Goal: Transaction & Acquisition: Purchase product/service

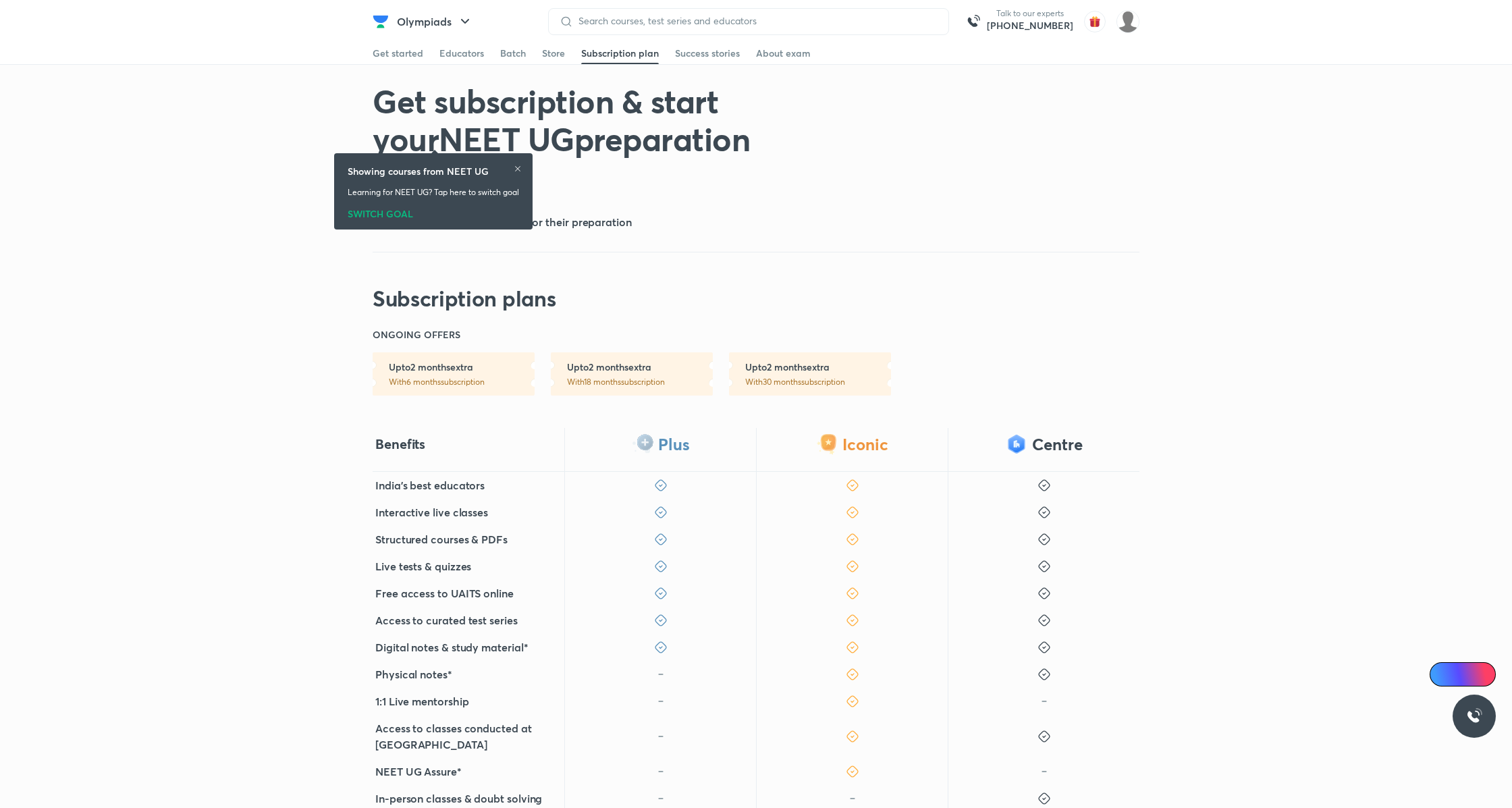
scroll to position [143, 0]
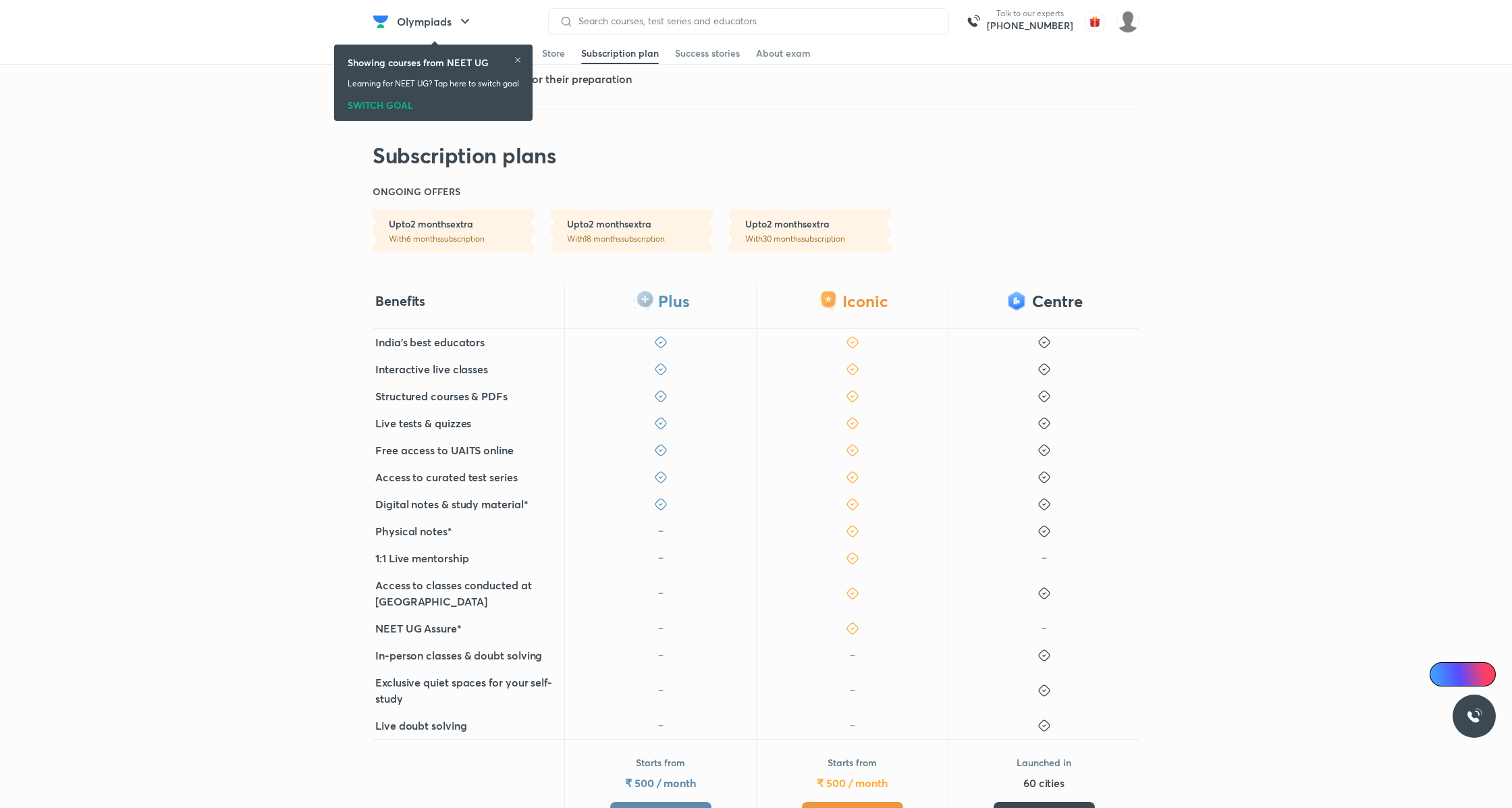
click at [841, 807] on span "Get Iconic" at bounding box center [852, 815] width 45 height 14
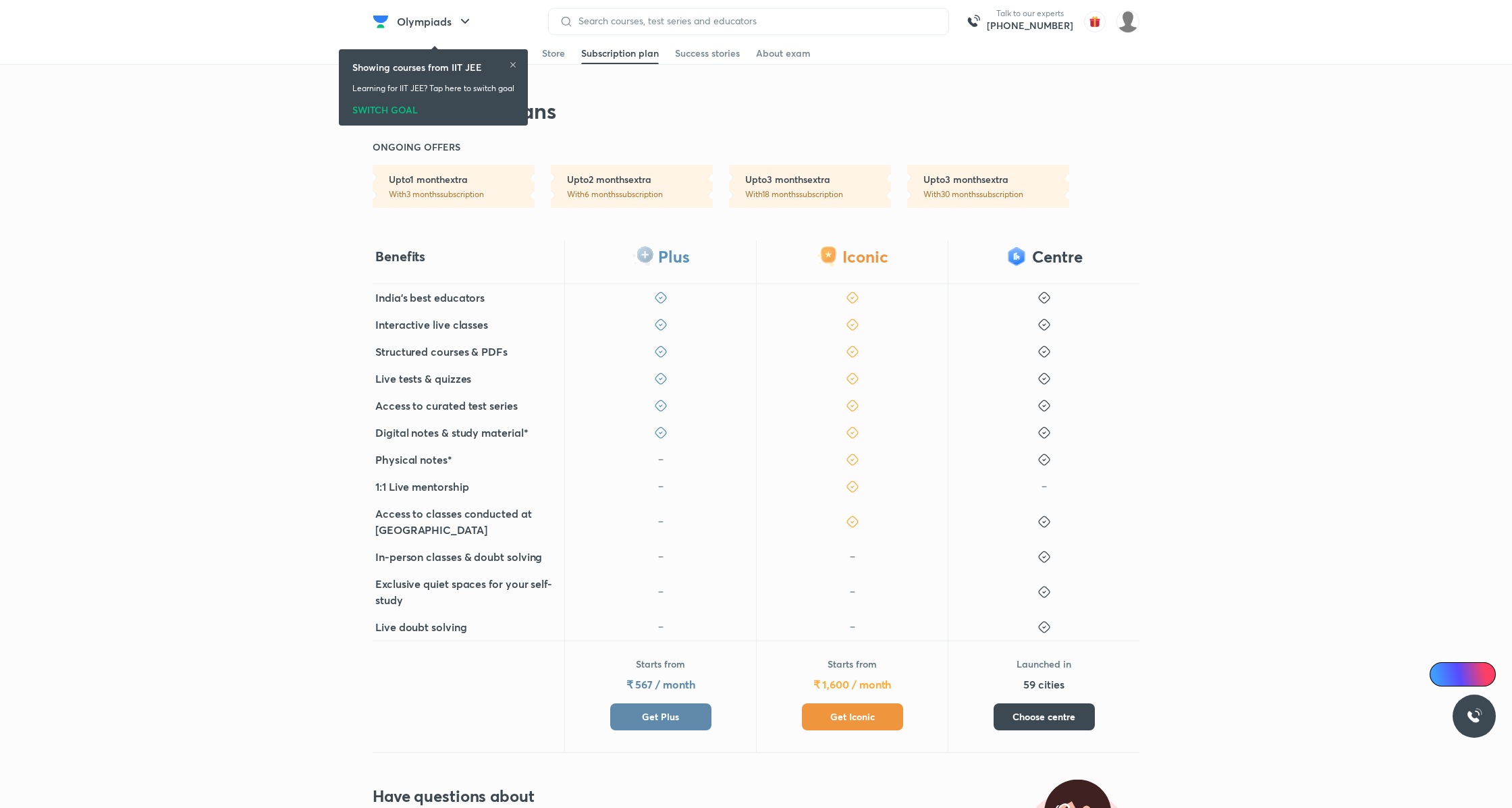
scroll to position [154, 0]
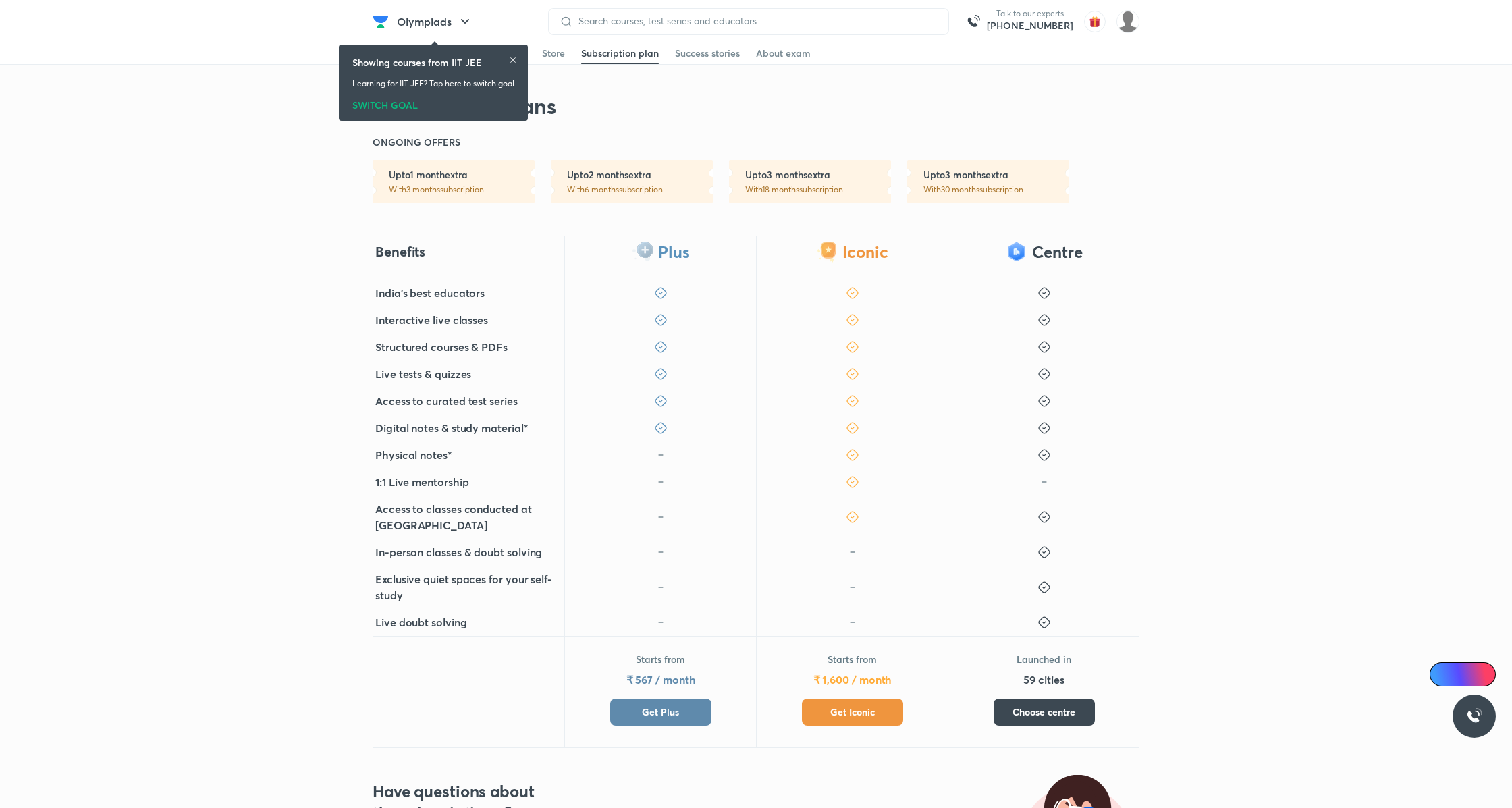
click at [661, 708] on span "Get Plus" at bounding box center [660, 711] width 37 height 14
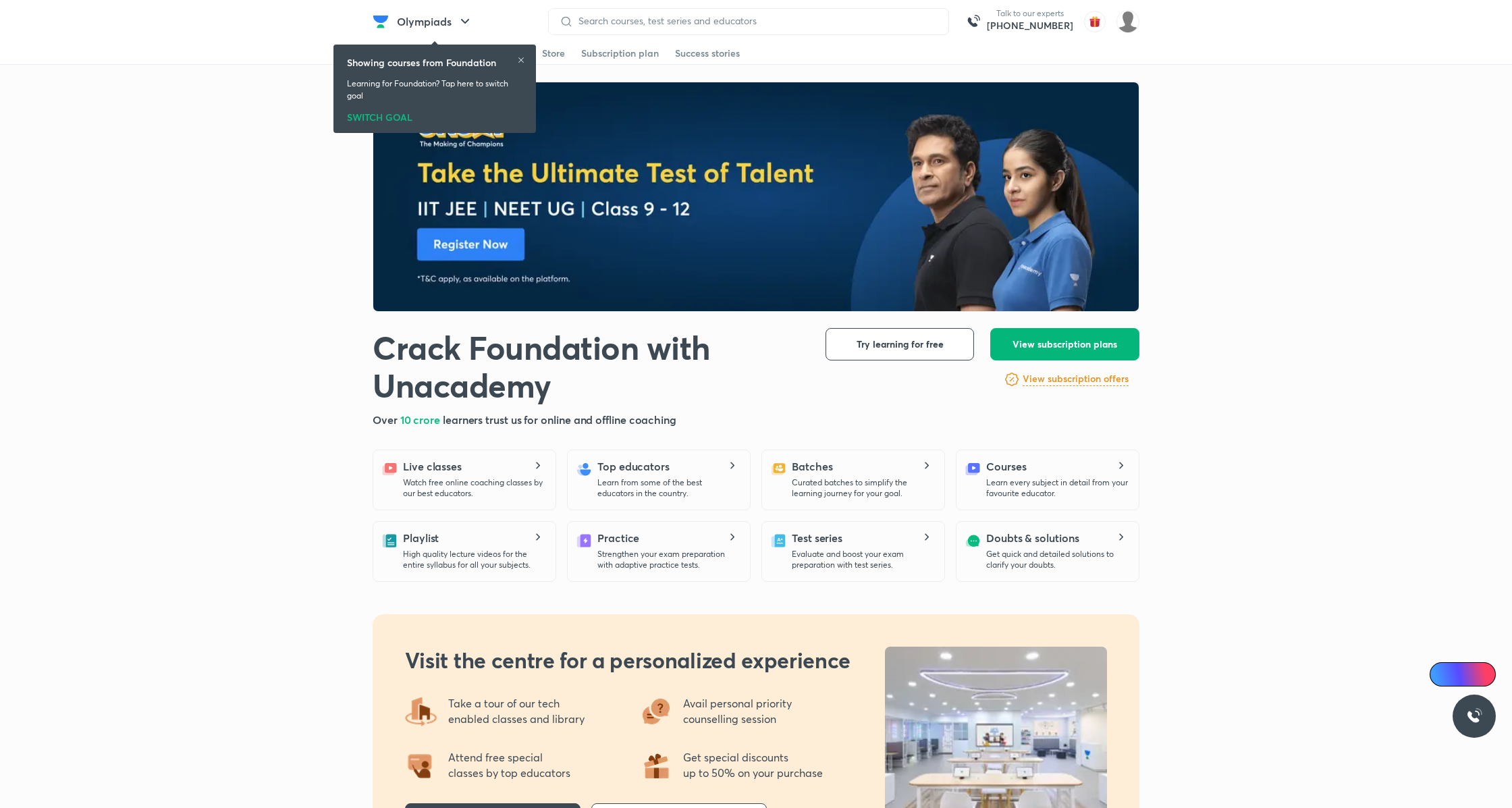
click at [1071, 338] on span "View subscription plans" at bounding box center [1064, 344] width 105 height 14
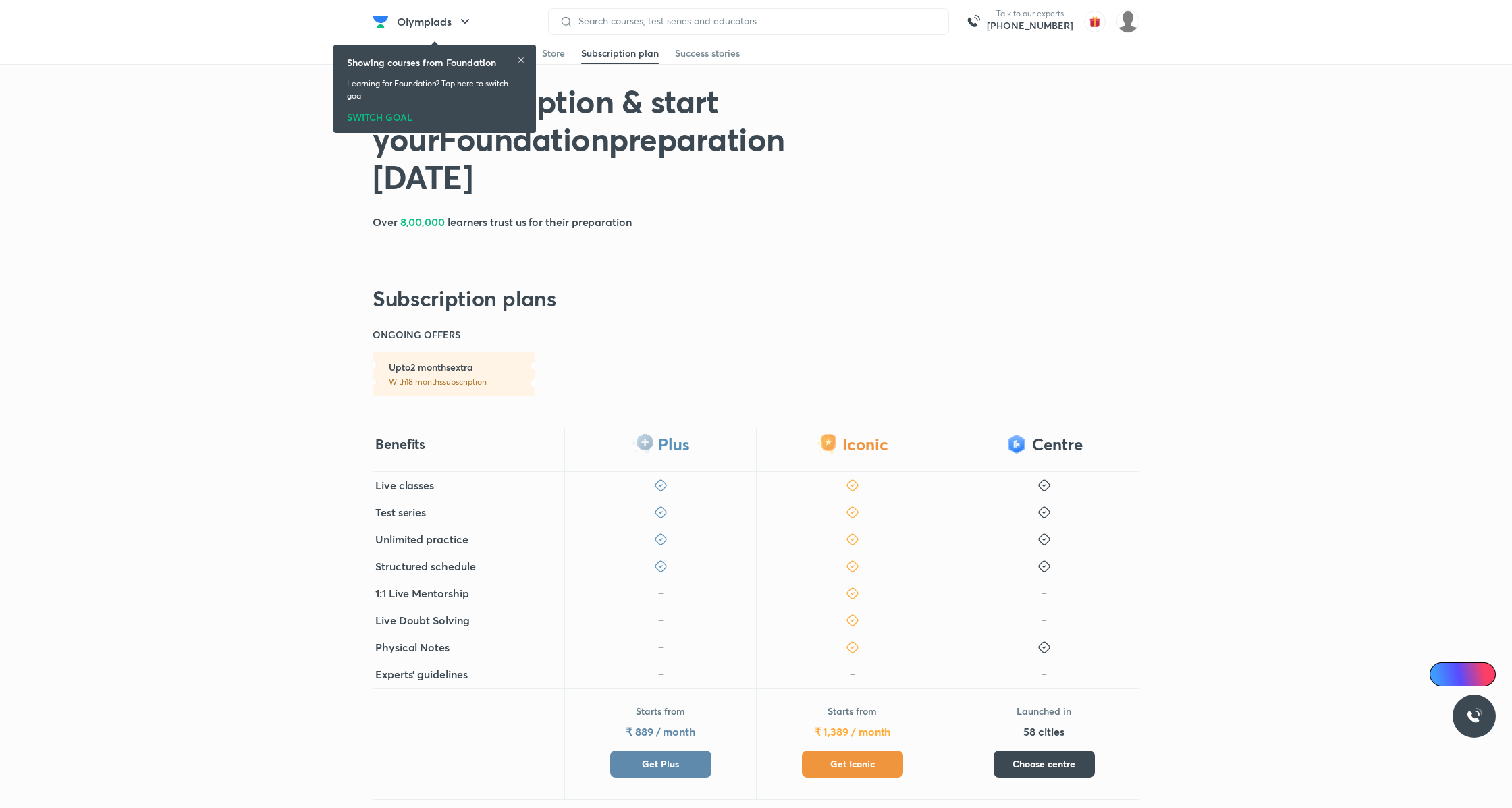
click at [845, 757] on span "Get Iconic" at bounding box center [852, 763] width 45 height 14
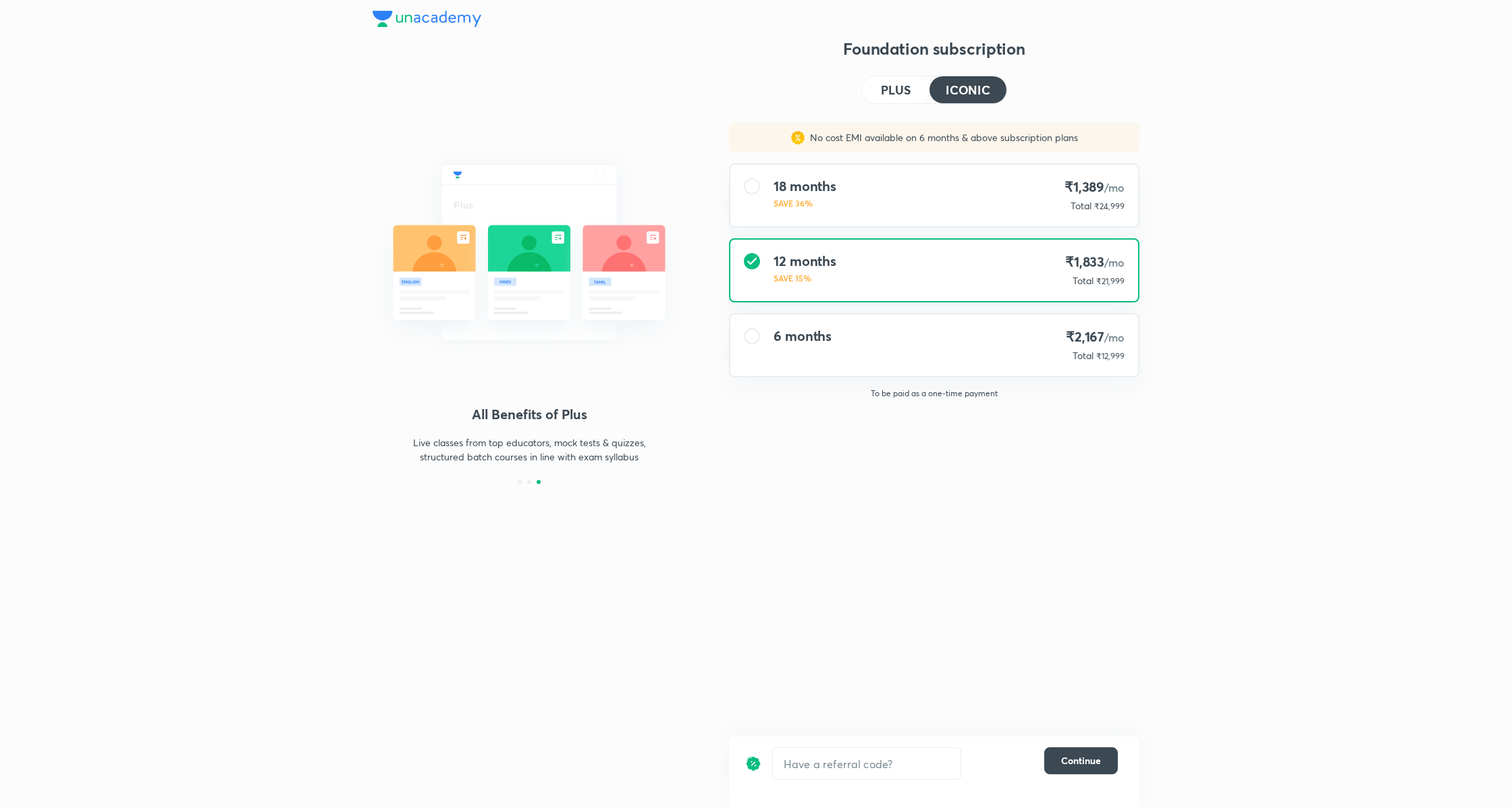
click at [893, 84] on h4 "PLUS" at bounding box center [895, 89] width 30 height 12
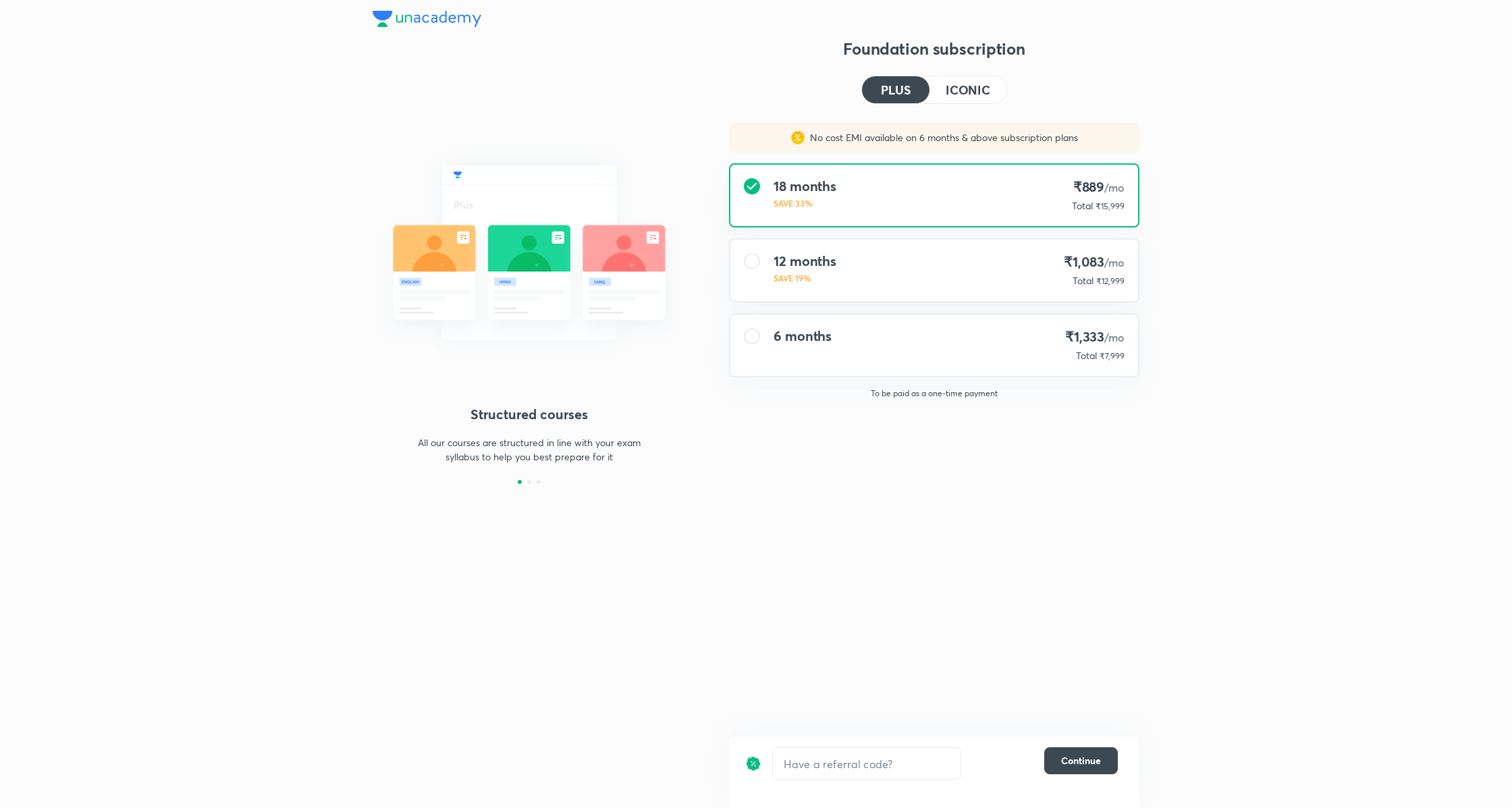
drag, startPoint x: 962, startPoint y: 85, endPoint x: 982, endPoint y: 72, distance: 23.9
click at [962, 85] on h4 "ICONIC" at bounding box center [967, 89] width 45 height 12
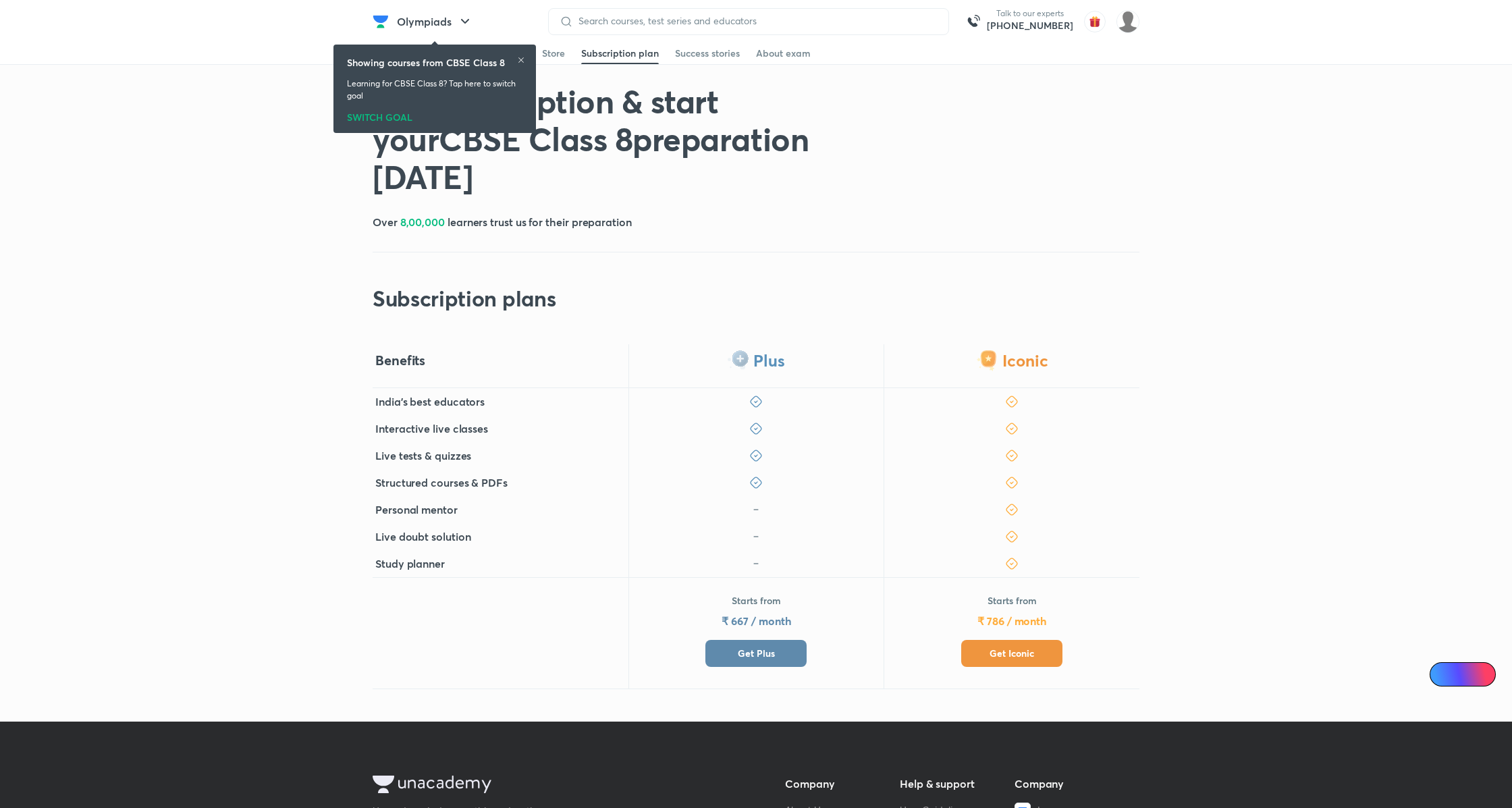
click at [1027, 643] on button "Get Iconic" at bounding box center [1011, 653] width 102 height 27
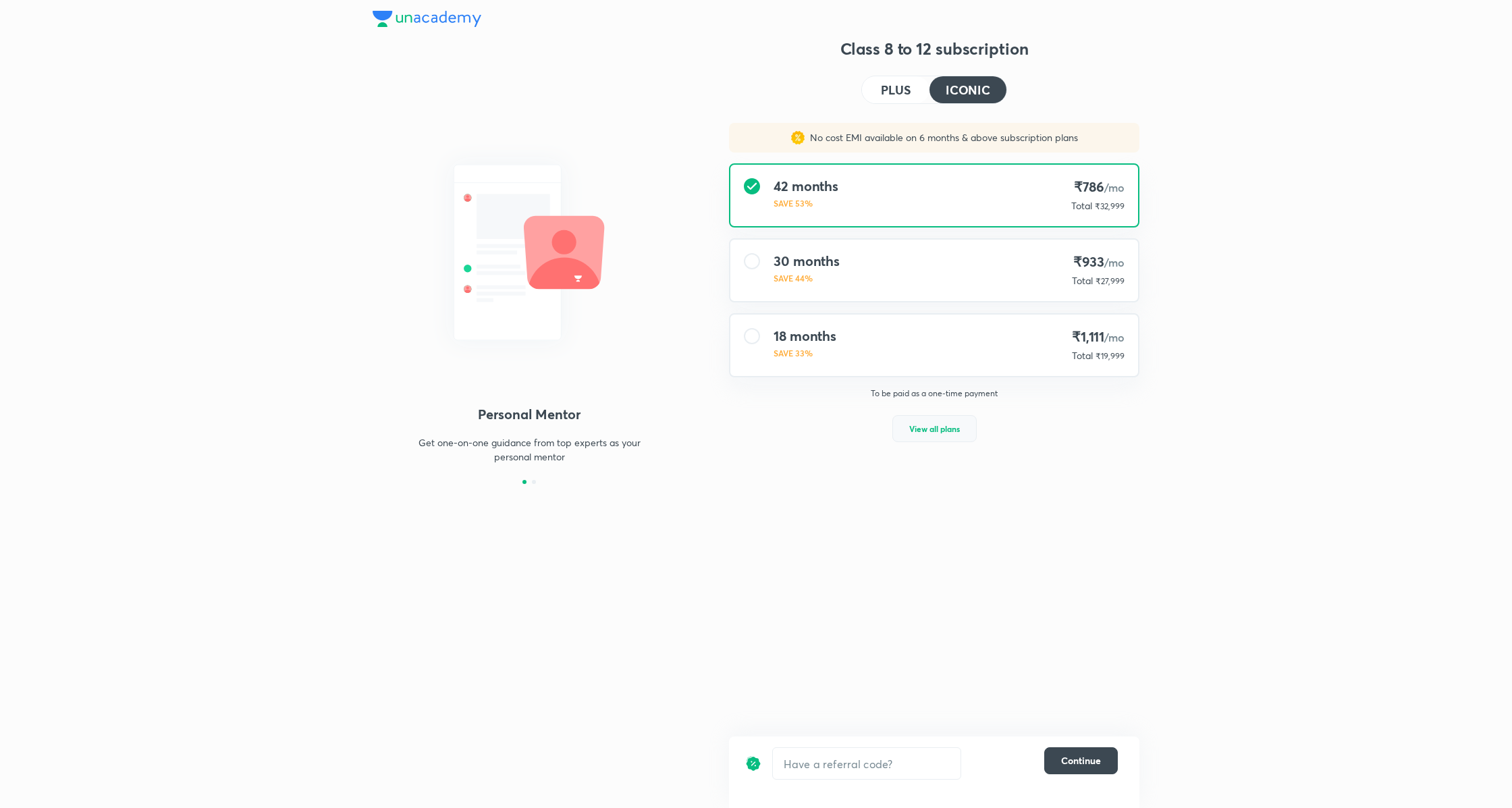
click at [957, 427] on span "View all plans" at bounding box center [934, 428] width 50 height 14
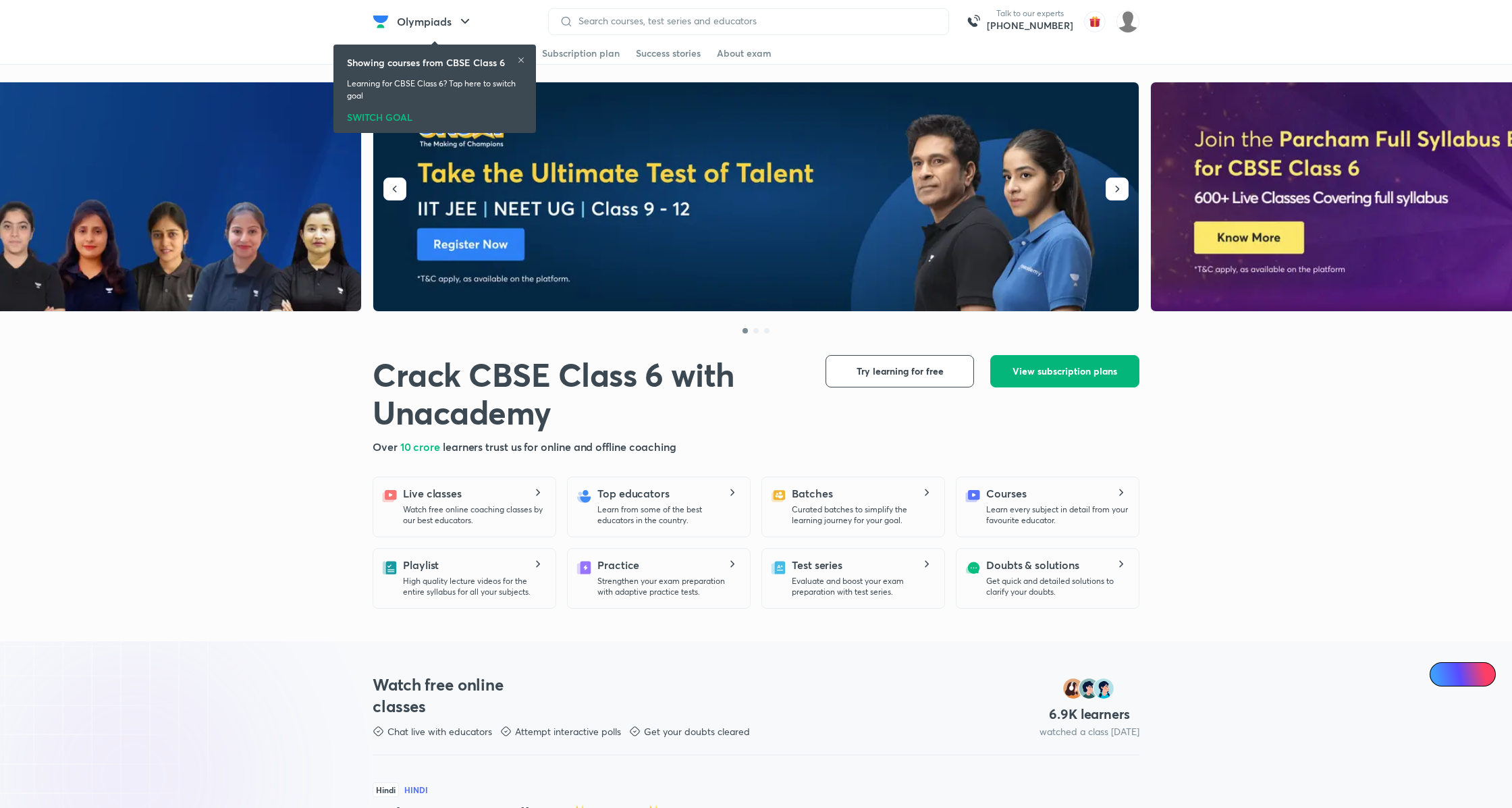
click at [1062, 371] on span "View subscription plans" at bounding box center [1064, 371] width 105 height 14
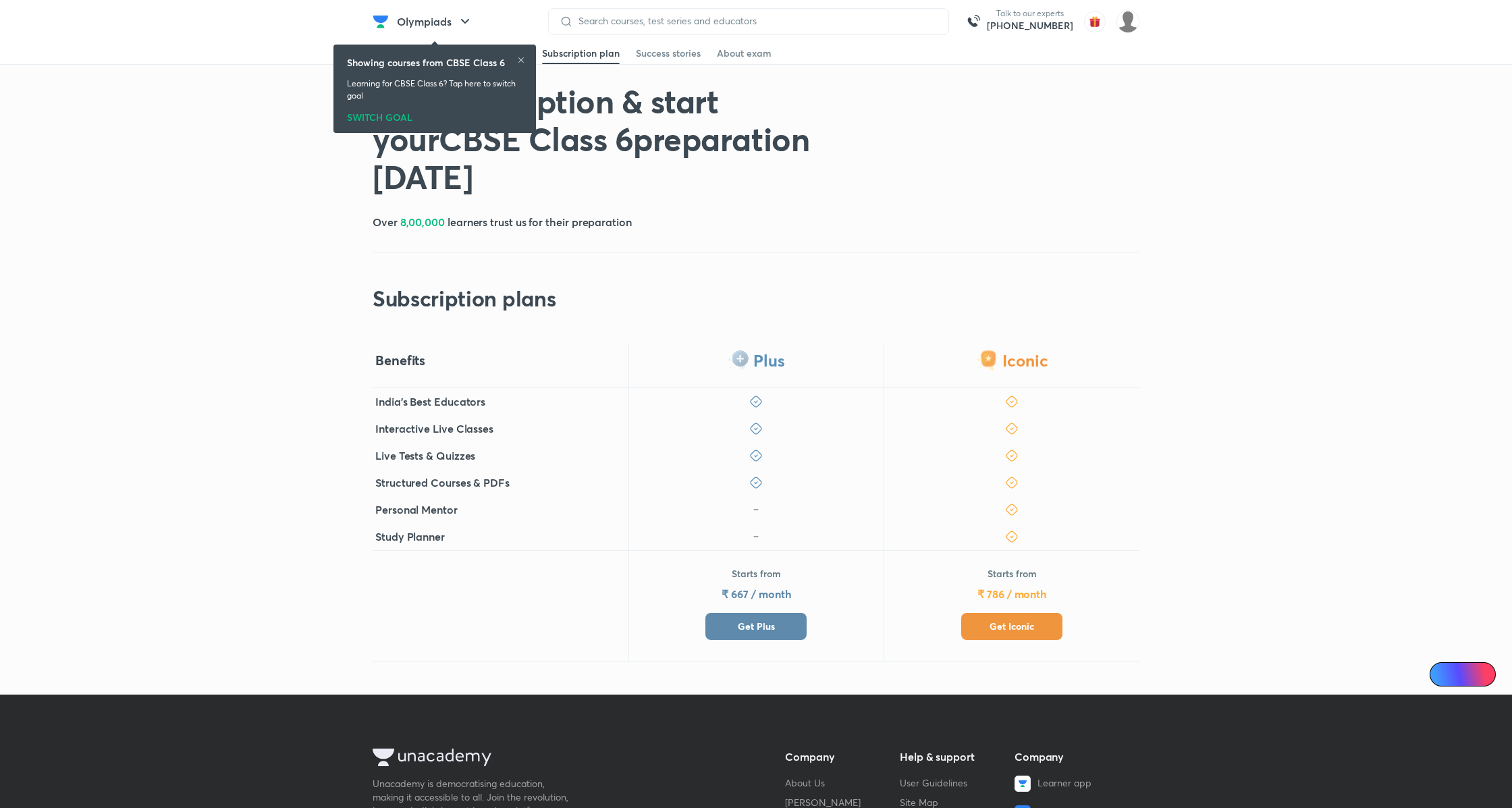
click at [765, 625] on span "Get Plus" at bounding box center [756, 626] width 37 height 14
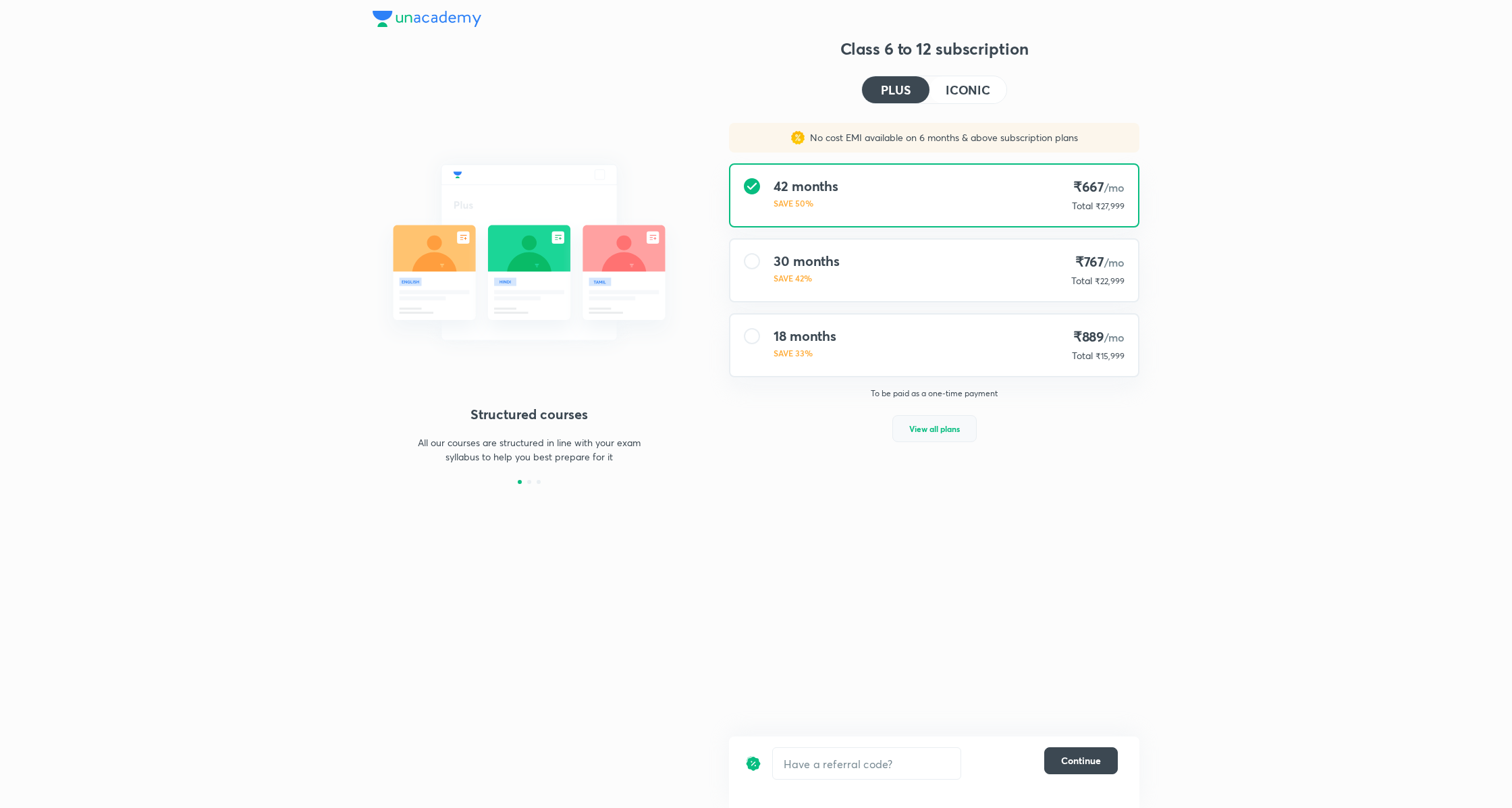
click at [940, 424] on span "View all plans" at bounding box center [934, 428] width 50 height 14
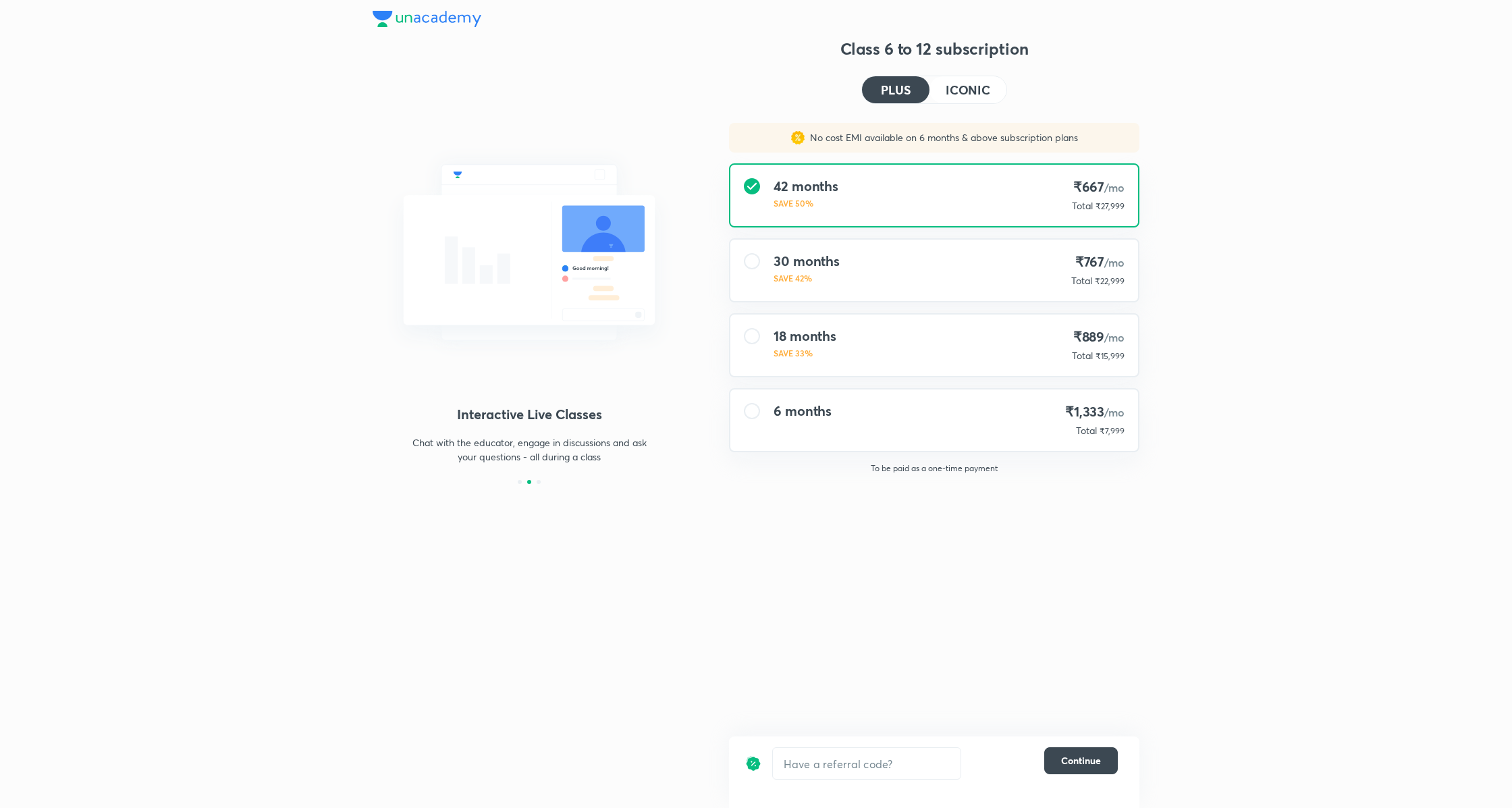
click at [951, 89] on h4 "ICONIC" at bounding box center [967, 89] width 45 height 12
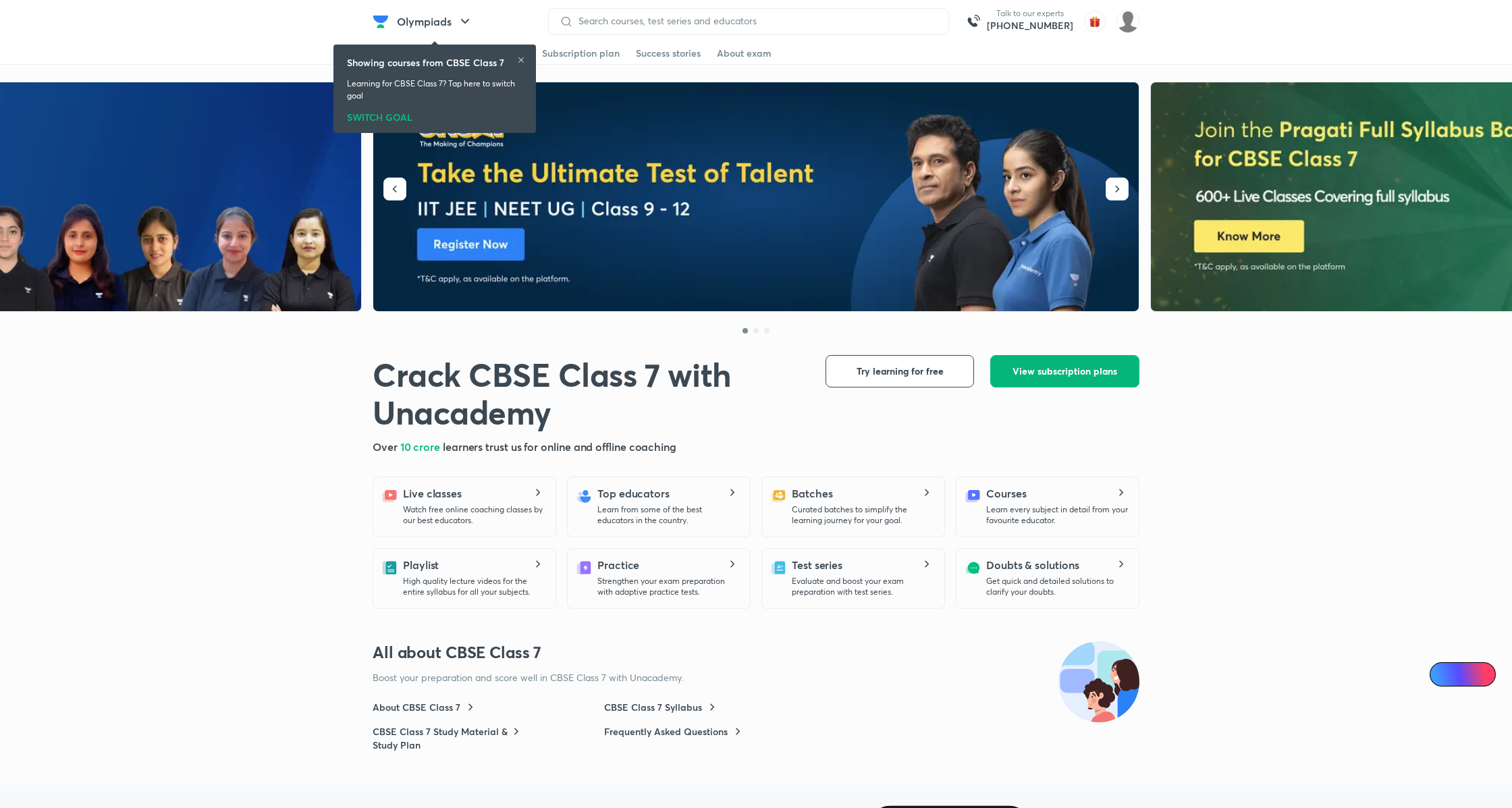
click at [1119, 365] on button "View subscription plans" at bounding box center [1064, 371] width 149 height 33
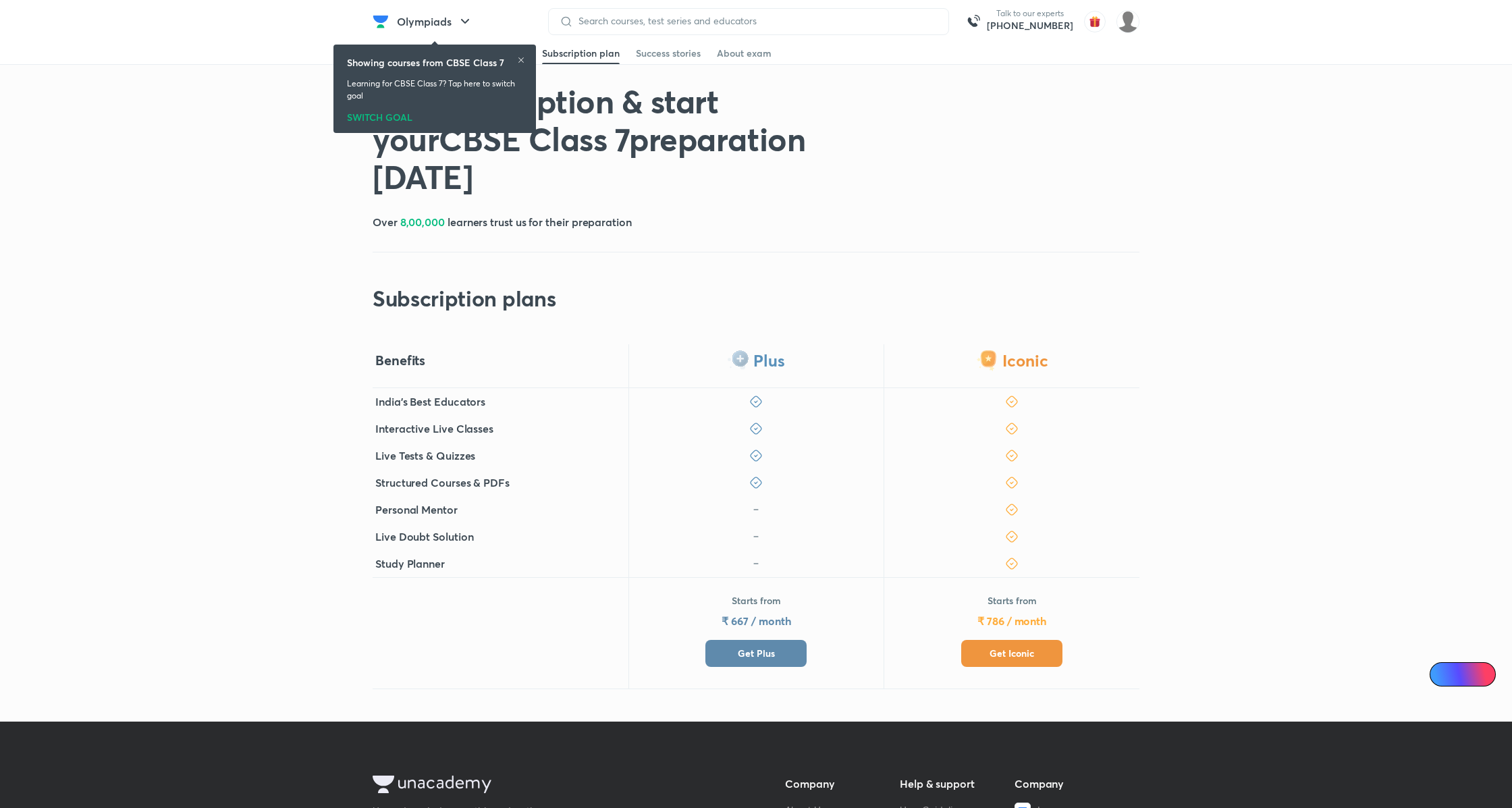
click at [773, 647] on span "Get Plus" at bounding box center [756, 653] width 37 height 14
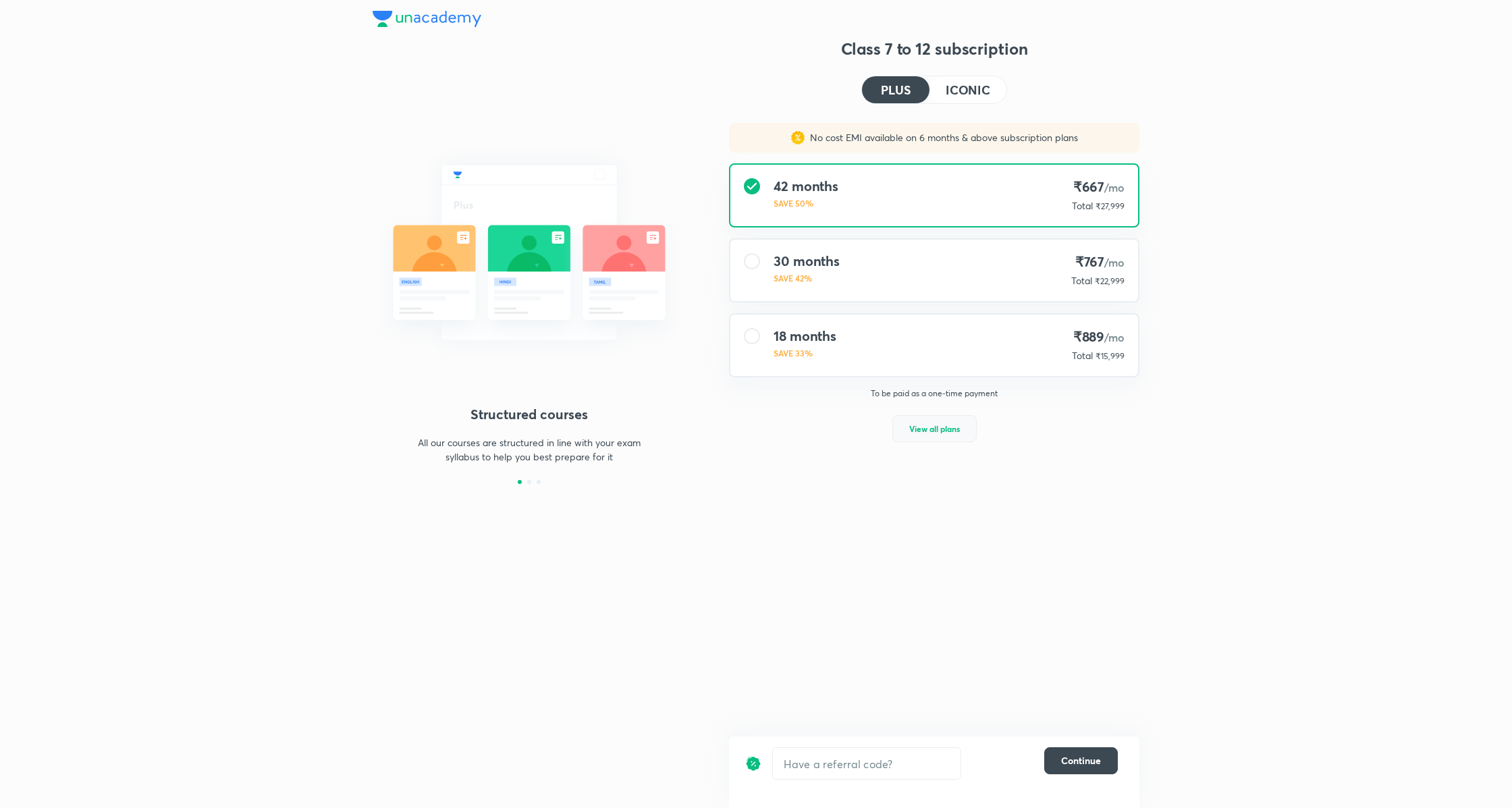
click at [952, 440] on button "View all plans" at bounding box center [934, 428] width 85 height 27
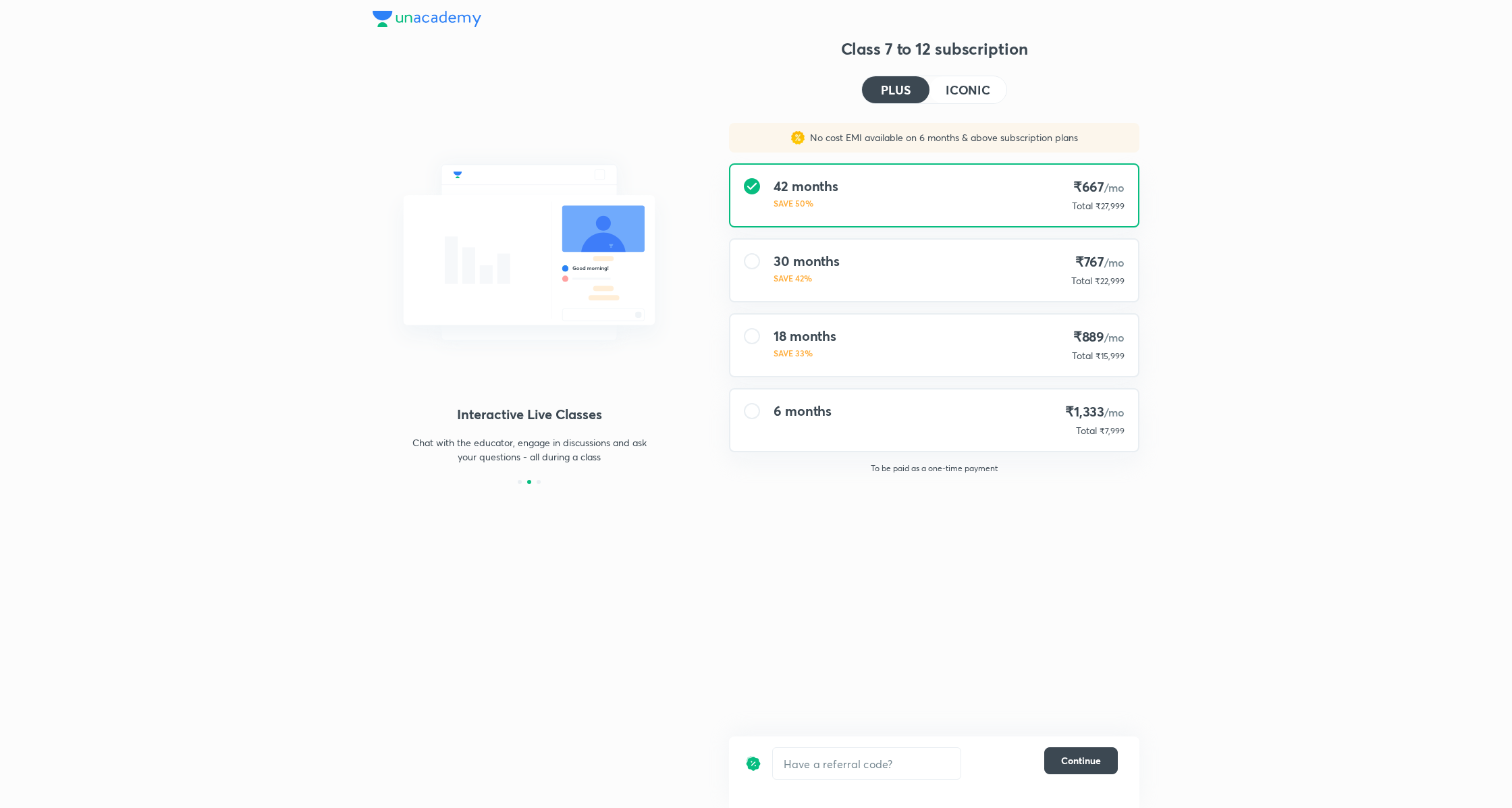
click at [972, 102] on button "ICONIC" at bounding box center [967, 89] width 77 height 27
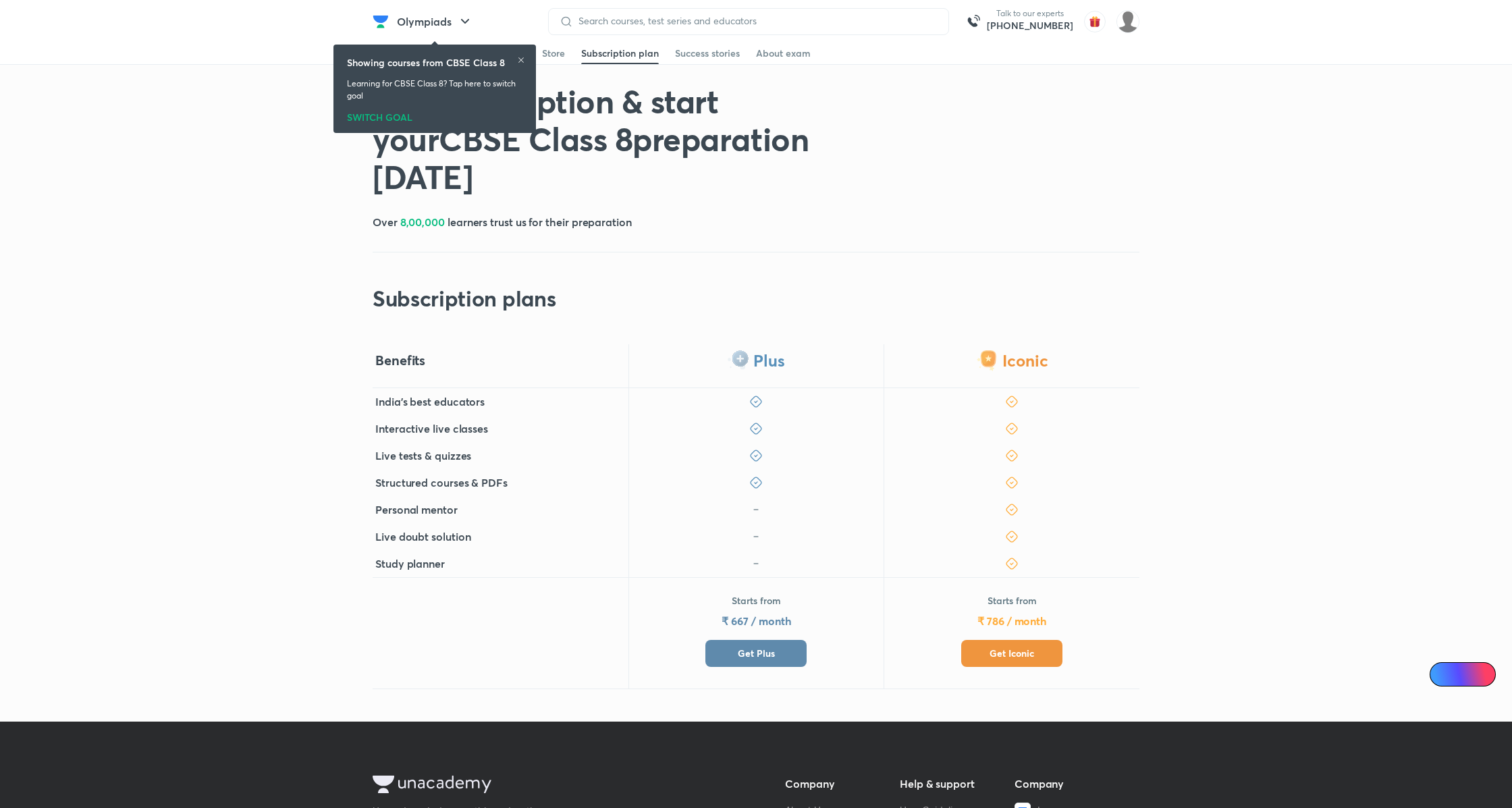
click at [770, 652] on span "Get Plus" at bounding box center [756, 653] width 37 height 14
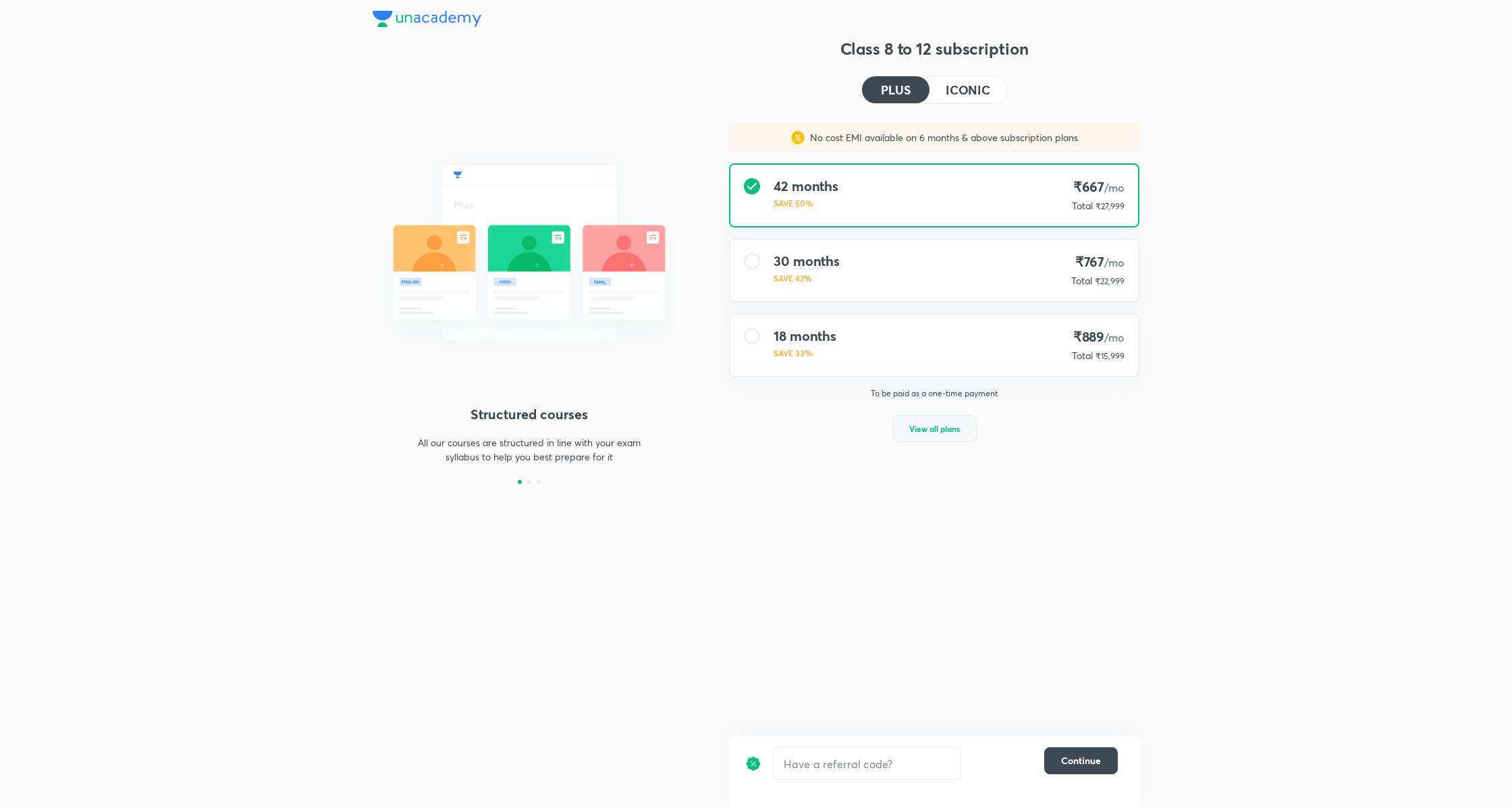
click at [947, 433] on span "View all plans" at bounding box center [934, 428] width 50 height 14
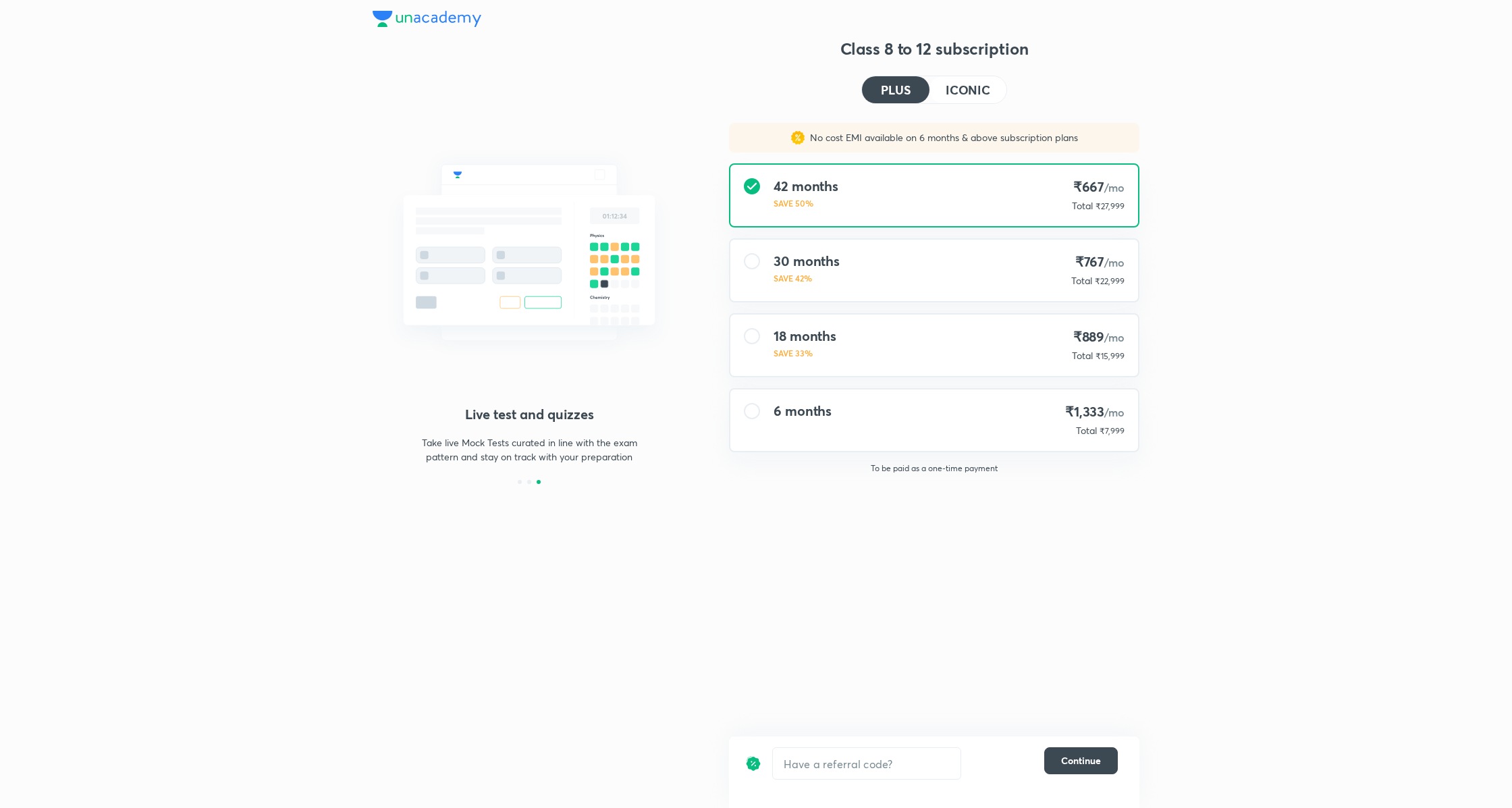
click at [977, 90] on h4 "ICONIC" at bounding box center [967, 89] width 45 height 12
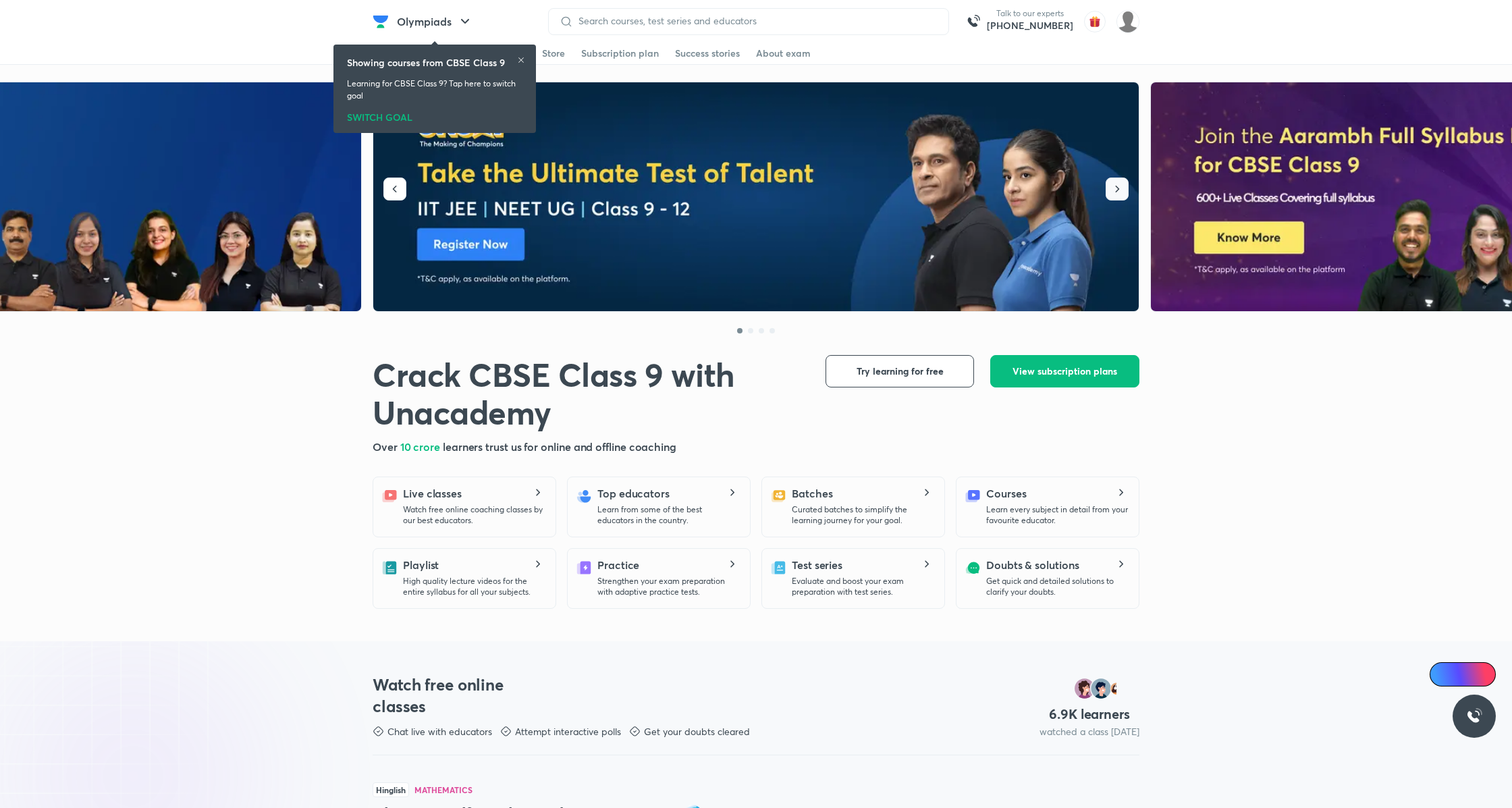
click at [1119, 192] on icon "button" at bounding box center [1117, 189] width 14 height 14
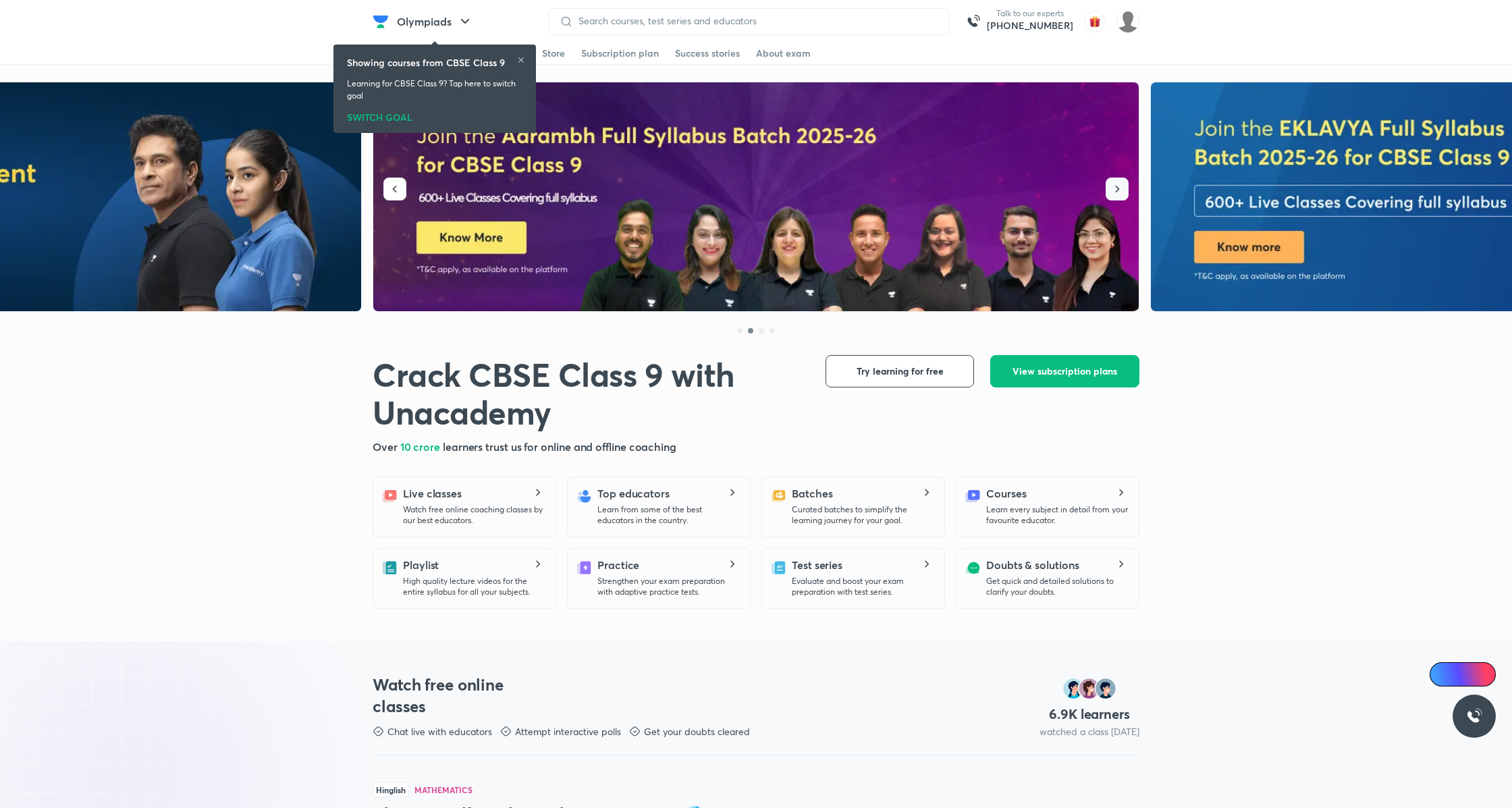
click at [1114, 189] on icon "button" at bounding box center [1117, 189] width 14 height 14
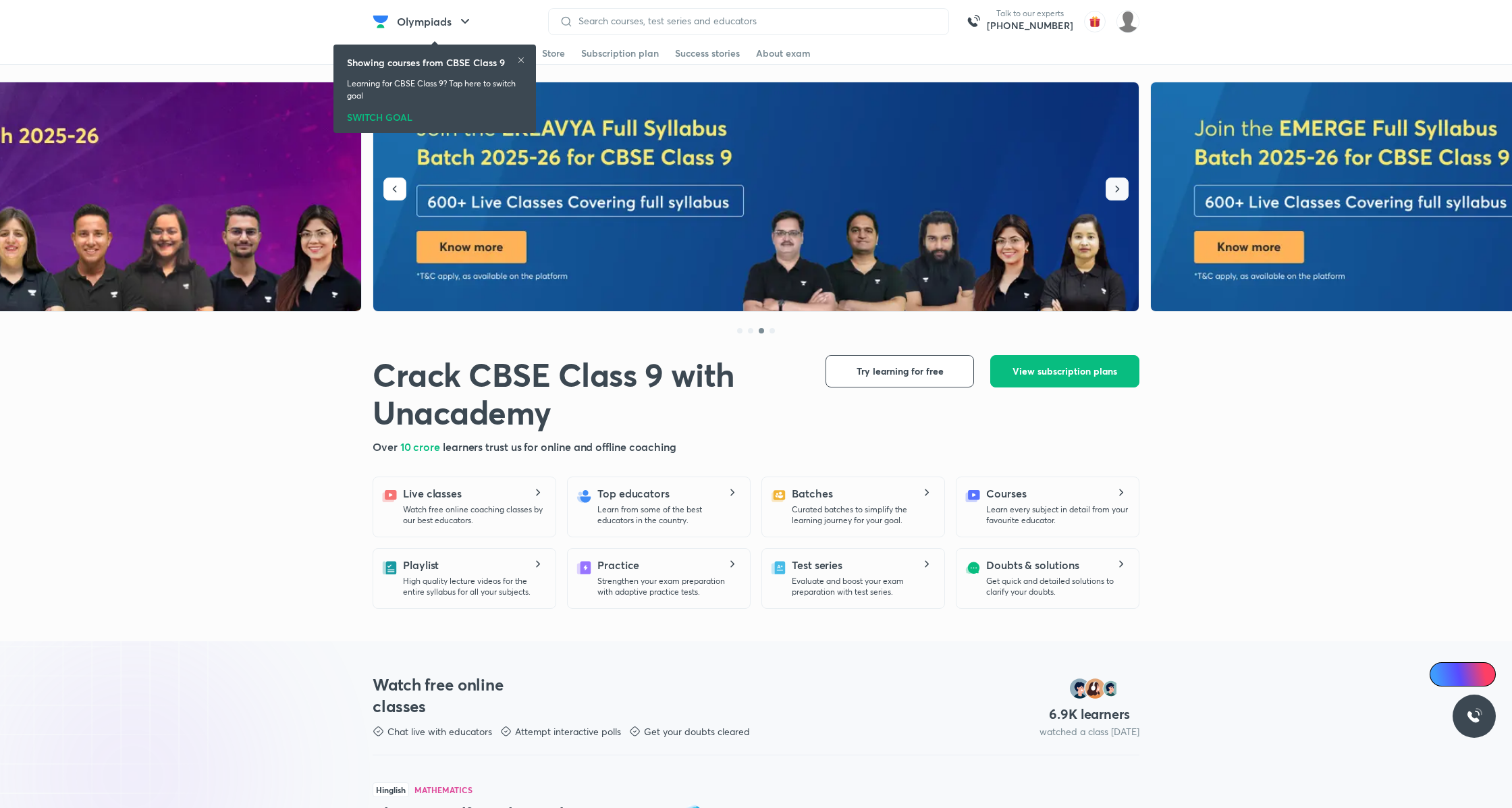
click at [1114, 189] on icon "button" at bounding box center [1117, 189] width 14 height 14
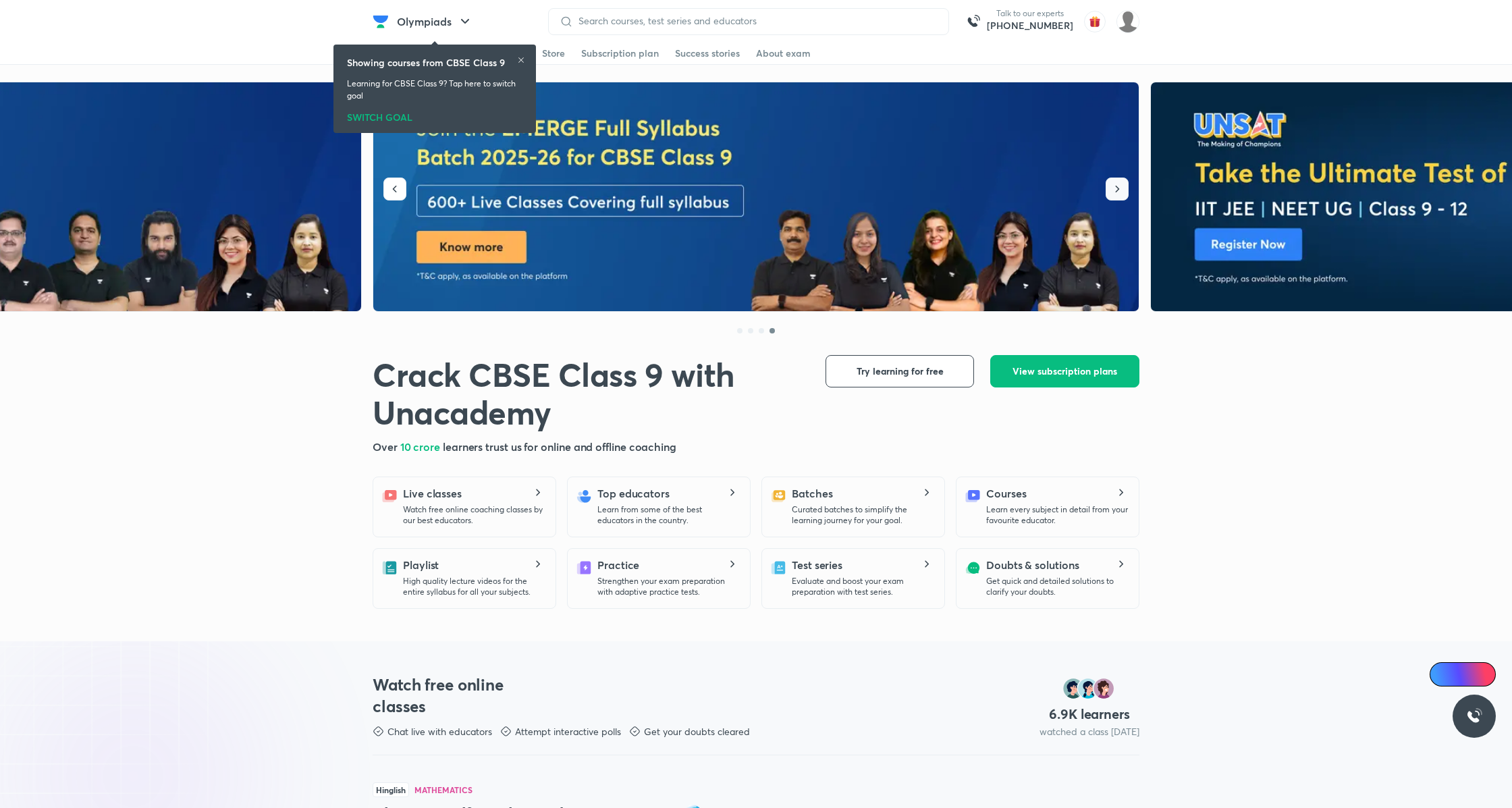
click at [1114, 189] on icon "button" at bounding box center [1117, 189] width 14 height 14
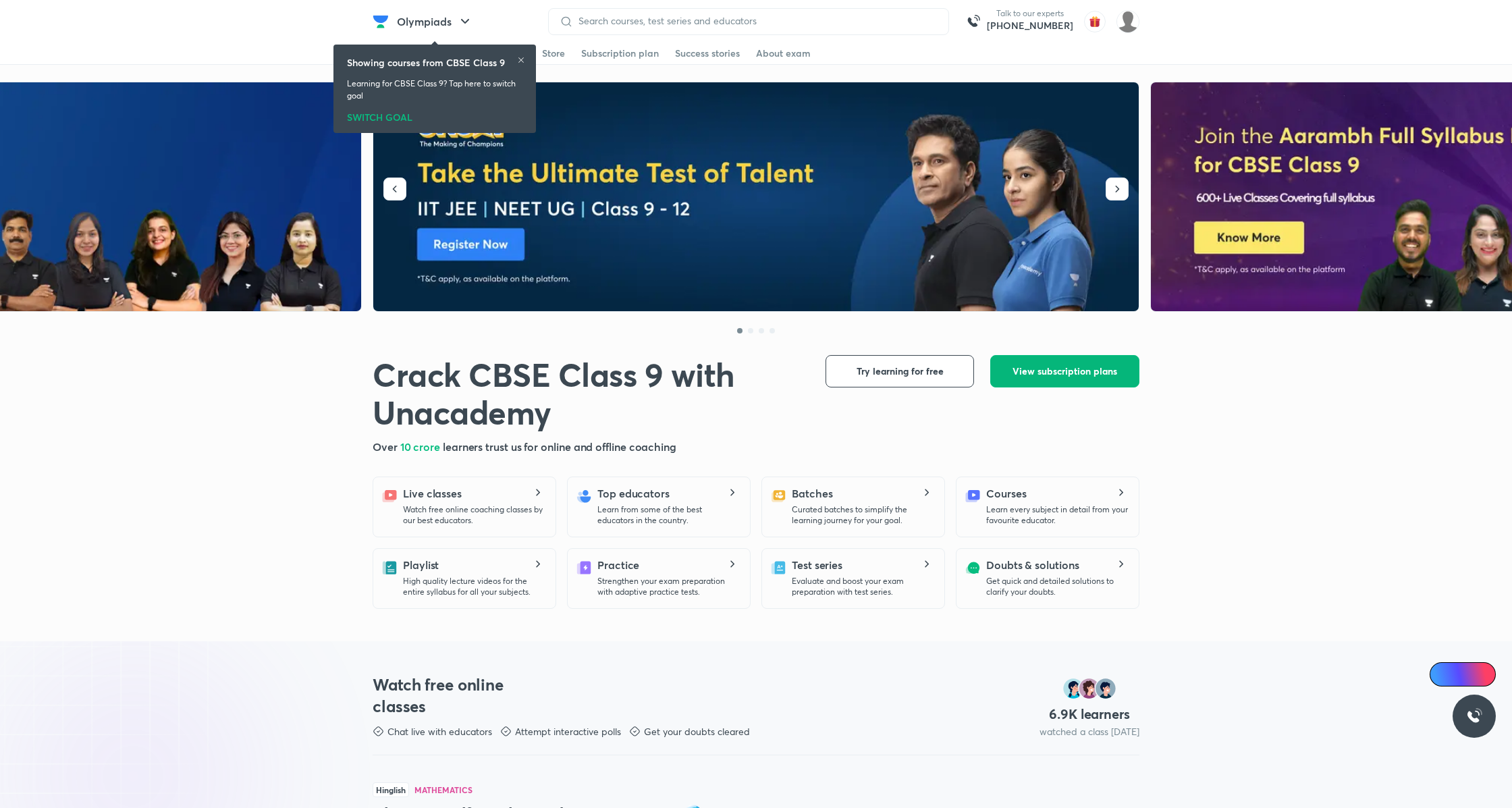
click at [1058, 385] on button "View subscription plans" at bounding box center [1064, 371] width 149 height 33
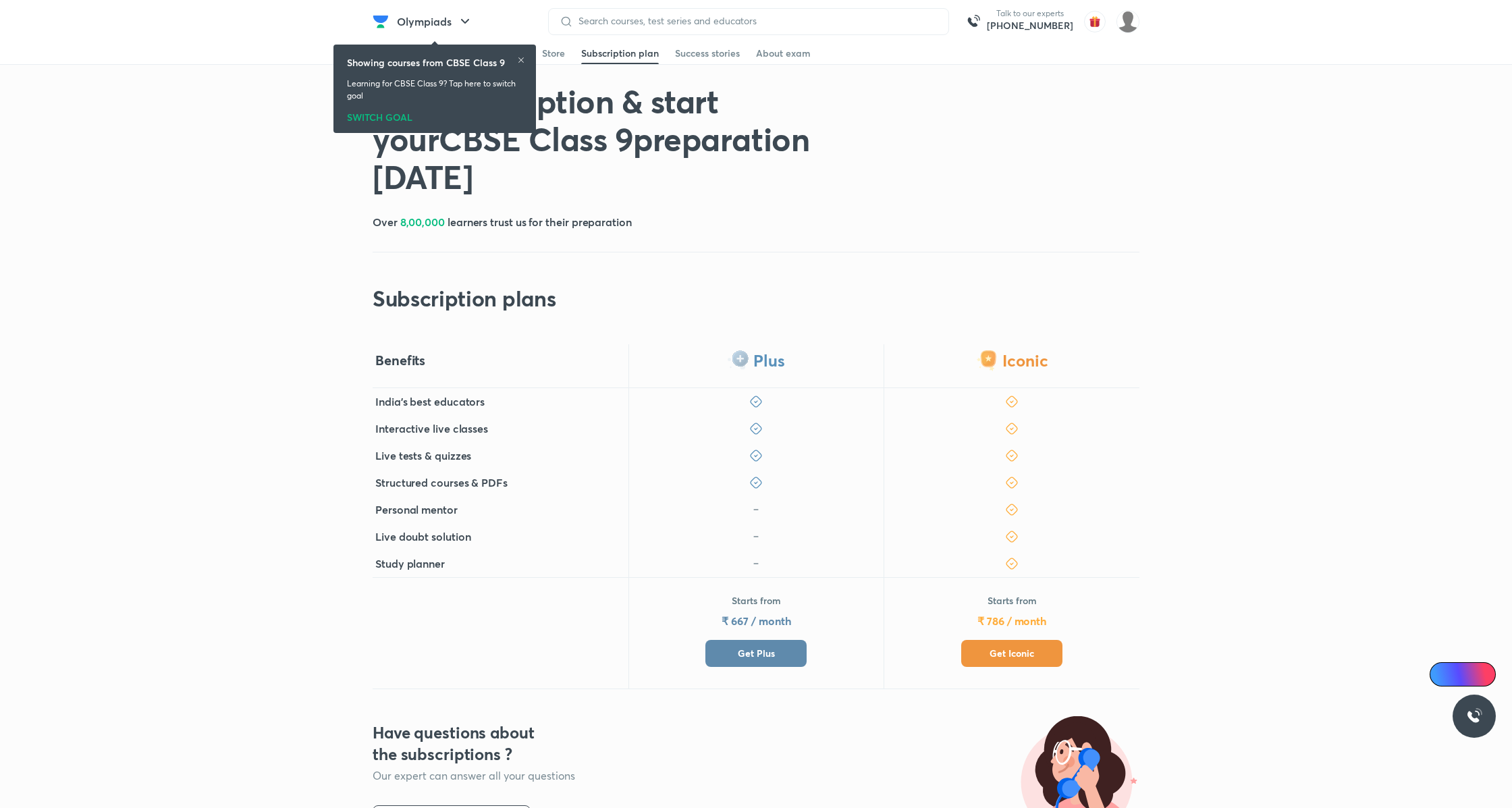
click at [773, 661] on button "Get Plus" at bounding box center [755, 653] width 102 height 27
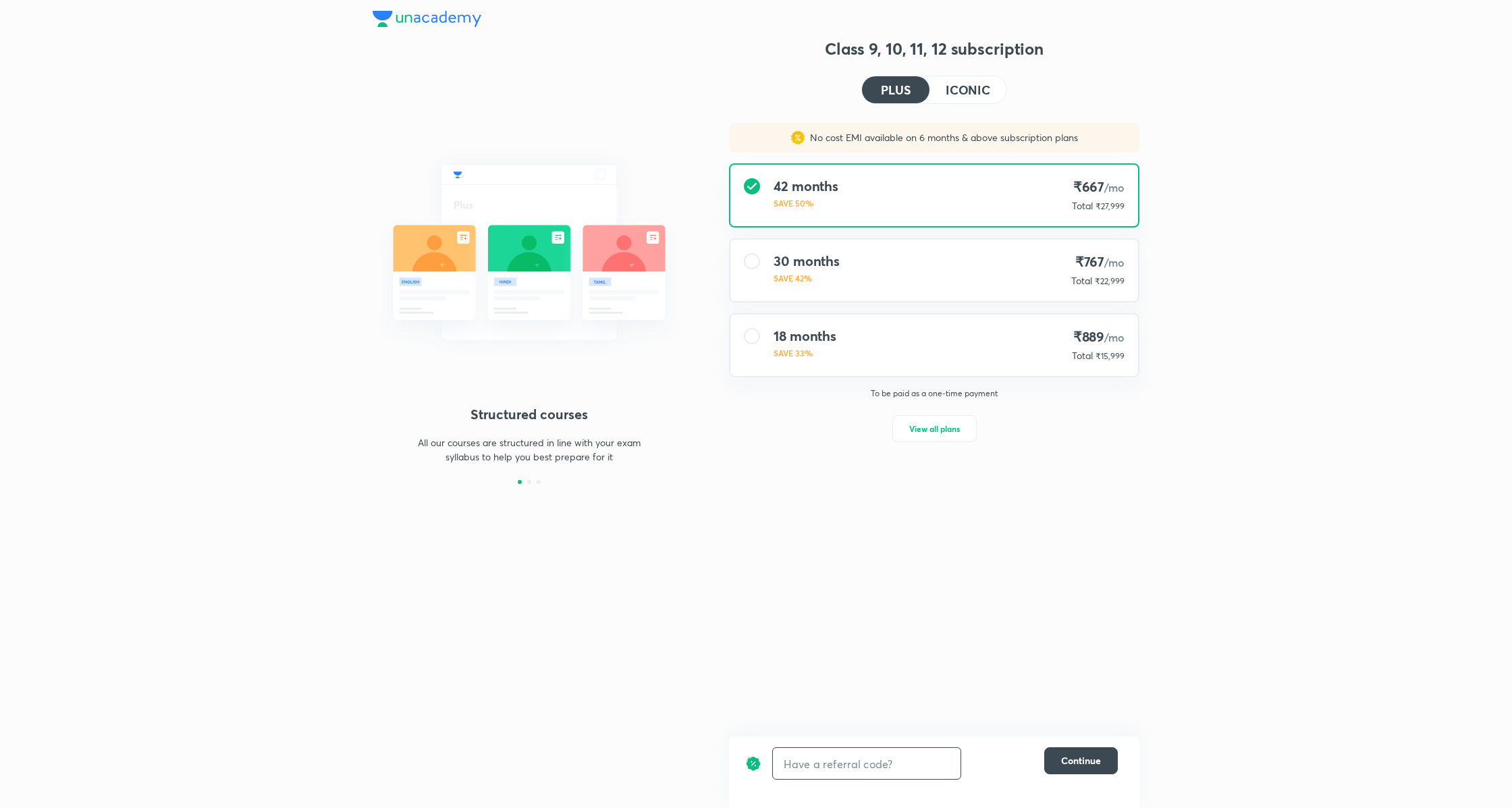
click at [872, 776] on input "text" at bounding box center [867, 763] width 188 height 32
type input "unlock"
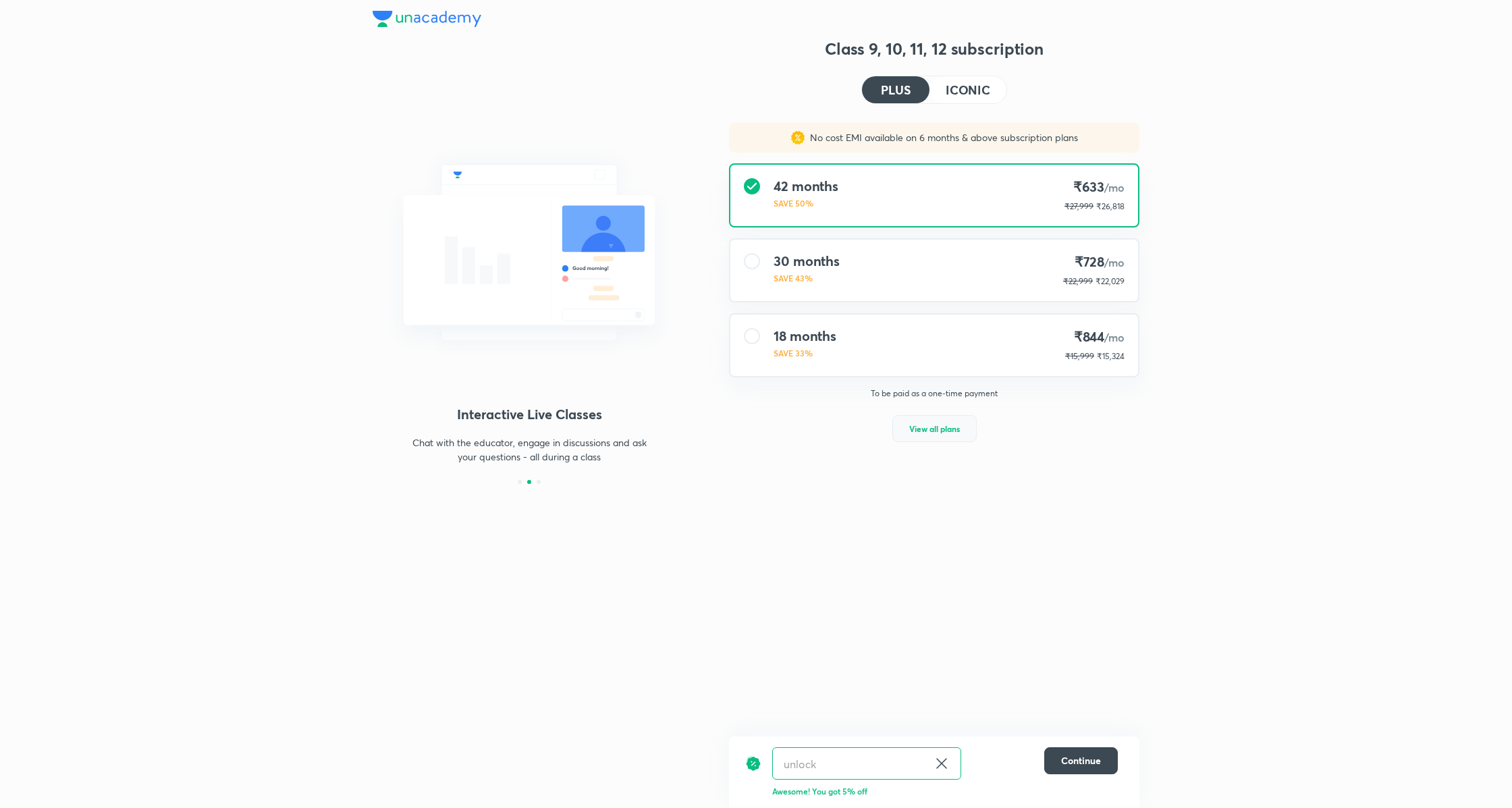
click at [938, 428] on span "View all plans" at bounding box center [934, 428] width 50 height 14
click at [943, 758] on icon at bounding box center [941, 763] width 16 height 16
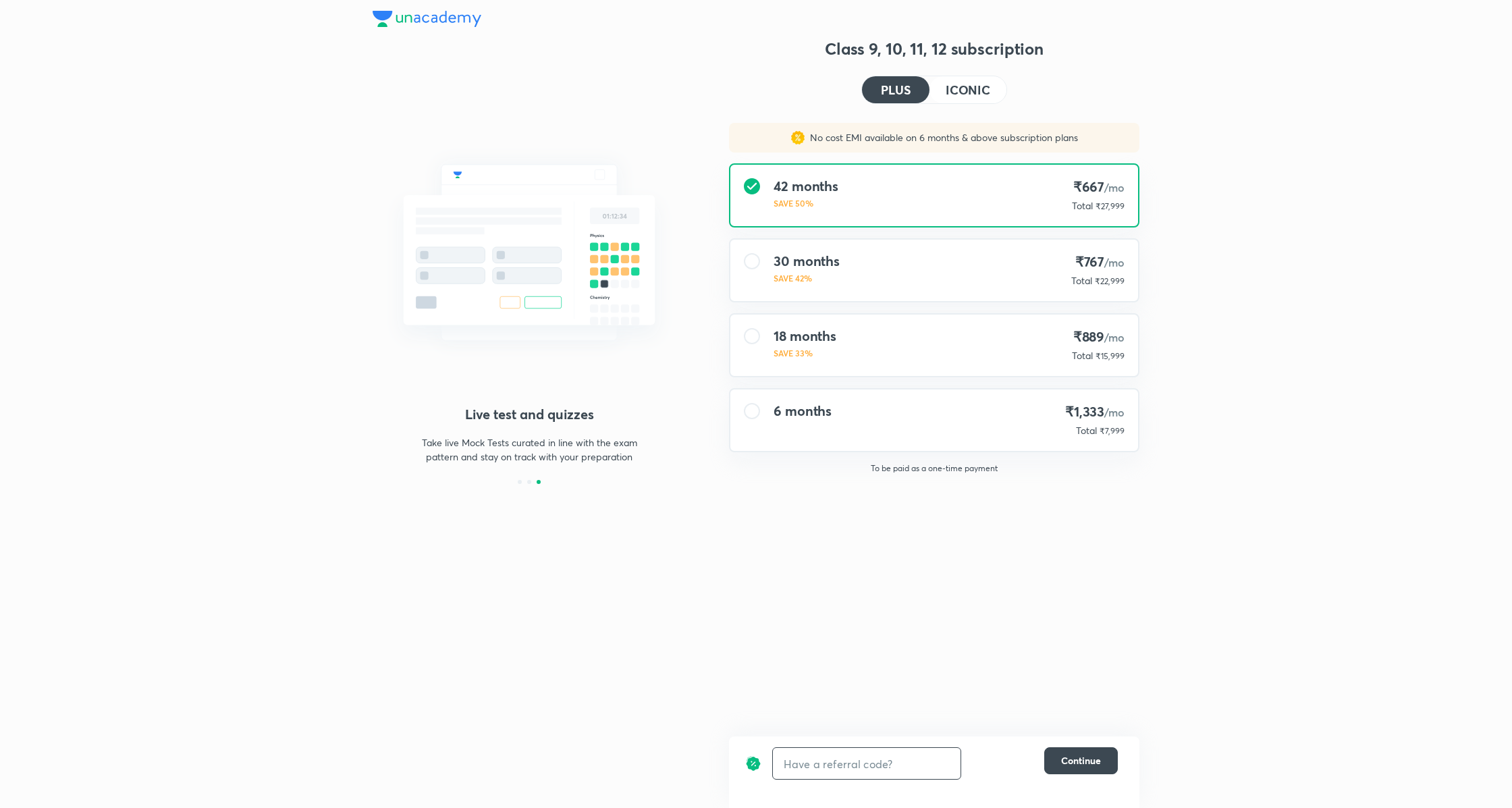
click at [979, 93] on h4 "ICONIC" at bounding box center [967, 89] width 45 height 12
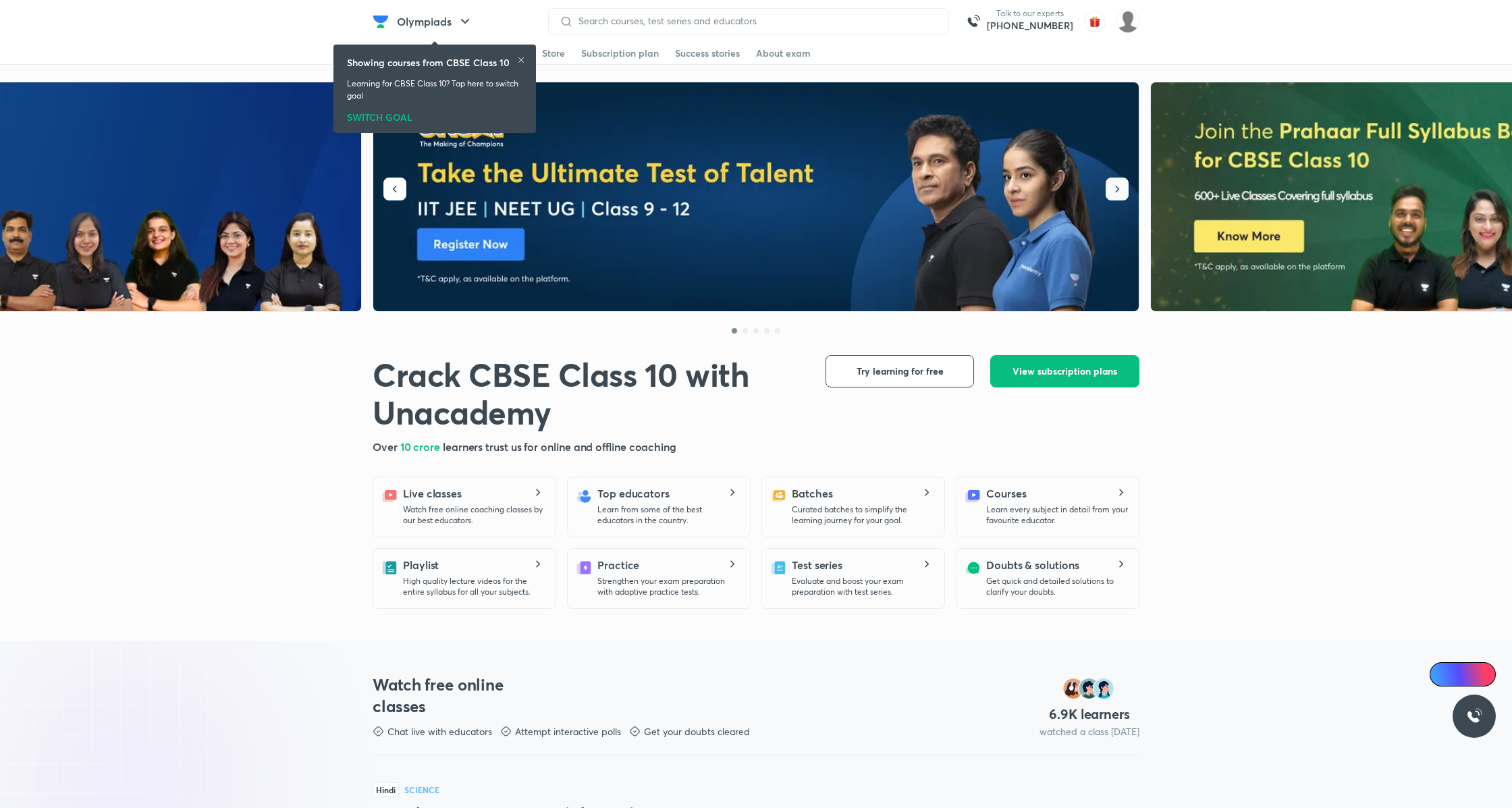
click at [1123, 185] on icon "button" at bounding box center [1117, 189] width 14 height 14
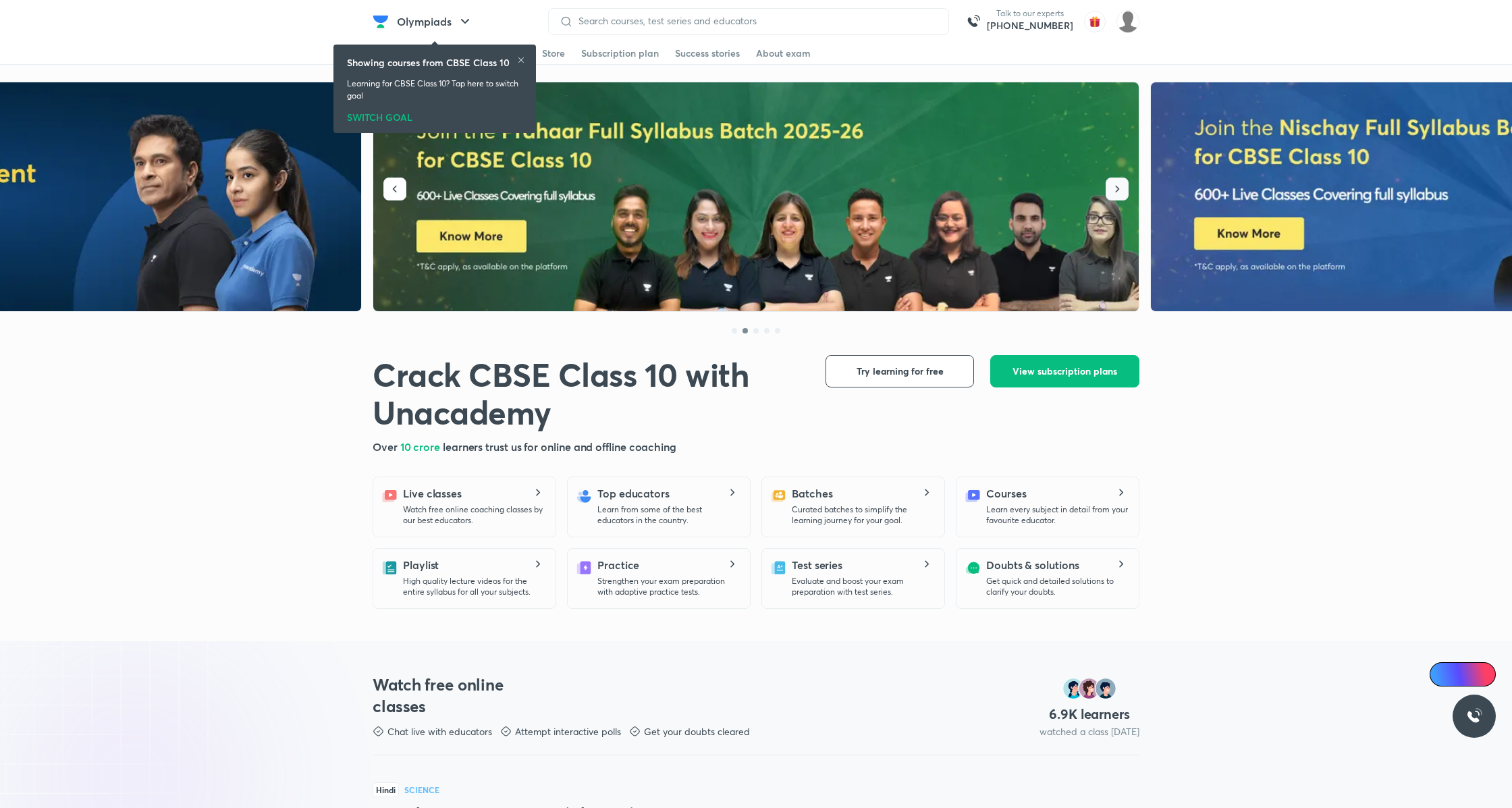
click at [1123, 185] on icon "button" at bounding box center [1117, 189] width 14 height 14
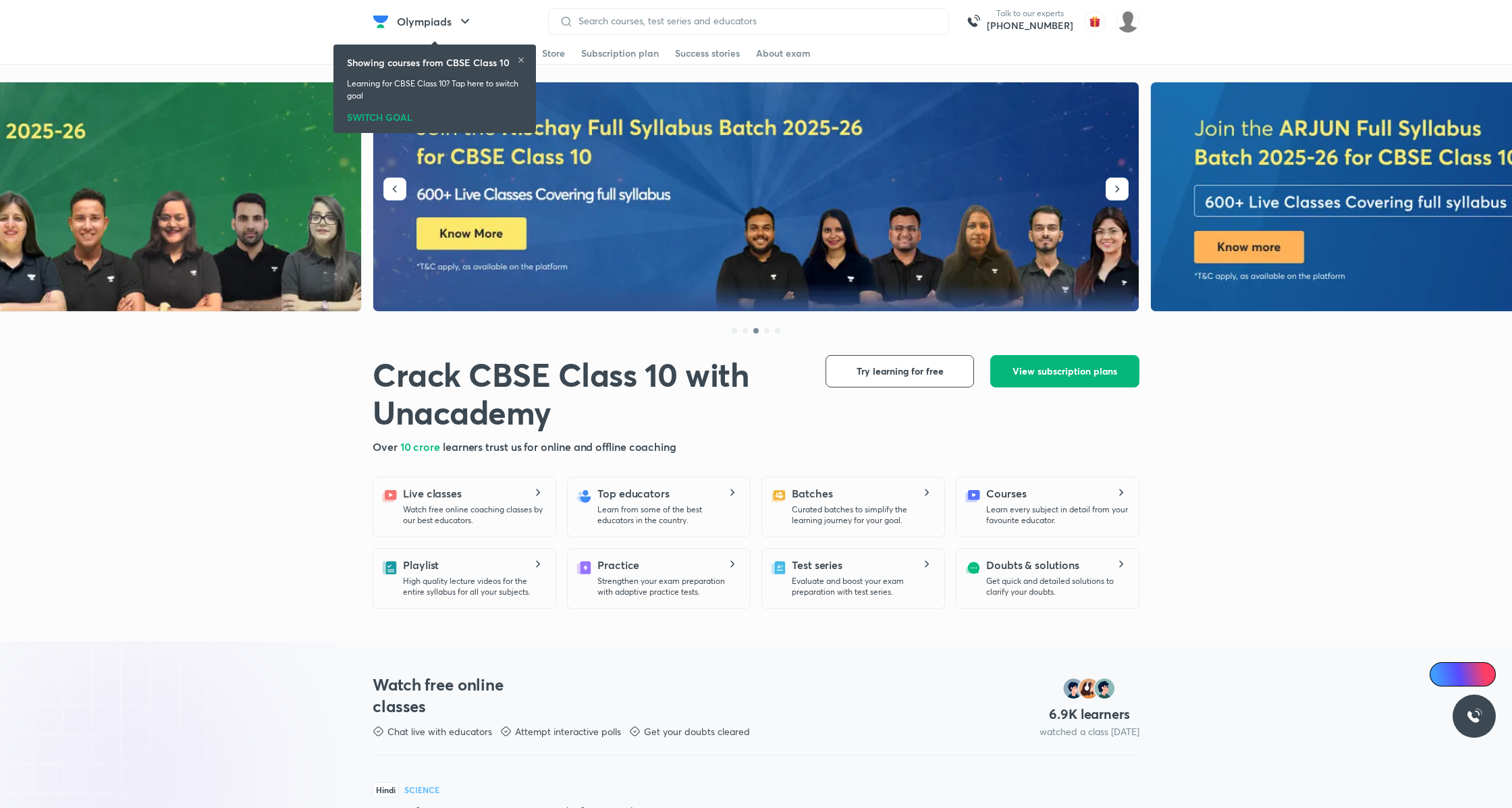
click at [1071, 367] on span "View subscription plans" at bounding box center [1064, 371] width 105 height 14
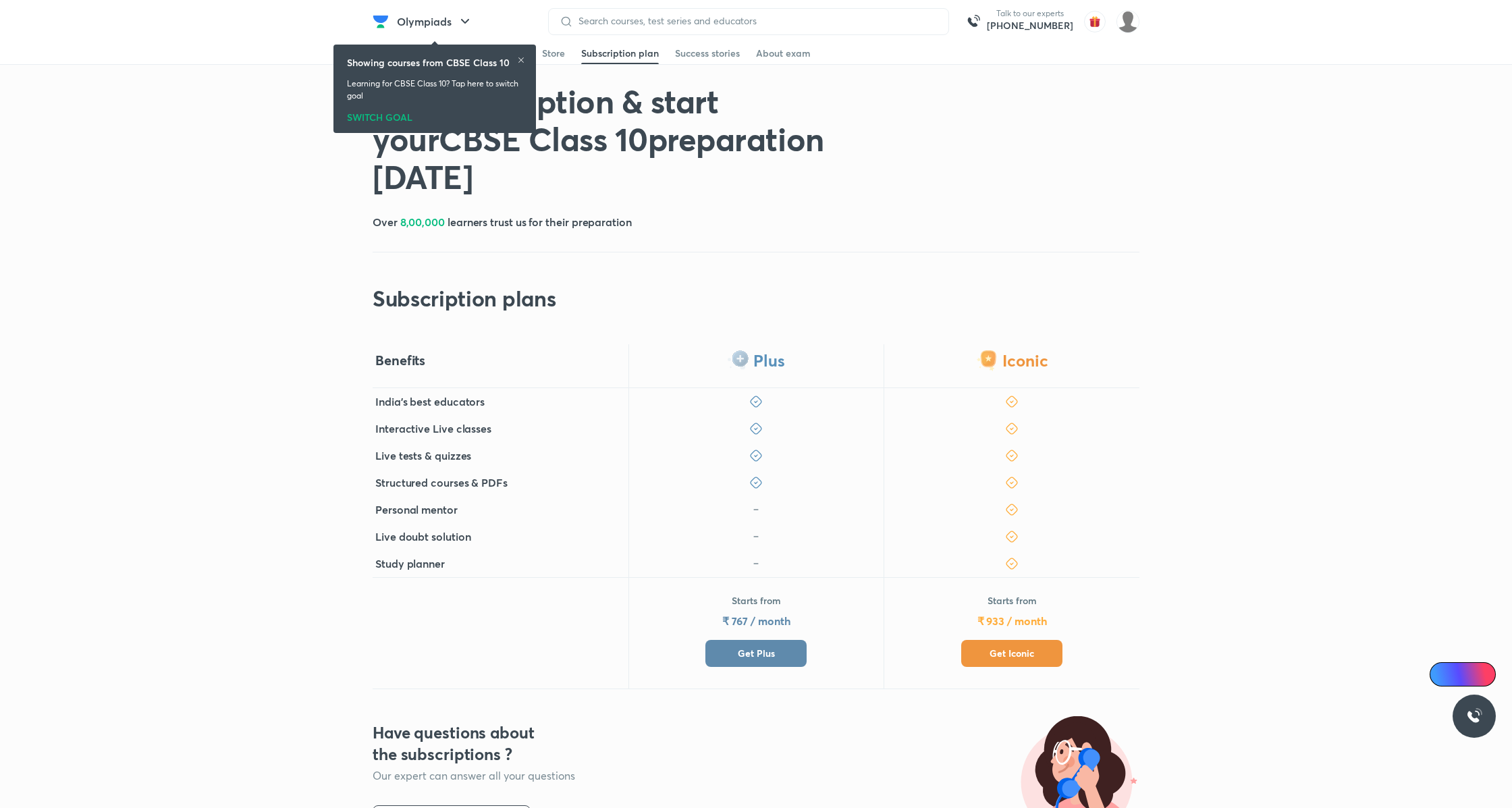
click at [788, 645] on button "Get Plus" at bounding box center [755, 653] width 102 height 27
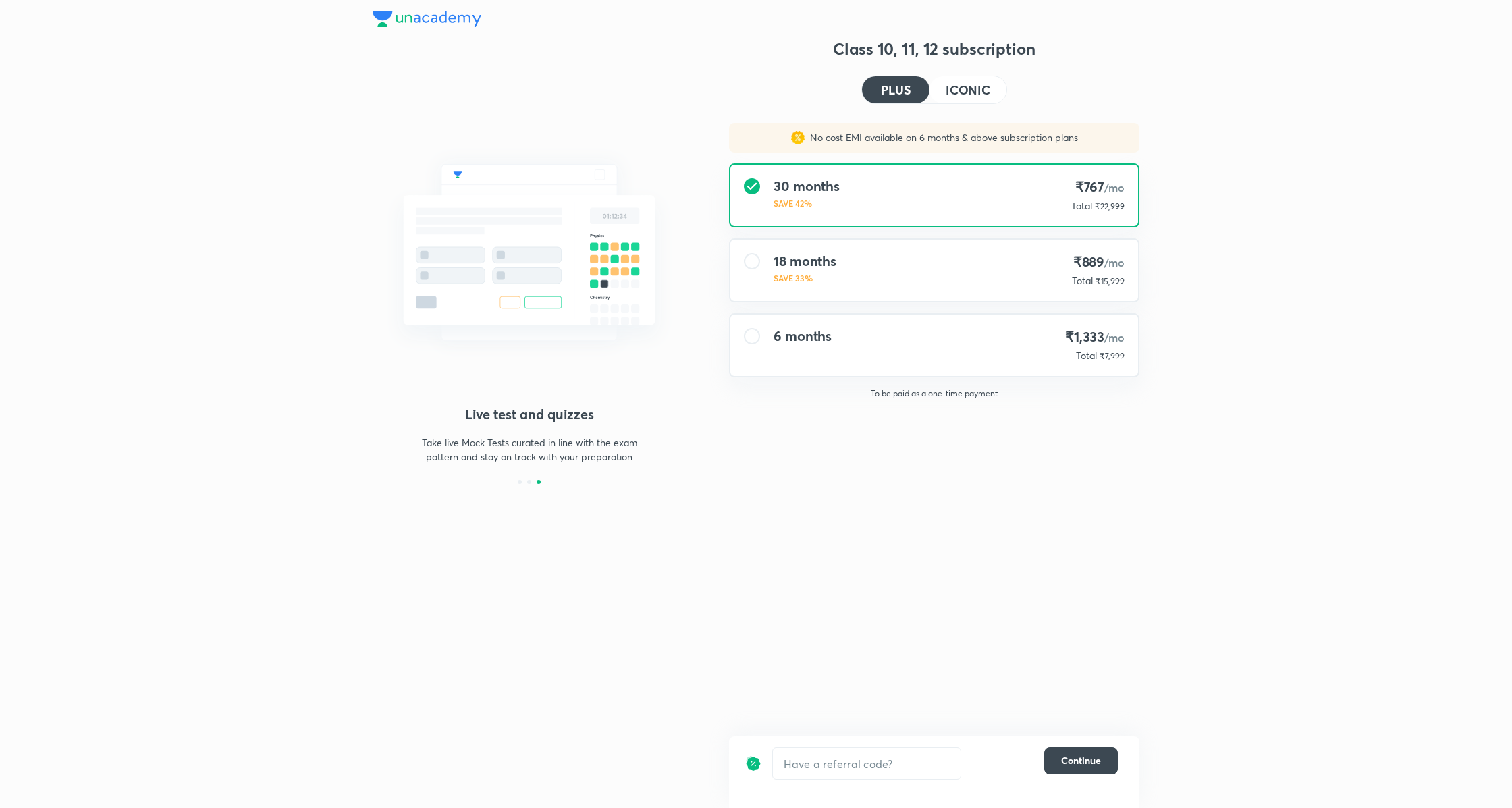
click at [975, 96] on h4 "ICONIC" at bounding box center [967, 89] width 45 height 12
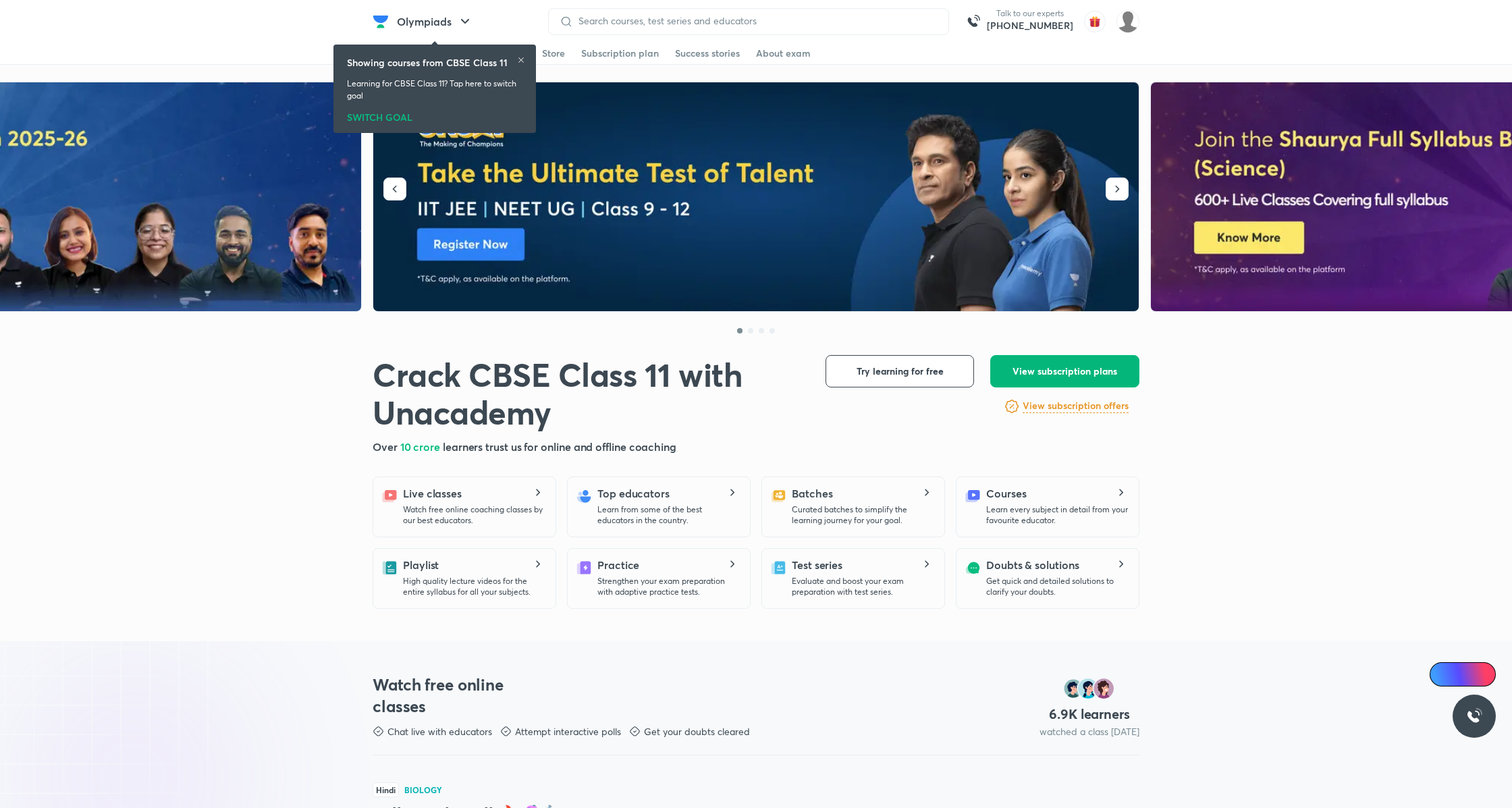
click at [1031, 371] on span "View subscription plans" at bounding box center [1064, 371] width 105 height 14
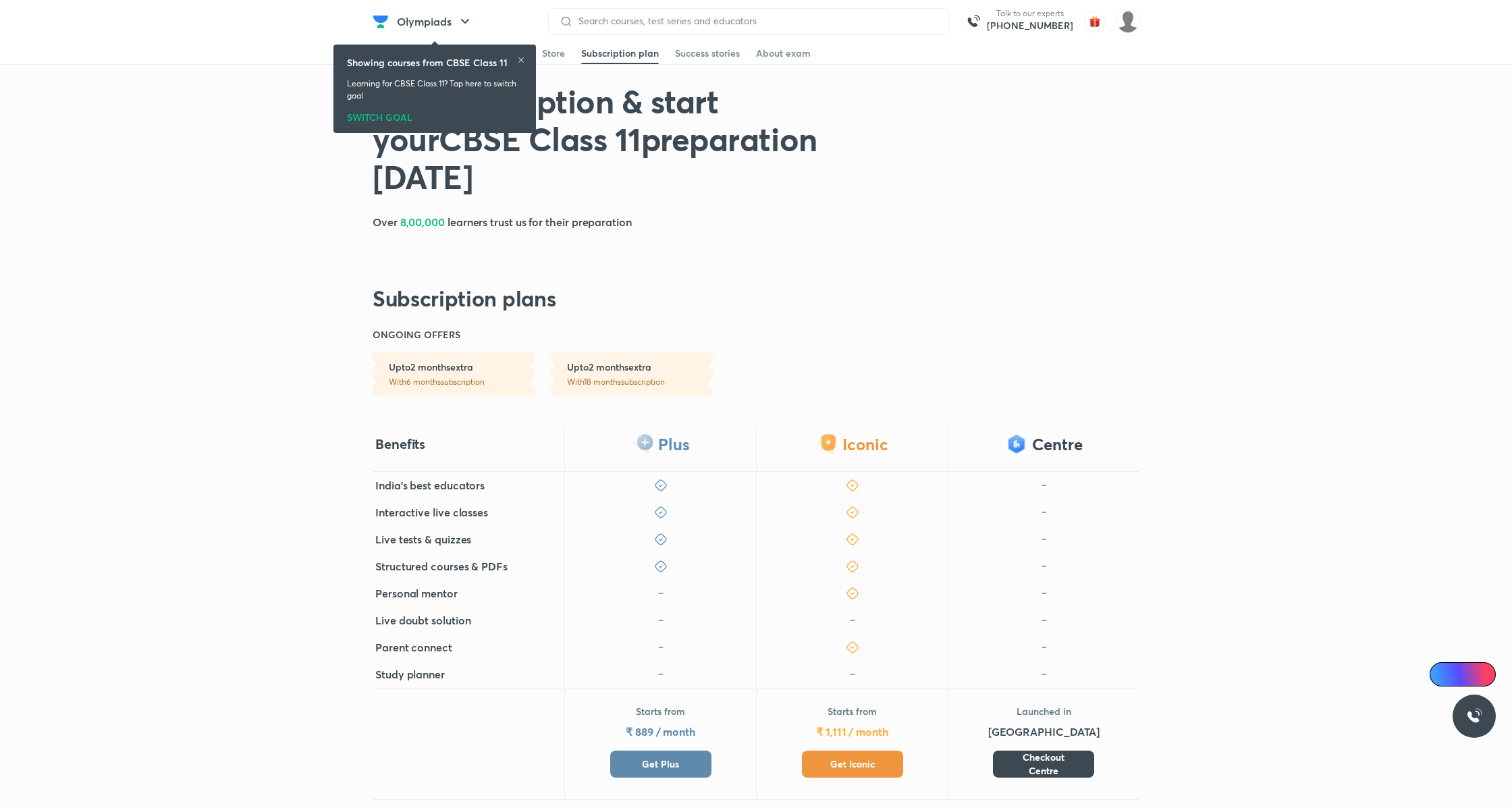
click at [681, 773] on button "Get Plus" at bounding box center [660, 763] width 102 height 27
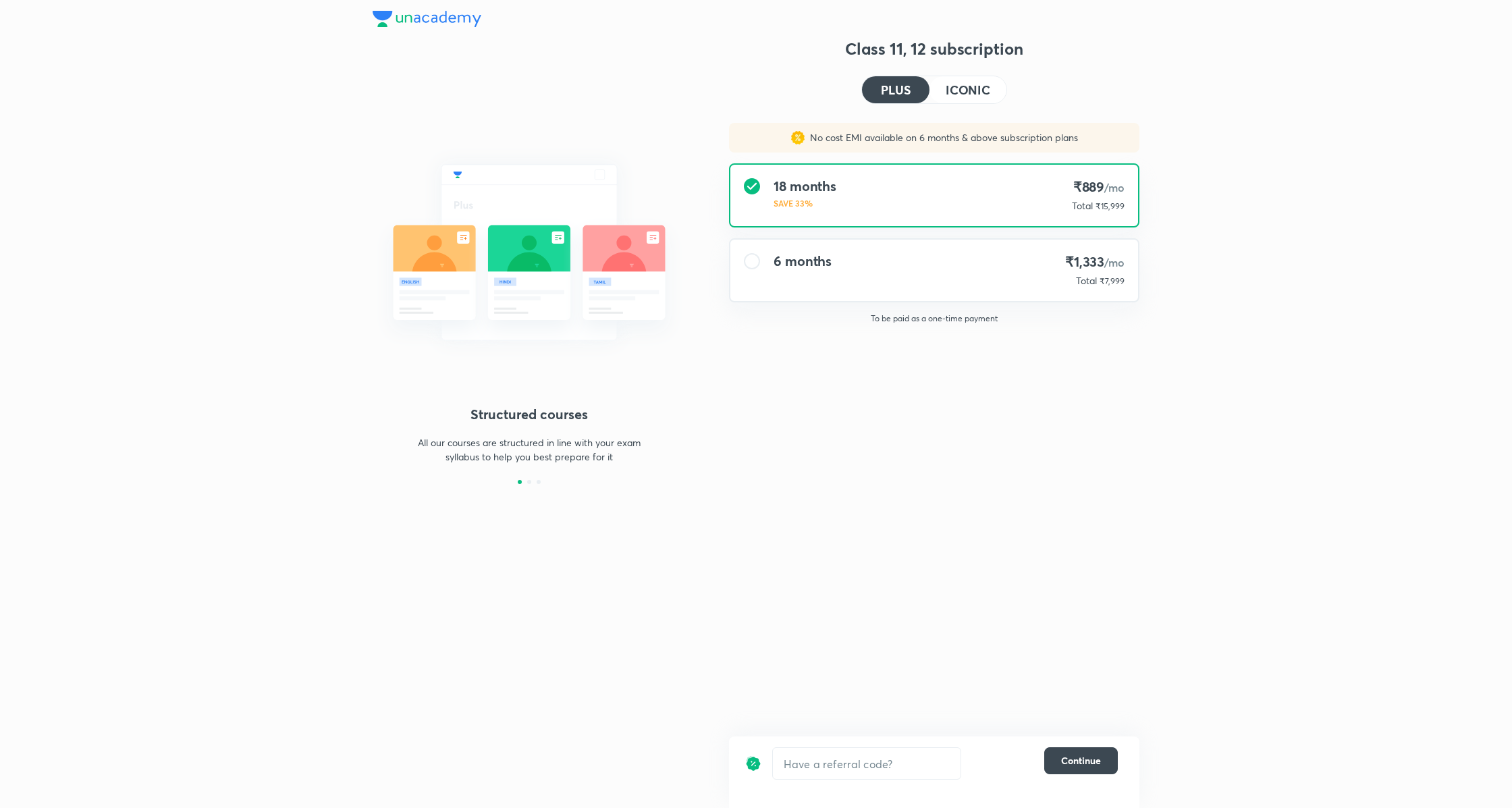
click at [965, 90] on h4 "ICONIC" at bounding box center [967, 89] width 45 height 12
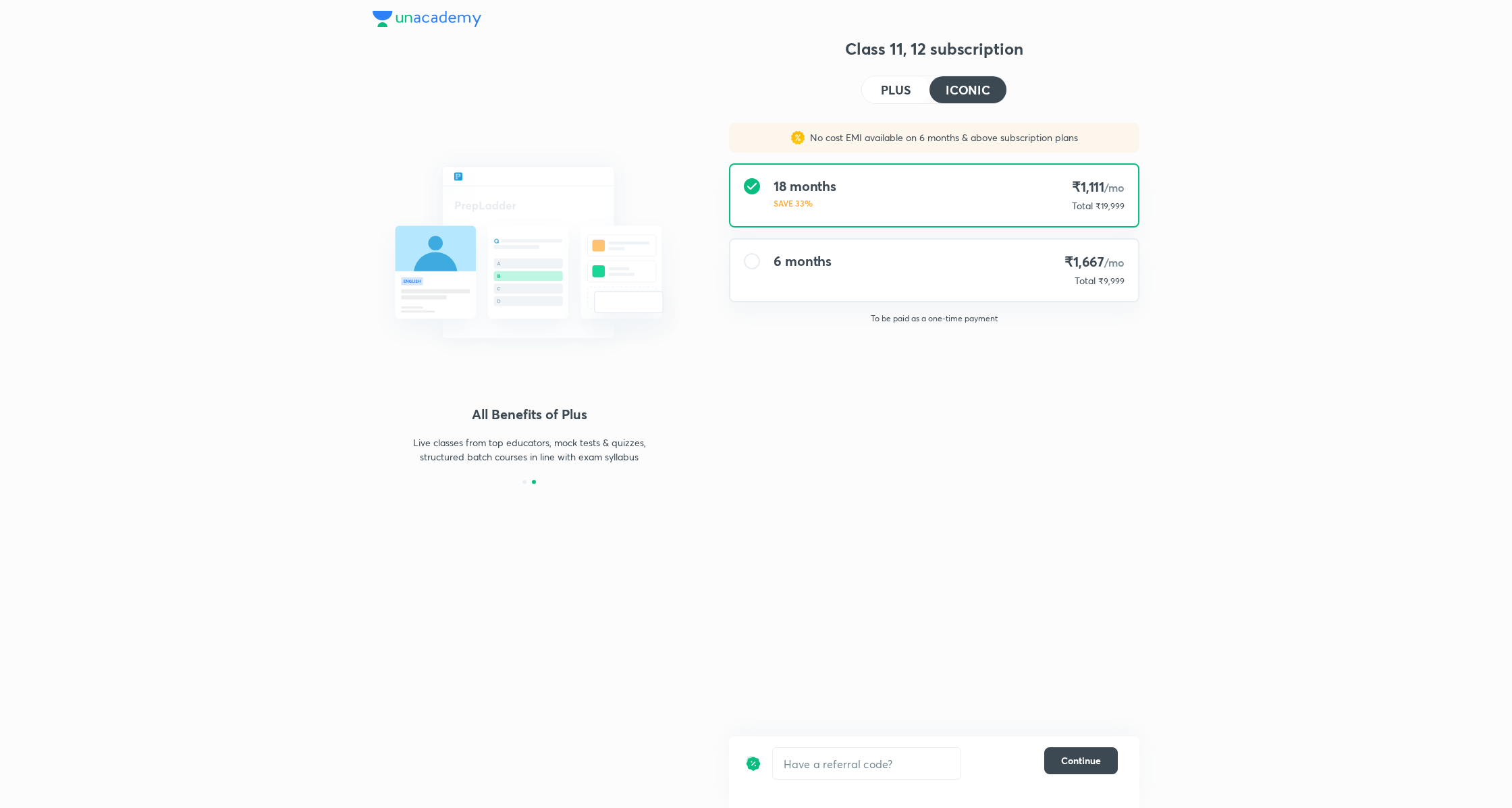
drag, startPoint x: 900, startPoint y: 90, endPoint x: 925, endPoint y: 147, distance: 62.2
click at [900, 90] on h4 "PLUS" at bounding box center [895, 89] width 30 height 12
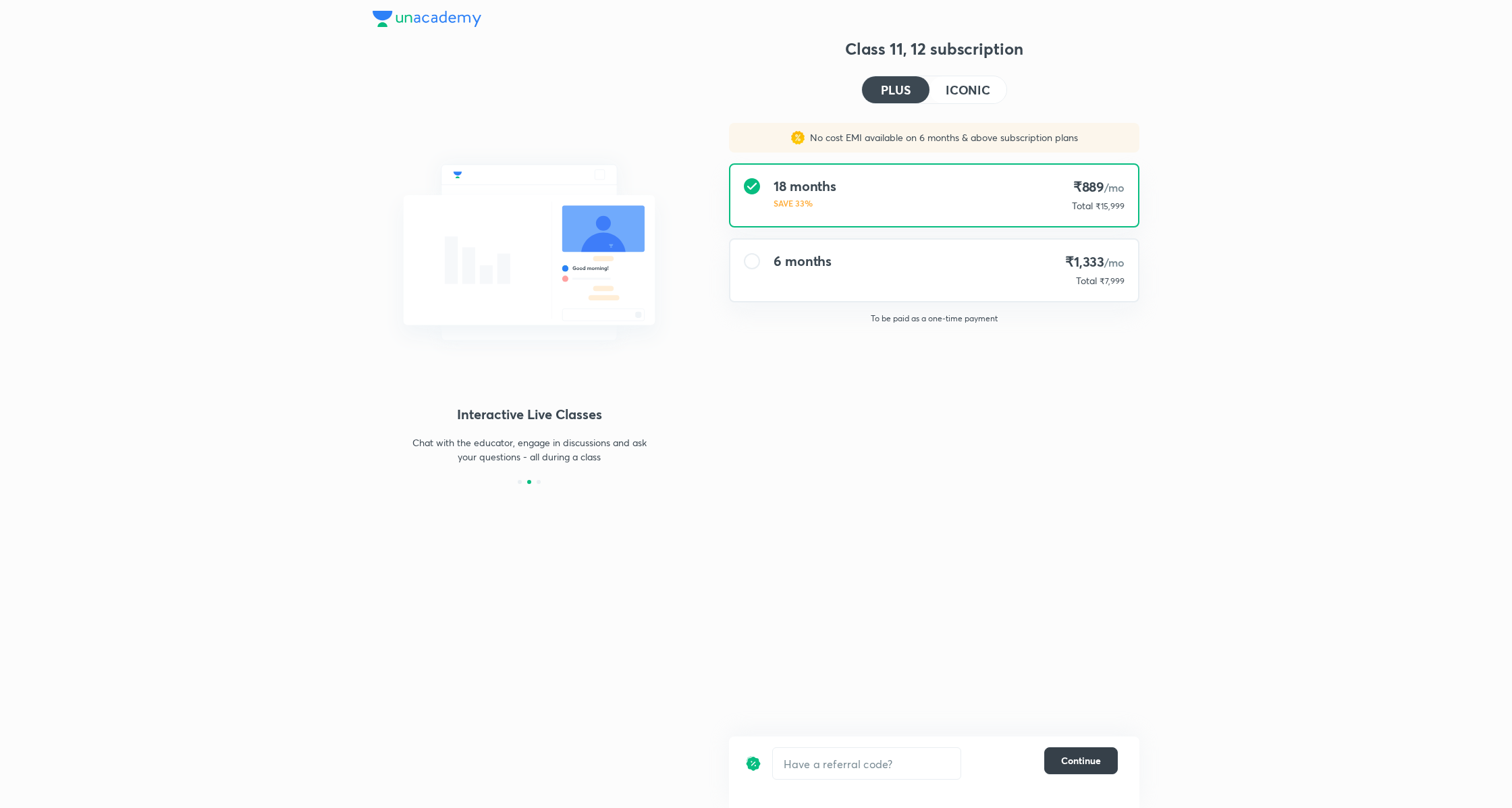
click at [1099, 767] on span "Continue" at bounding box center [1080, 760] width 40 height 14
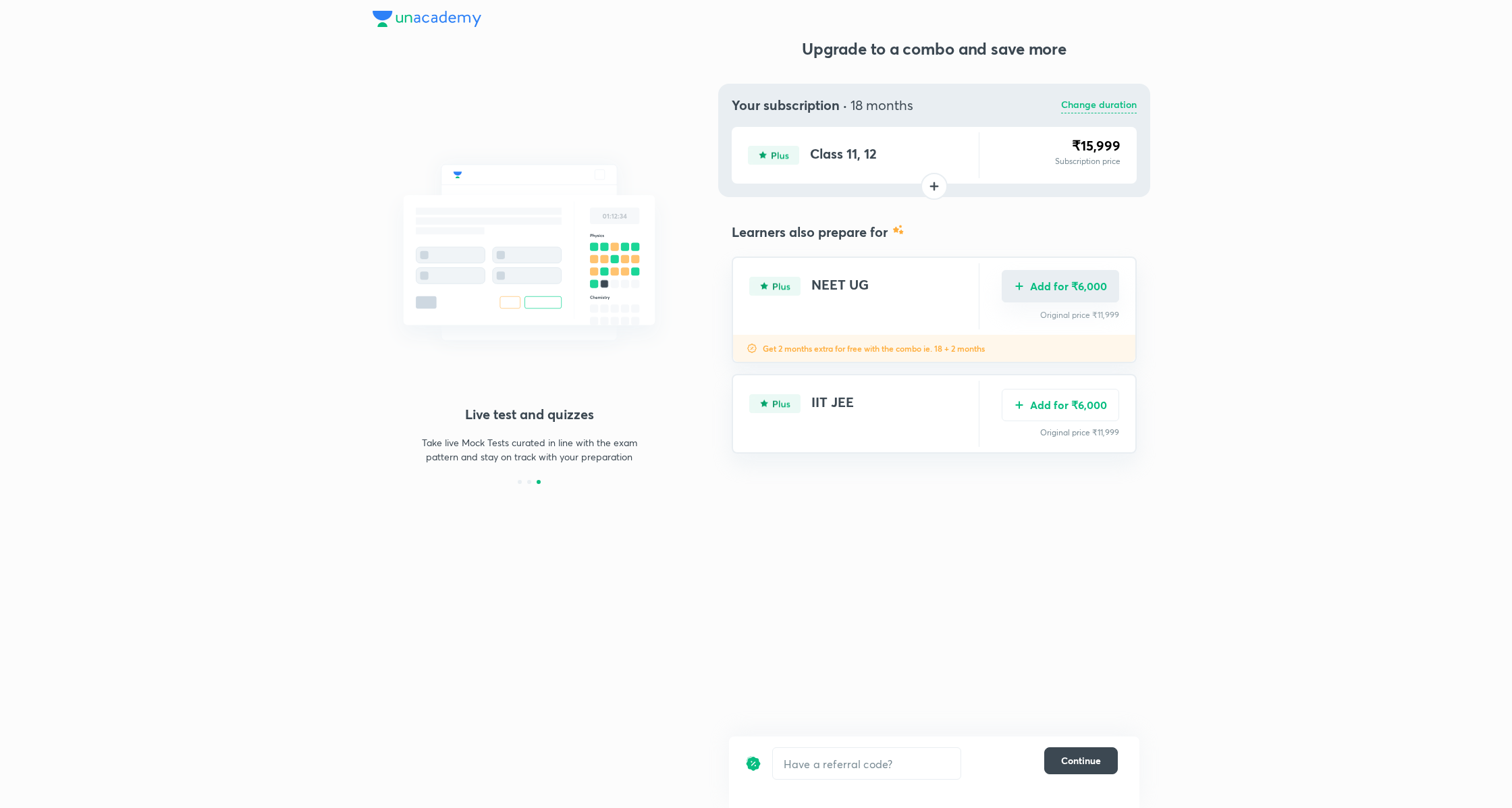
click at [1098, 290] on button "Add for ₹6,000" at bounding box center [1060, 286] width 117 height 33
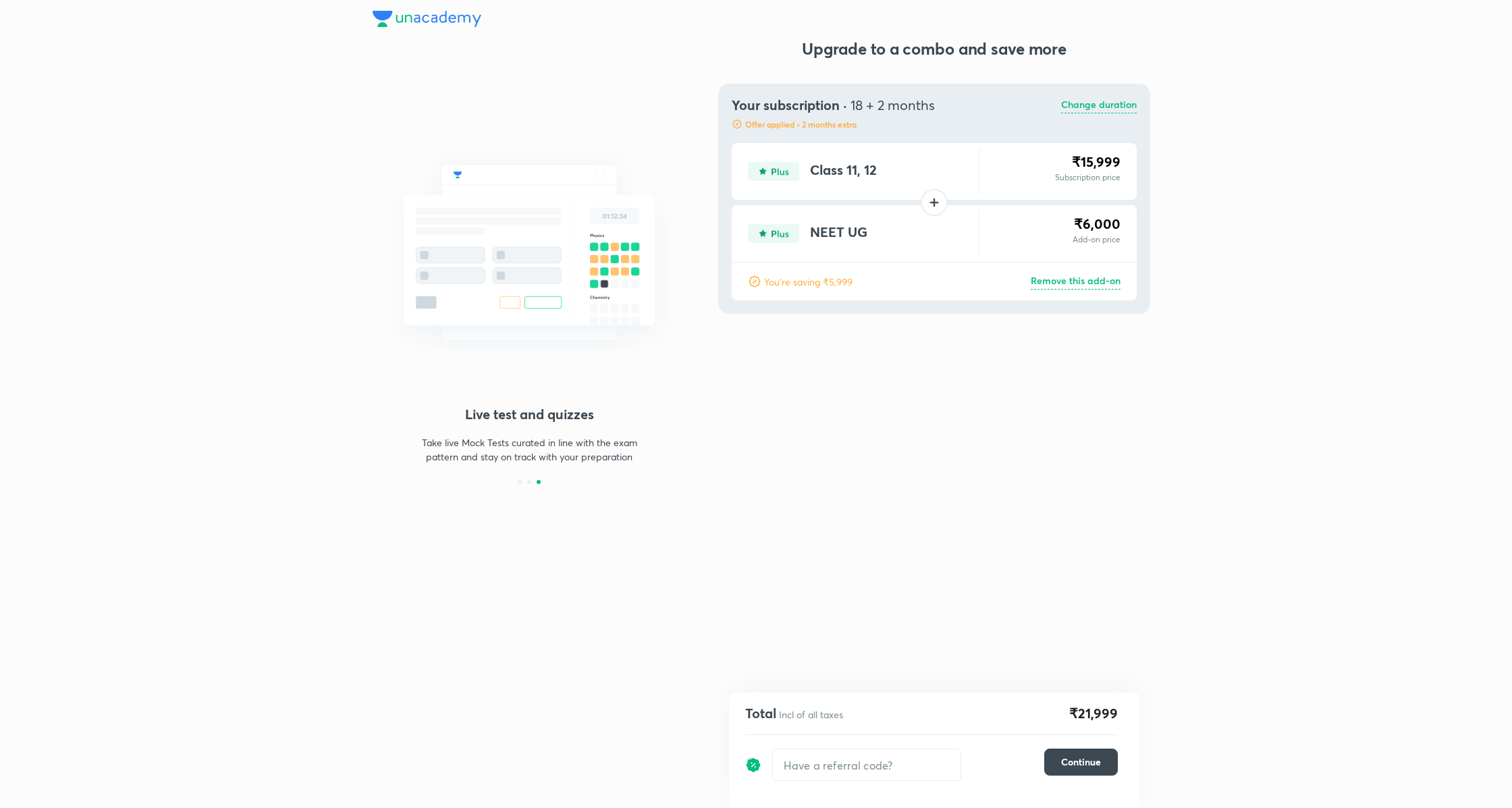
click at [1091, 281] on p "Remove this add-on" at bounding box center [1075, 281] width 89 height 16
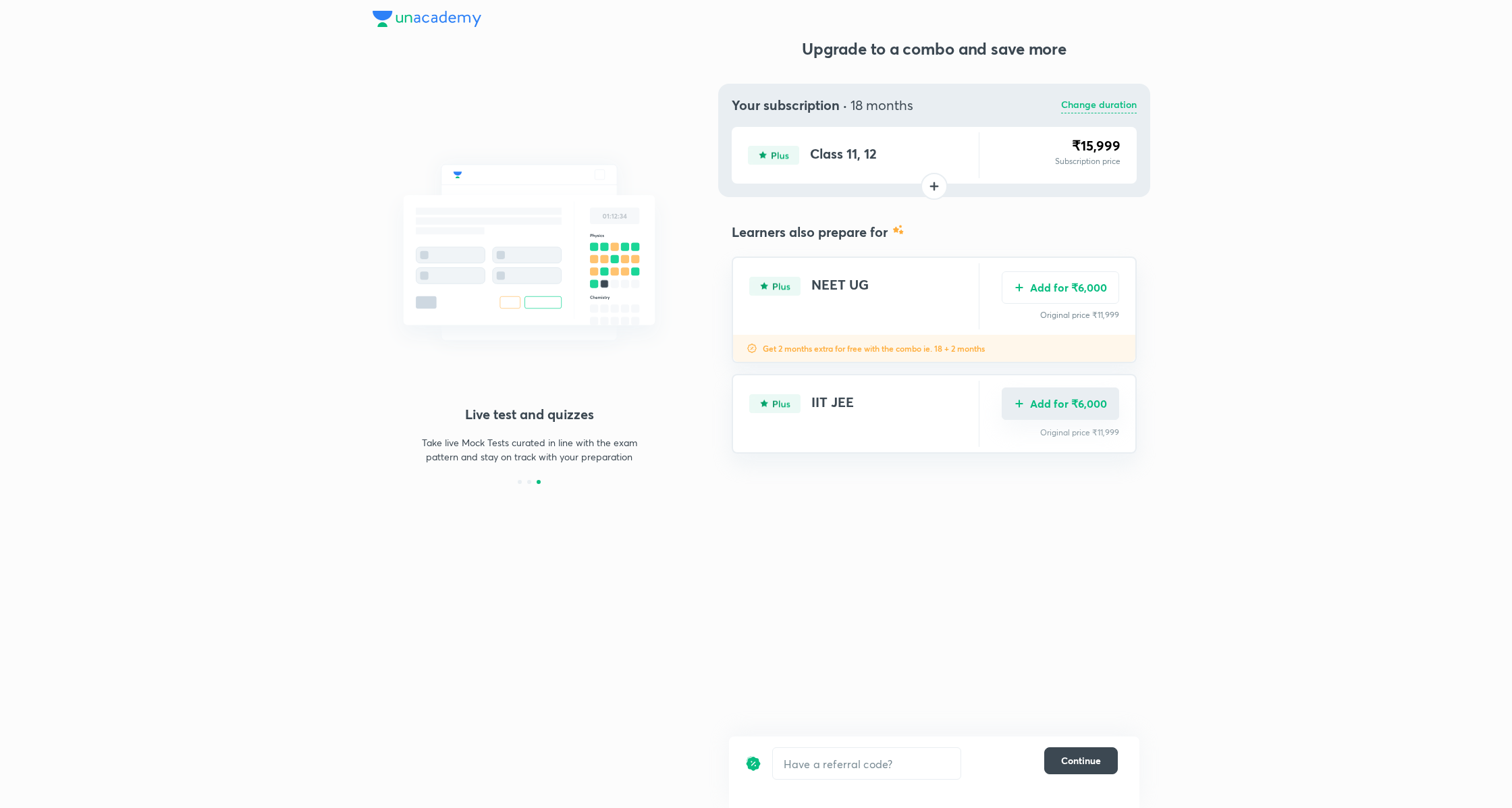
click at [1079, 402] on button "Add for ₹6,000" at bounding box center [1060, 403] width 117 height 33
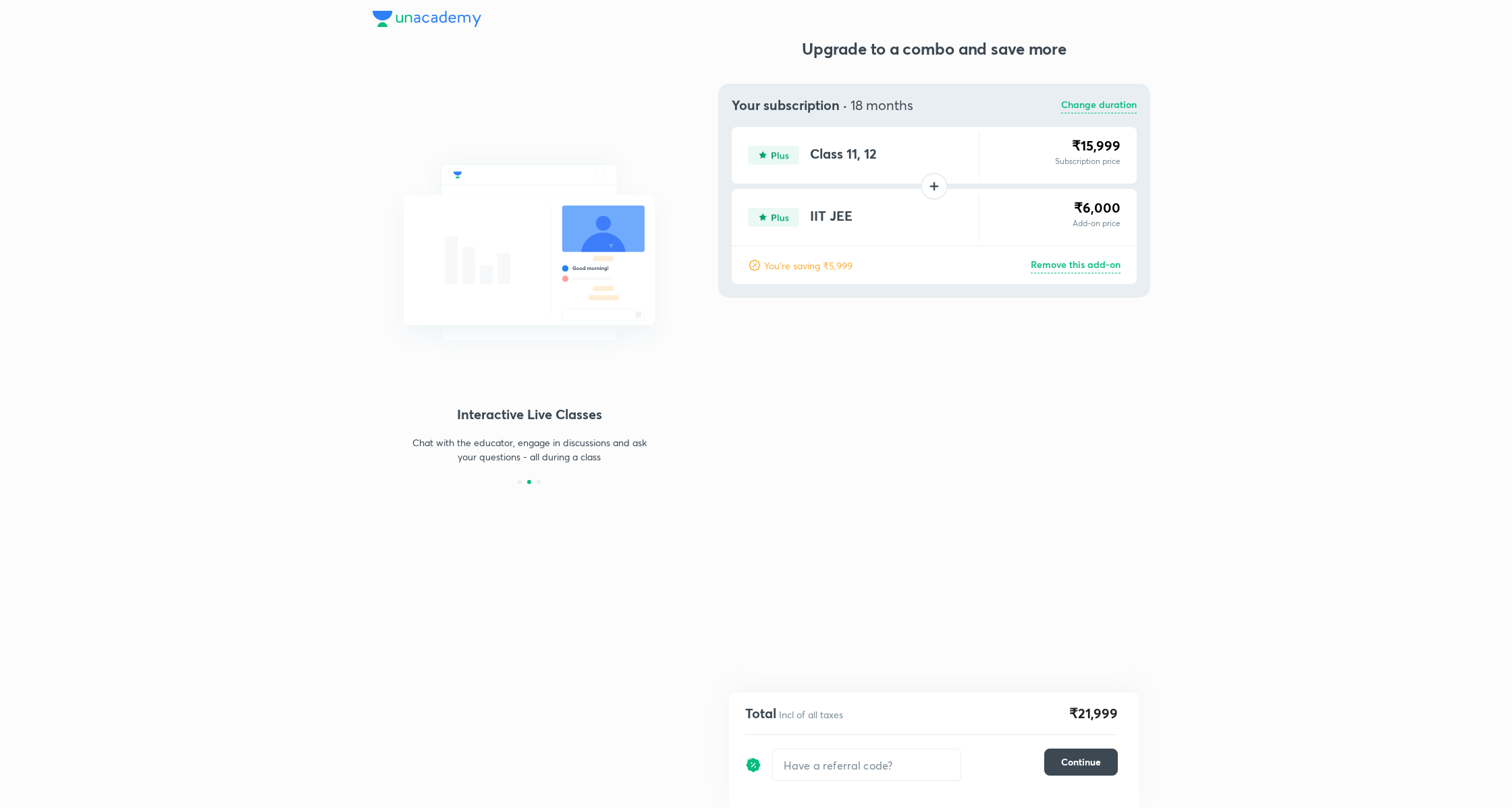
click at [1097, 269] on p "Remove this add-on" at bounding box center [1075, 265] width 89 height 16
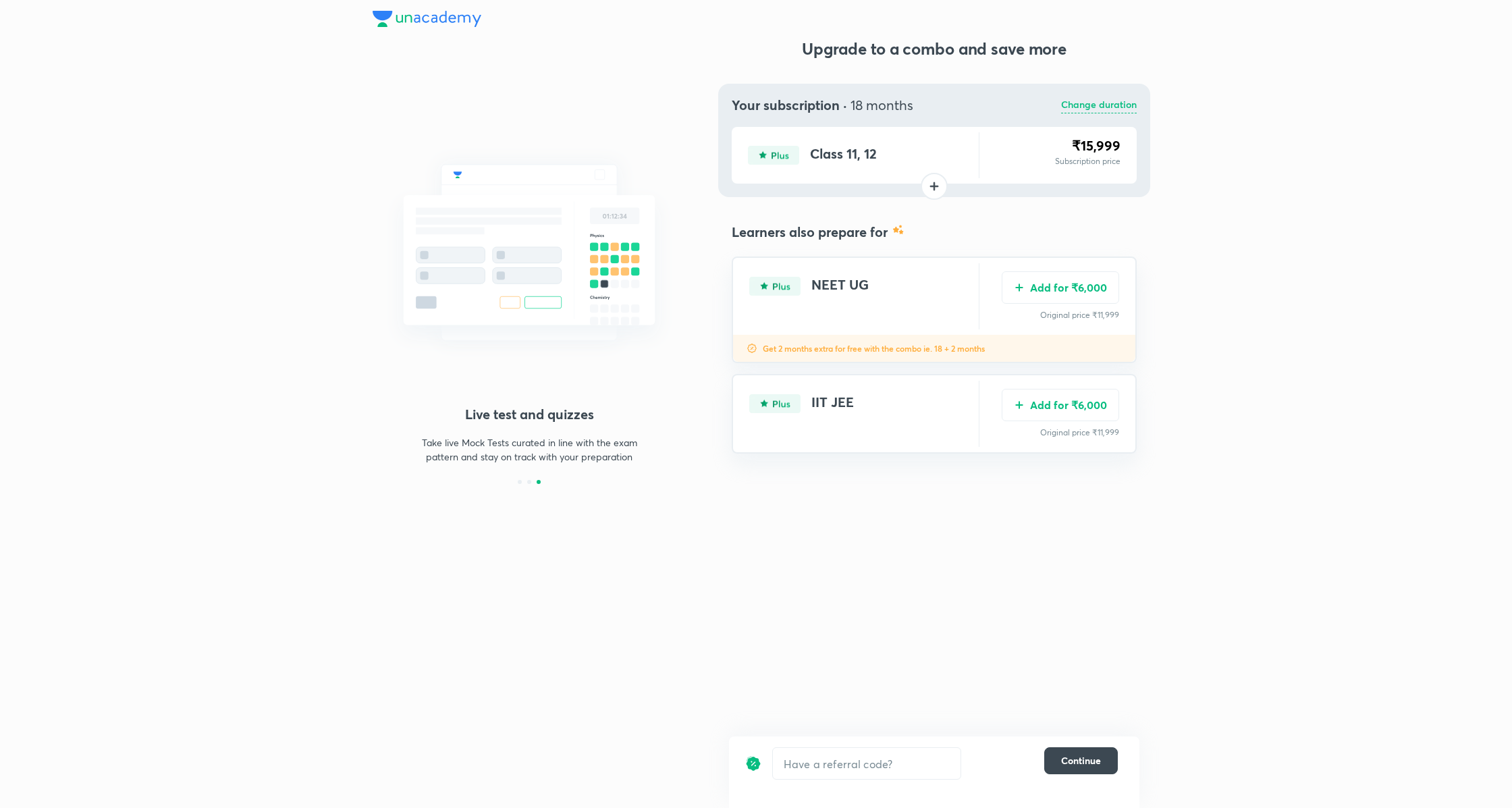
click at [1091, 101] on p "Change duration" at bounding box center [1098, 106] width 76 height 16
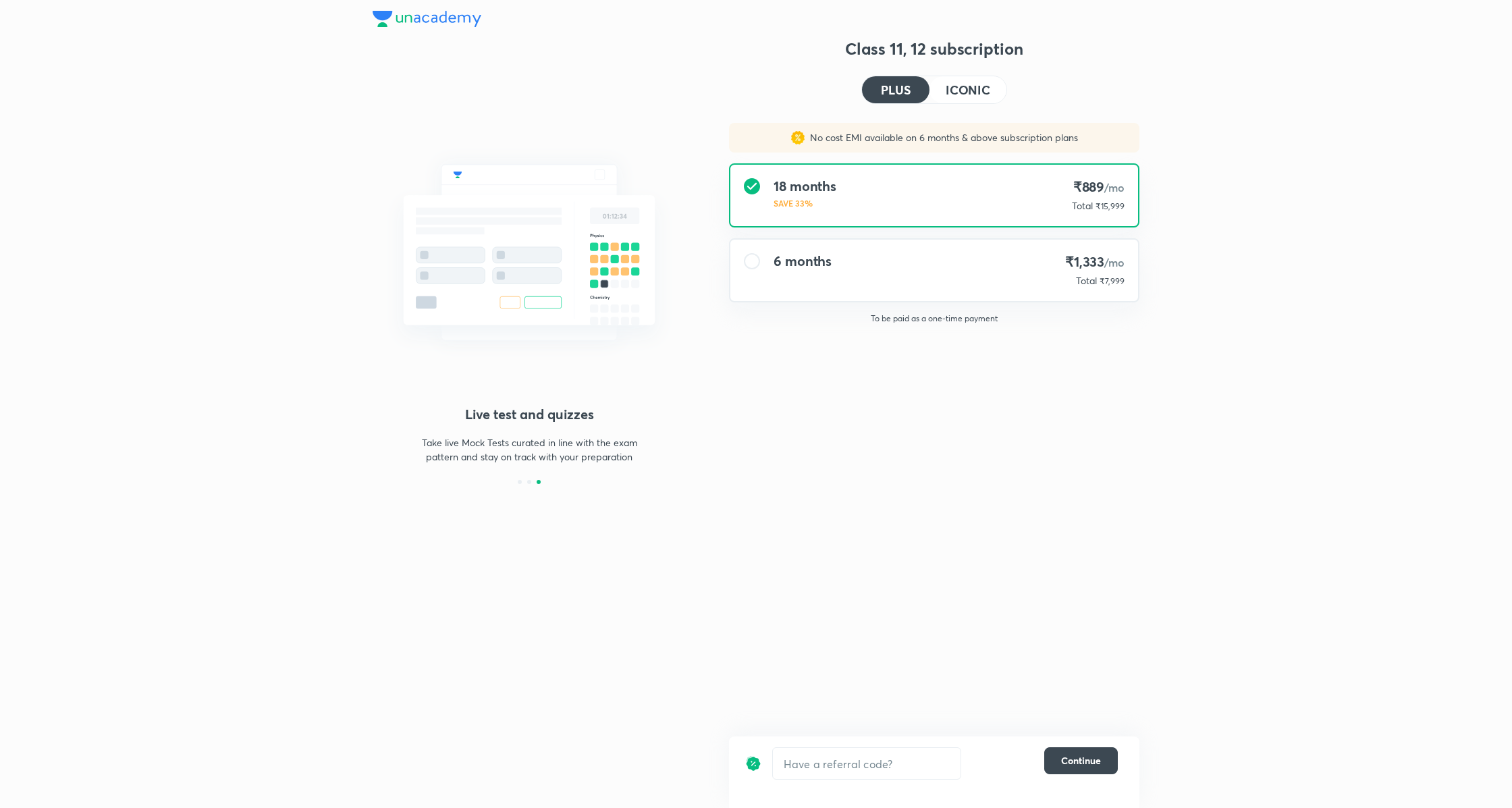
click at [1065, 285] on div "Total ₹7,999" at bounding box center [1094, 280] width 59 height 14
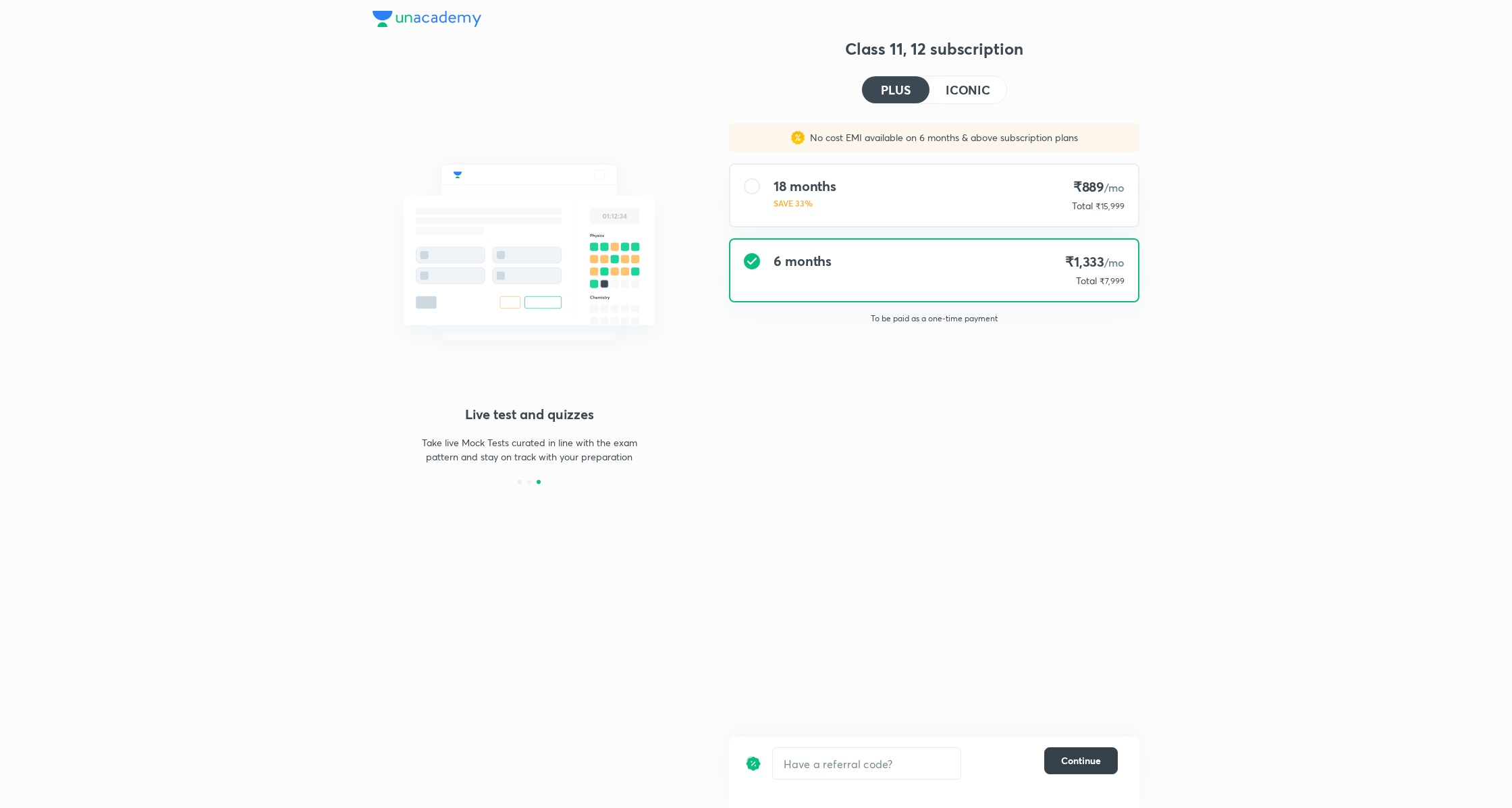
click at [1080, 762] on span "Continue" at bounding box center [1080, 760] width 40 height 14
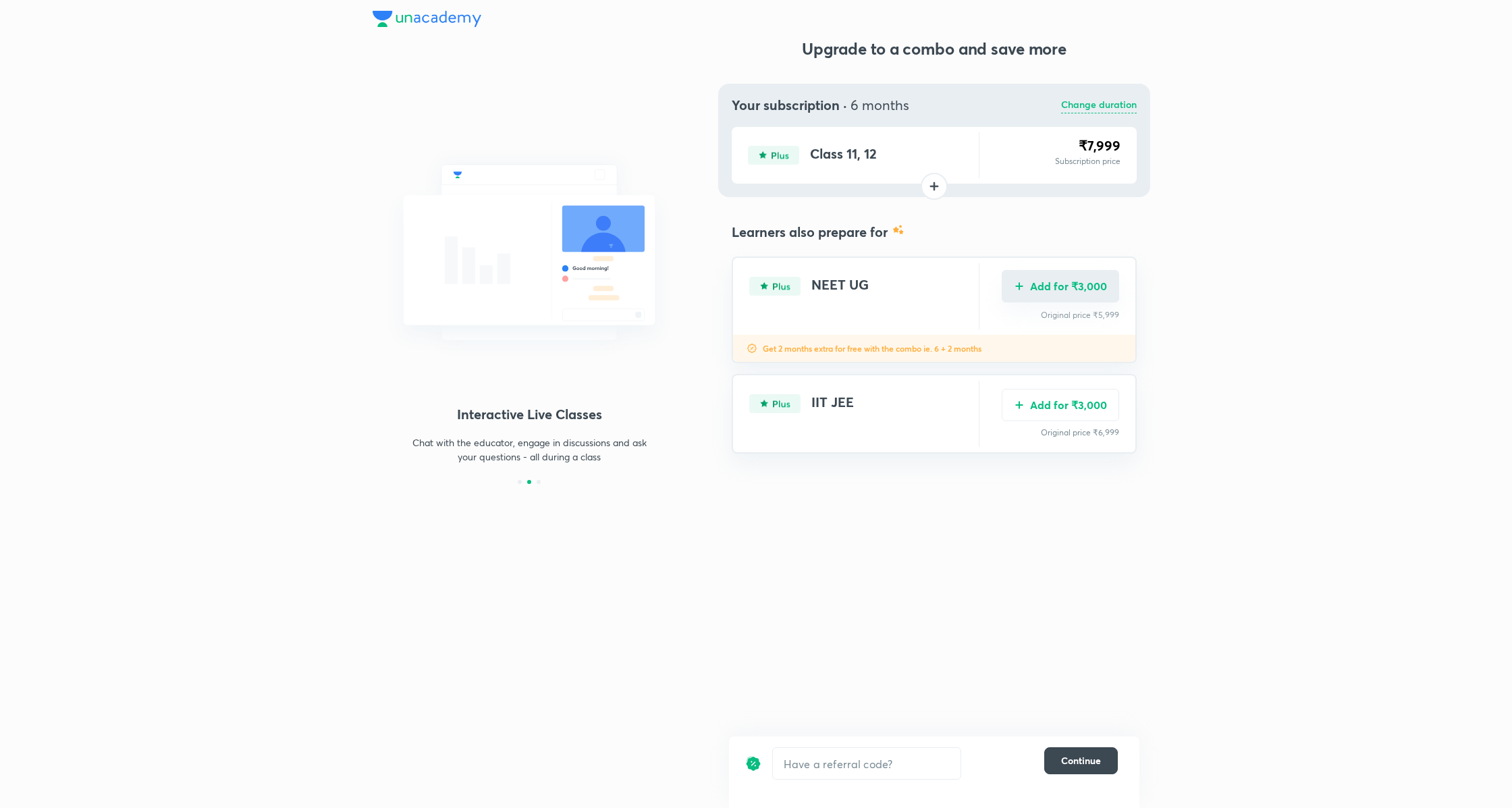
click at [1045, 286] on button "Add for ₹3,000" at bounding box center [1060, 286] width 117 height 33
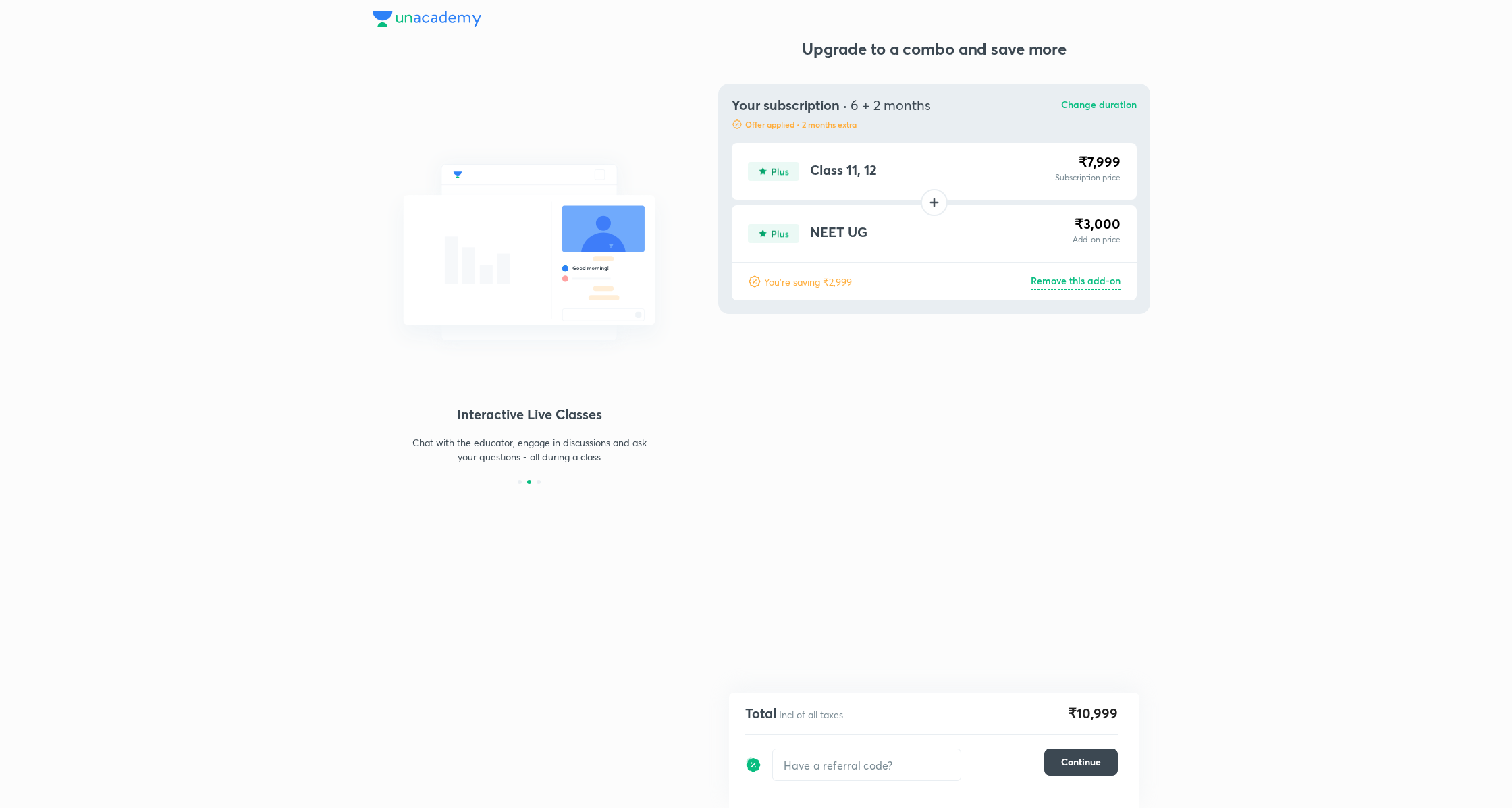
click at [1097, 282] on p "Remove this add-on" at bounding box center [1075, 281] width 89 height 16
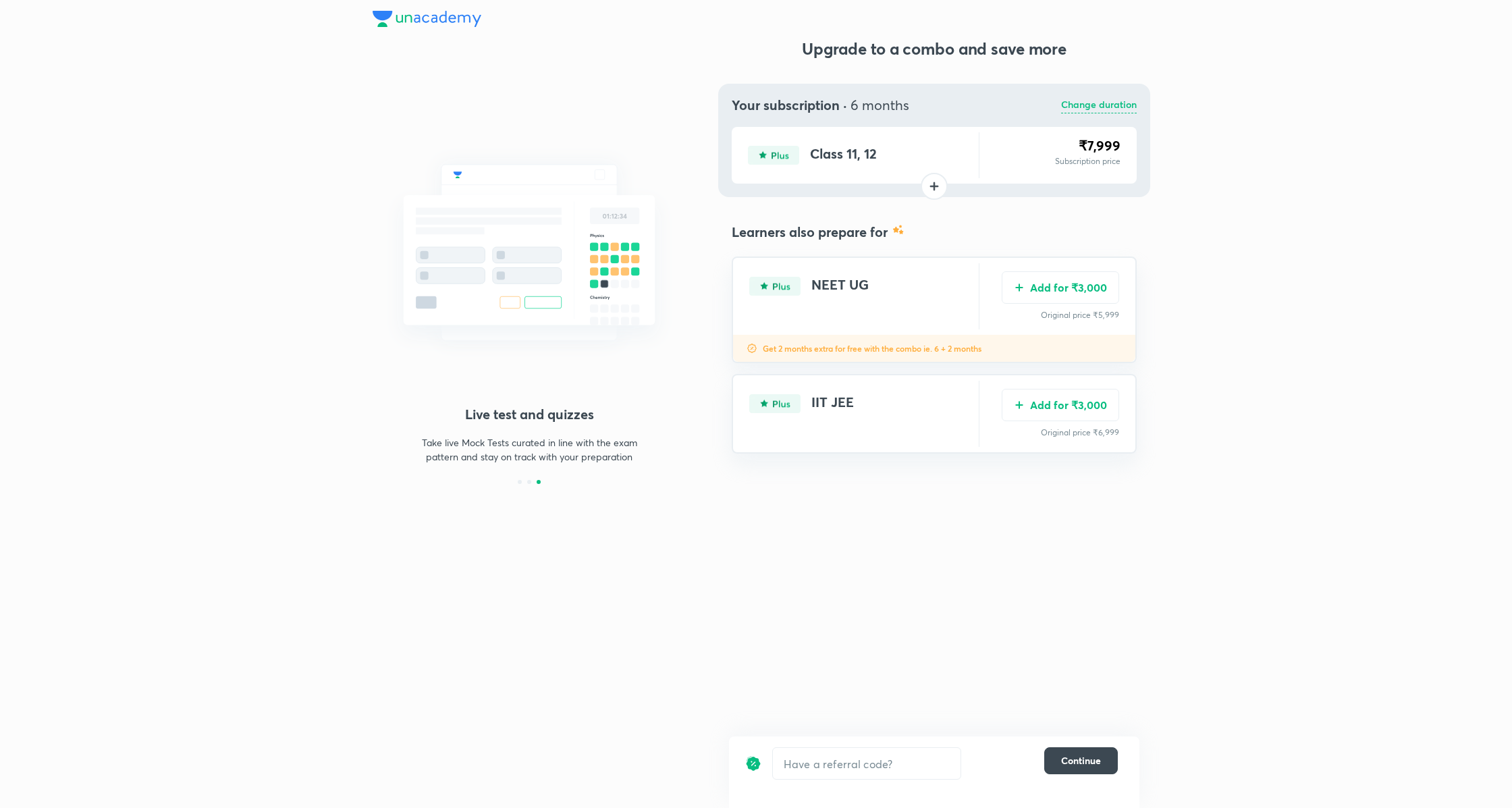
click at [1103, 108] on p "Change duration" at bounding box center [1098, 106] width 76 height 16
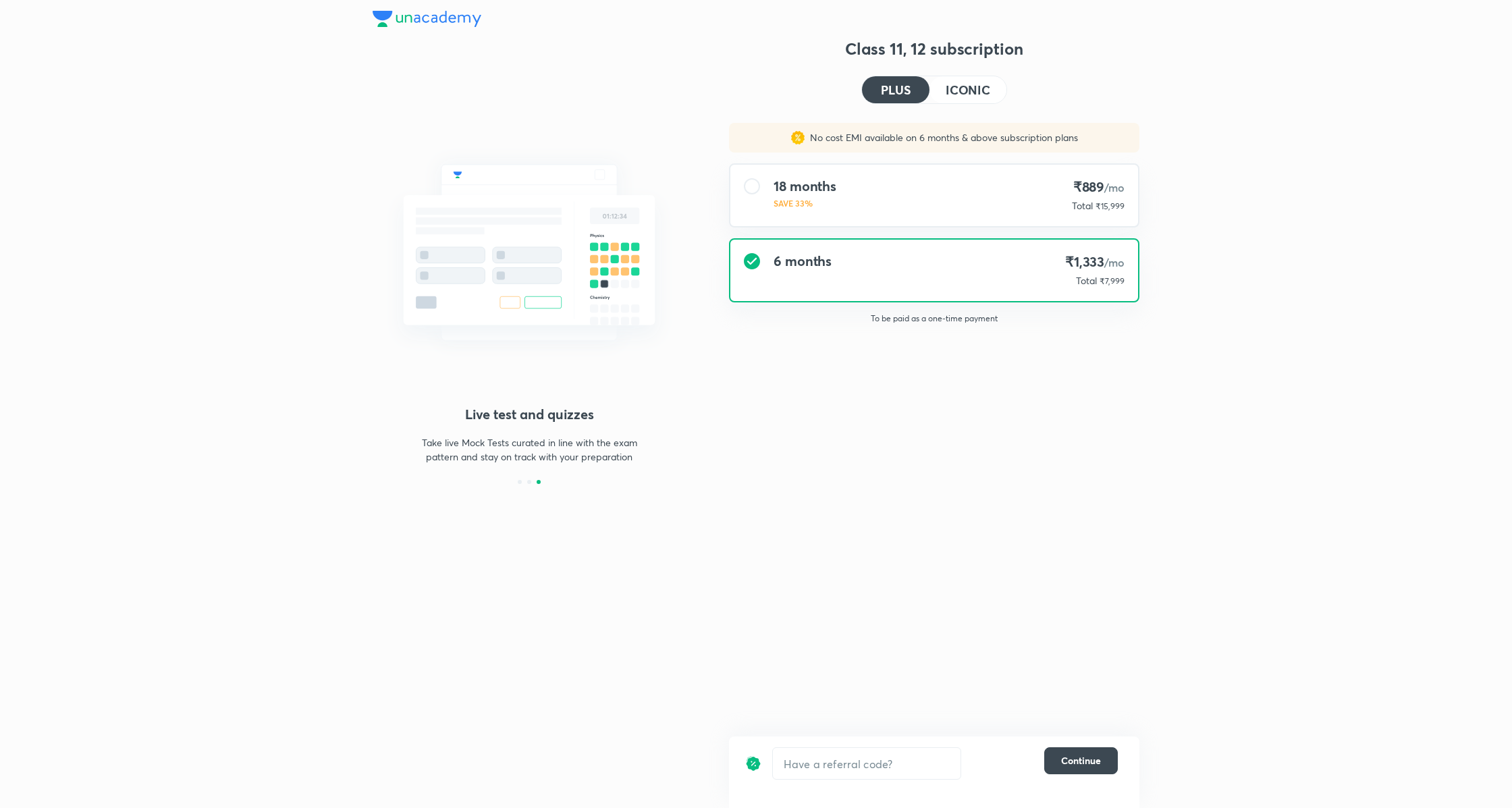
click at [973, 92] on h4 "ICONIC" at bounding box center [967, 89] width 45 height 12
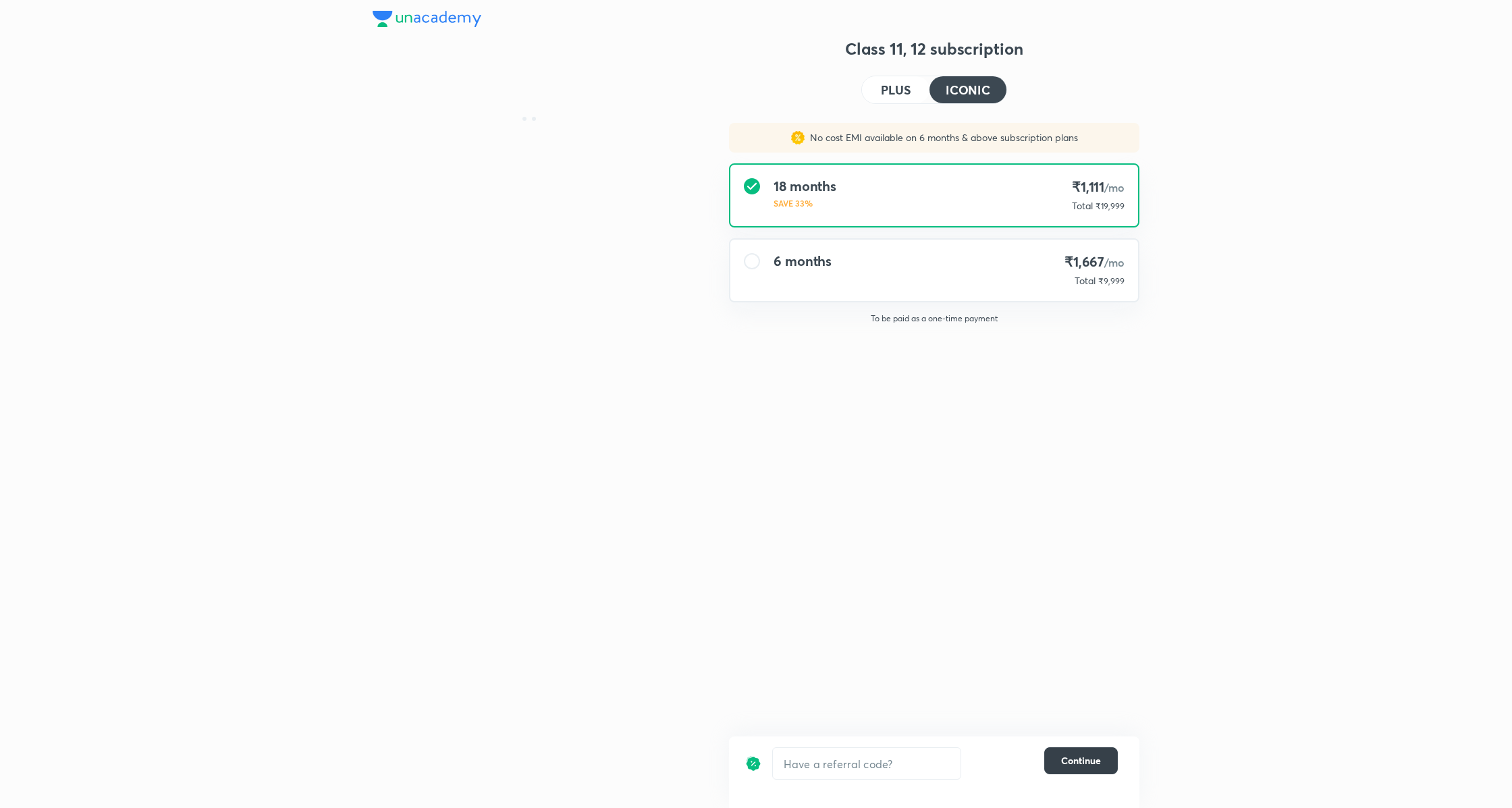
click at [1093, 754] on span "Continue" at bounding box center [1080, 760] width 40 height 14
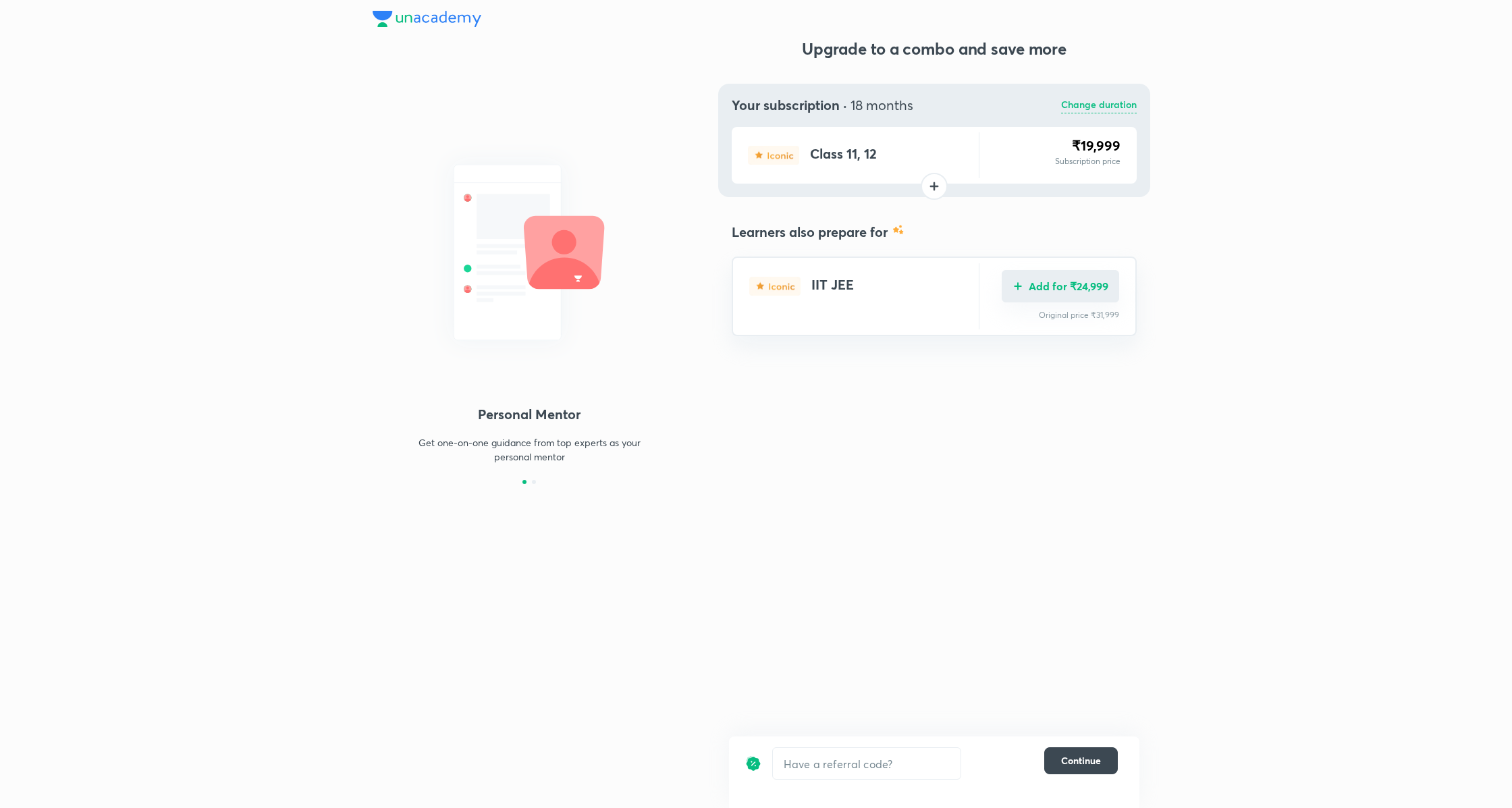
click at [1086, 279] on button "Add for ₹24,999" at bounding box center [1060, 286] width 117 height 33
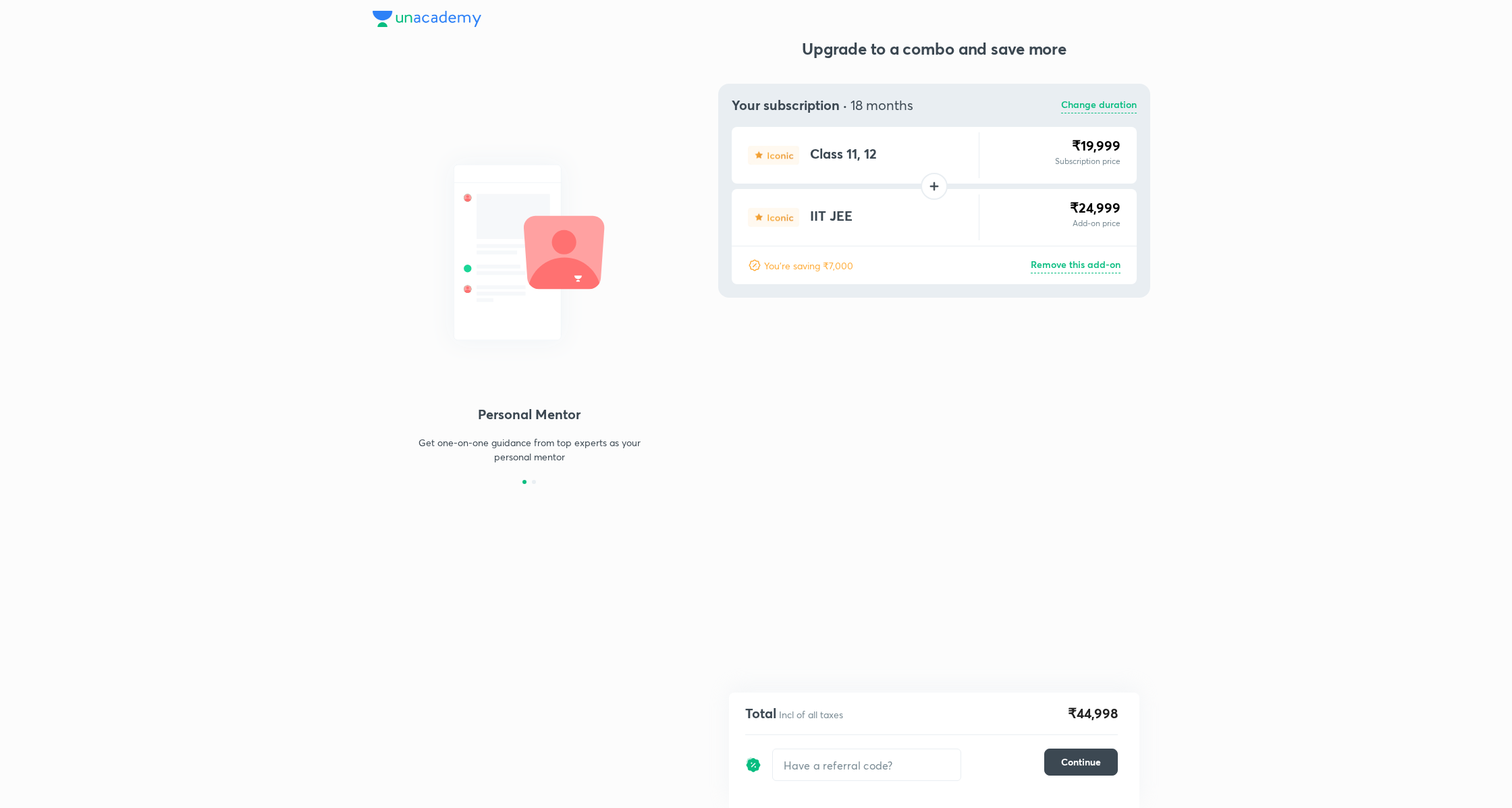
click at [1084, 260] on p "Remove this add-on" at bounding box center [1075, 265] width 89 height 16
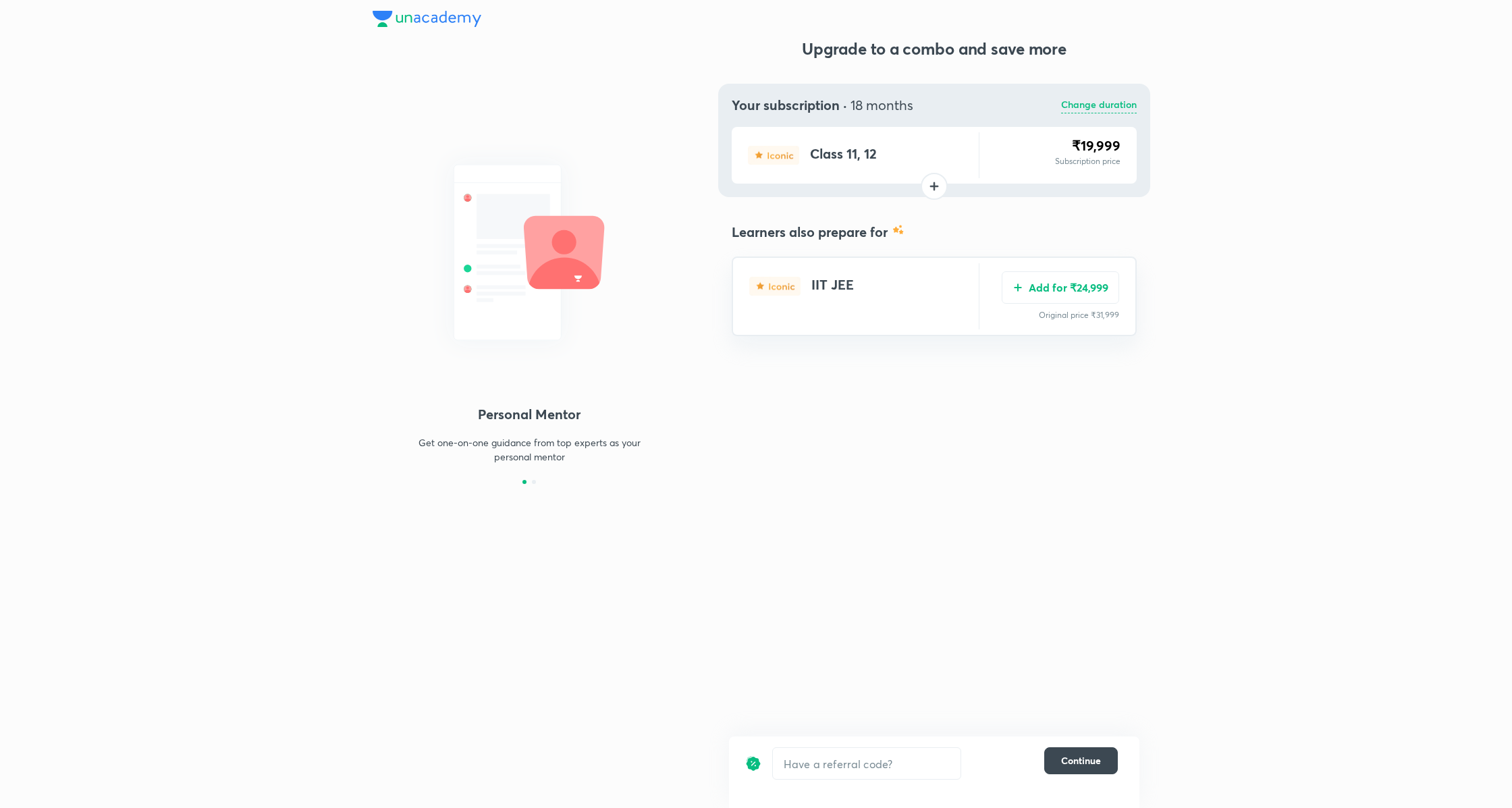
click at [1097, 111] on p "Change duration" at bounding box center [1098, 106] width 76 height 16
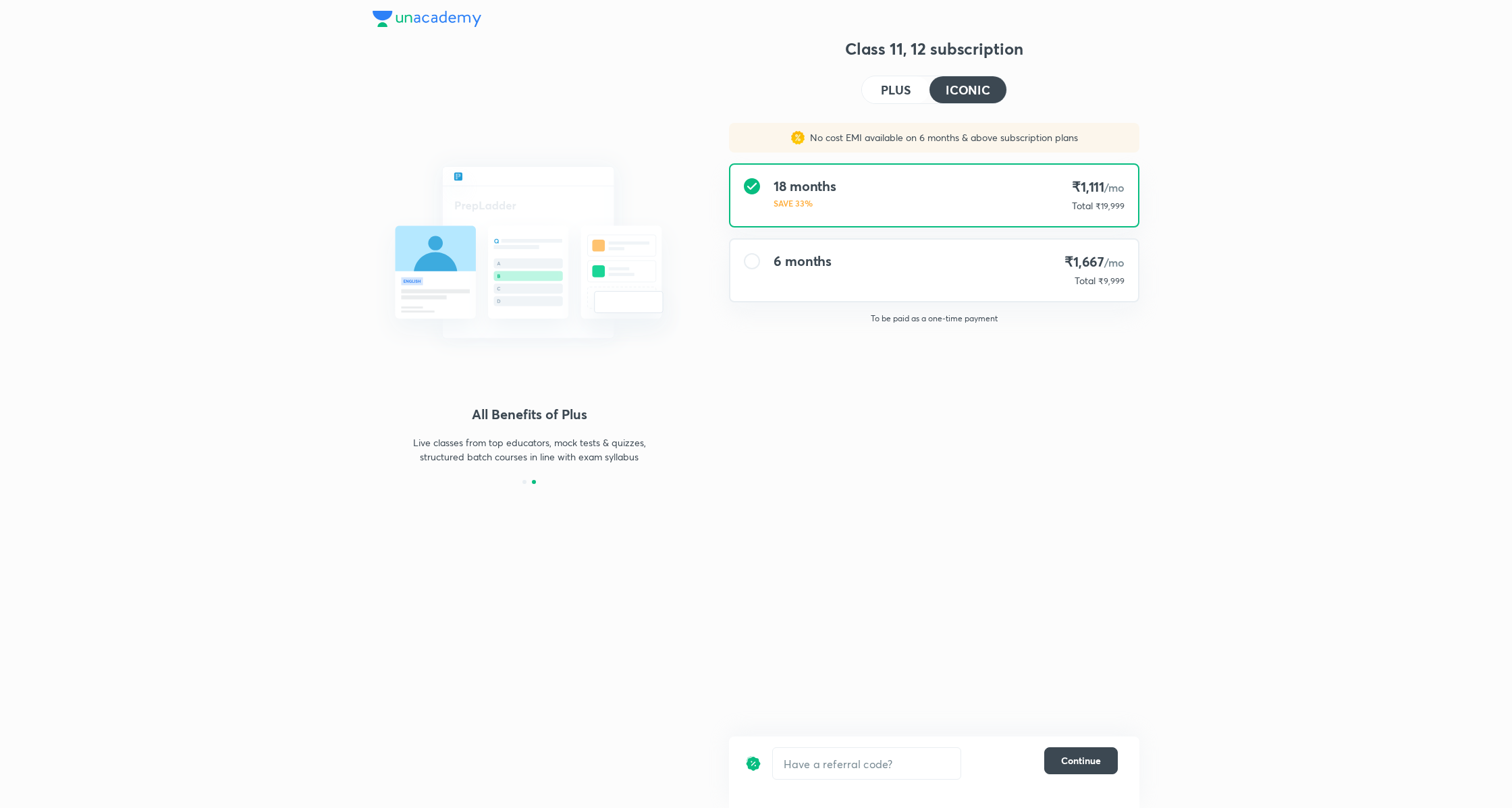
click at [1033, 298] on div "6 months ₹1,667 /mo Total ₹9,999" at bounding box center [933, 271] width 407 height 62
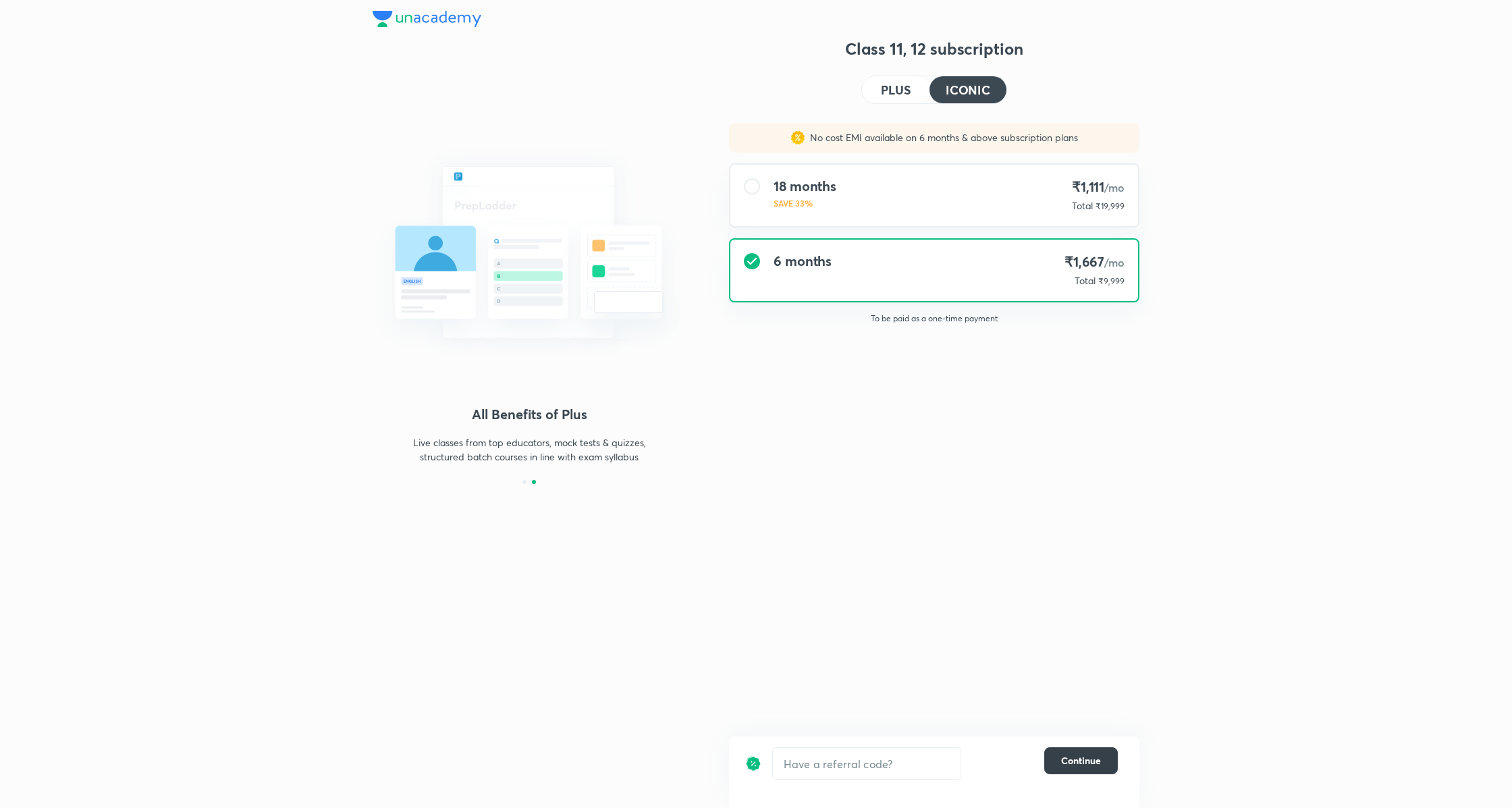
click at [1089, 774] on button "Continue" at bounding box center [1080, 760] width 73 height 27
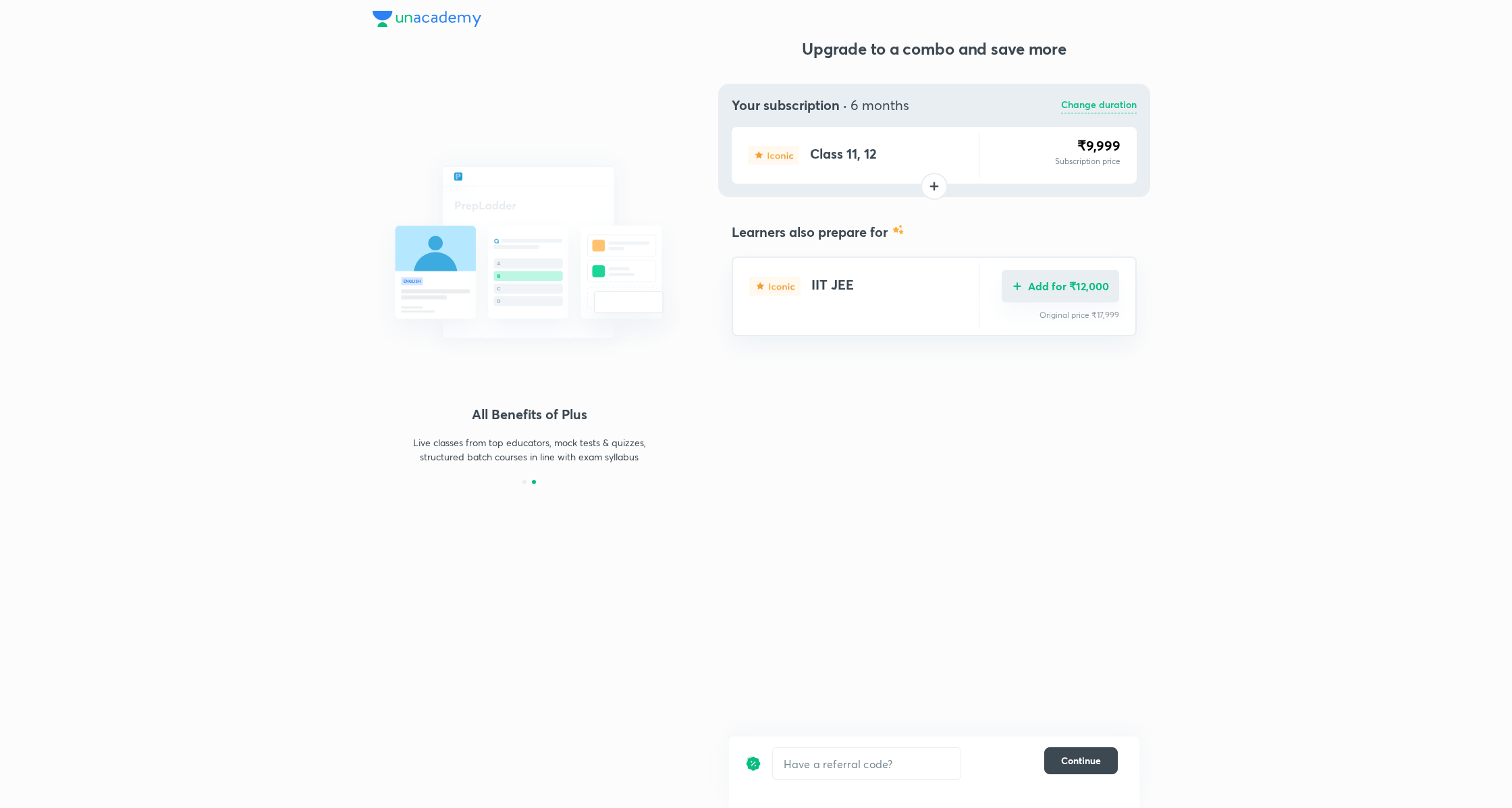
click at [1077, 288] on button "Add for ₹12,000" at bounding box center [1060, 286] width 117 height 33
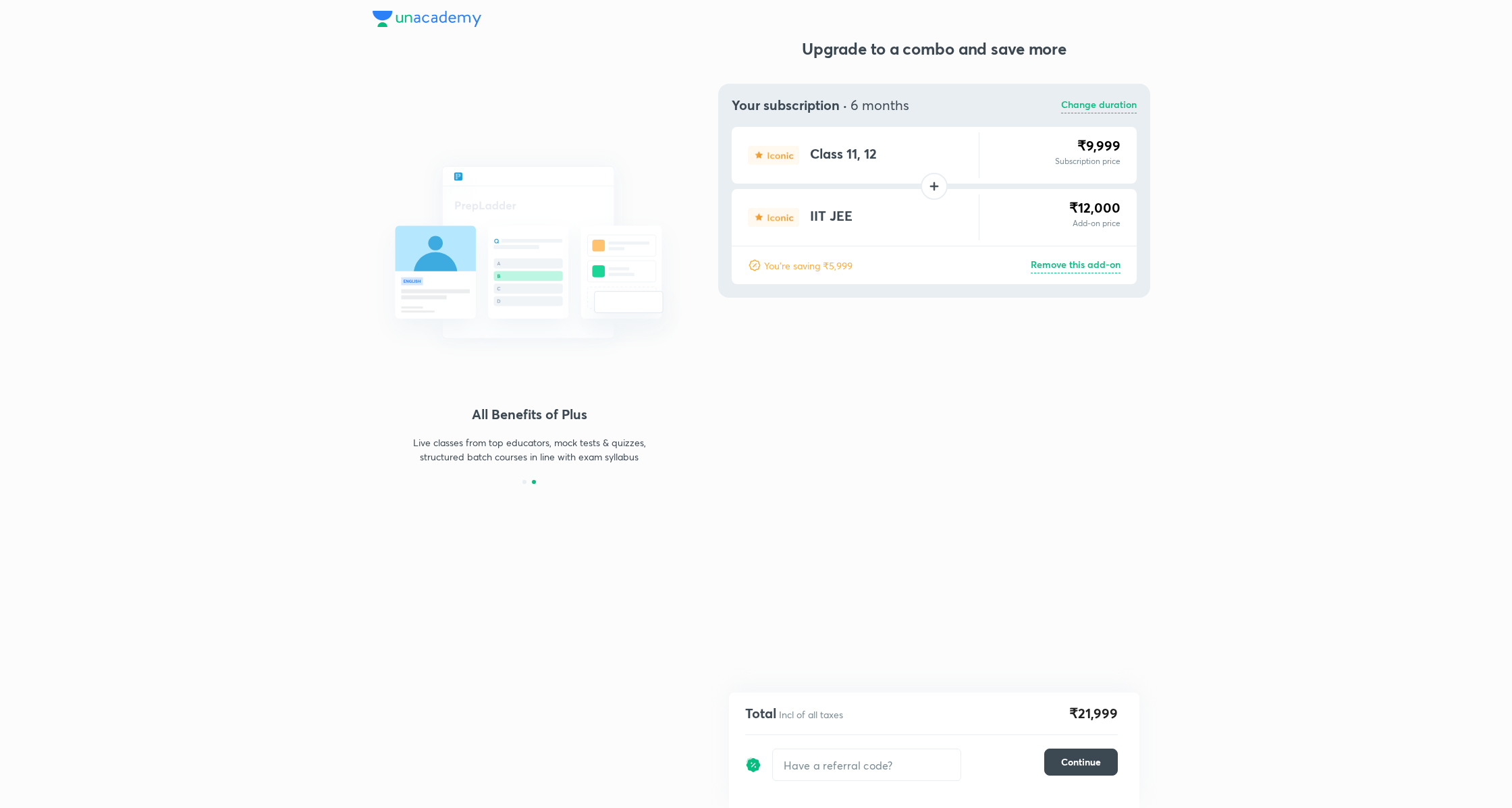
click at [1083, 255] on div "You're saving ₹5,999 Remove this add-on" at bounding box center [934, 265] width 405 height 37
click at [1083, 256] on div "You're saving ₹5,999 Remove this add-on" at bounding box center [934, 265] width 405 height 37
click at [1083, 263] on p "Remove this add-on" at bounding box center [1075, 265] width 89 height 16
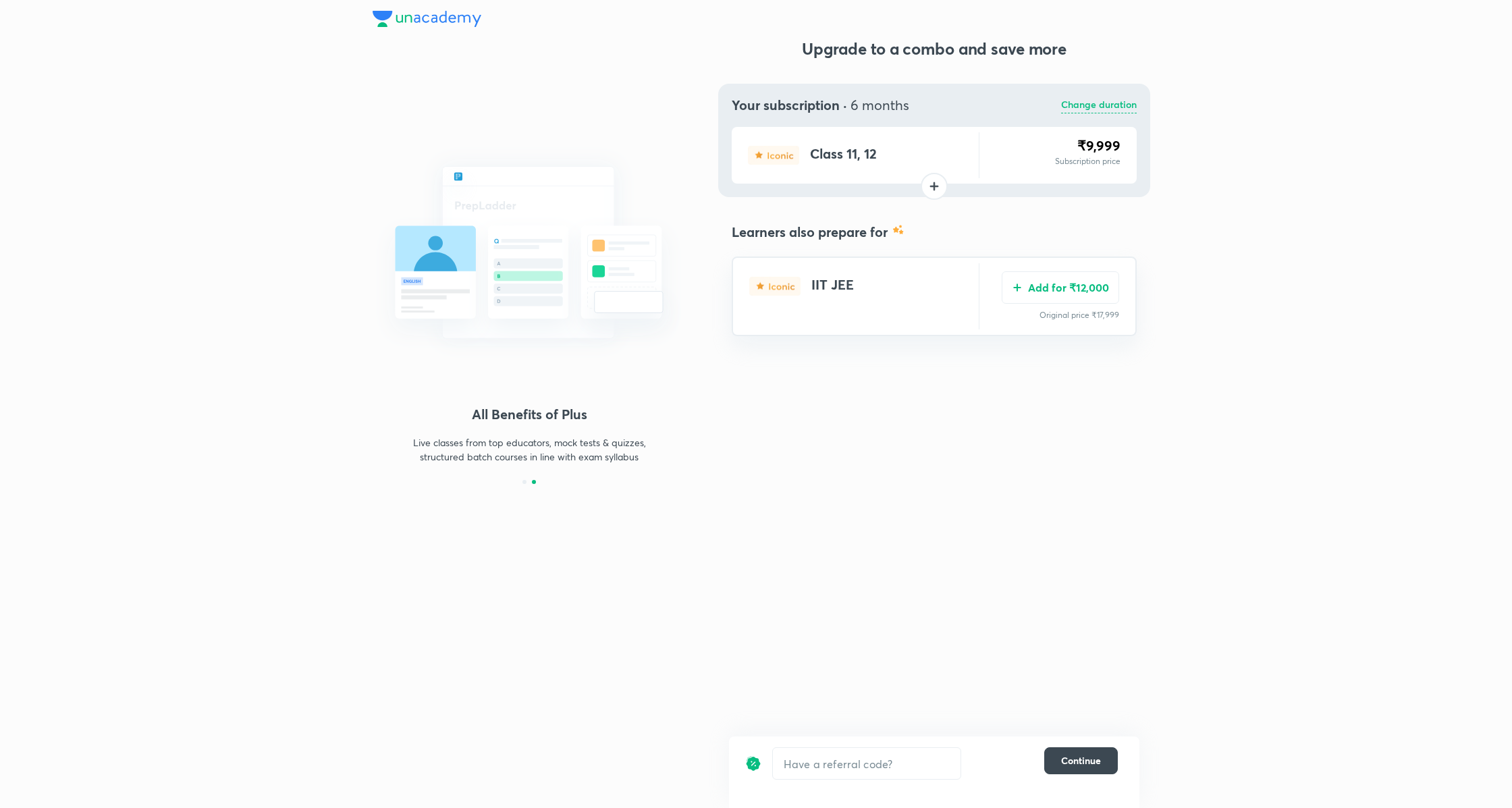
click at [1093, 108] on p "Change duration" at bounding box center [1098, 106] width 76 height 16
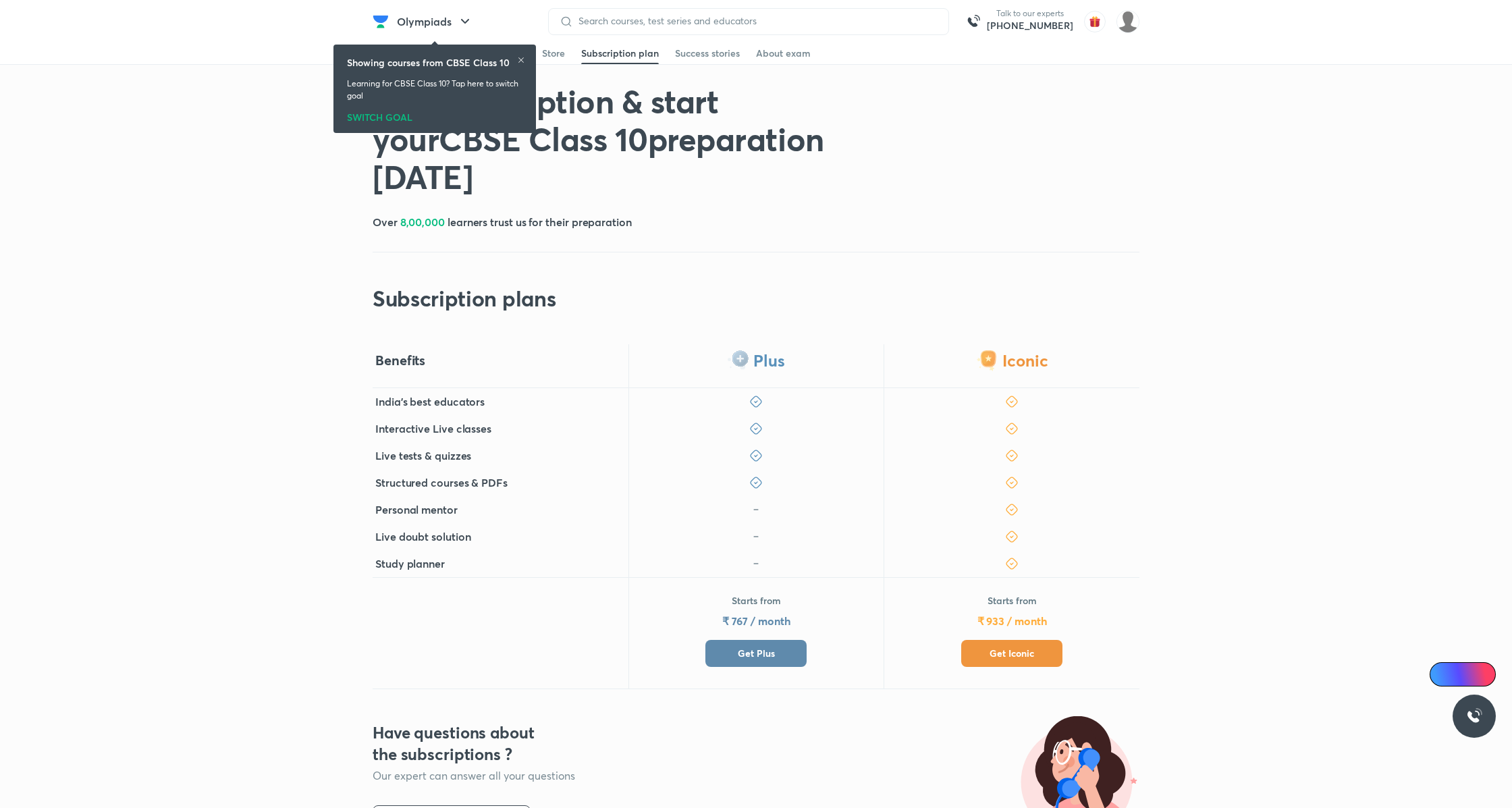
click at [743, 654] on span "Get Plus" at bounding box center [756, 653] width 37 height 14
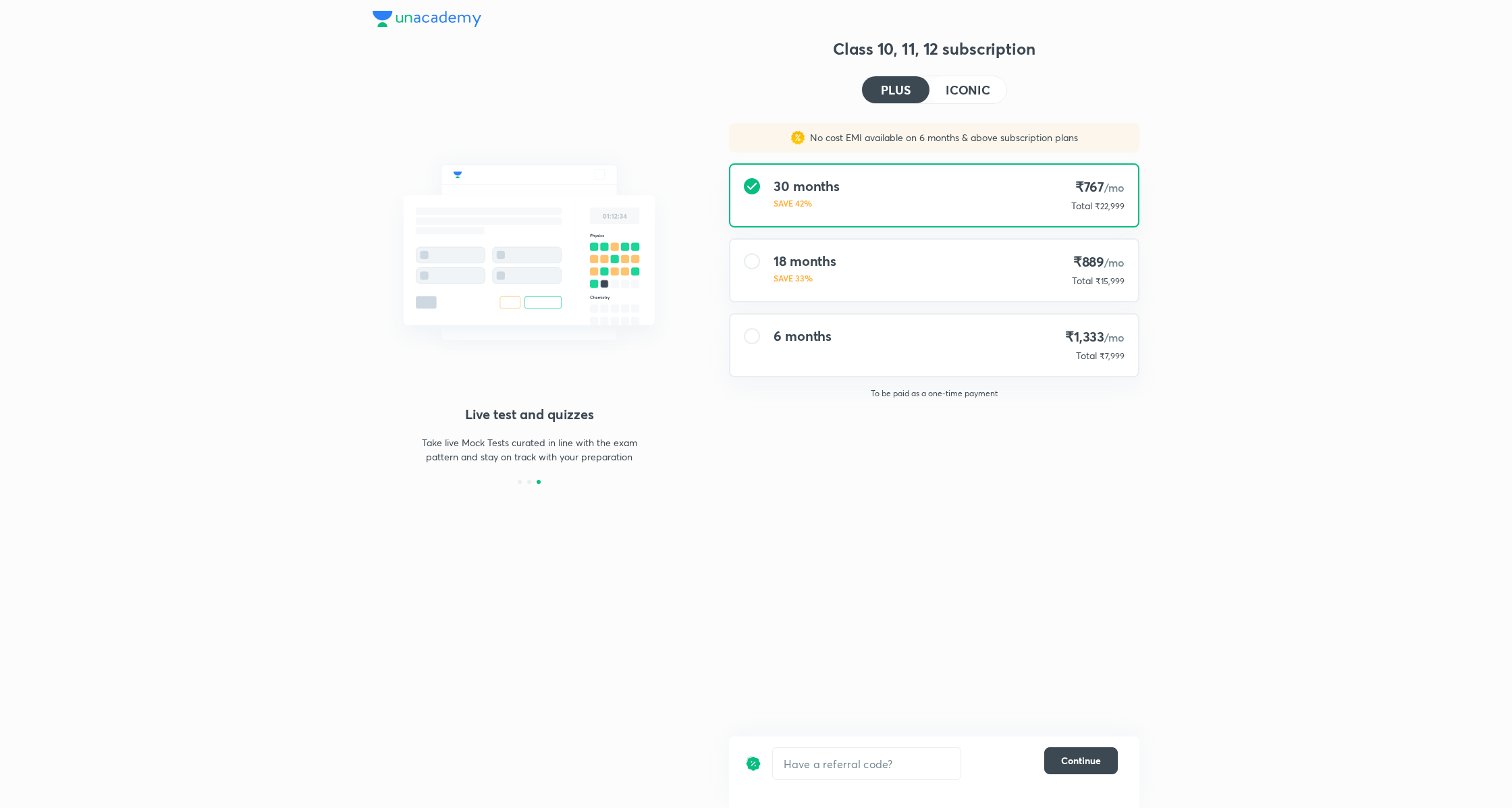
click at [1082, 741] on div "​ Continue" at bounding box center [934, 772] width 411 height 72
click at [1084, 762] on span "Continue" at bounding box center [1080, 760] width 40 height 14
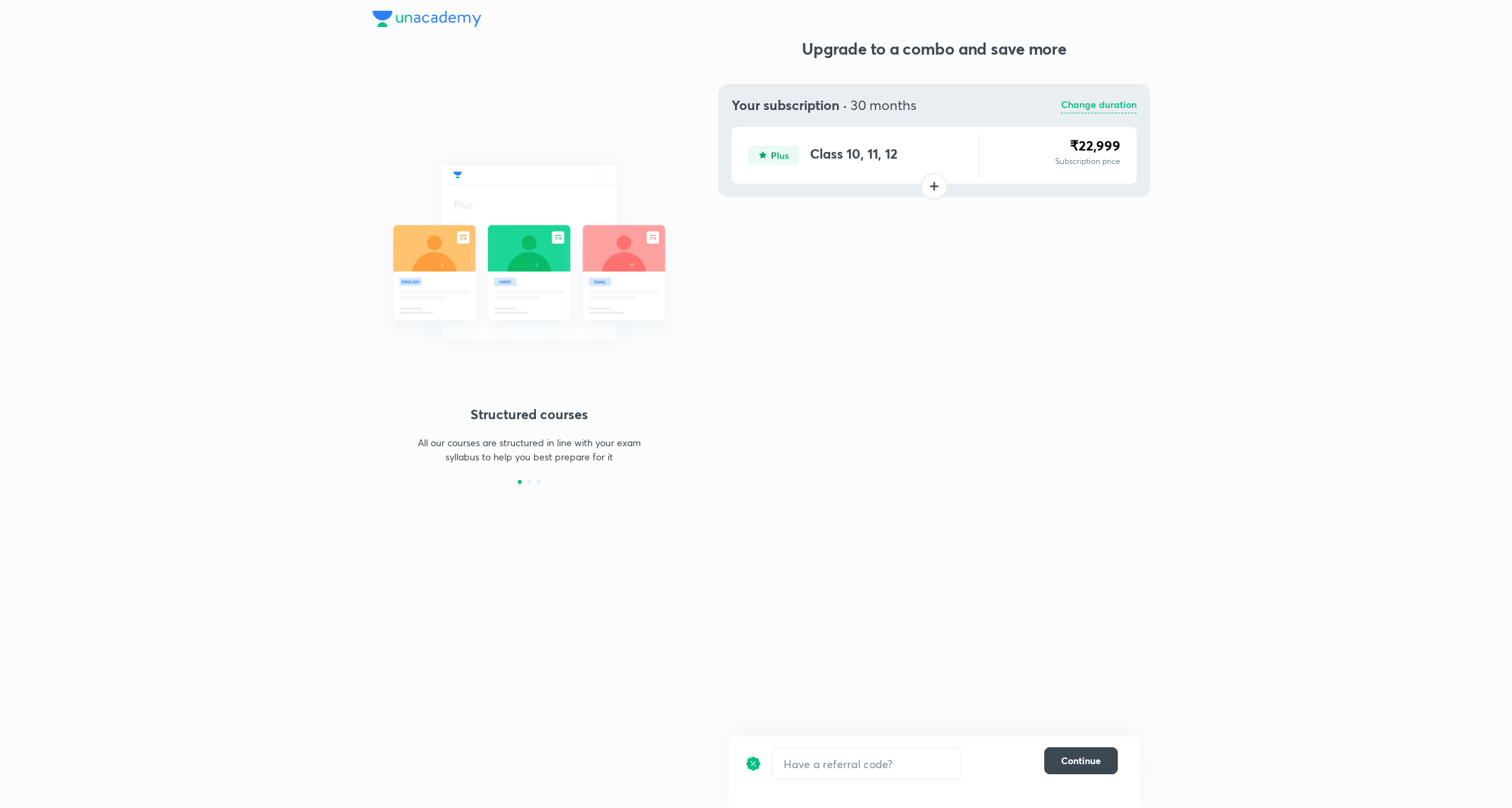
click at [1073, 286] on button "Add for ₹10,000" at bounding box center [1060, 286] width 117 height 33
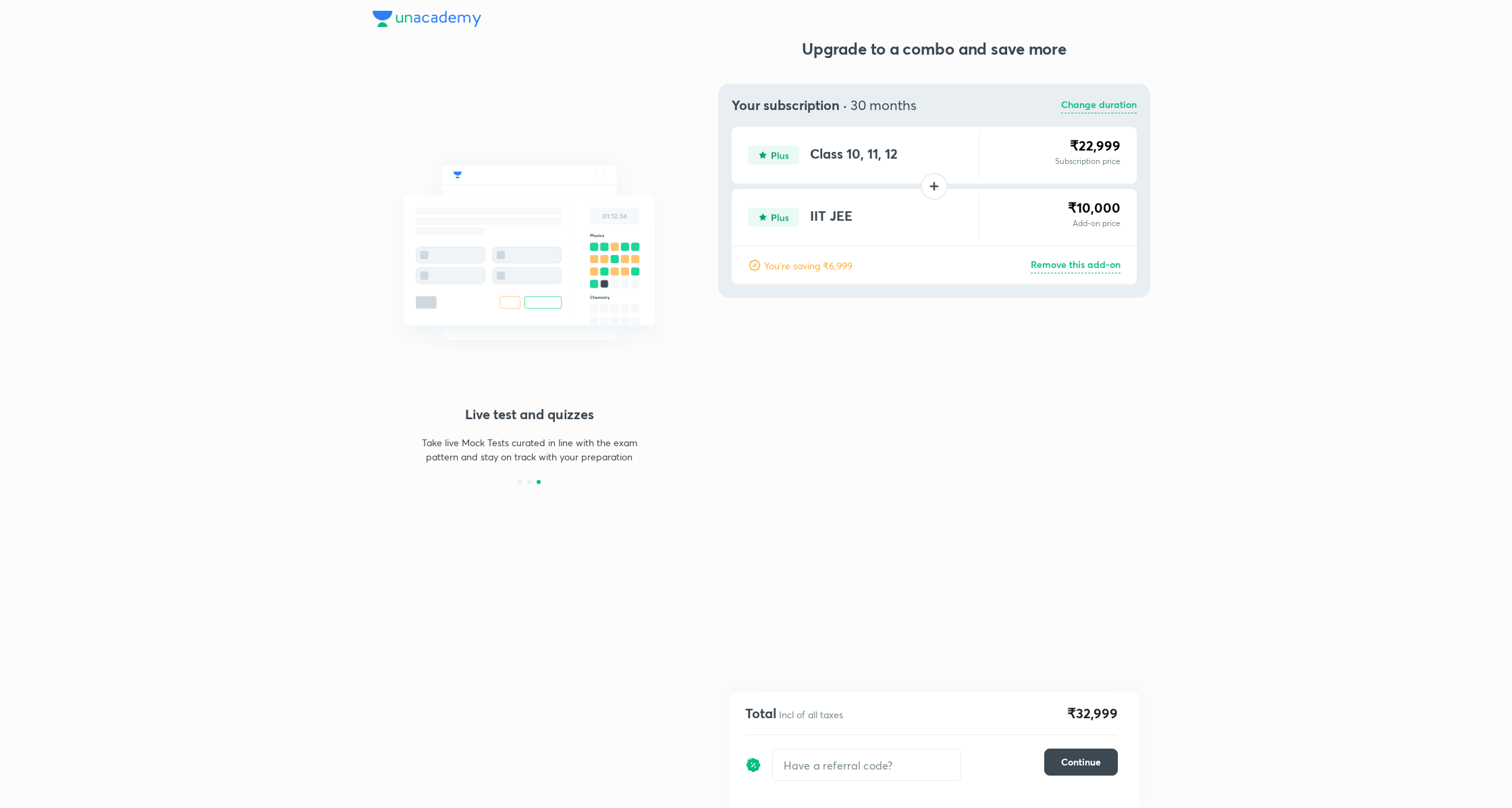
click at [1062, 268] on p "Remove this add-on" at bounding box center [1075, 265] width 89 height 16
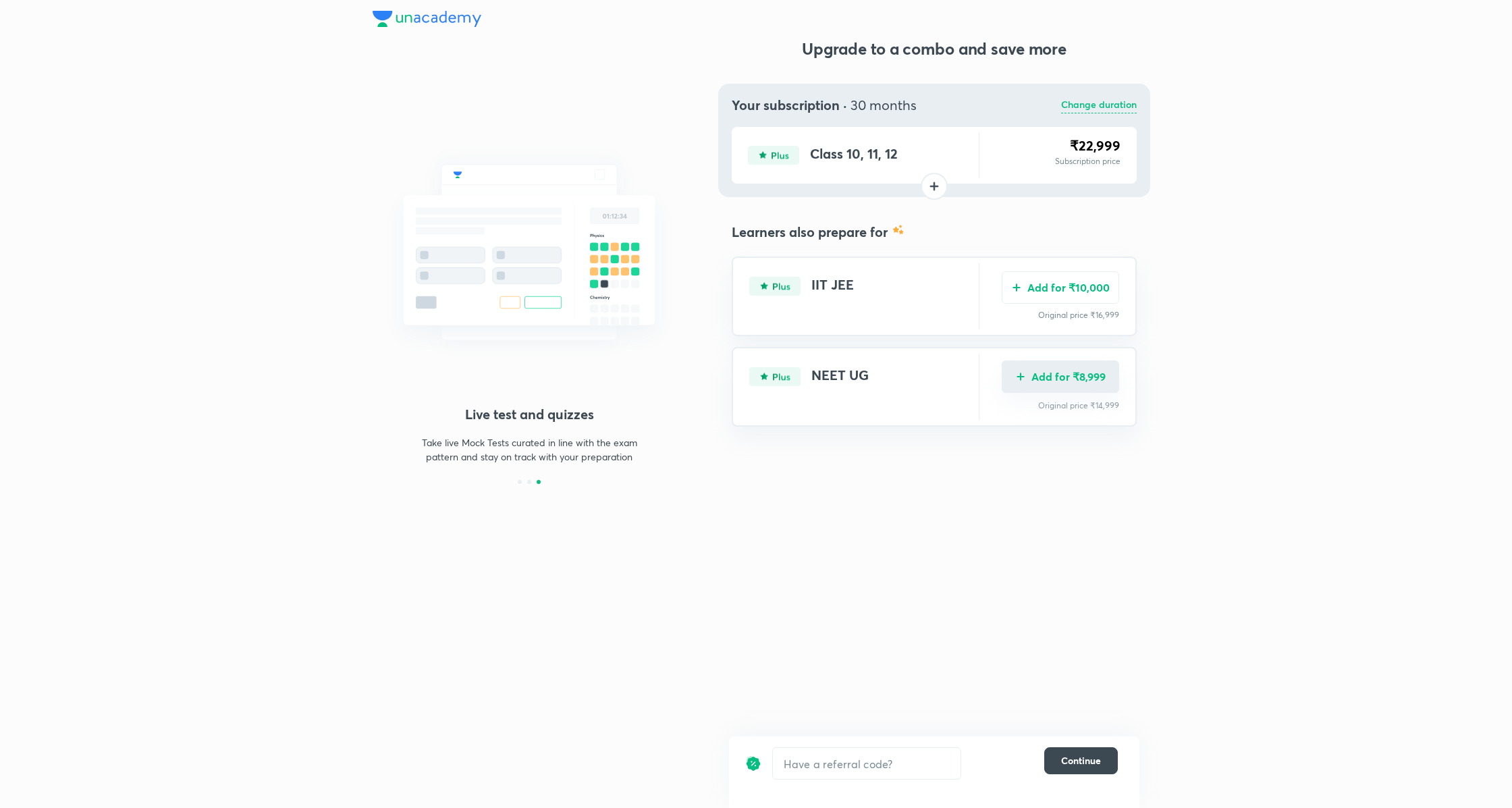
click at [1087, 380] on button "Add for ₹8,999" at bounding box center [1060, 376] width 117 height 33
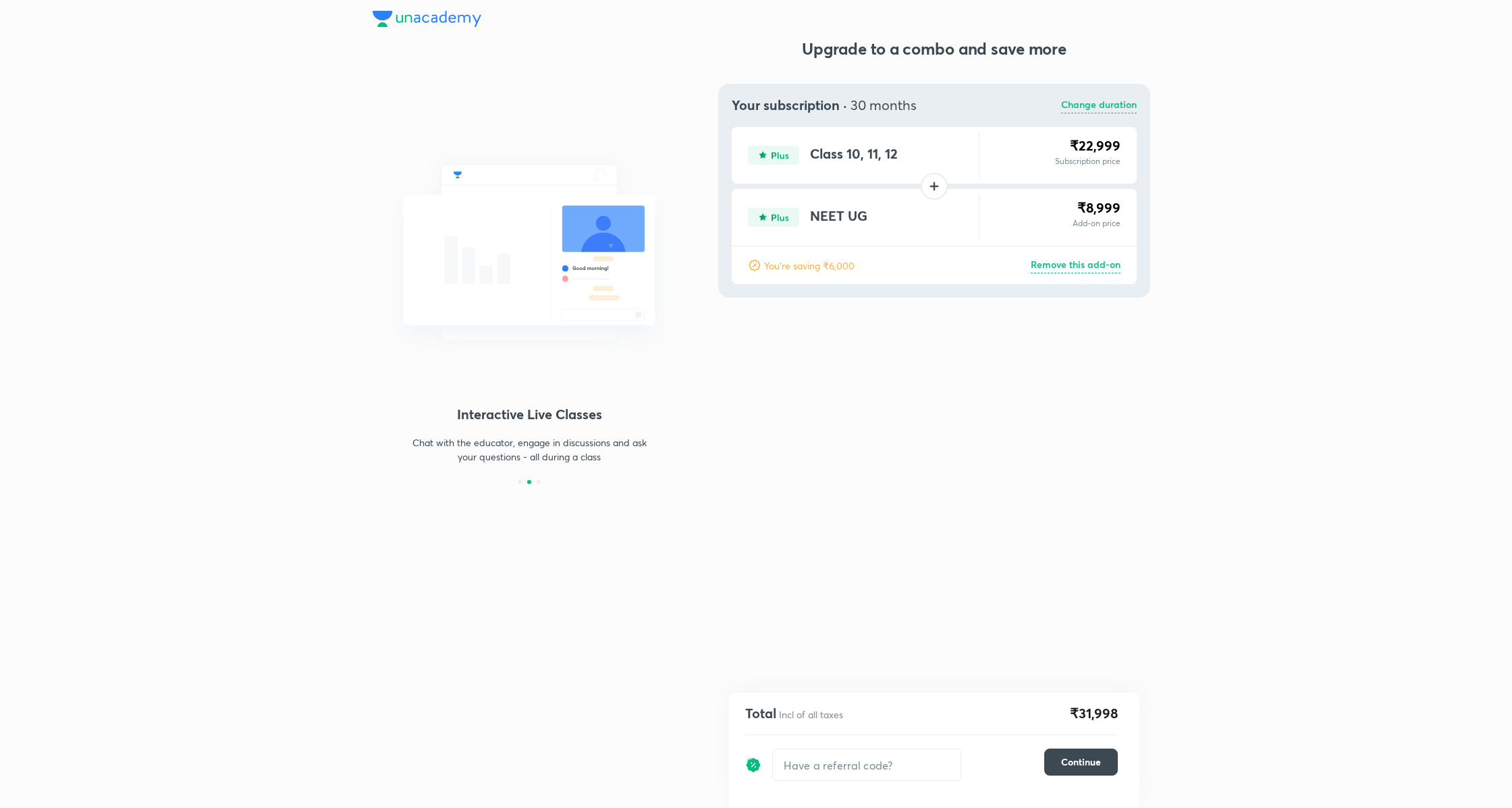
click at [1105, 107] on p "Change duration" at bounding box center [1098, 106] width 76 height 16
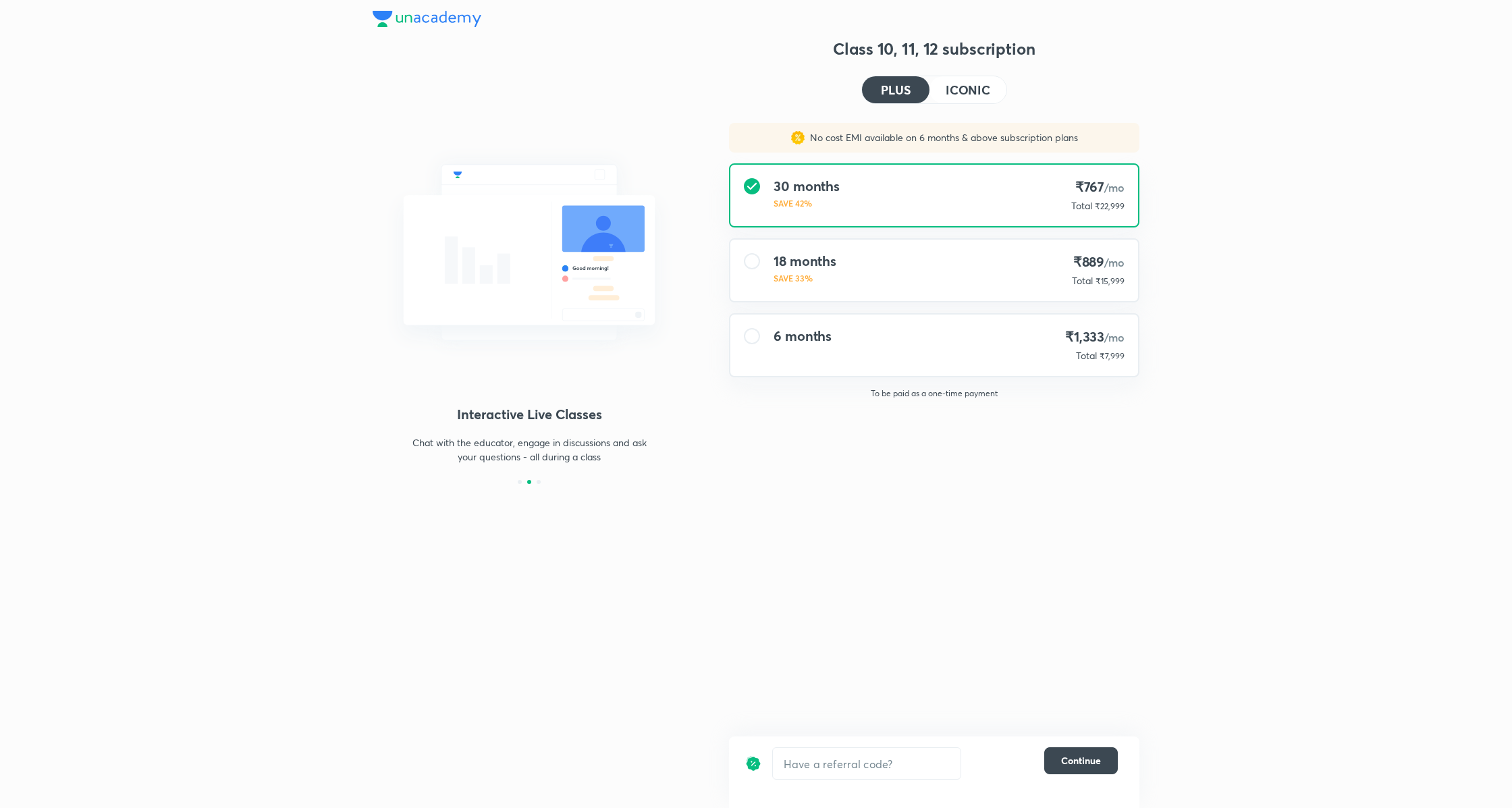
click at [959, 89] on h4 "ICONIC" at bounding box center [967, 89] width 45 height 12
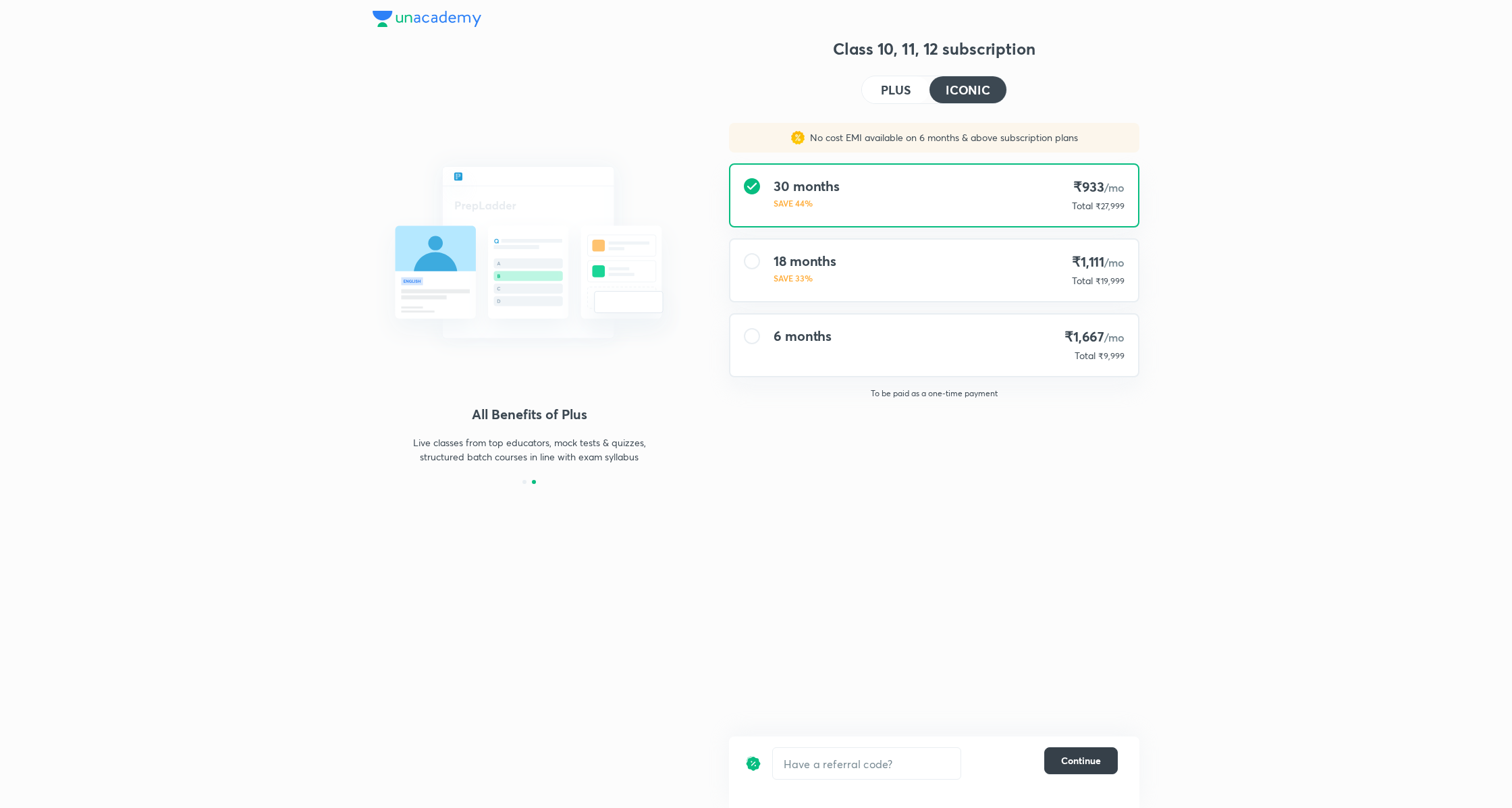
click at [1084, 761] on span "Continue" at bounding box center [1080, 760] width 40 height 14
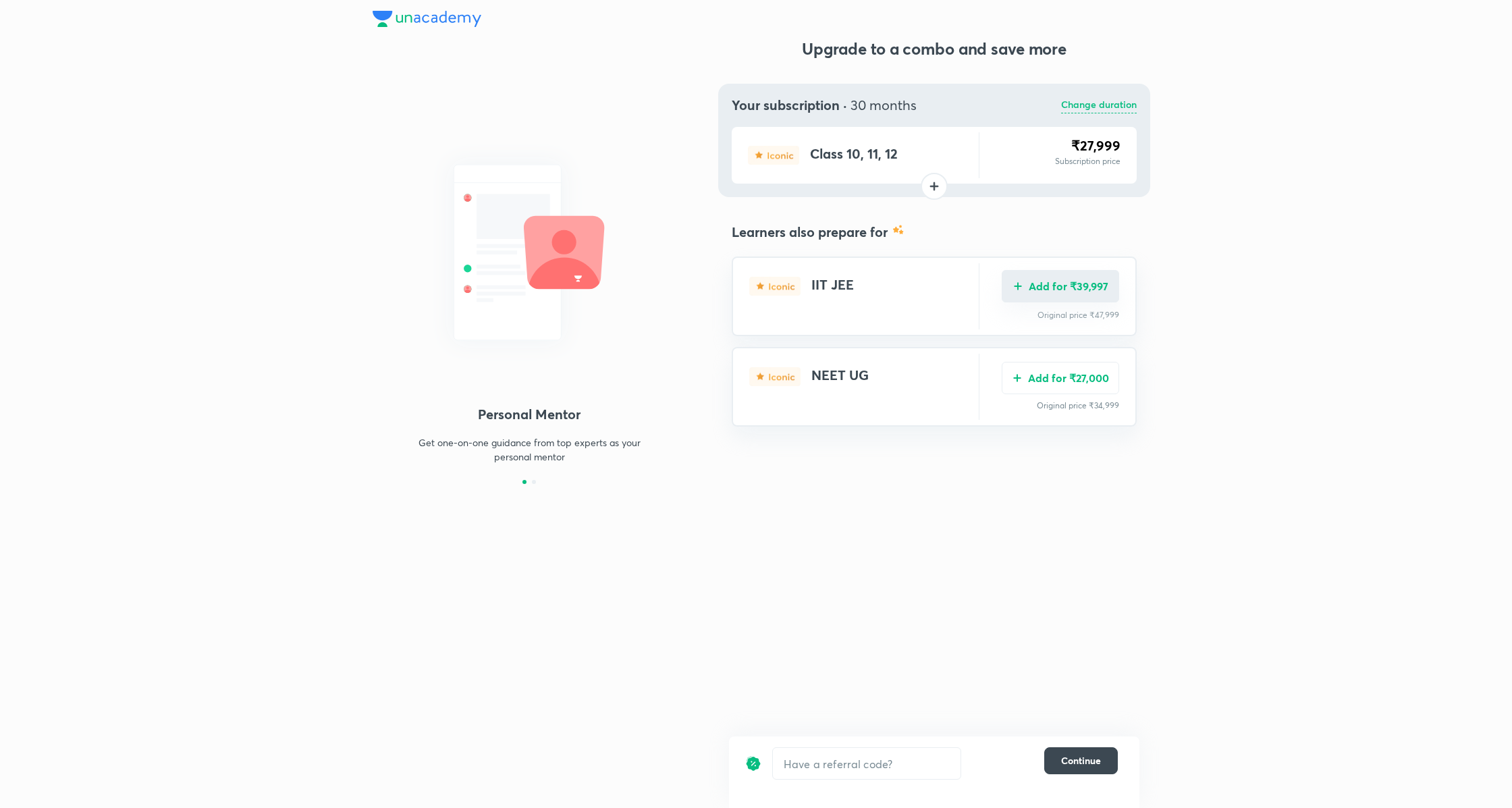
click at [1083, 292] on button "Add for ₹39,997" at bounding box center [1060, 286] width 117 height 33
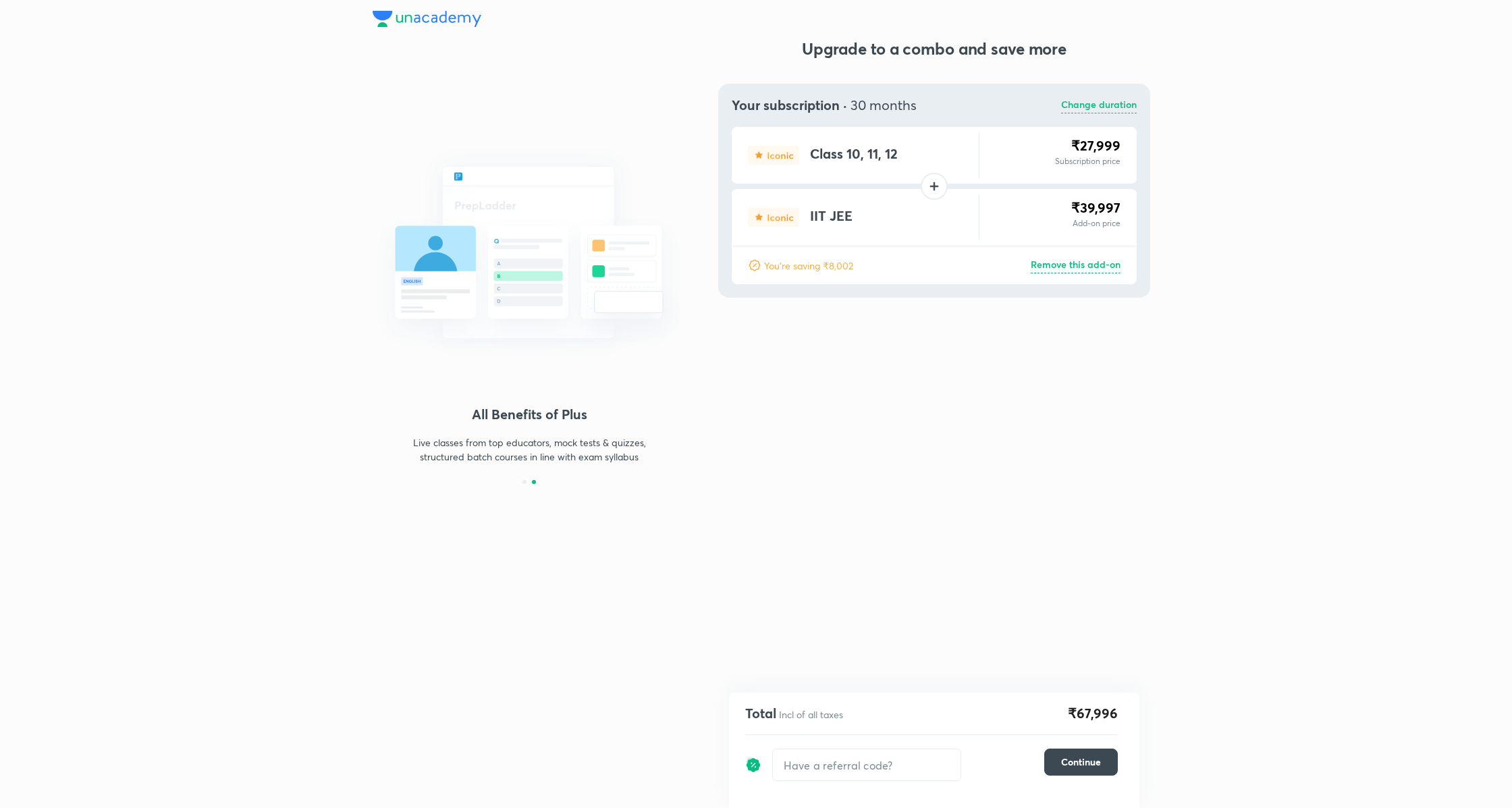
click at [1084, 264] on p "Remove this add-on" at bounding box center [1075, 265] width 89 height 16
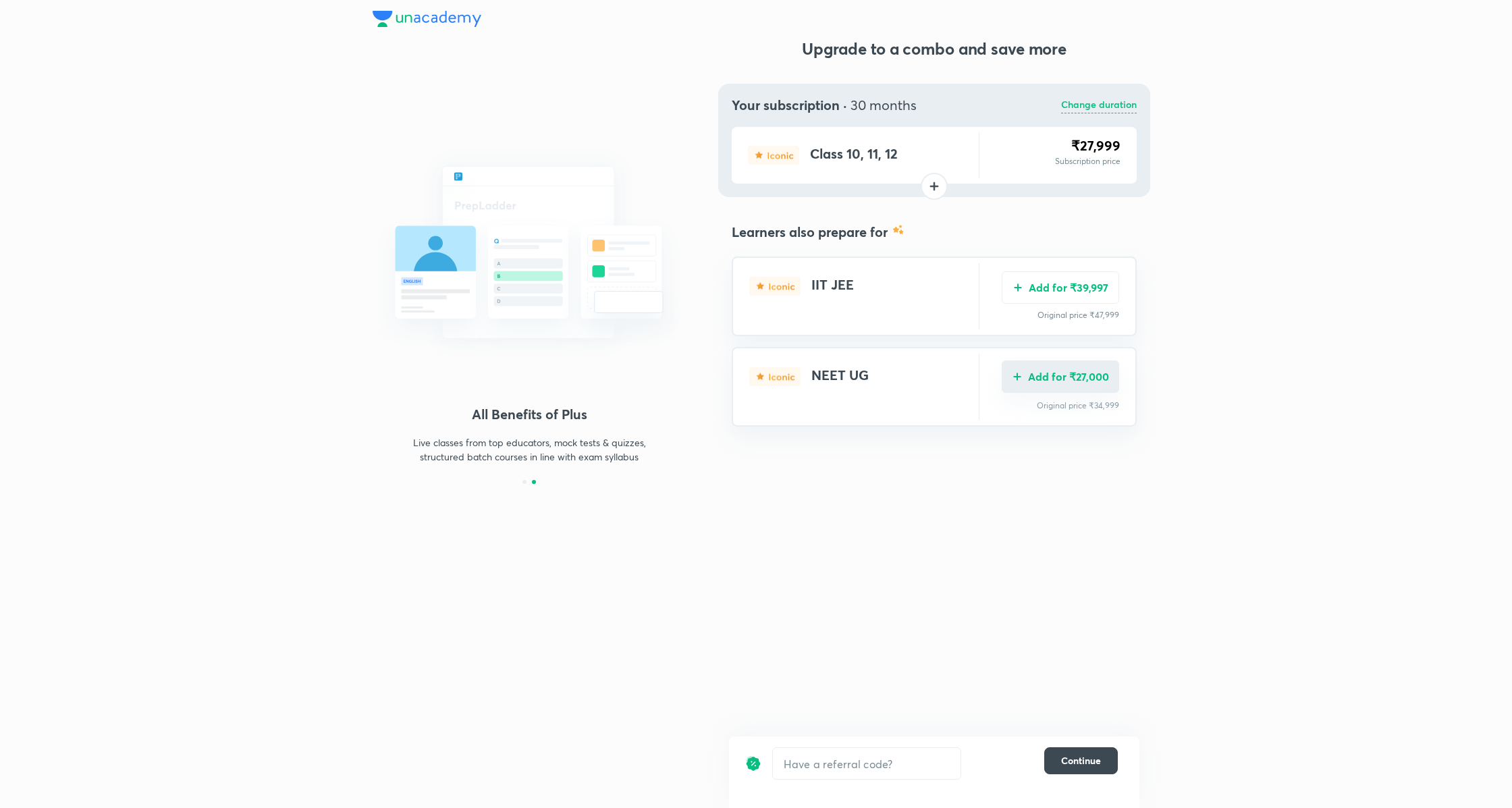
click at [1093, 380] on button "Add for ₹27,000" at bounding box center [1060, 376] width 117 height 33
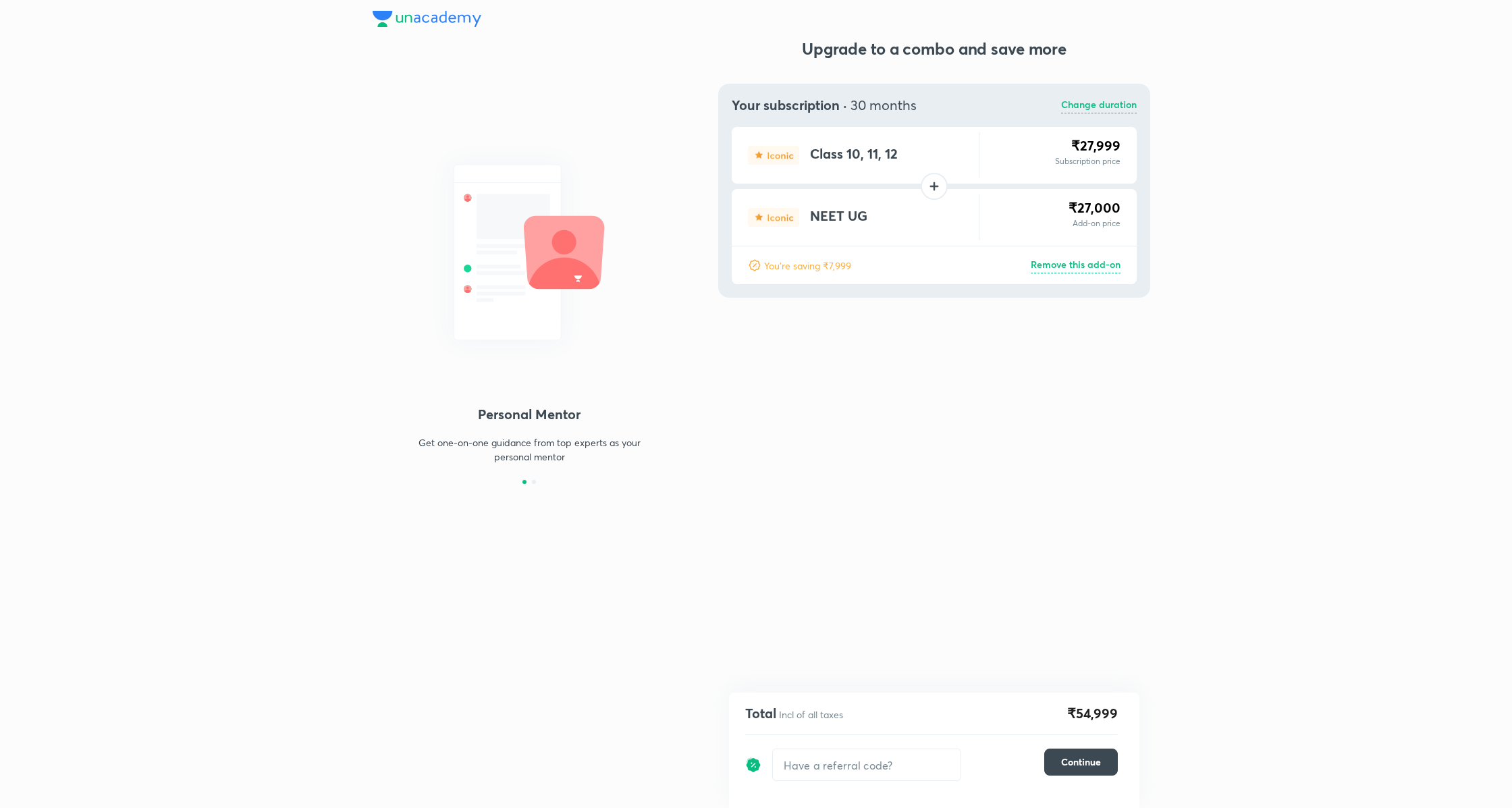
click at [1108, 105] on p "Change duration" at bounding box center [1098, 106] width 76 height 16
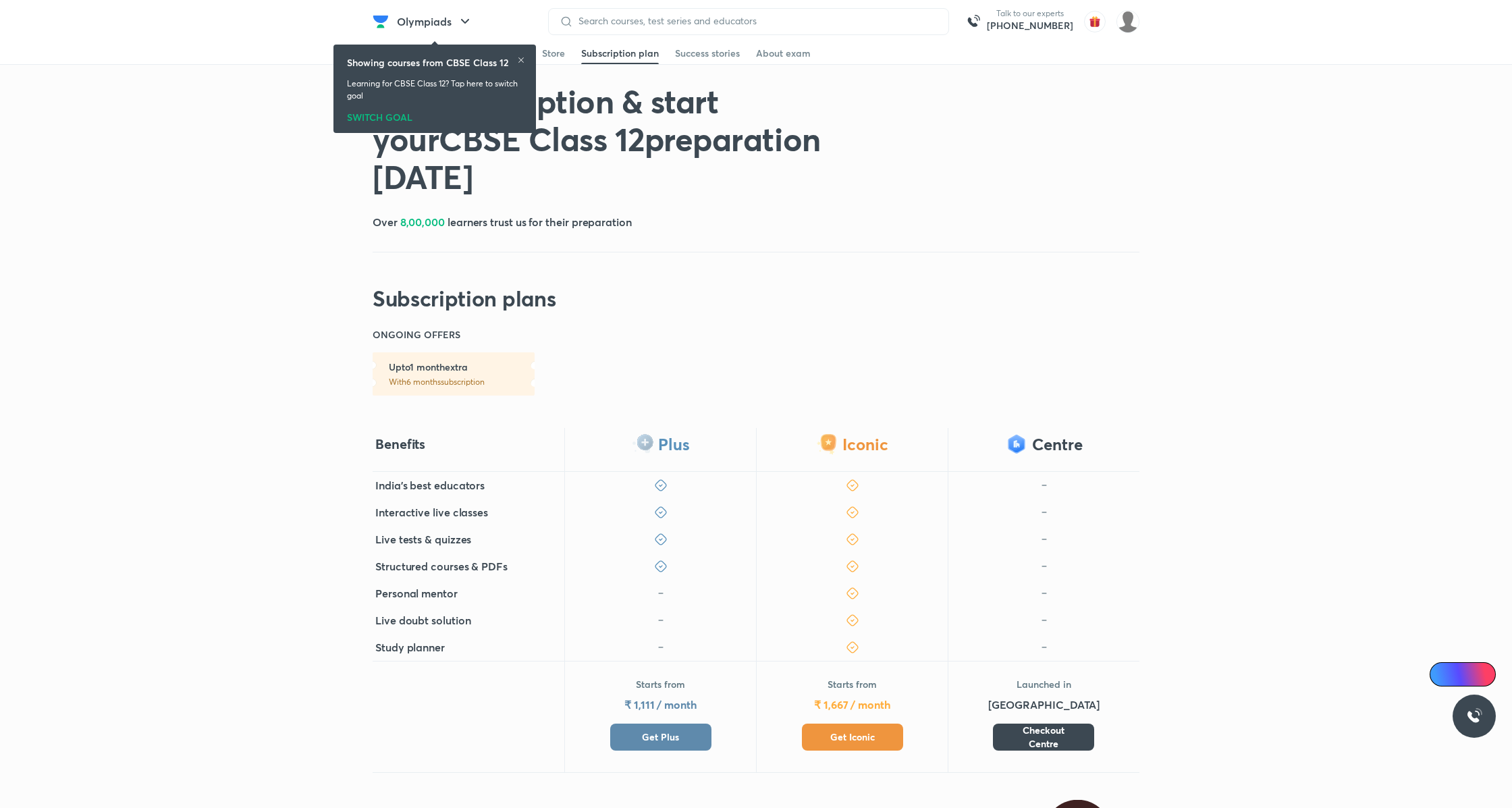
click at [674, 749] on div "Starts from ₹ 1,111 / month Get Plus" at bounding box center [660, 717] width 192 height 112
click at [681, 734] on button "Get Plus" at bounding box center [660, 736] width 102 height 27
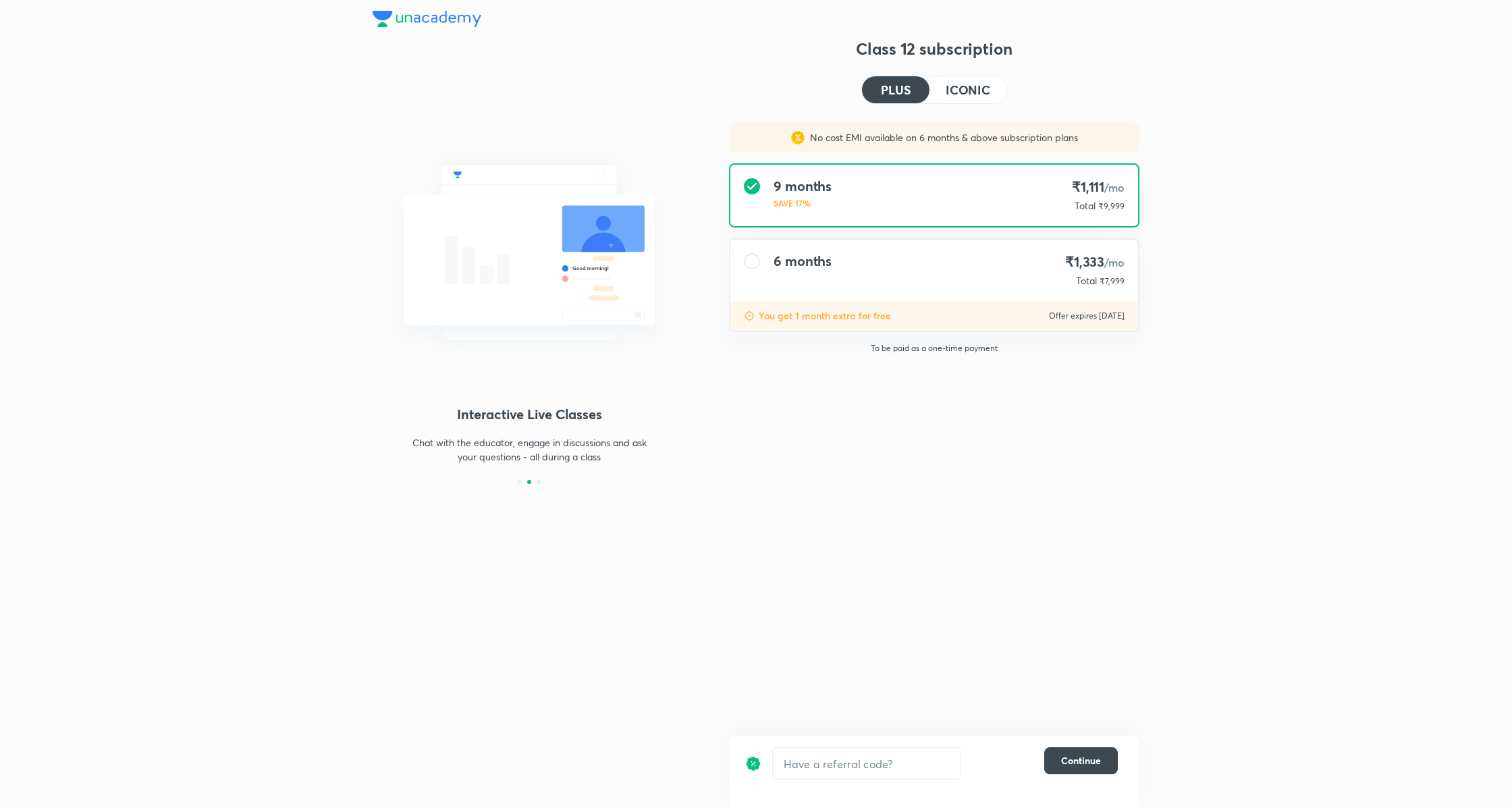
click at [975, 85] on h4 "ICONIC" at bounding box center [967, 89] width 45 height 12
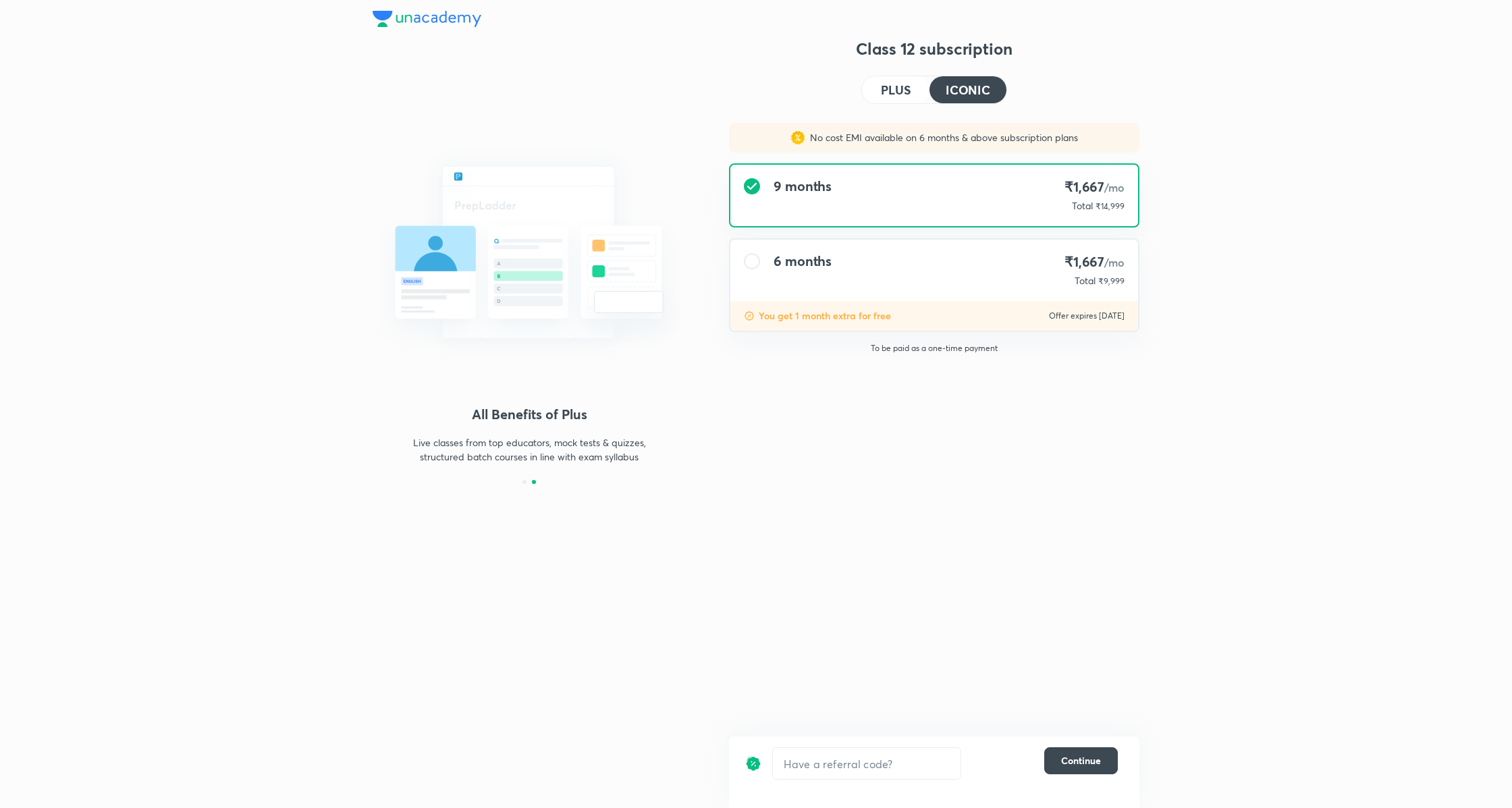
click at [901, 88] on h4 "PLUS" at bounding box center [895, 89] width 30 height 12
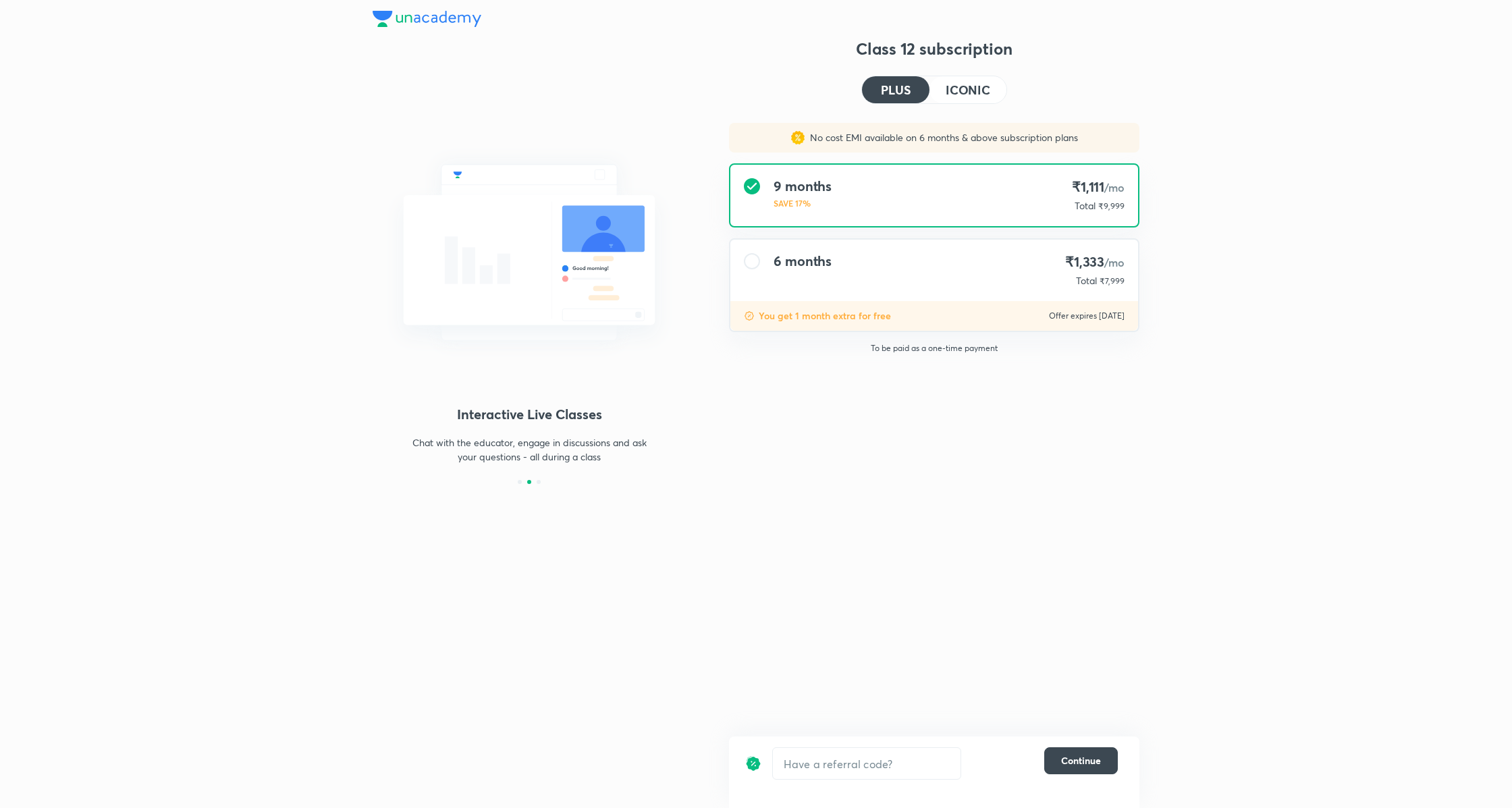
click at [910, 264] on div "6 months ₹1,333 /mo Total ₹7,999" at bounding box center [933, 271] width 407 height 62
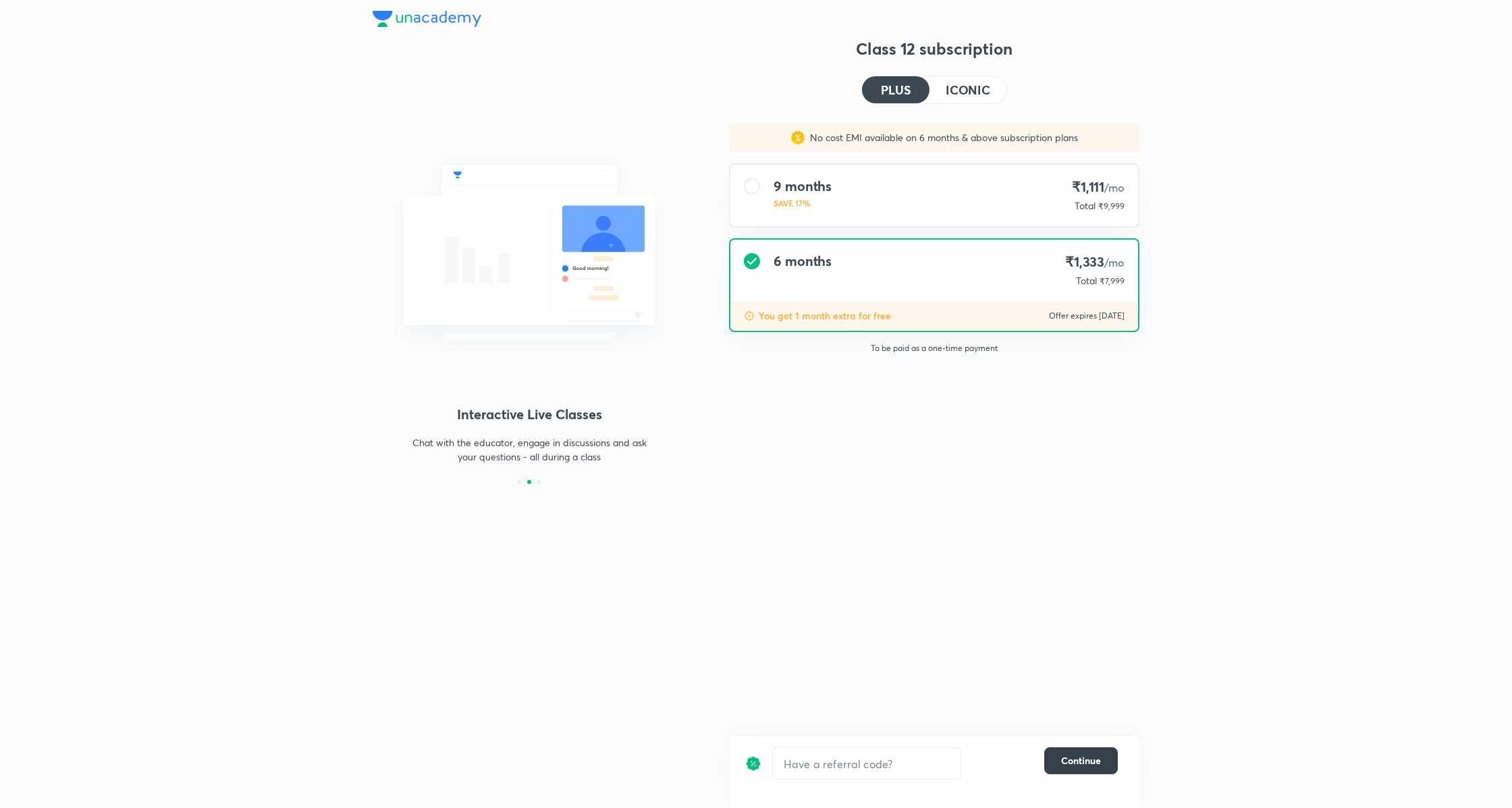
click at [1092, 754] on span "Continue" at bounding box center [1080, 760] width 40 height 14
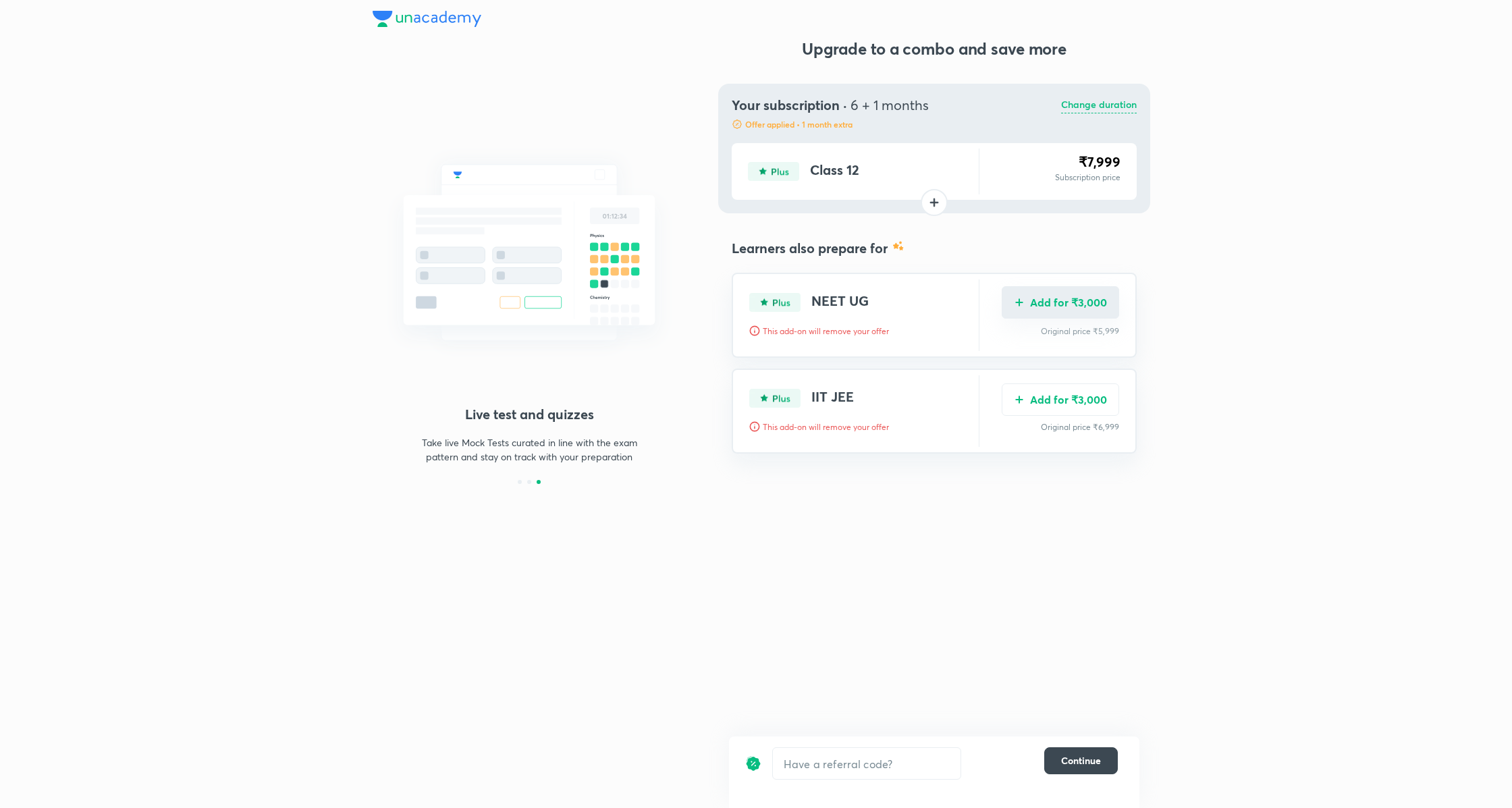
click at [1074, 295] on button "Add for ₹3,000" at bounding box center [1060, 302] width 117 height 33
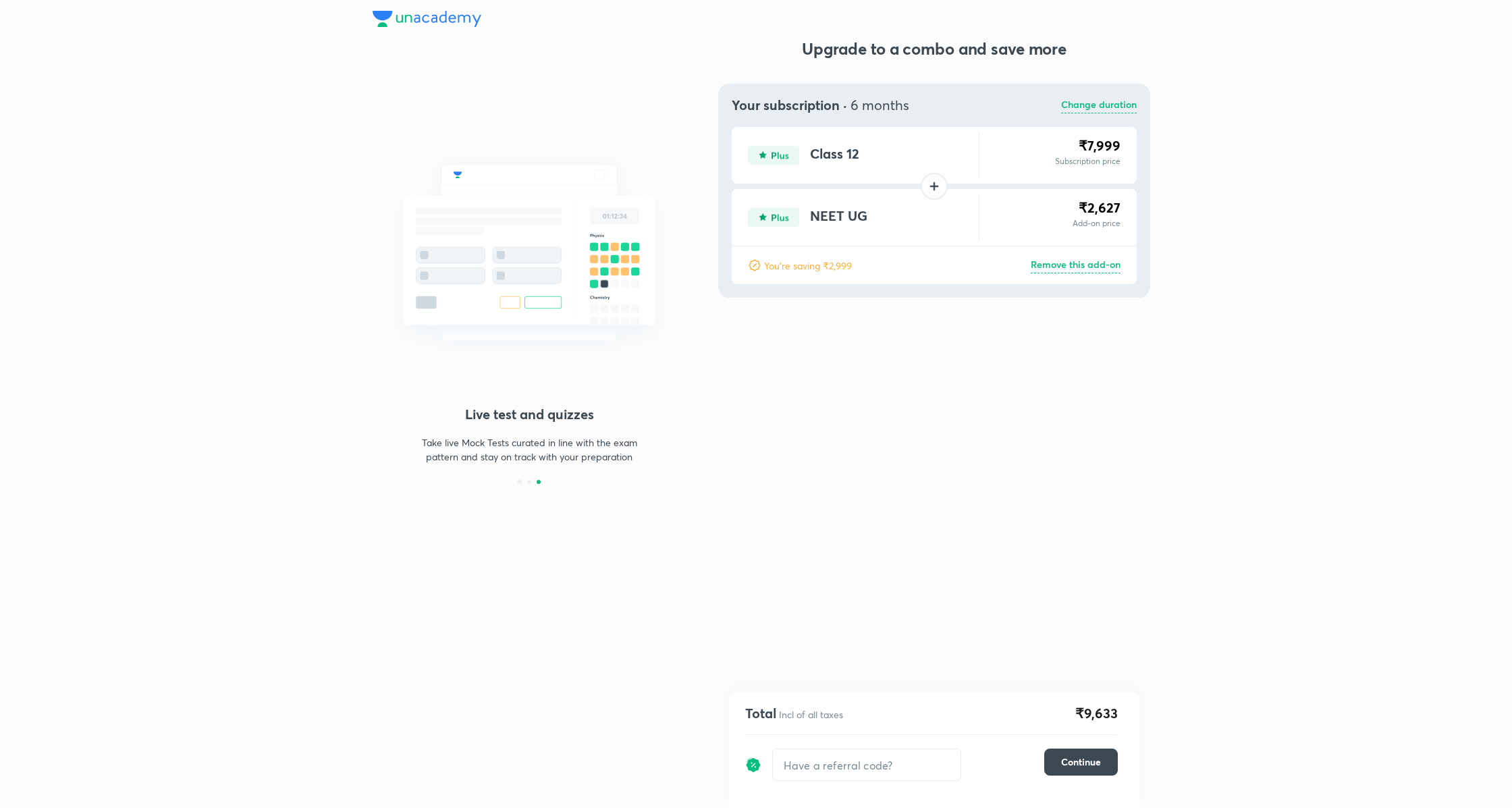
click at [1074, 295] on div "Your subscription · 6 months Change duration Class 12 ₹7,999 Subscription price…" at bounding box center [933, 190] width 432 height 214
click at [1093, 265] on p "Remove this add-on" at bounding box center [1075, 265] width 89 height 16
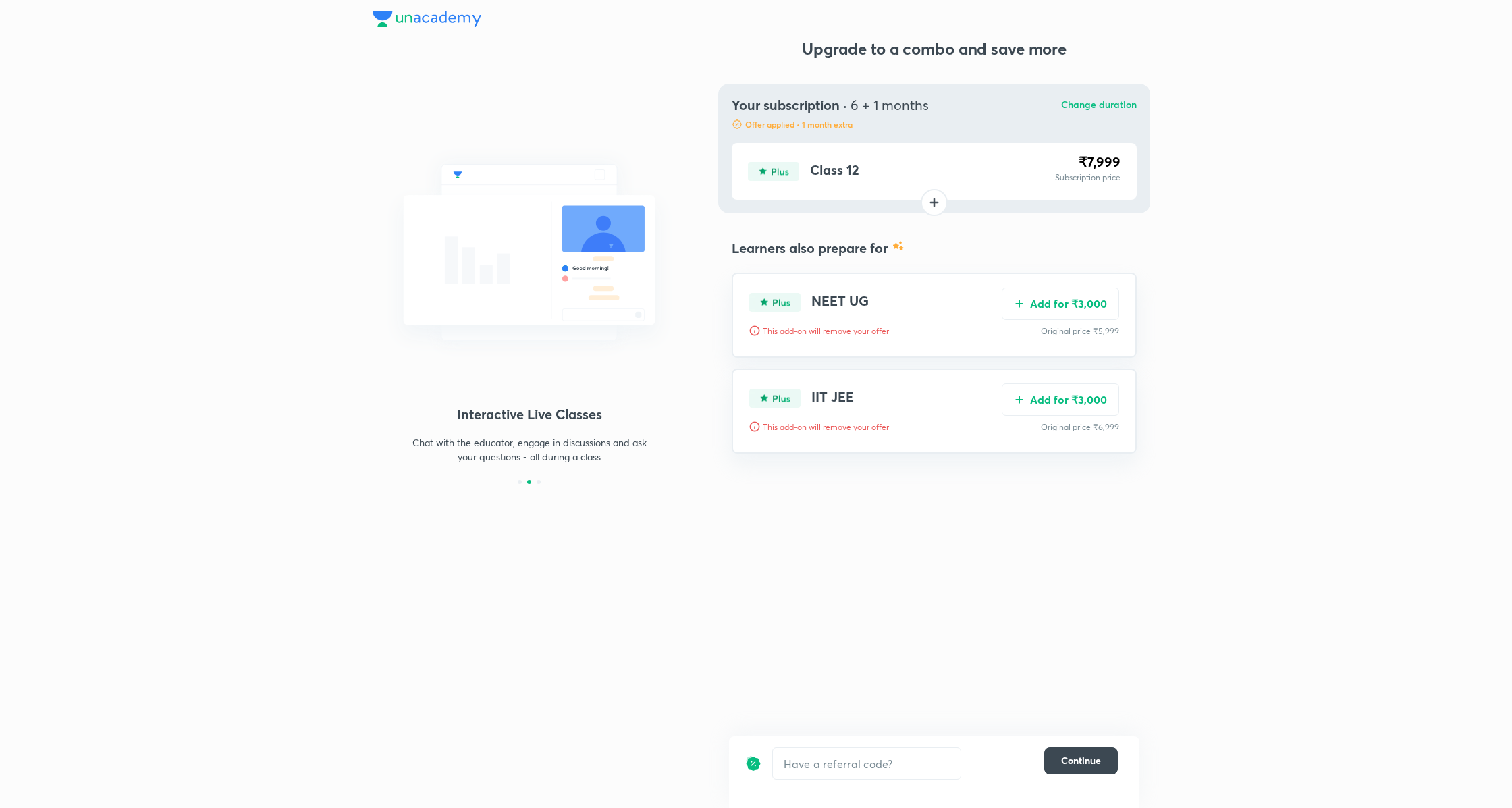
click at [1091, 110] on p "Change duration" at bounding box center [1098, 106] width 76 height 16
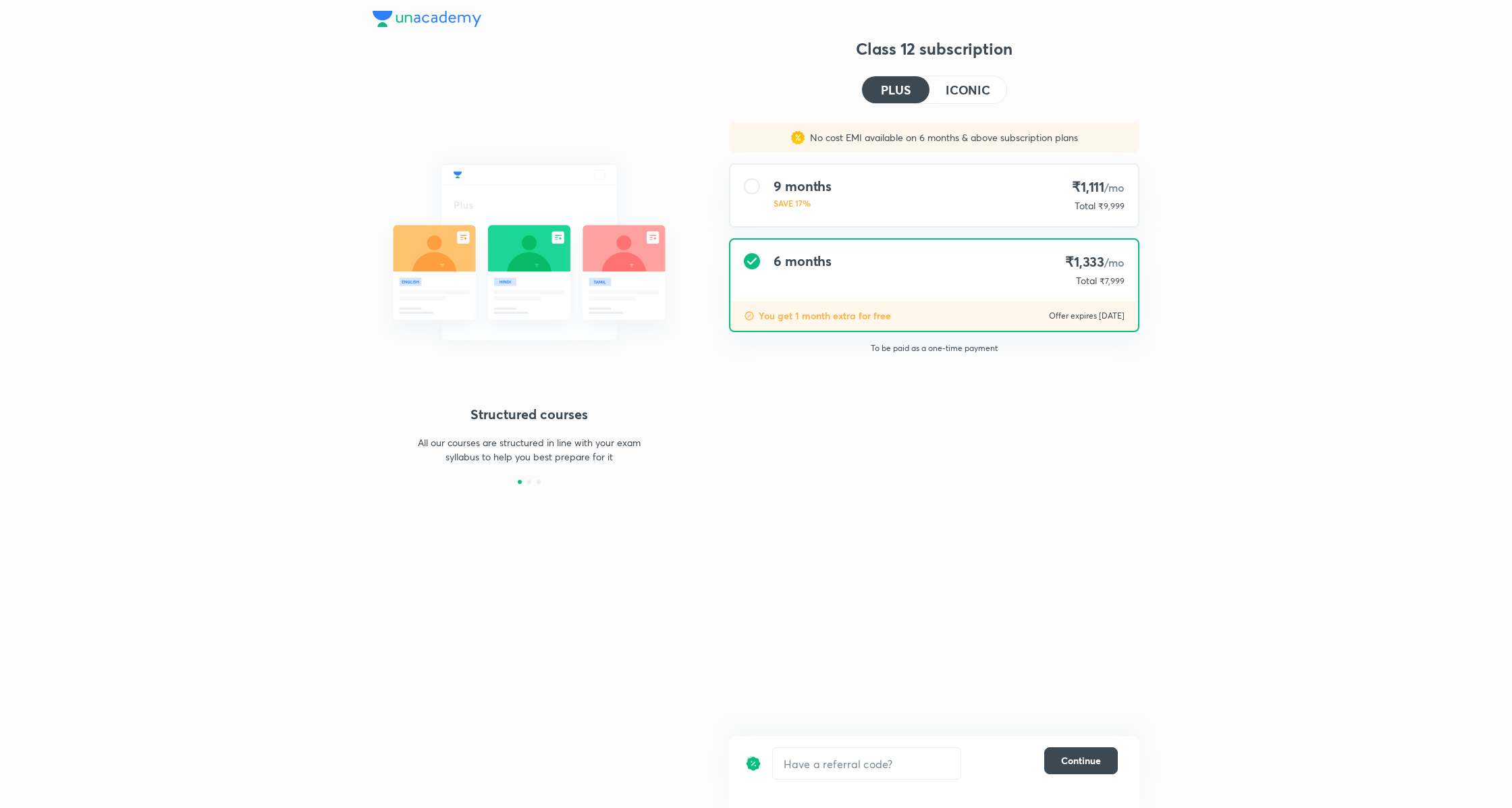
click at [941, 93] on button "ICONIC" at bounding box center [967, 89] width 77 height 27
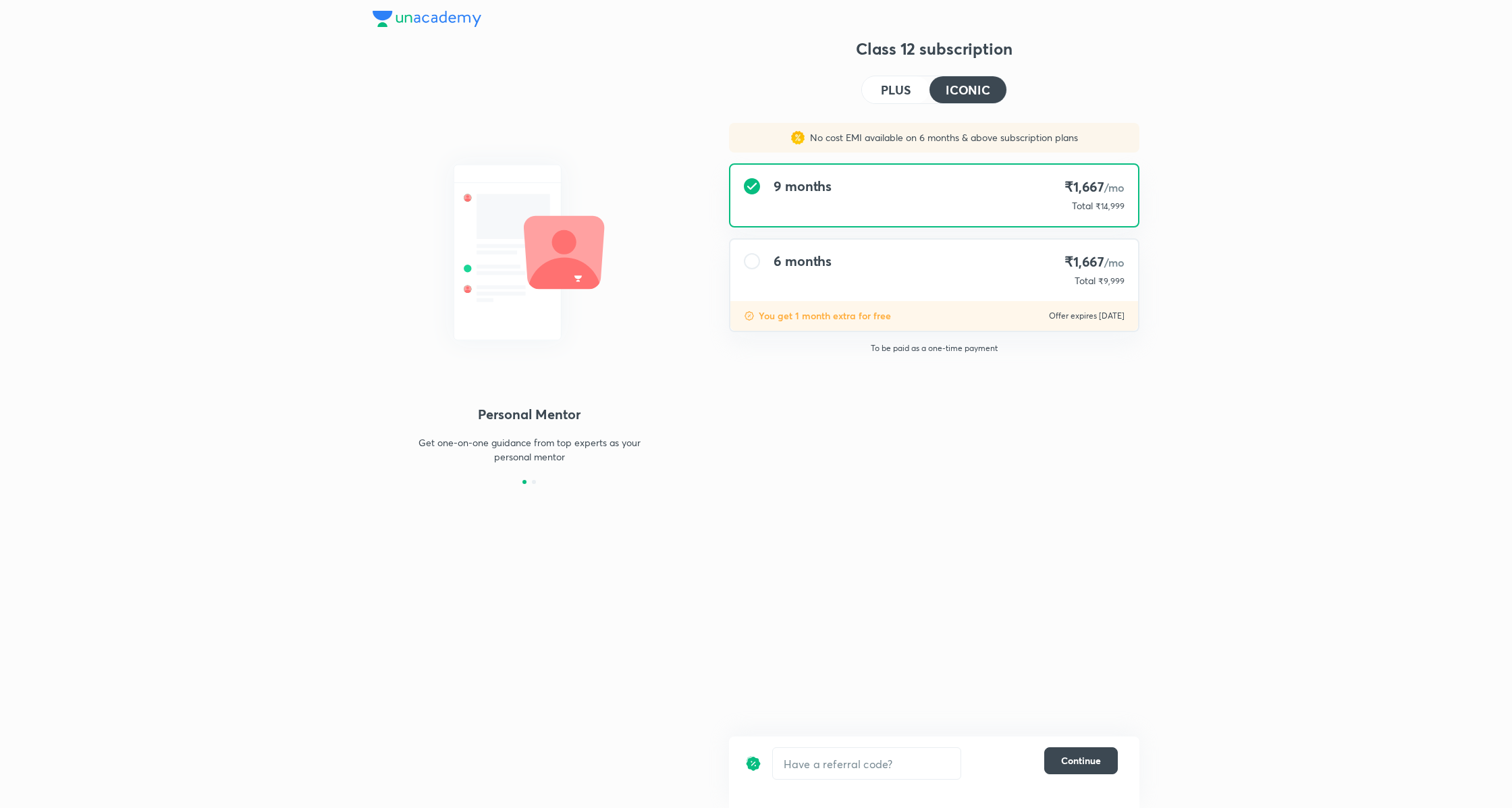
click at [1045, 264] on div "6 months ₹1,667 /mo Total ₹9,999" at bounding box center [933, 271] width 407 height 62
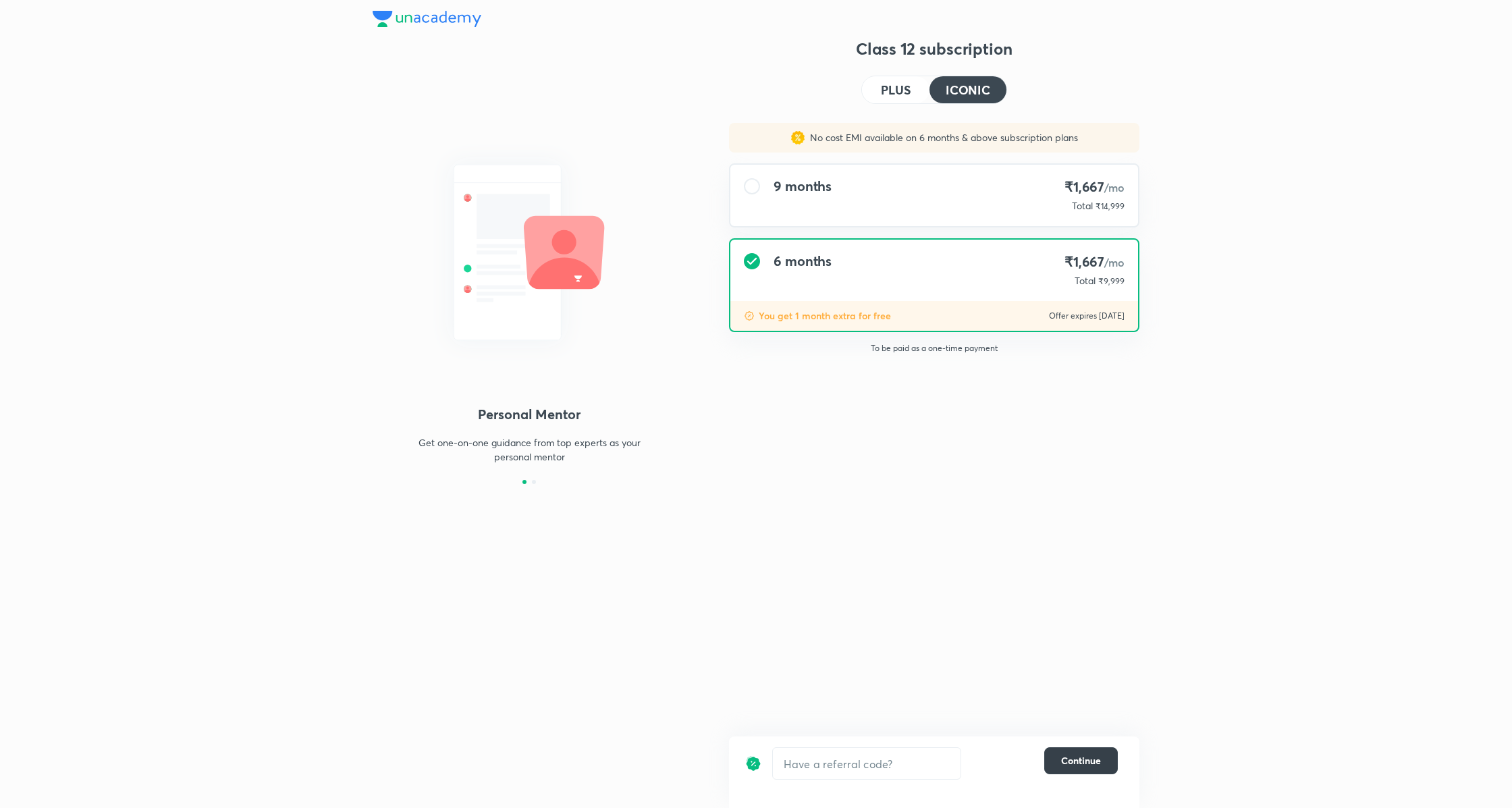
click at [1071, 758] on span "Continue" at bounding box center [1080, 760] width 40 height 14
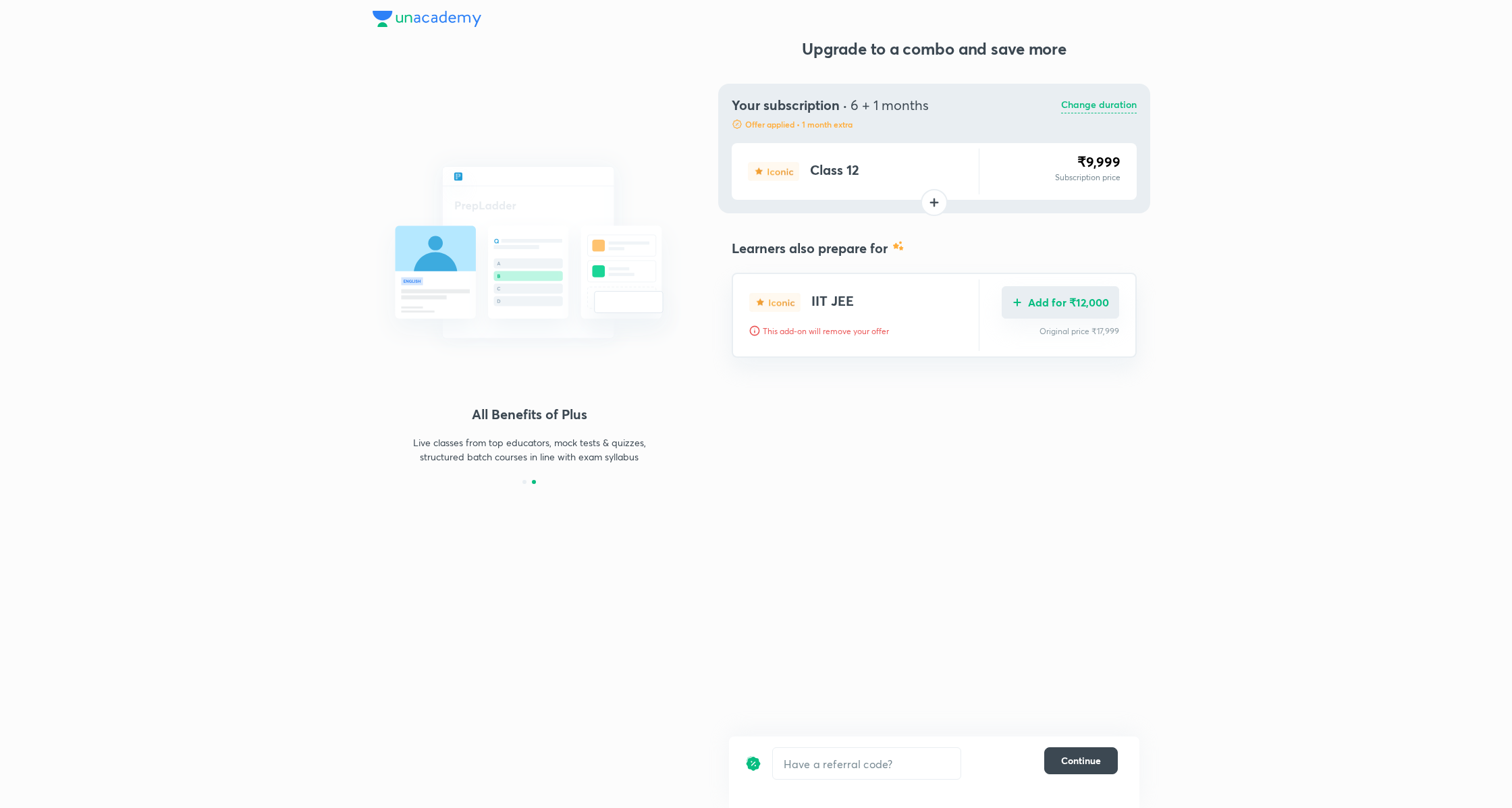
click at [1064, 303] on button "Add for ₹12,000" at bounding box center [1060, 302] width 117 height 33
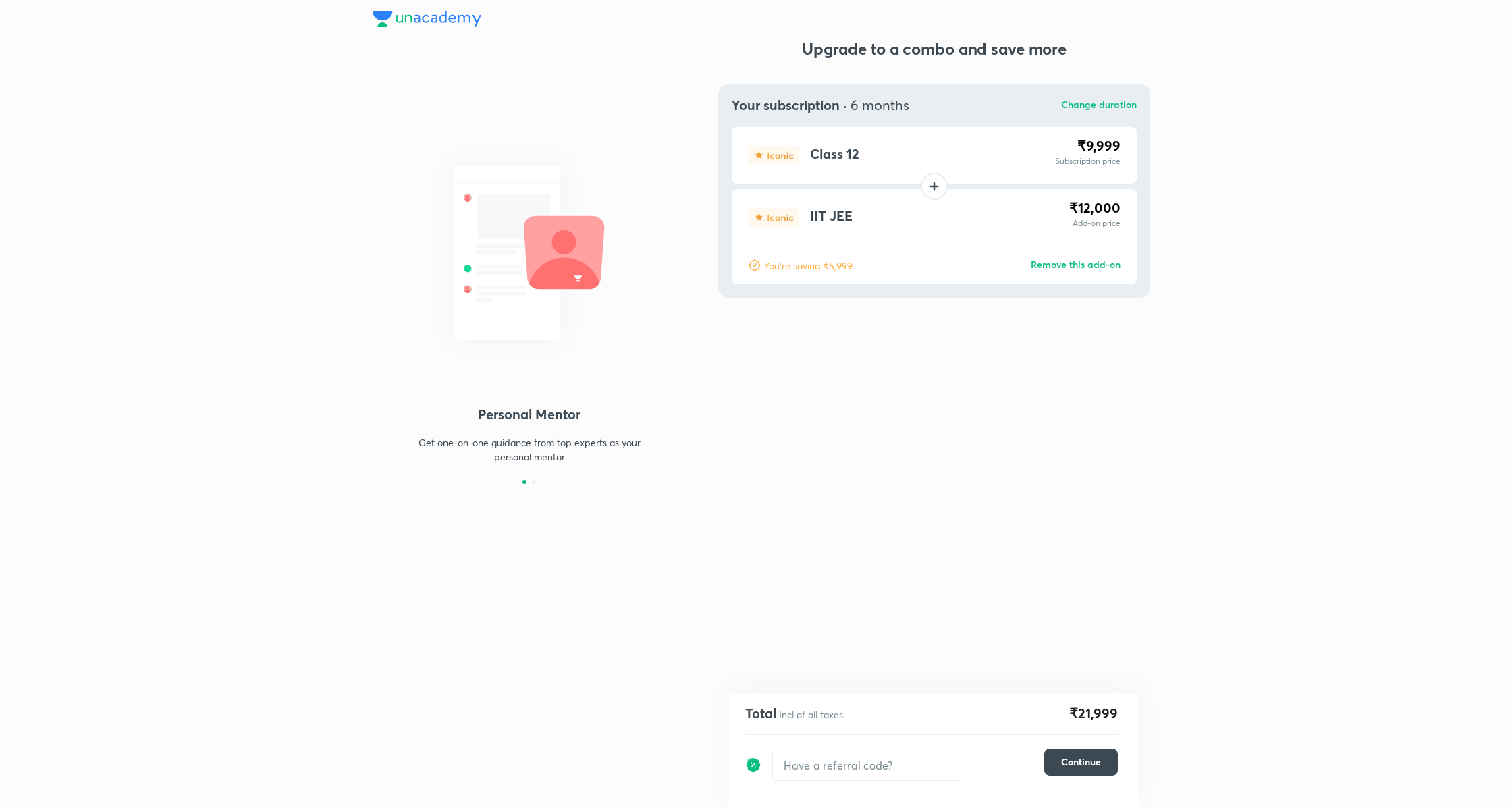
click at [1087, 263] on p "Remove this add-on" at bounding box center [1075, 265] width 89 height 16
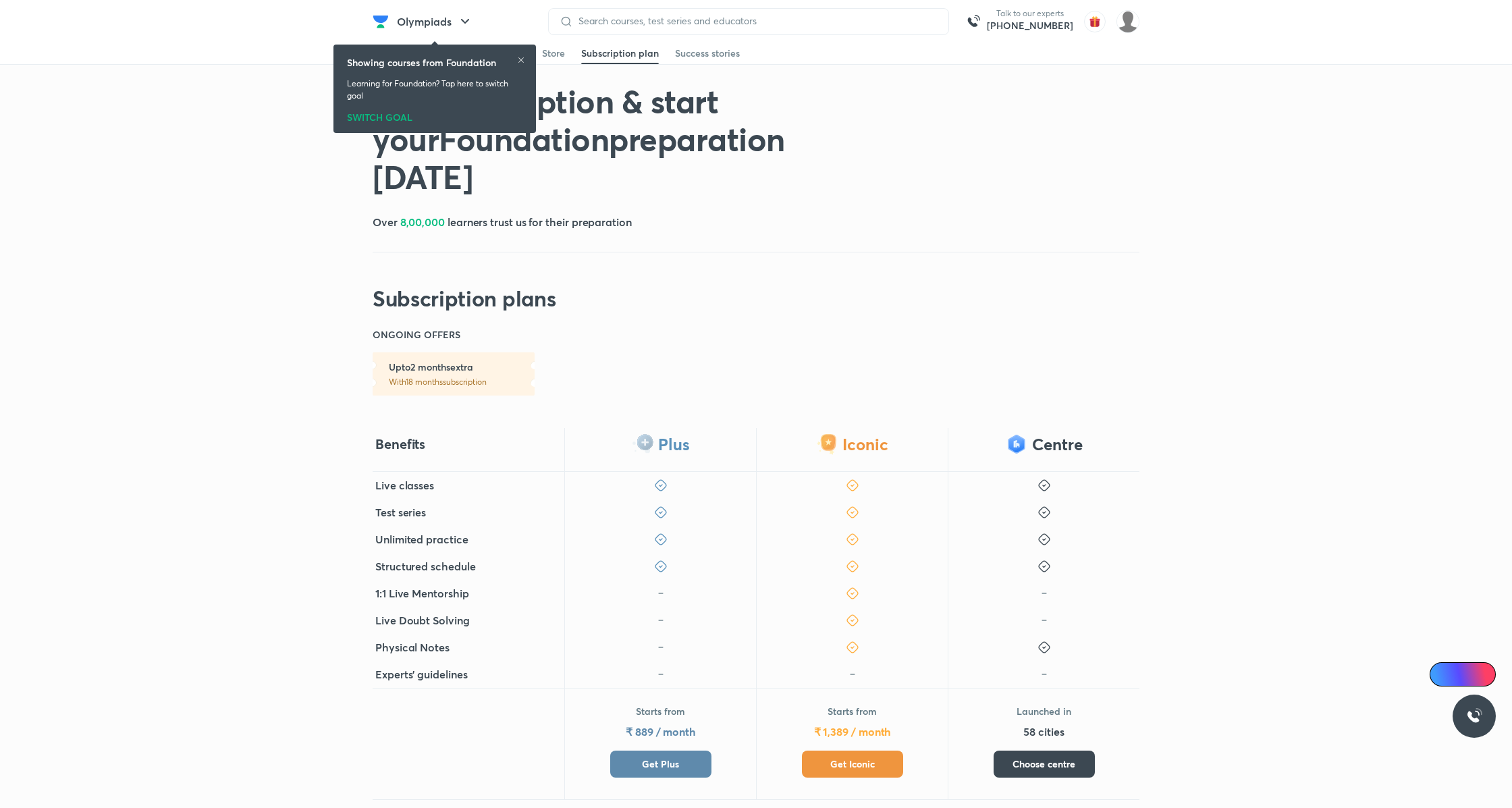
click at [688, 750] on button "Get Plus" at bounding box center [660, 763] width 102 height 27
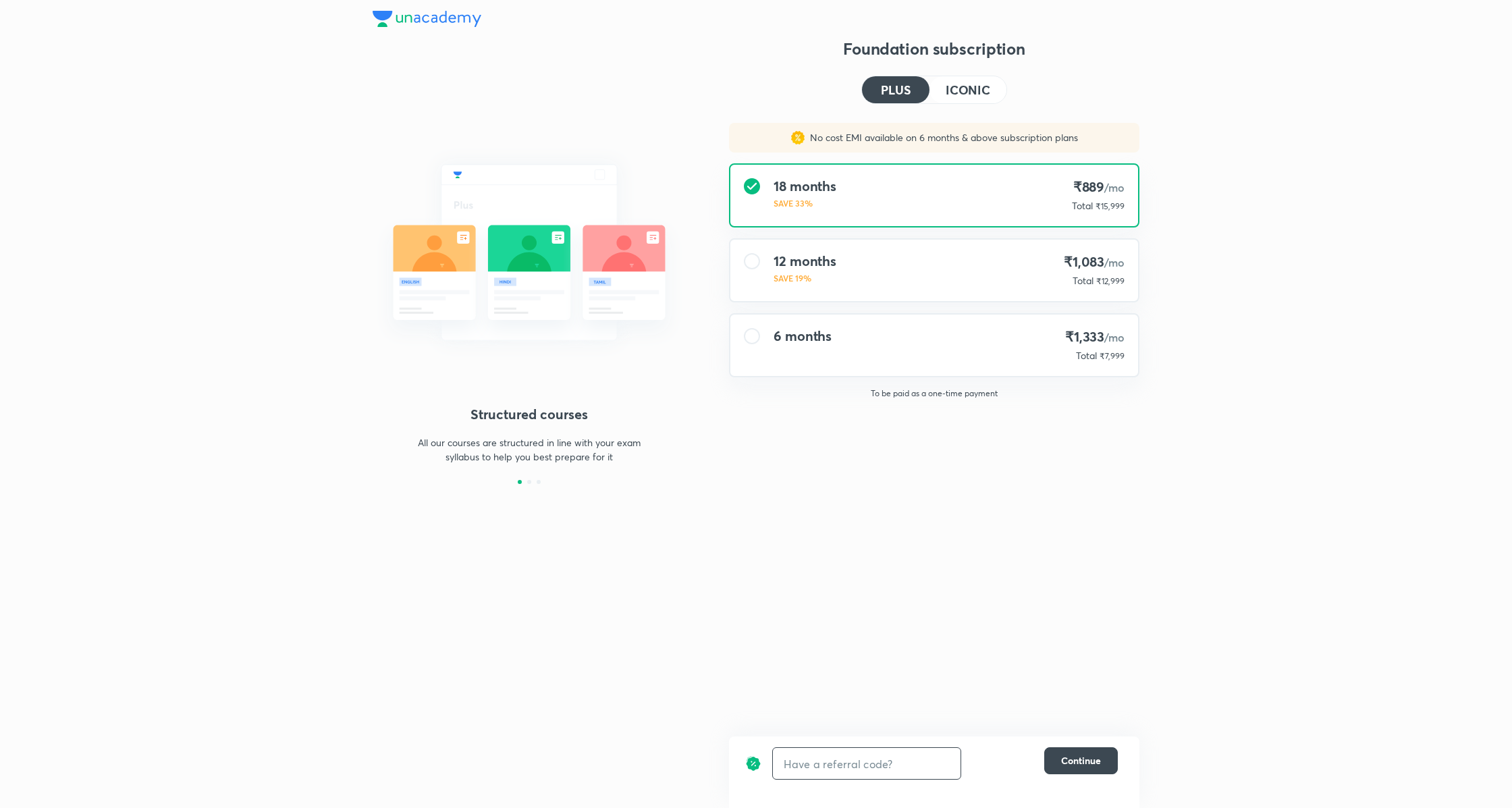
click at [853, 765] on input "text" at bounding box center [867, 763] width 188 height 32
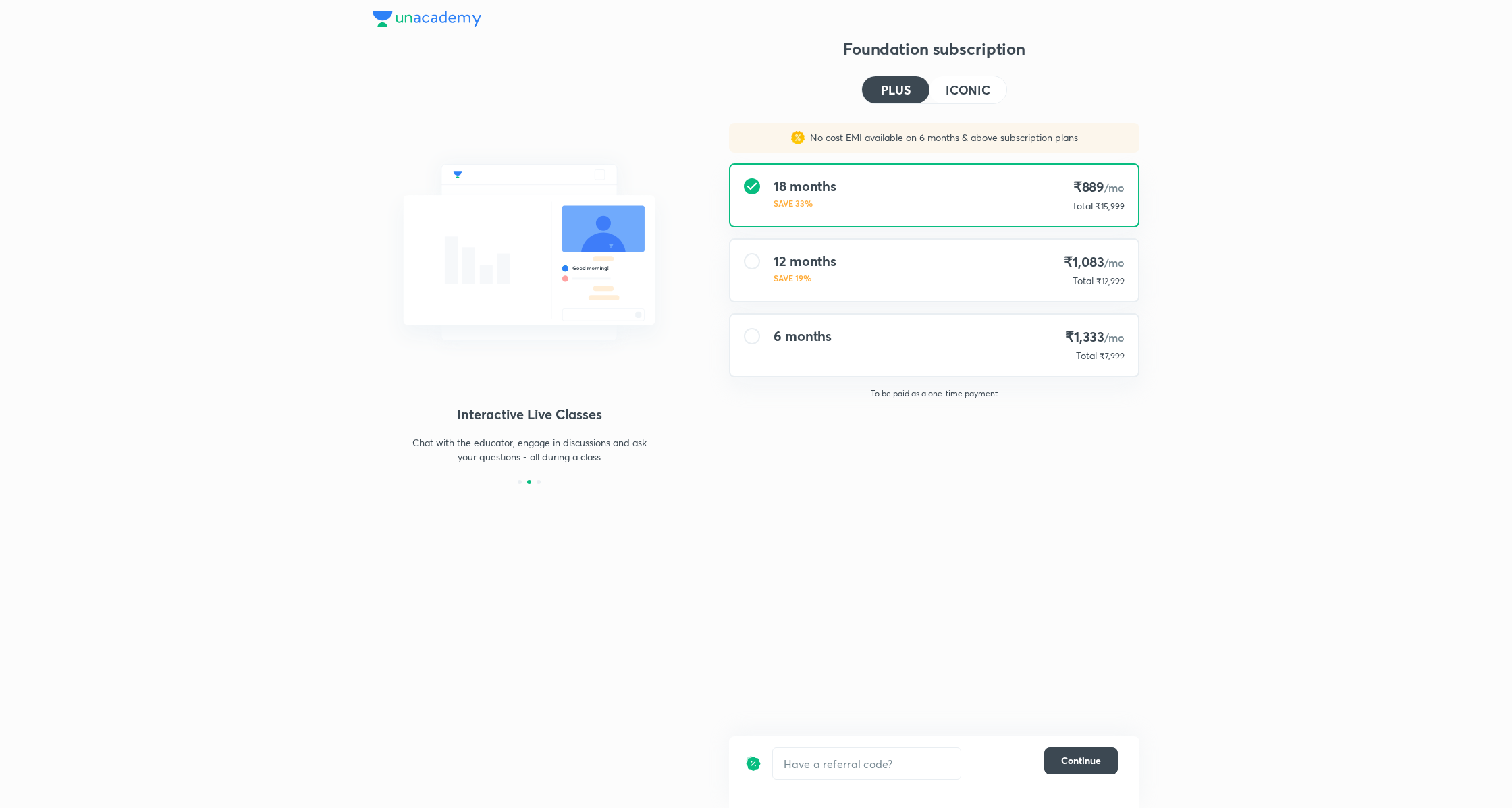
click at [975, 85] on h4 "ICONIC" at bounding box center [967, 89] width 45 height 12
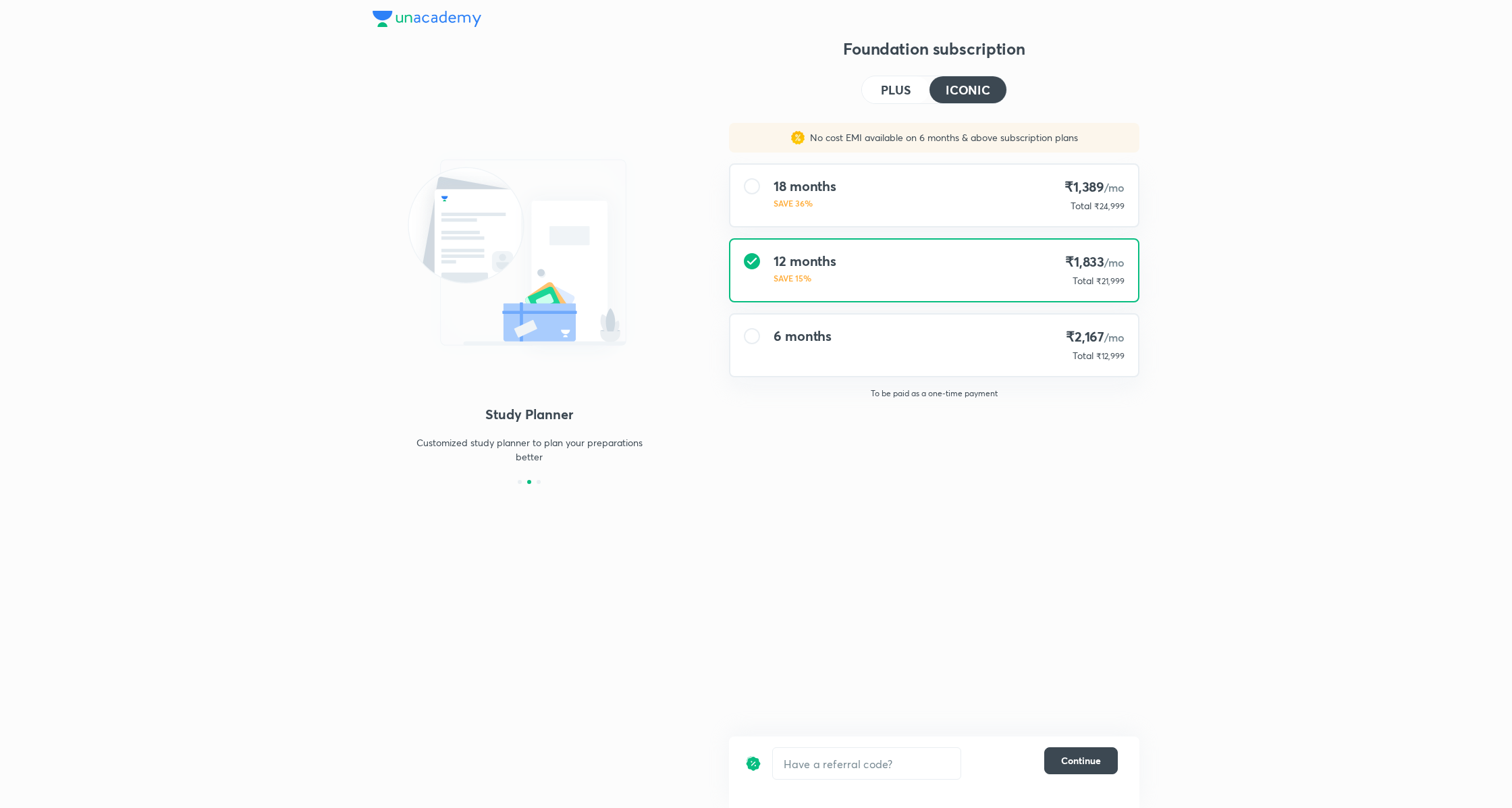
click at [904, 89] on h4 "PLUS" at bounding box center [895, 89] width 30 height 12
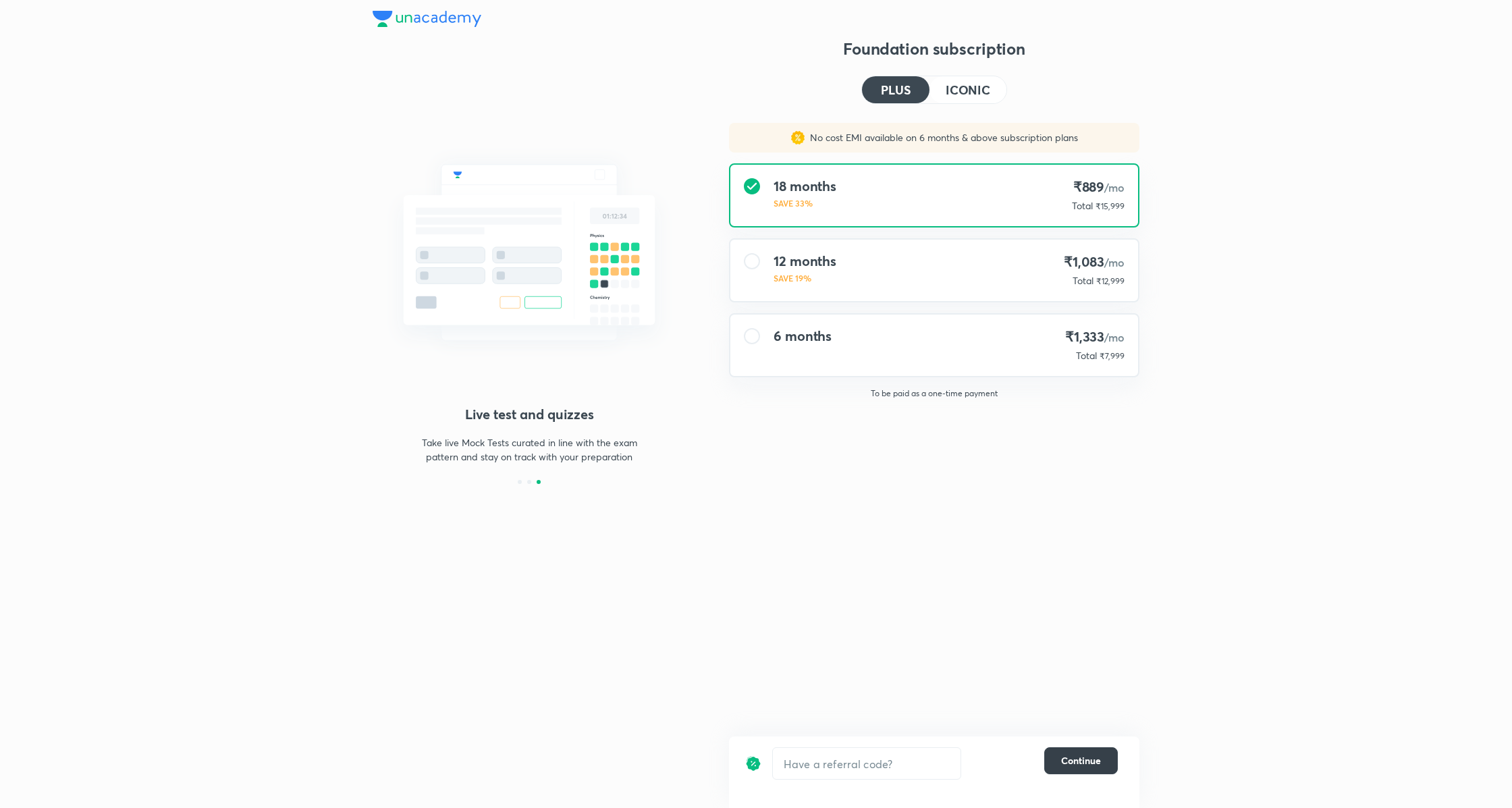
click at [1082, 754] on span "Continue" at bounding box center [1080, 760] width 40 height 14
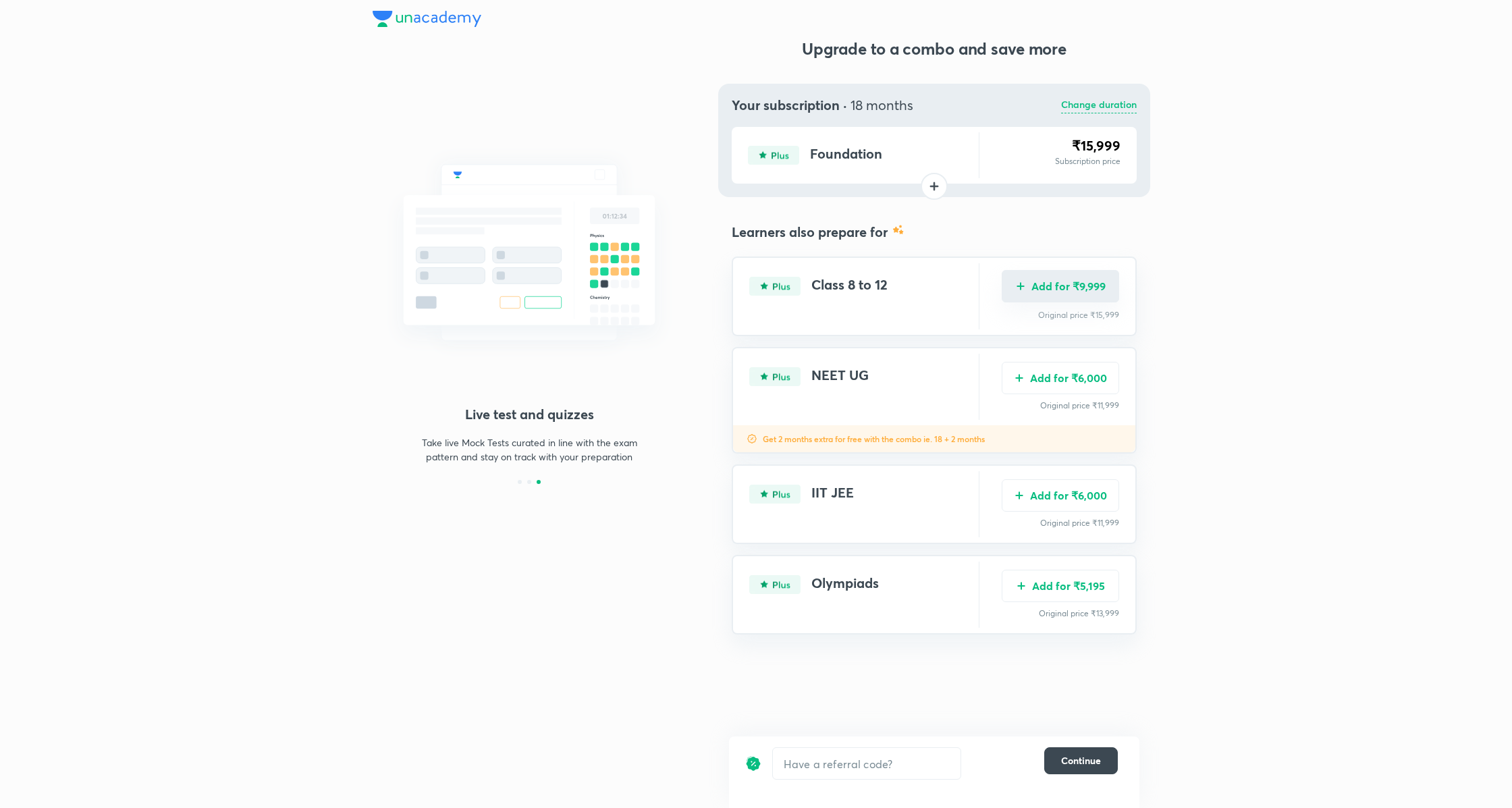
click at [1098, 288] on button "Add for ₹9,999" at bounding box center [1060, 286] width 117 height 33
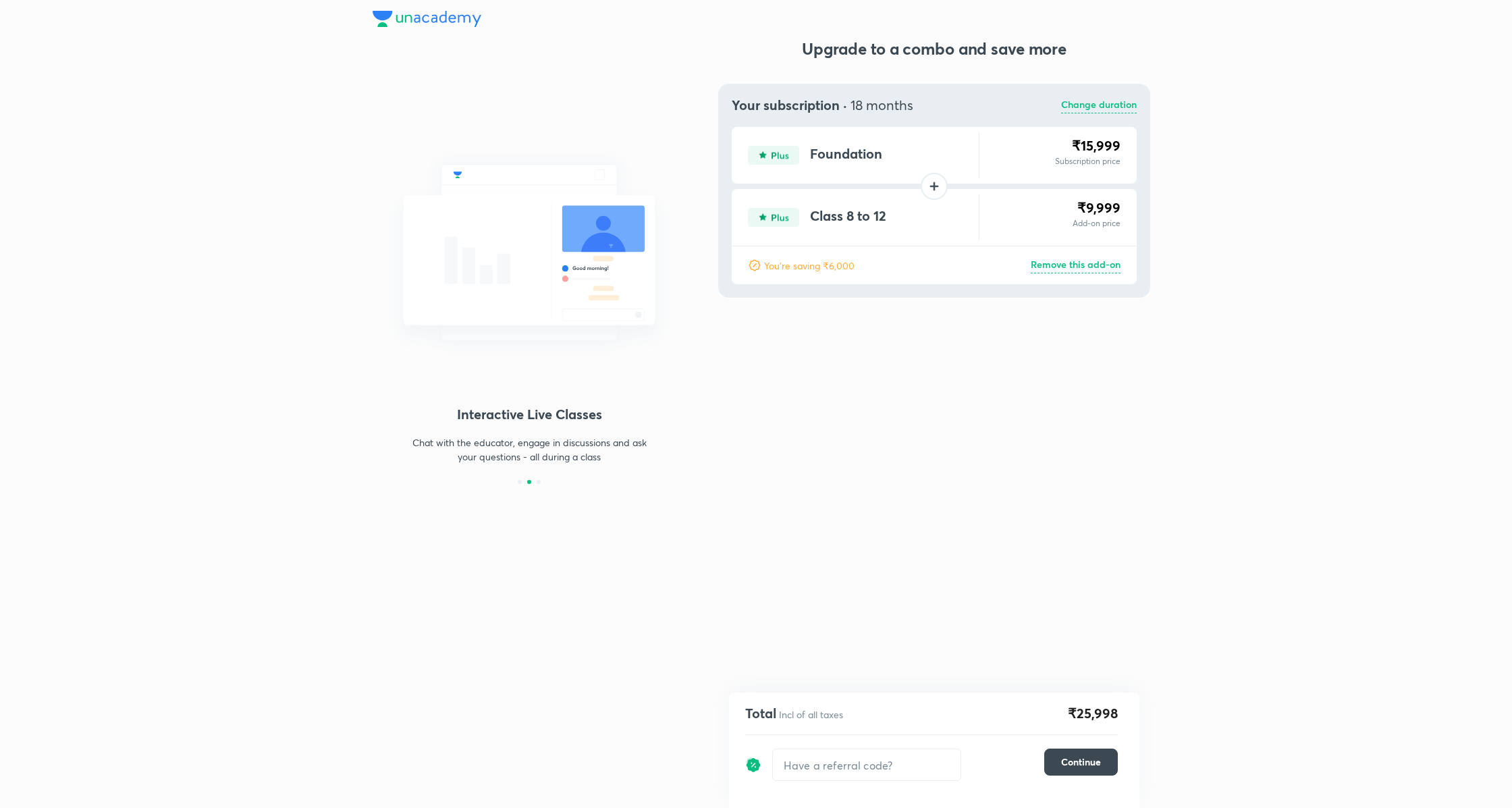
click at [1094, 269] on p "Remove this add-on" at bounding box center [1075, 265] width 89 height 16
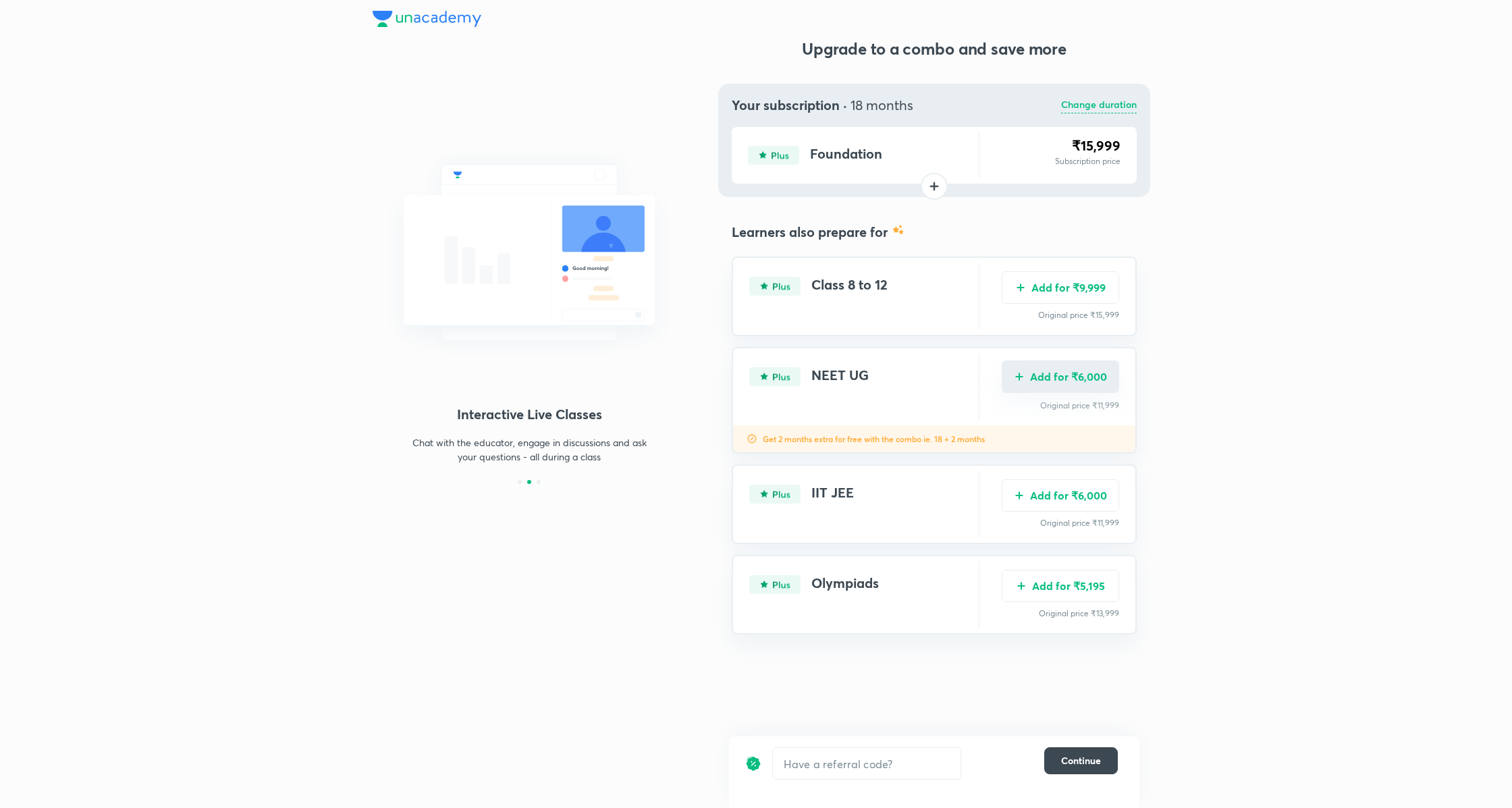
click at [1072, 378] on button "Add for ₹6,000" at bounding box center [1060, 376] width 117 height 33
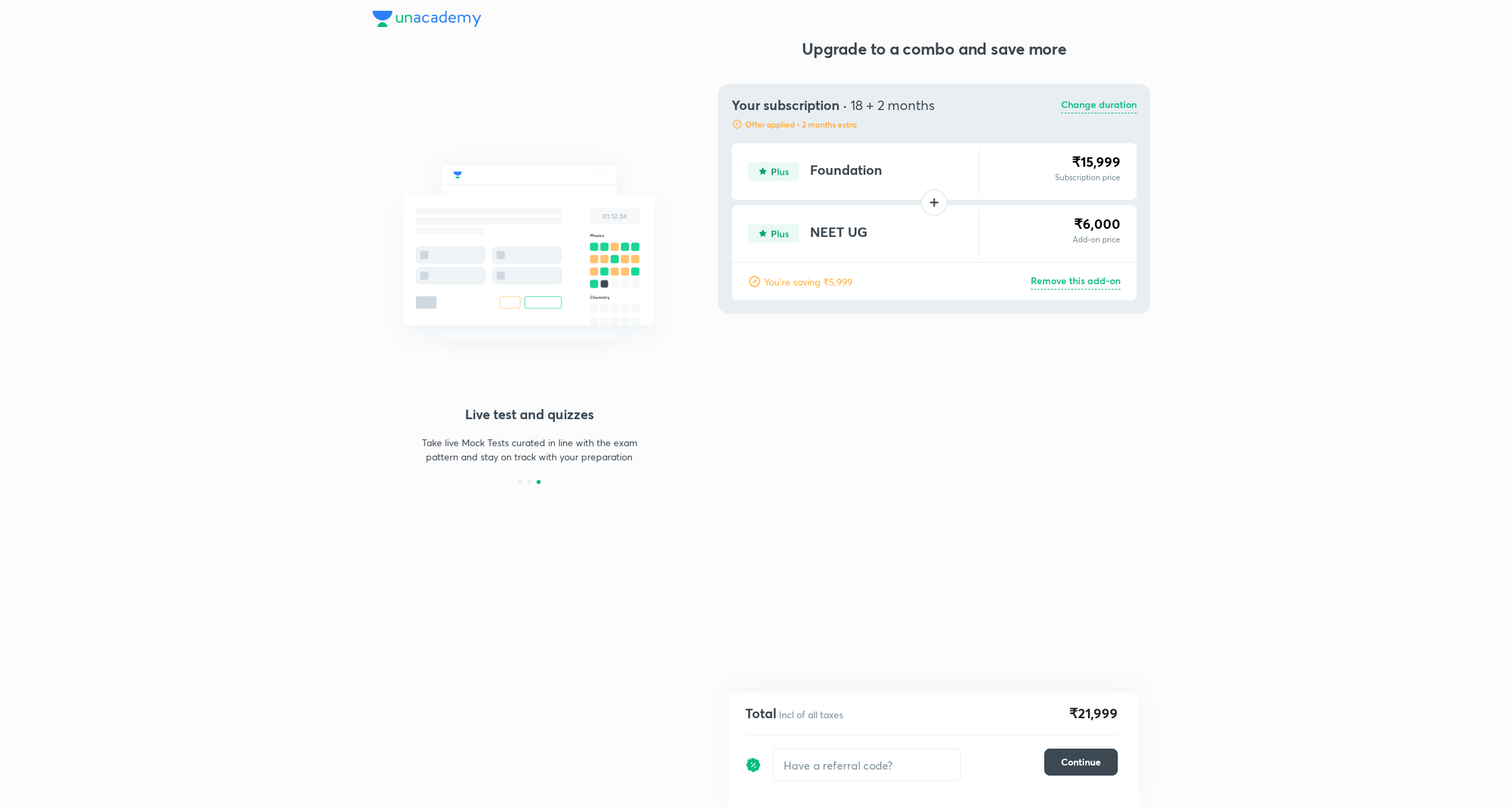
click at [1058, 281] on p "Remove this add-on" at bounding box center [1075, 281] width 89 height 16
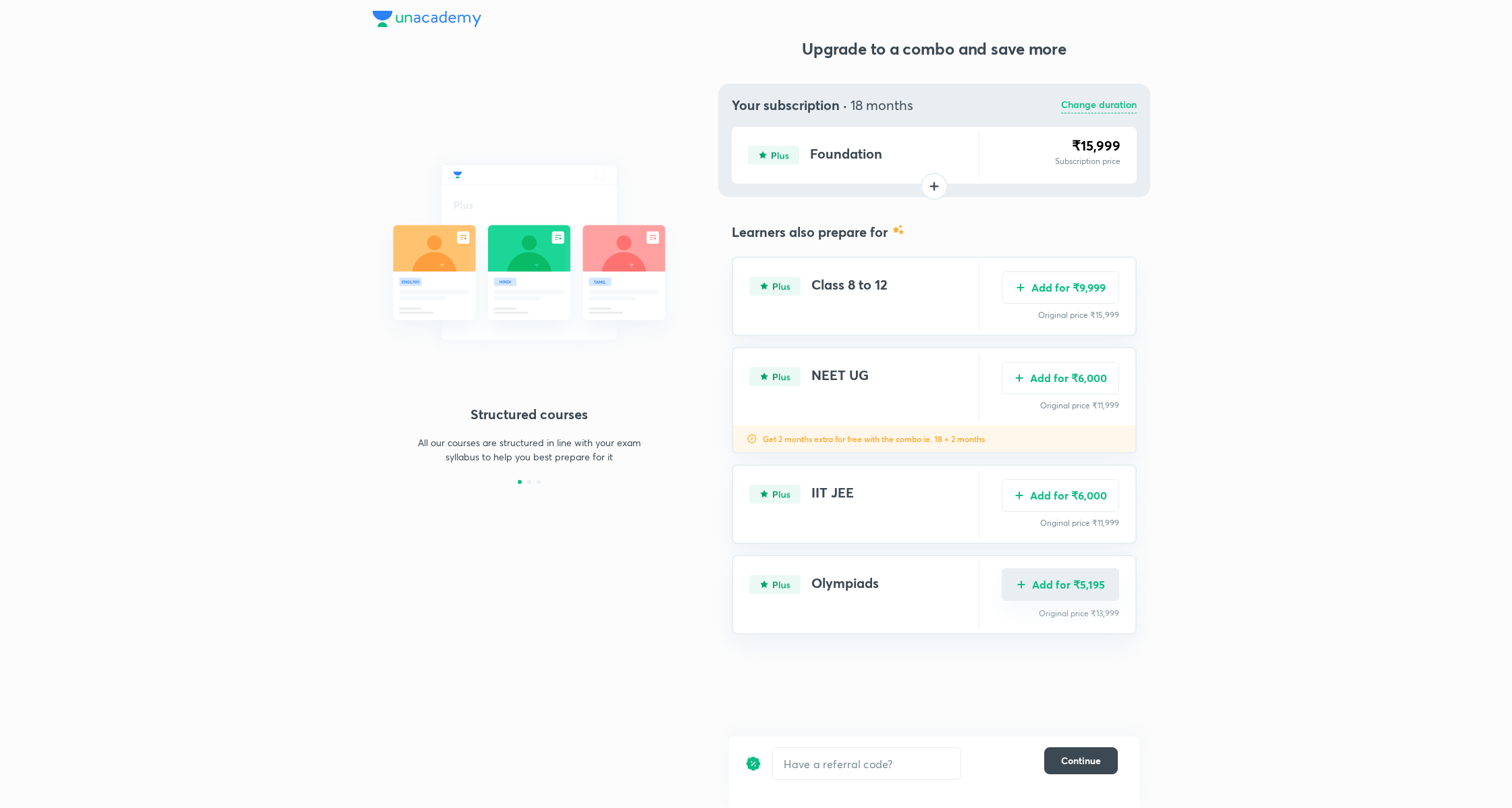
click at [1087, 582] on button "Add for ₹5,195" at bounding box center [1060, 584] width 117 height 33
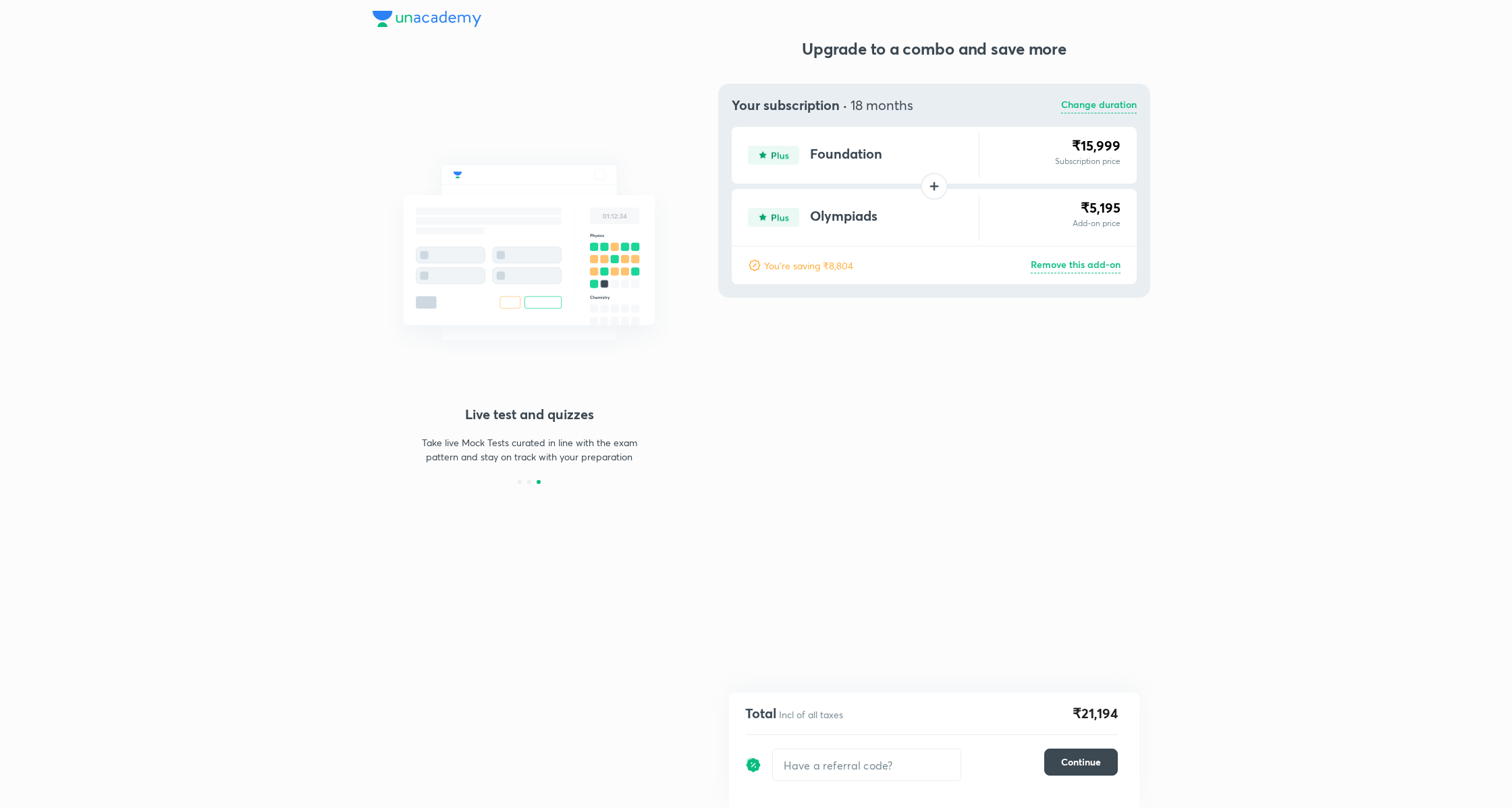
click at [1087, 266] on p "Remove this add-on" at bounding box center [1075, 265] width 89 height 16
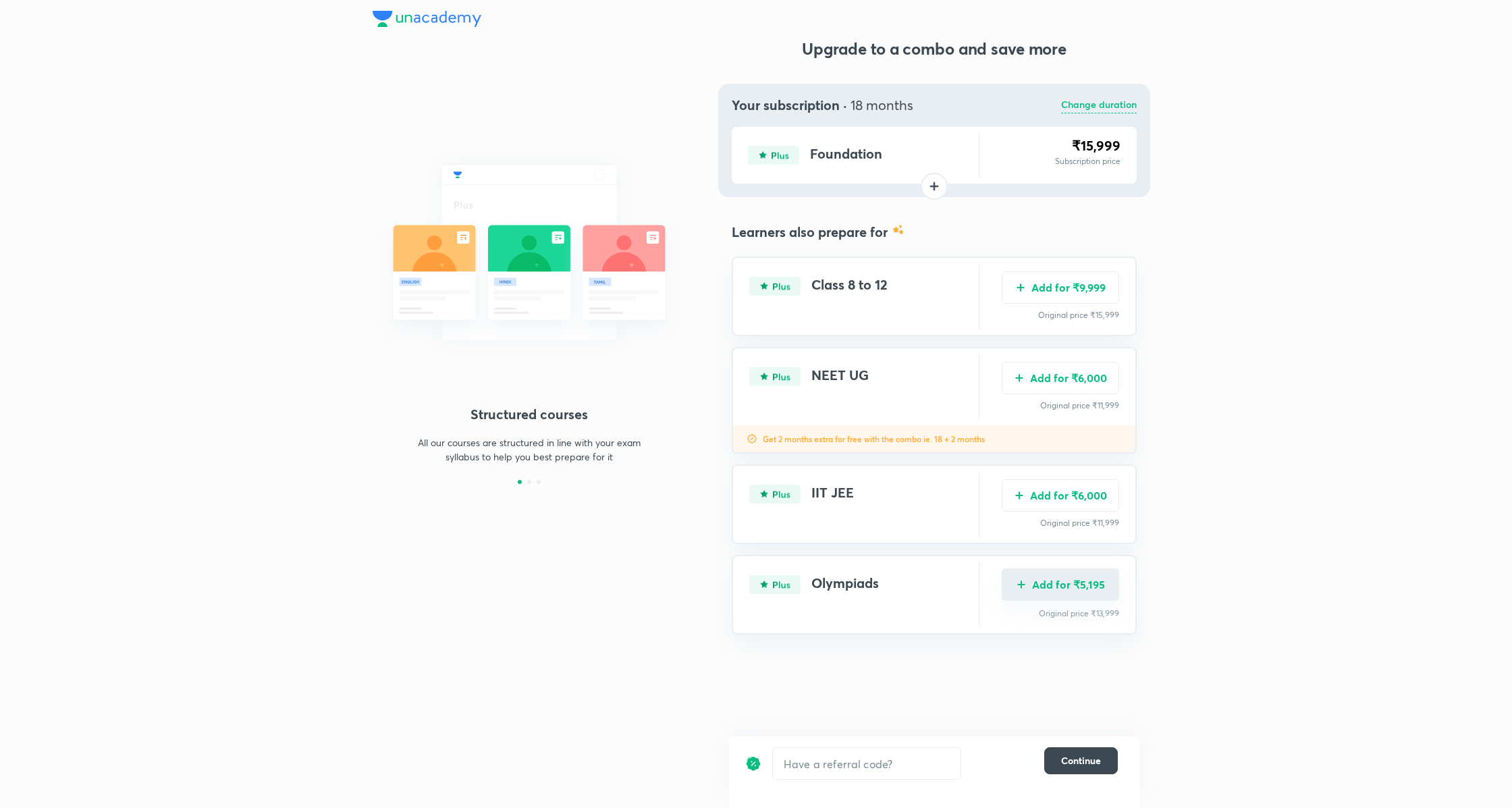
click at [1093, 581] on button "Add for ₹5,195" at bounding box center [1060, 584] width 117 height 33
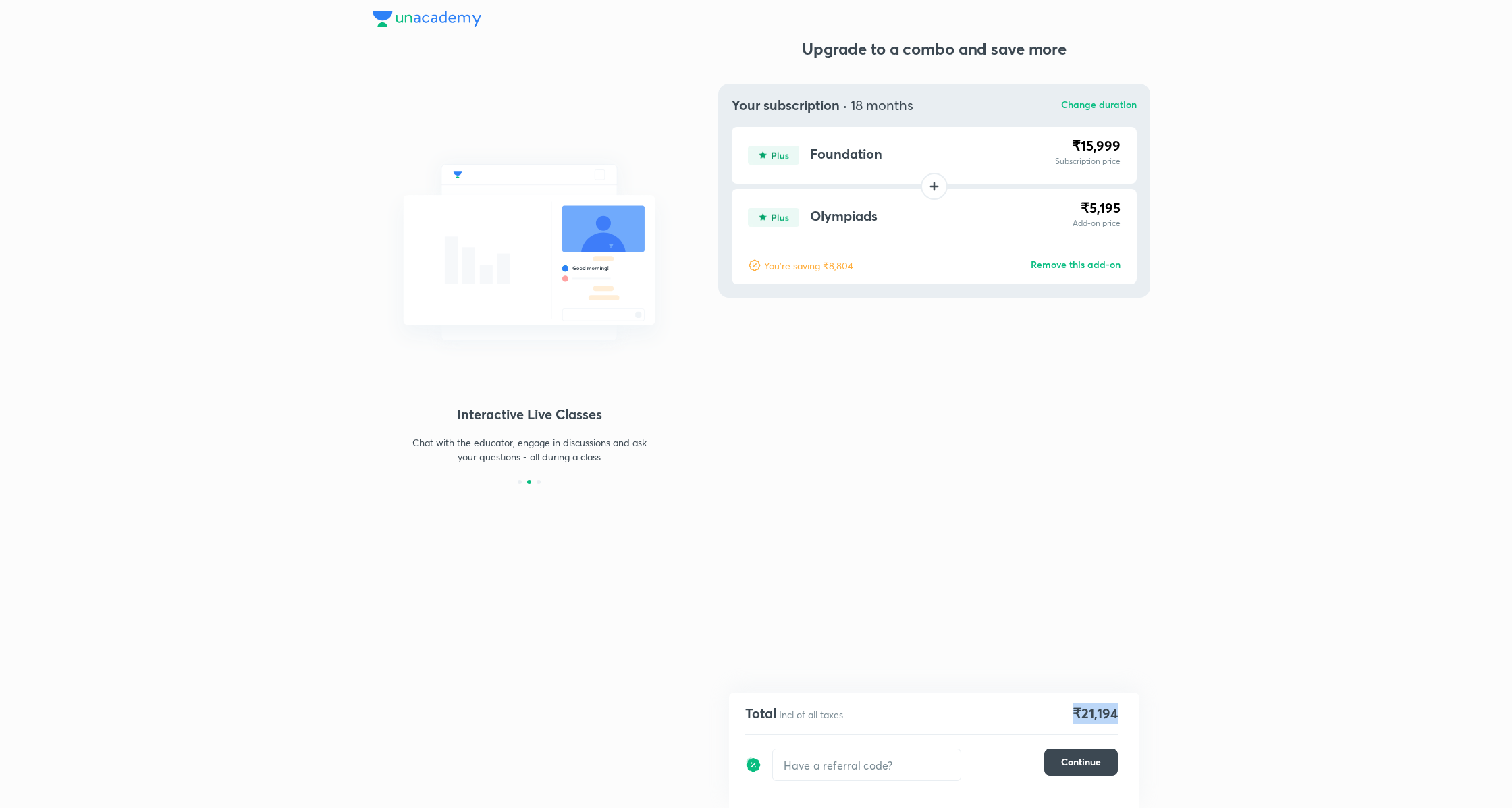
drag, startPoint x: 1119, startPoint y: 715, endPoint x: 1071, endPoint y: 722, distance: 48.5
click at [1071, 722] on div "Total Incl of all taxes ₹21,194 ​ Continue" at bounding box center [934, 750] width 411 height 115
click at [1063, 265] on p "Remove this add-on" at bounding box center [1075, 265] width 89 height 16
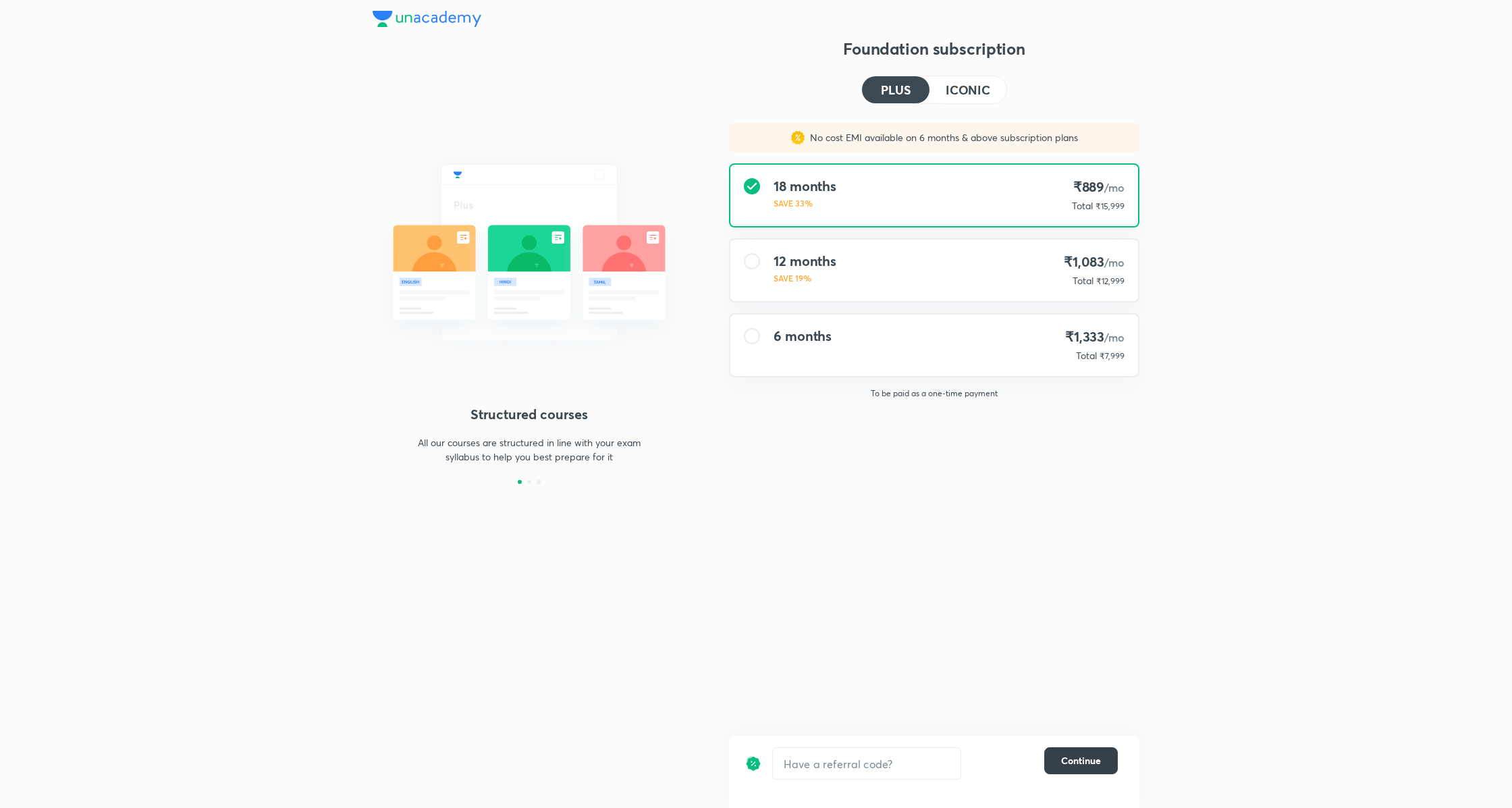
click at [1084, 761] on span "Continue" at bounding box center [1080, 760] width 40 height 14
click at [1080, 755] on span "Continue" at bounding box center [1080, 760] width 40 height 14
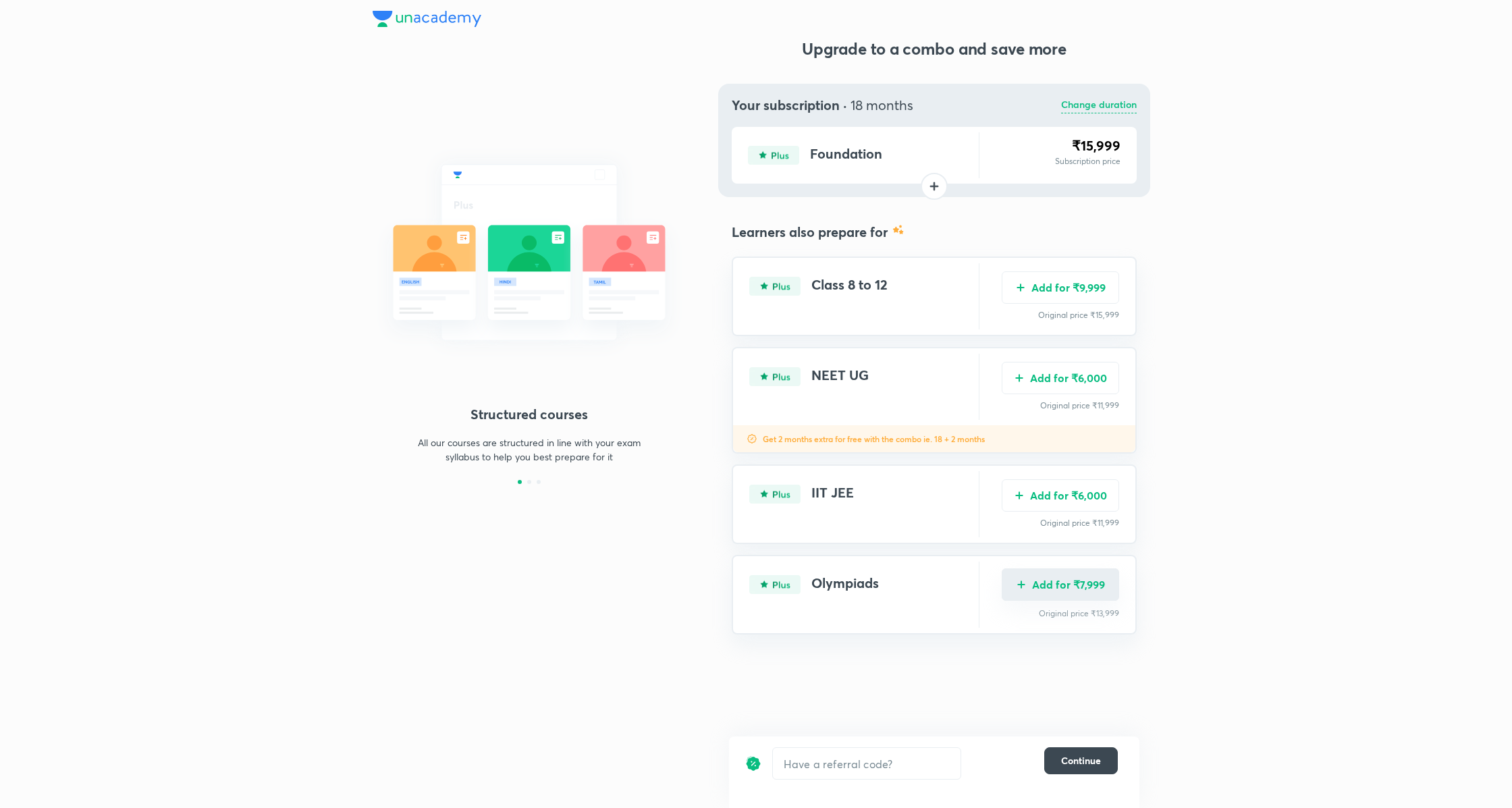
click at [1073, 583] on button "Add for ₹7,999" at bounding box center [1060, 584] width 117 height 33
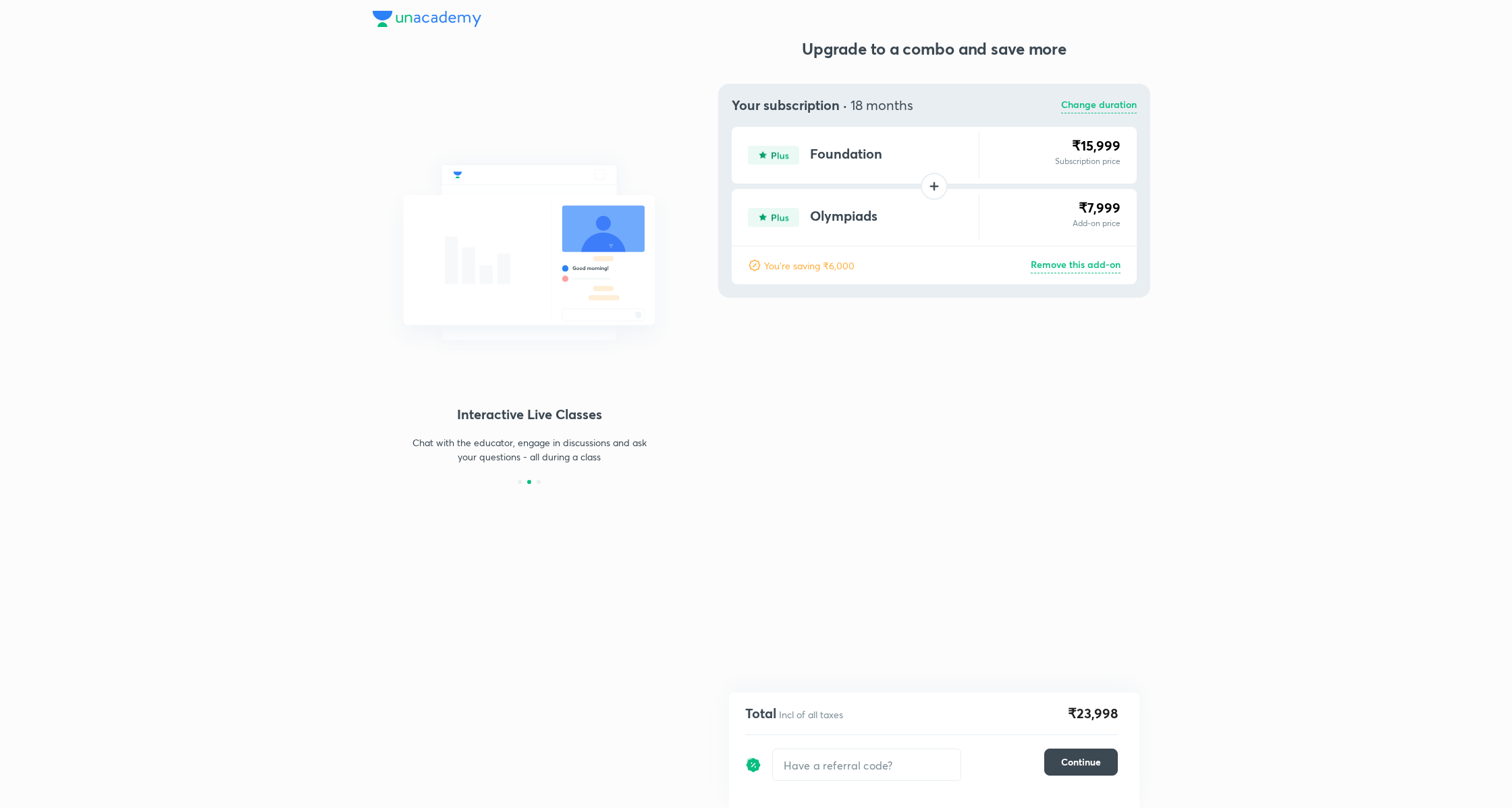
click at [1085, 268] on p "Remove this add-on" at bounding box center [1075, 265] width 89 height 16
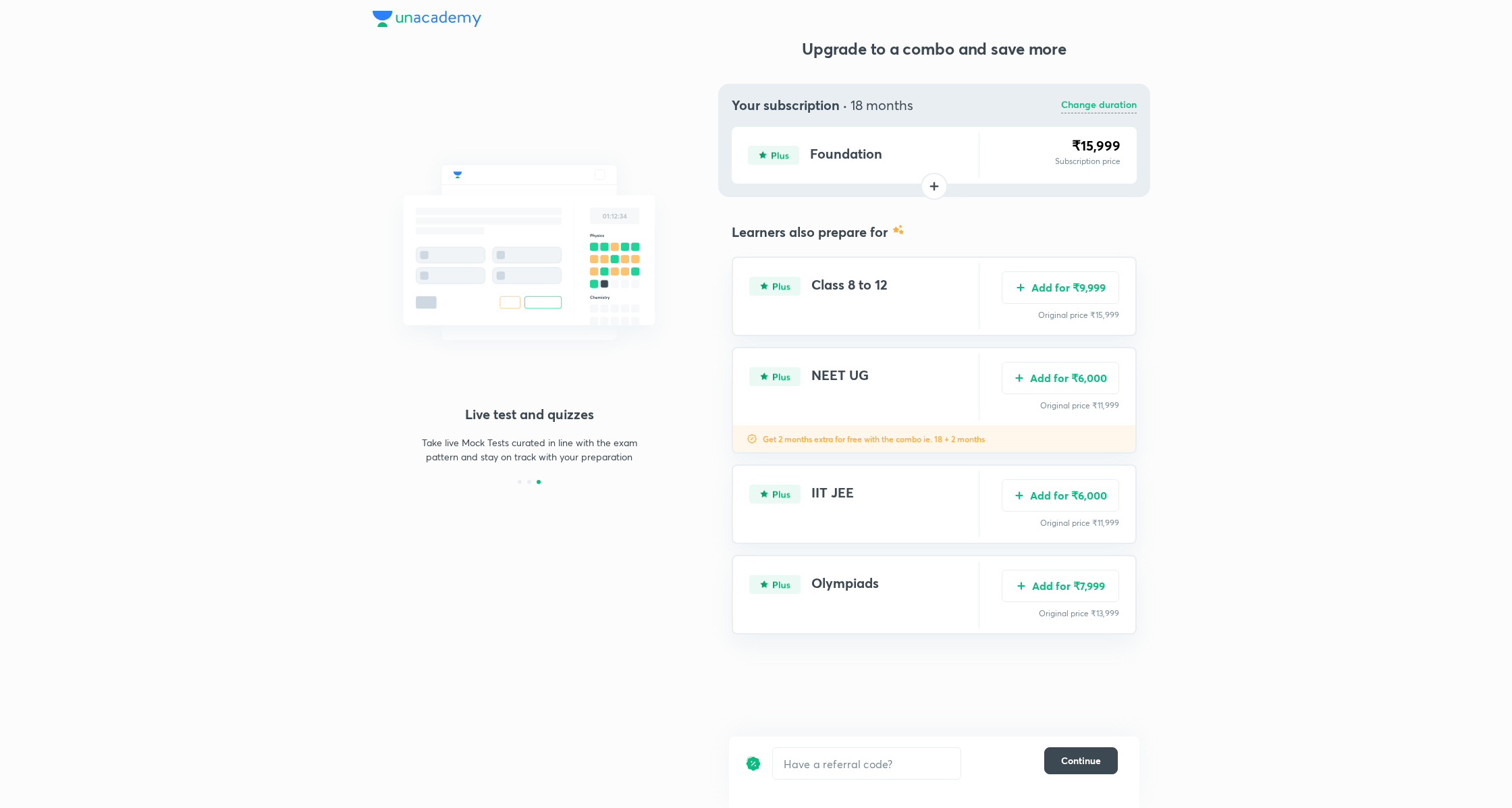
click at [1087, 104] on p "Change duration" at bounding box center [1098, 106] width 76 height 16
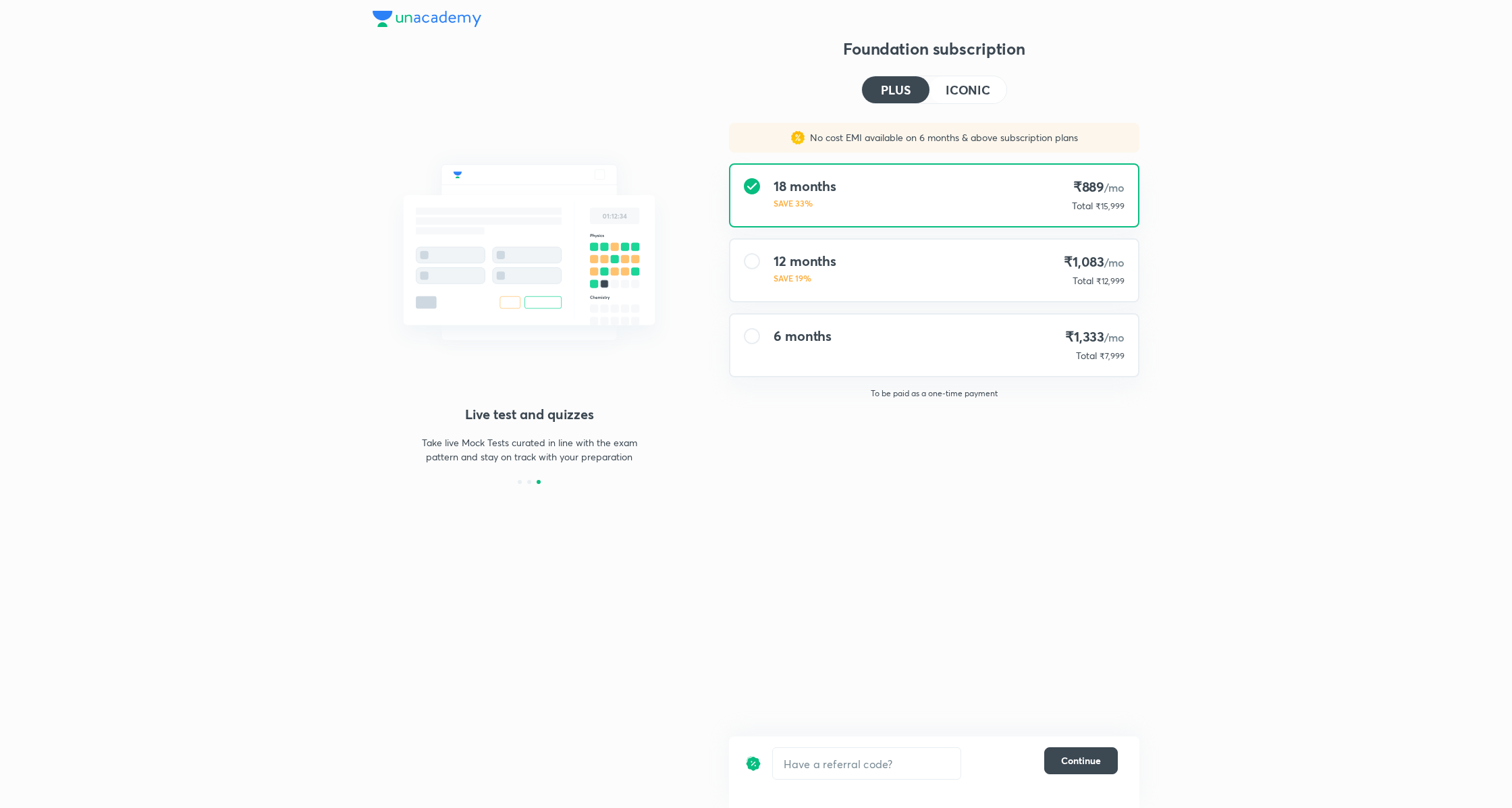
drag, startPoint x: 1062, startPoint y: 254, endPoint x: 1062, endPoint y: 316, distance: 62.0
click at [1063, 254] on h4 "₹1,083 /mo" at bounding box center [1093, 262] width 61 height 18
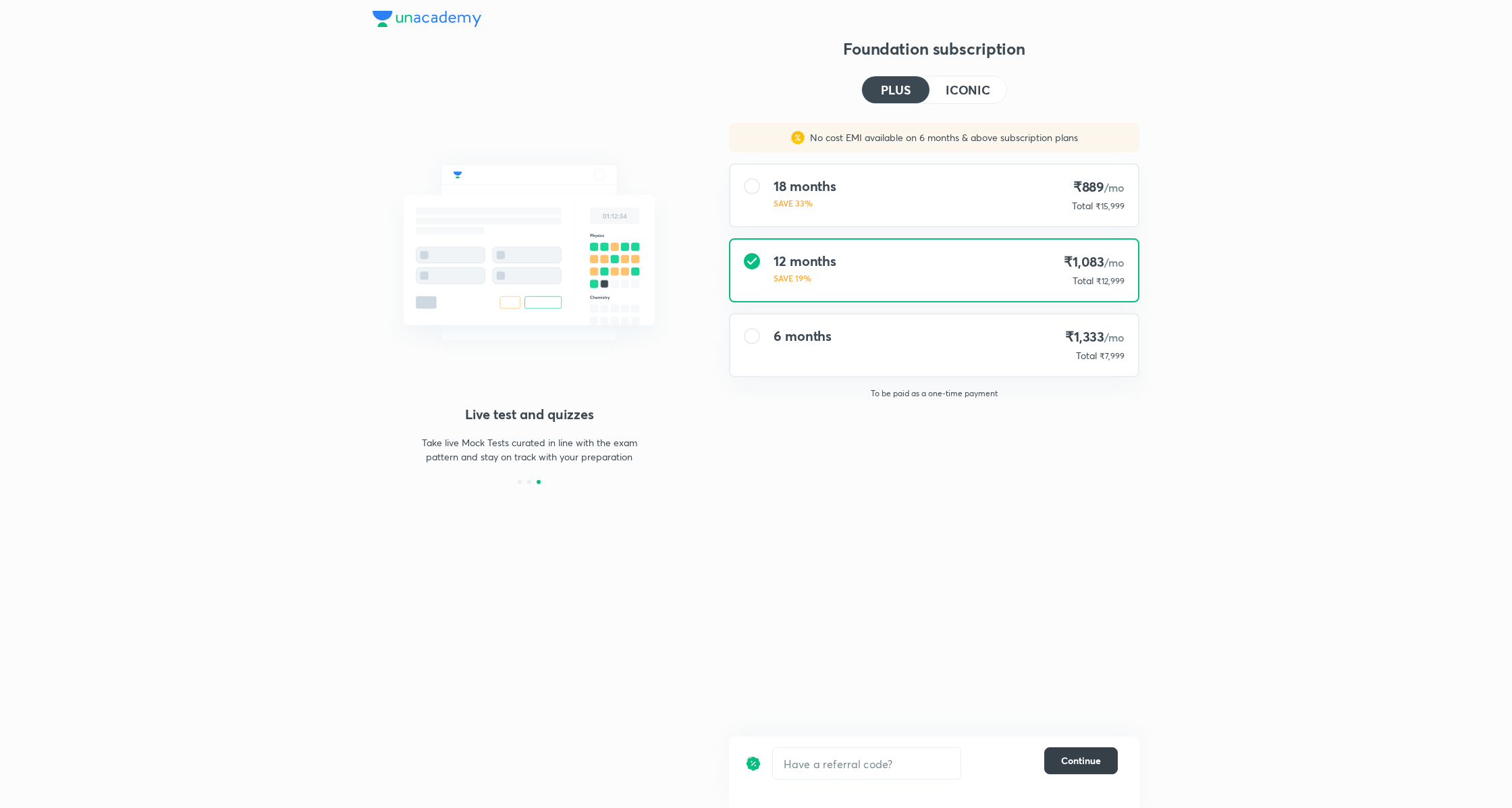
click at [1082, 752] on button "Continue" at bounding box center [1080, 760] width 73 height 27
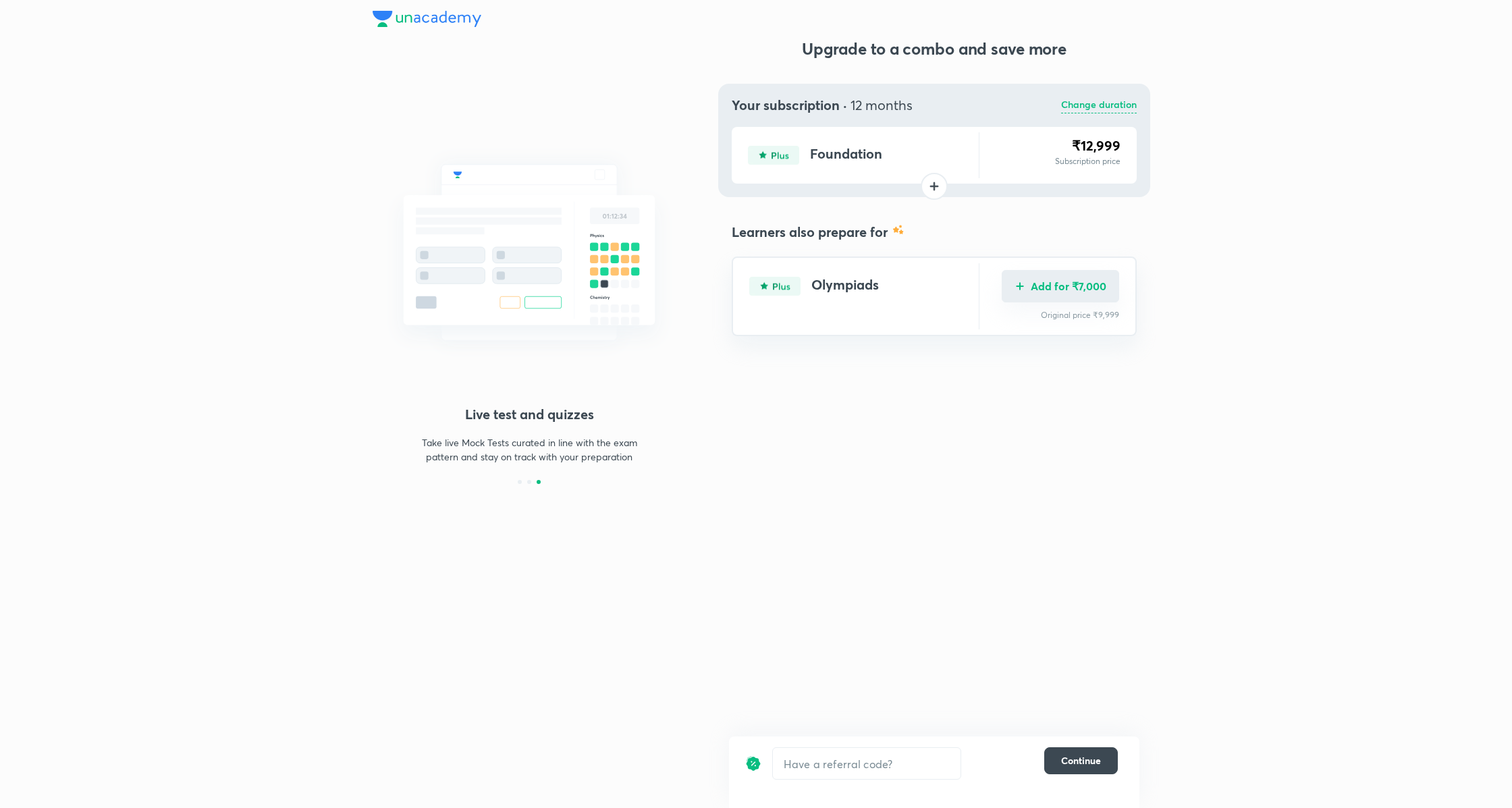
click at [1083, 292] on button "Add for ₹7,000" at bounding box center [1060, 286] width 117 height 33
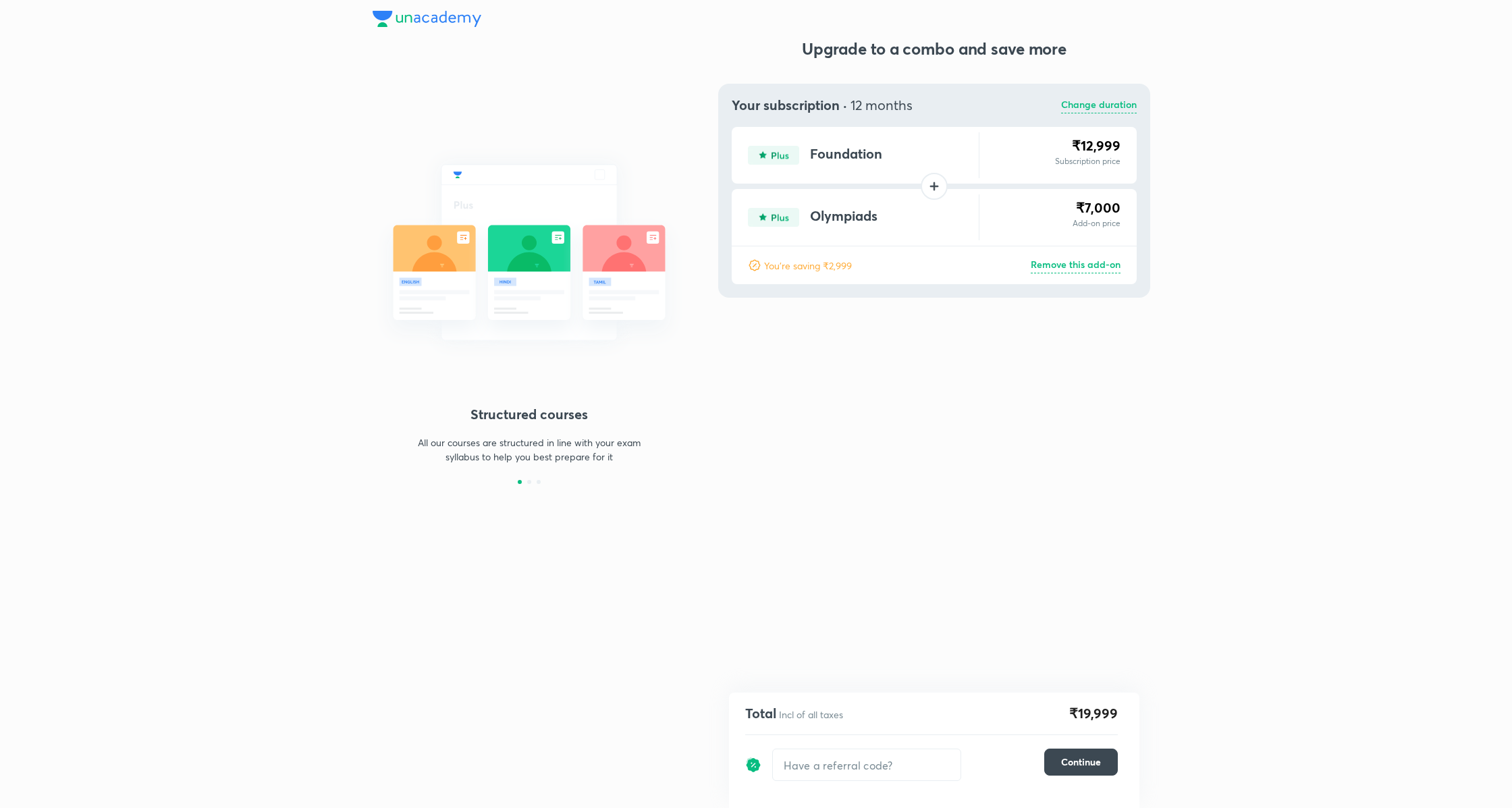
click at [1082, 256] on div "You're saving ₹2,999 Remove this add-on" at bounding box center [934, 265] width 405 height 37
click at [1082, 266] on p "Remove this add-on" at bounding box center [1075, 265] width 89 height 16
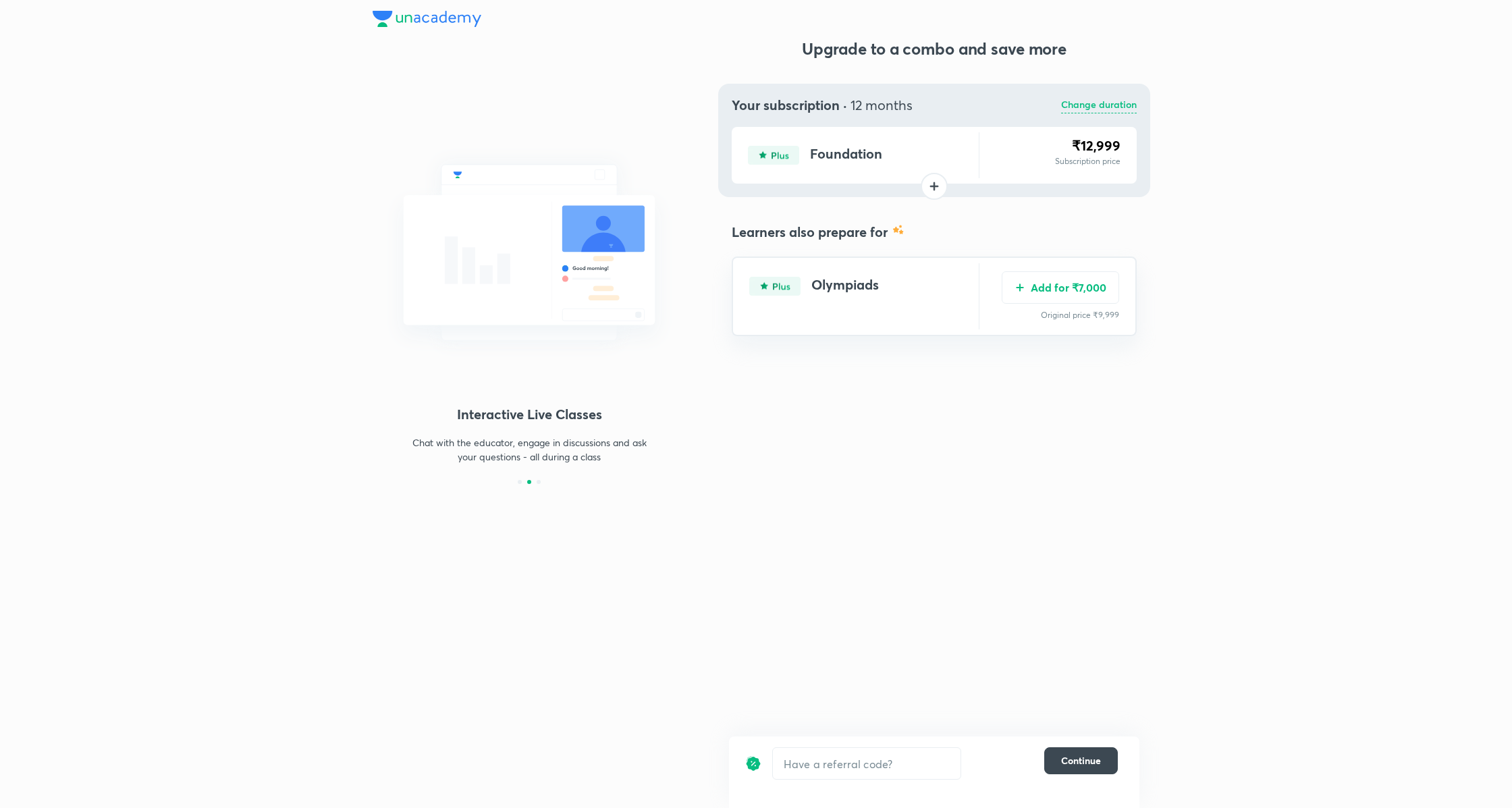
click at [1107, 95] on div "Your subscription · 12 months Change duration Foundation ₹12,999 Subscription p…" at bounding box center [933, 140] width 432 height 113
click at [1107, 102] on p "Change duration" at bounding box center [1098, 106] width 76 height 16
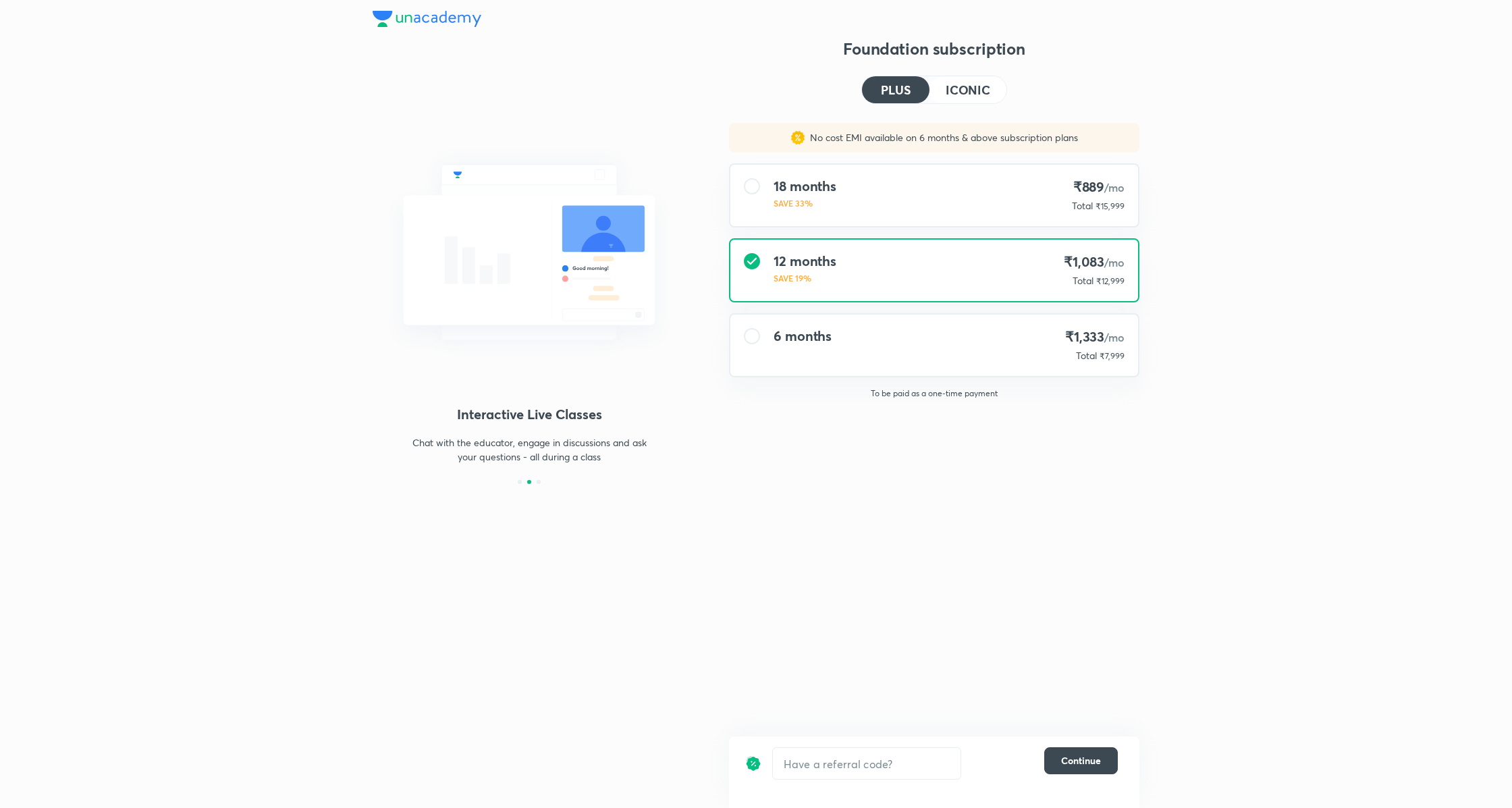
click at [1001, 348] on div "6 months ₹1,333 /mo Total ₹7,999" at bounding box center [933, 345] width 407 height 62
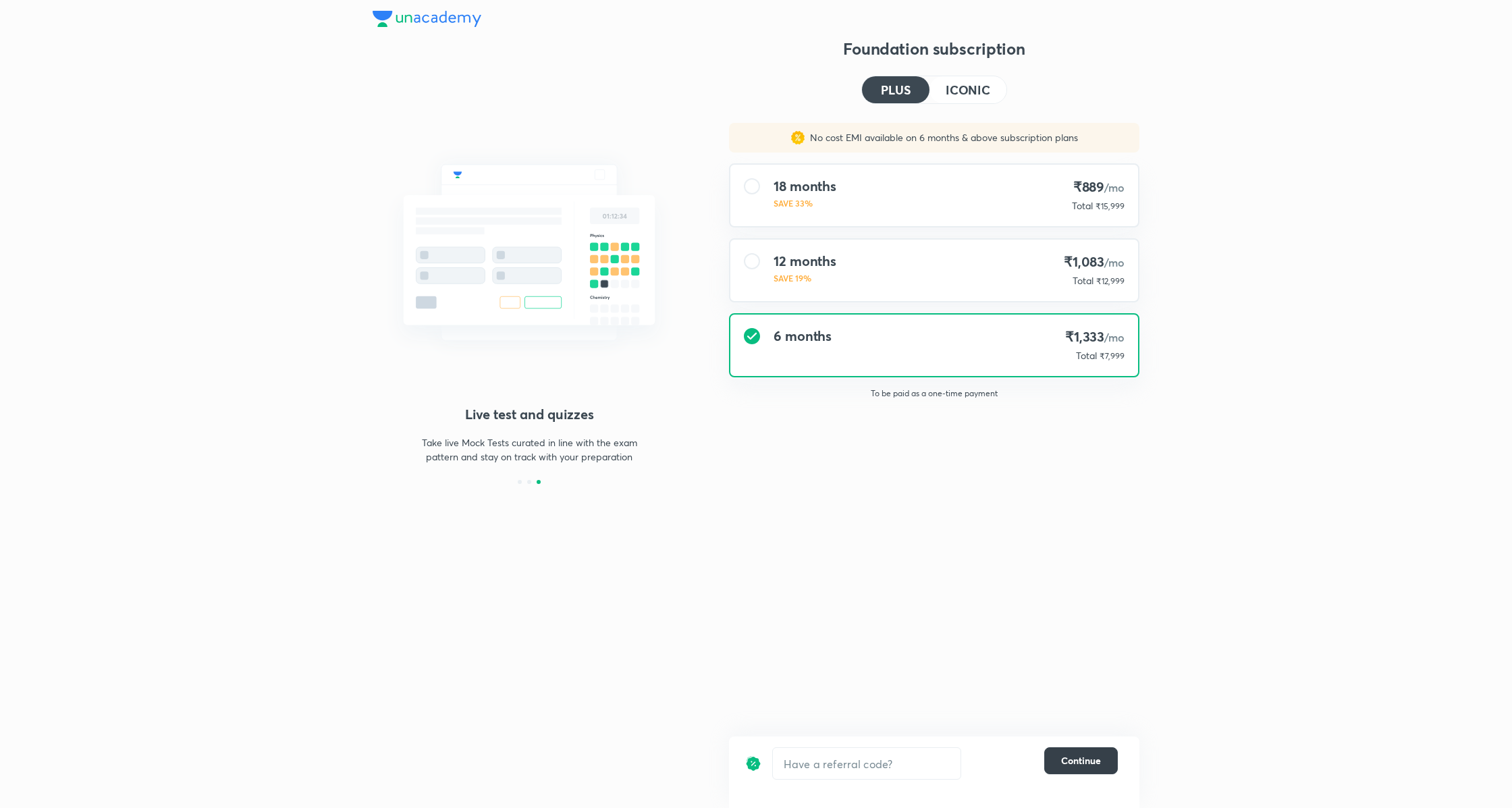
click at [1074, 762] on span "Continue" at bounding box center [1080, 760] width 40 height 14
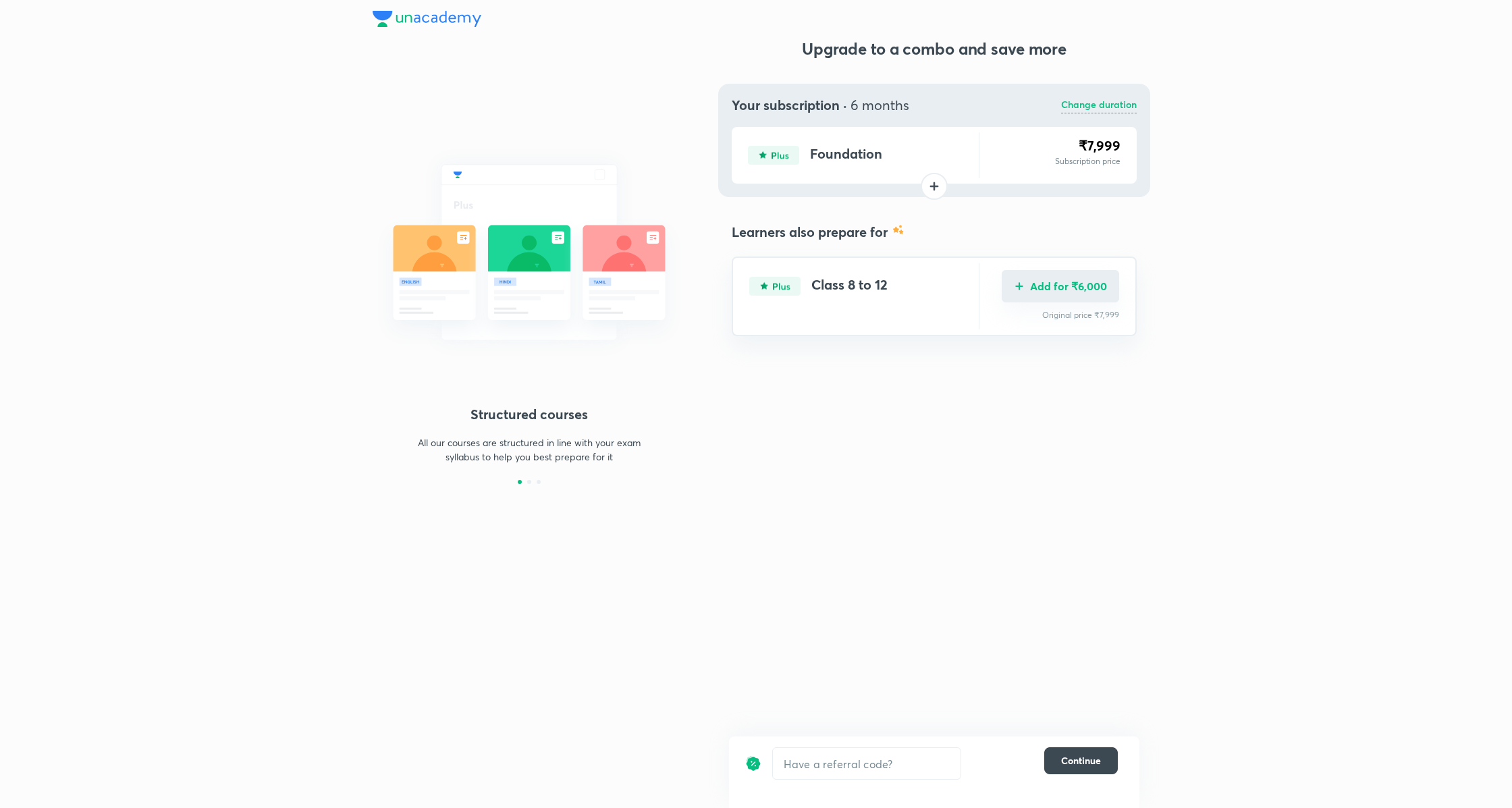
click at [1054, 296] on button "Add for ₹6,000" at bounding box center [1060, 286] width 117 height 33
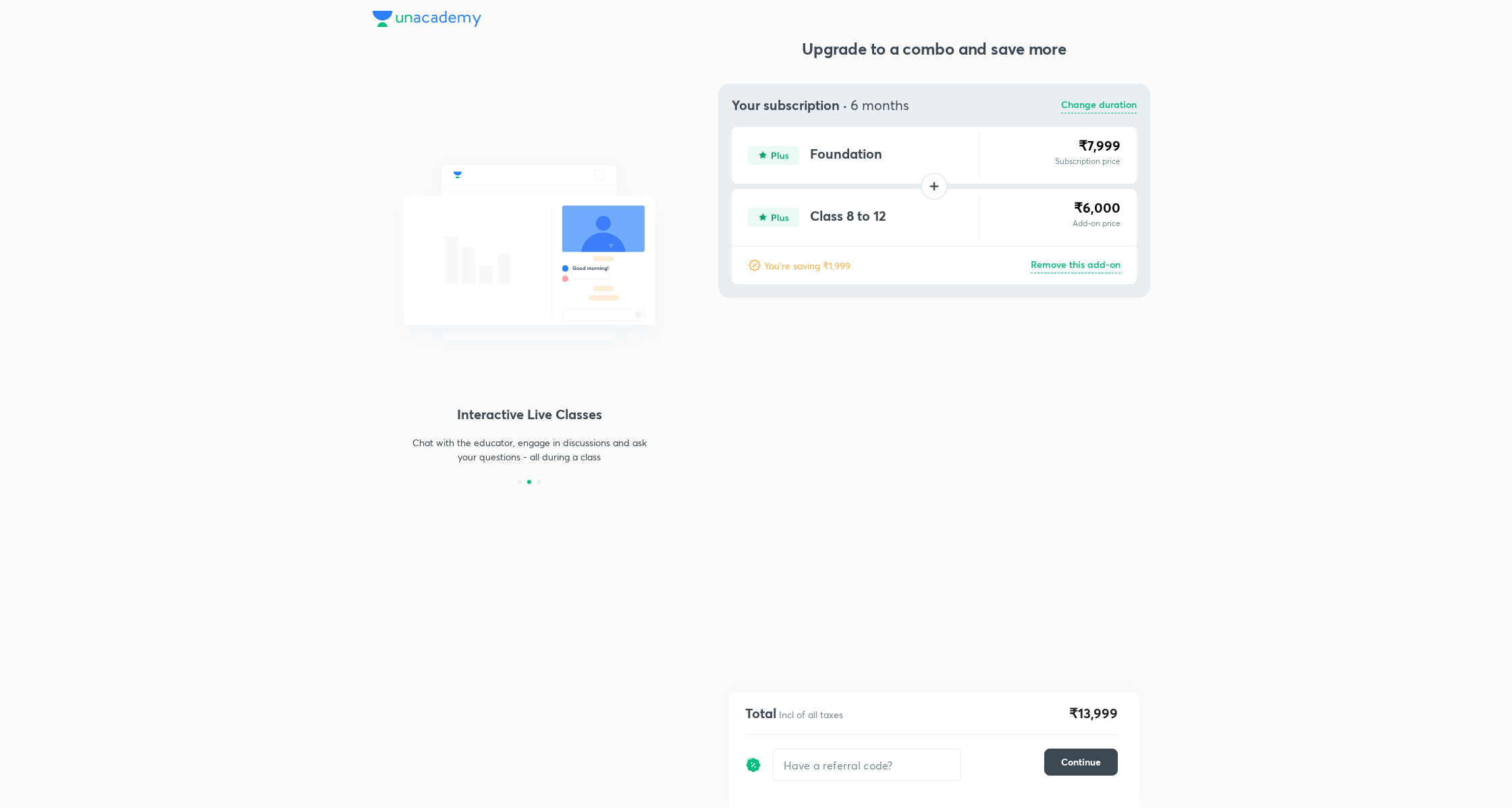
click at [1094, 105] on p "Change duration" at bounding box center [1098, 106] width 76 height 16
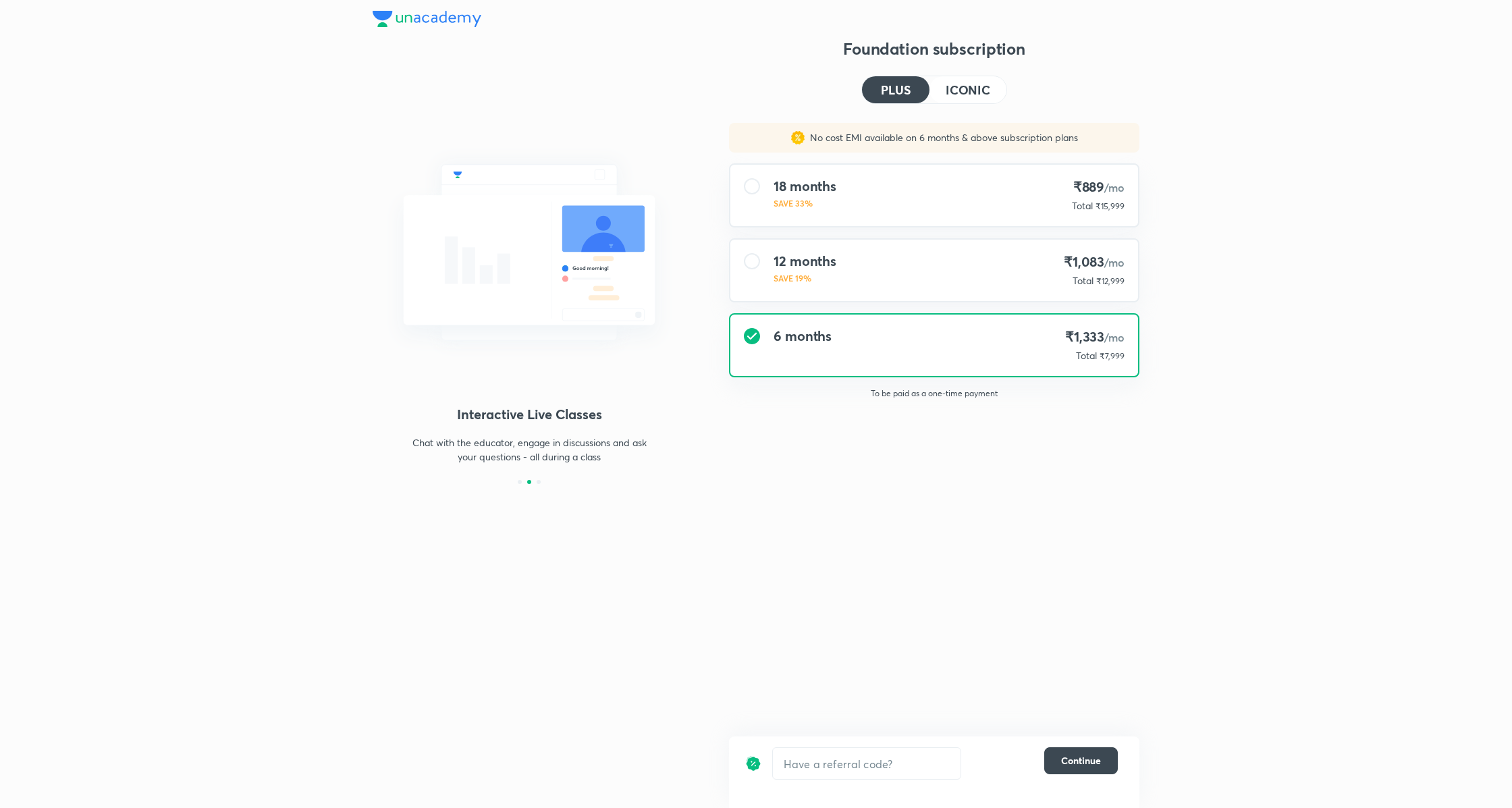
click at [967, 93] on h4 "ICONIC" at bounding box center [967, 89] width 45 height 12
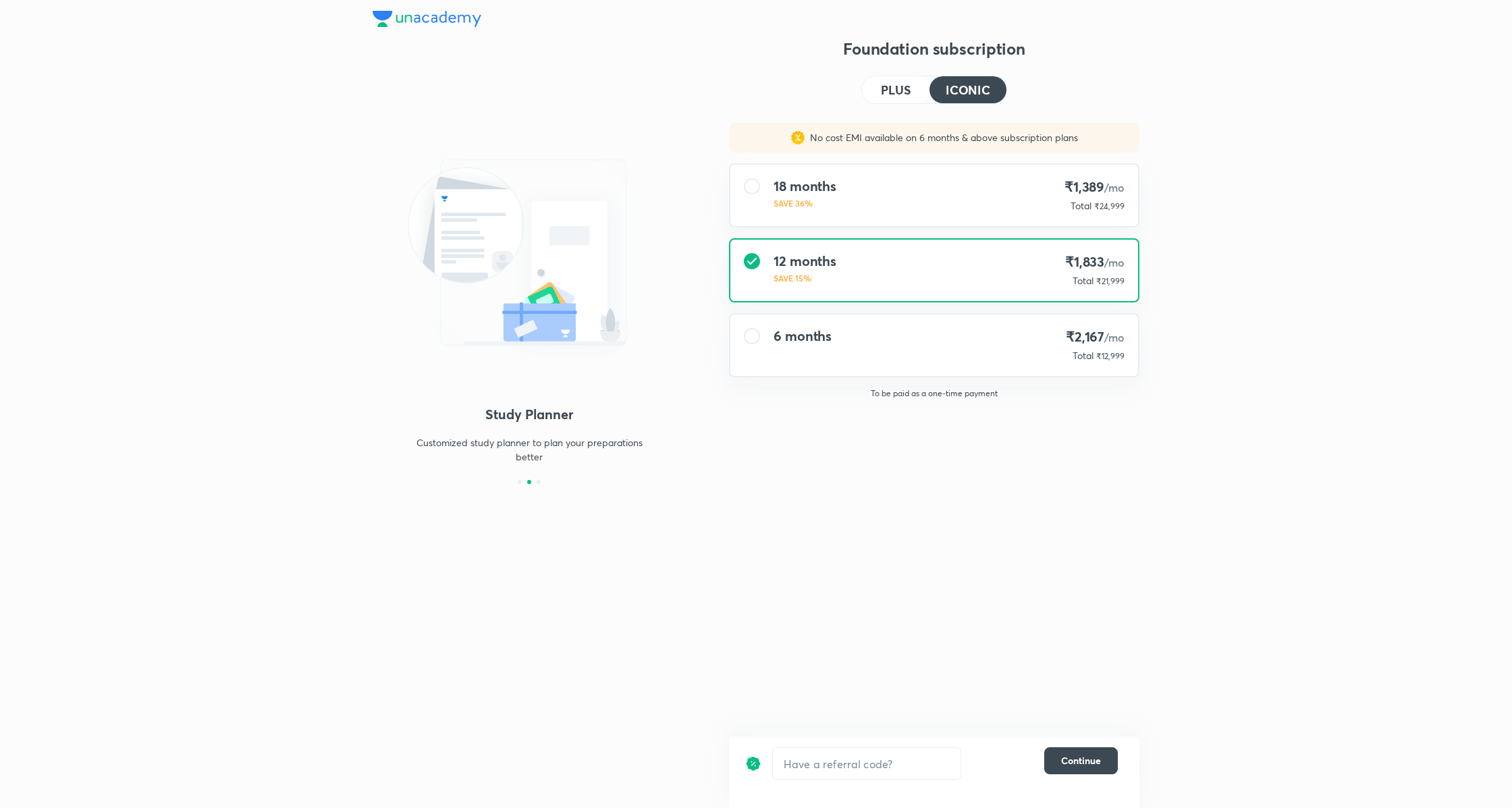
drag, startPoint x: 977, startPoint y: 179, endPoint x: 1001, endPoint y: 319, distance: 142.0
click at [977, 180] on div "18 months SAVE 36% ₹1,389 /mo Total ₹24,999" at bounding box center [933, 196] width 407 height 62
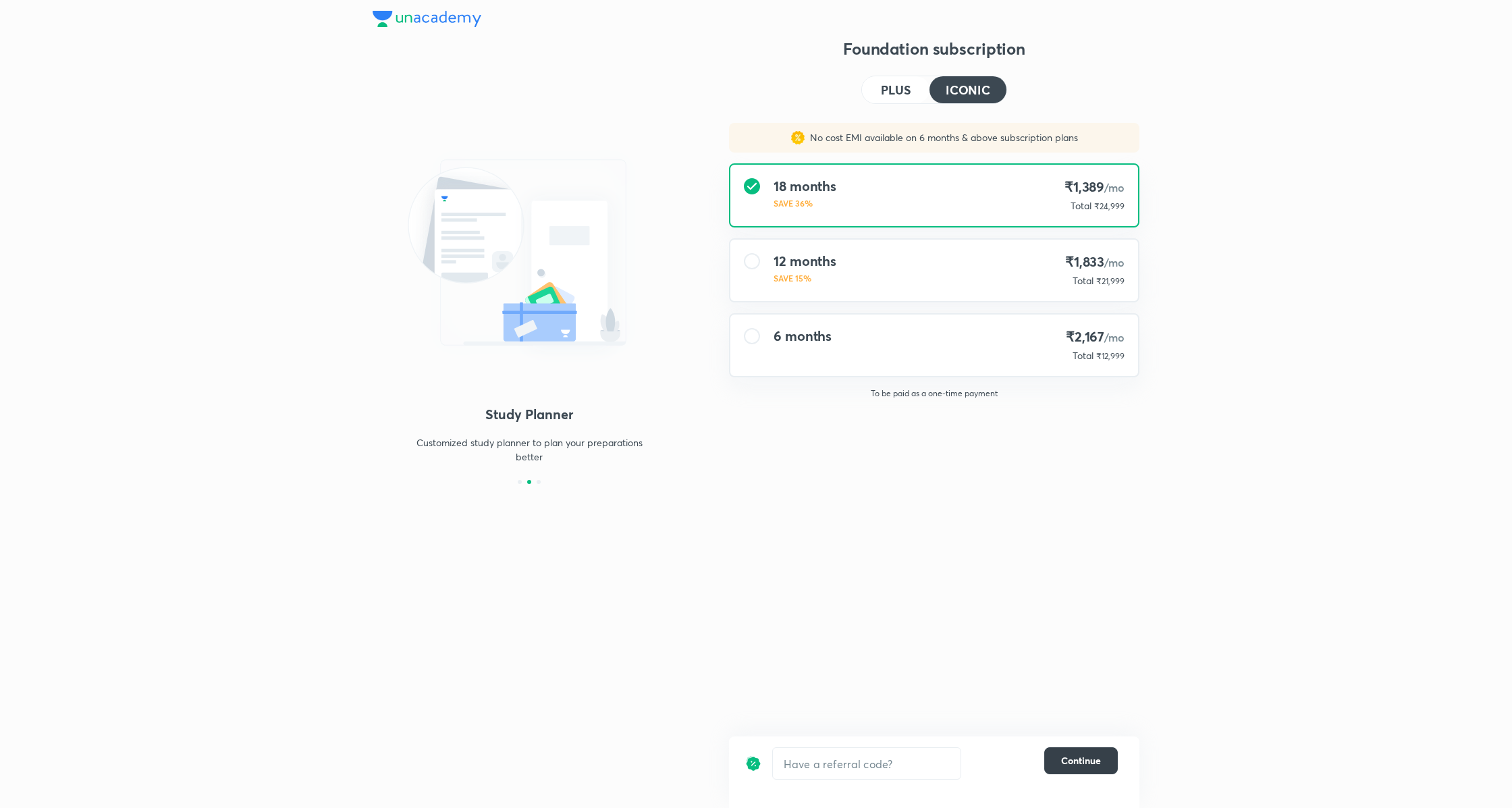
click at [1084, 758] on span "Continue" at bounding box center [1080, 760] width 40 height 14
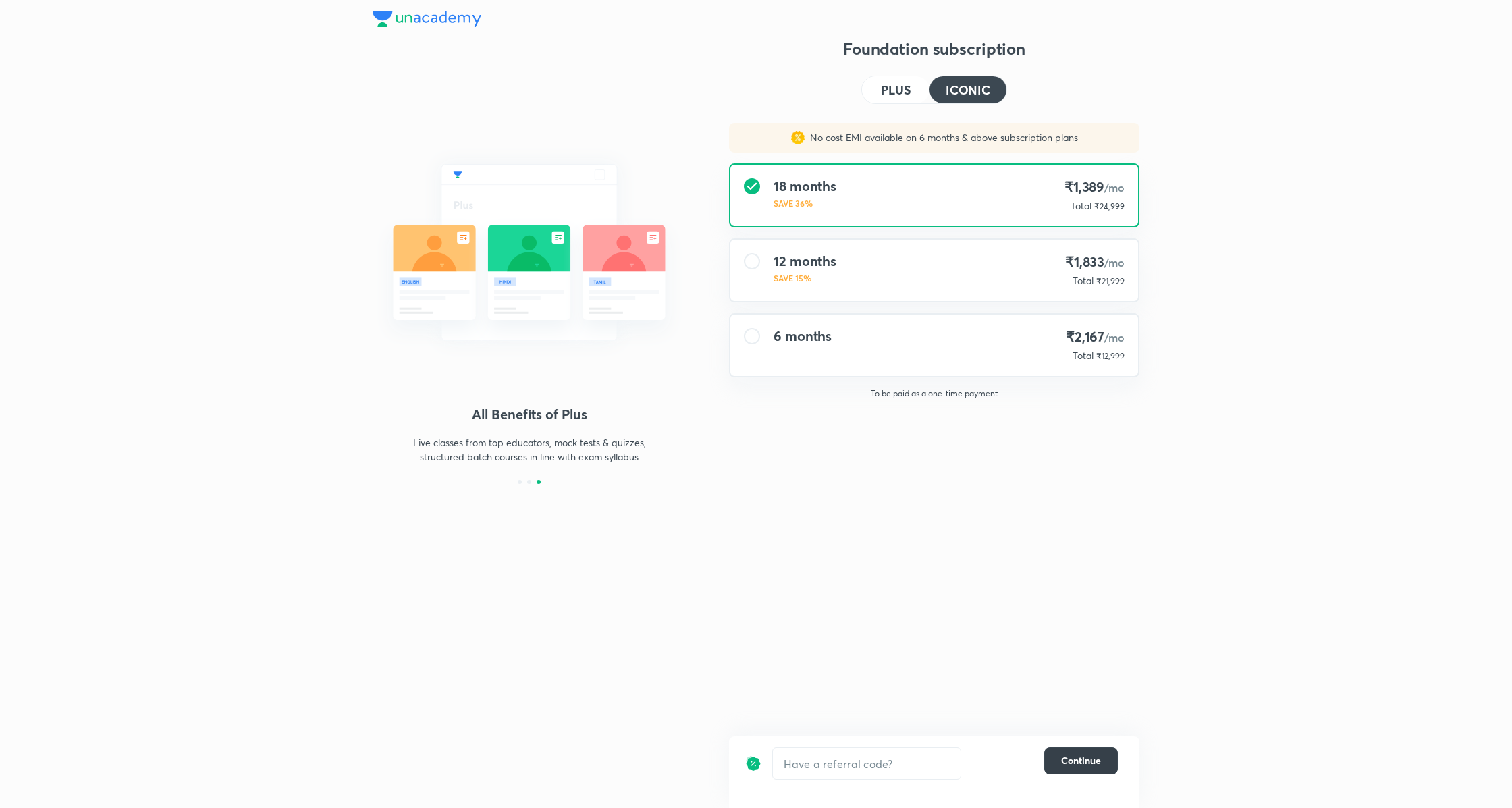
click at [1081, 761] on span "Continue" at bounding box center [1080, 760] width 40 height 14
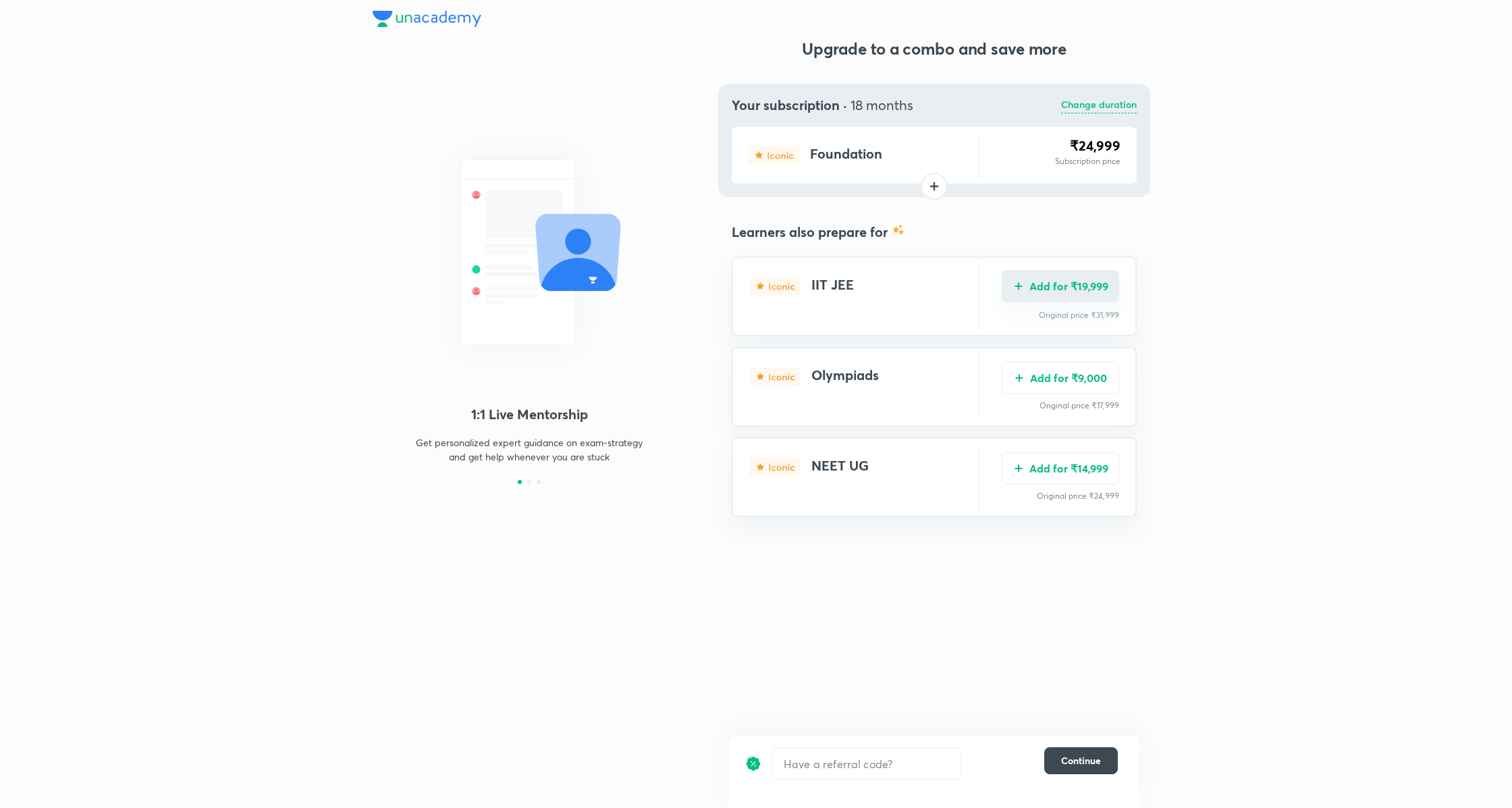
click at [1084, 285] on button "Add for ₹19,999" at bounding box center [1060, 286] width 117 height 33
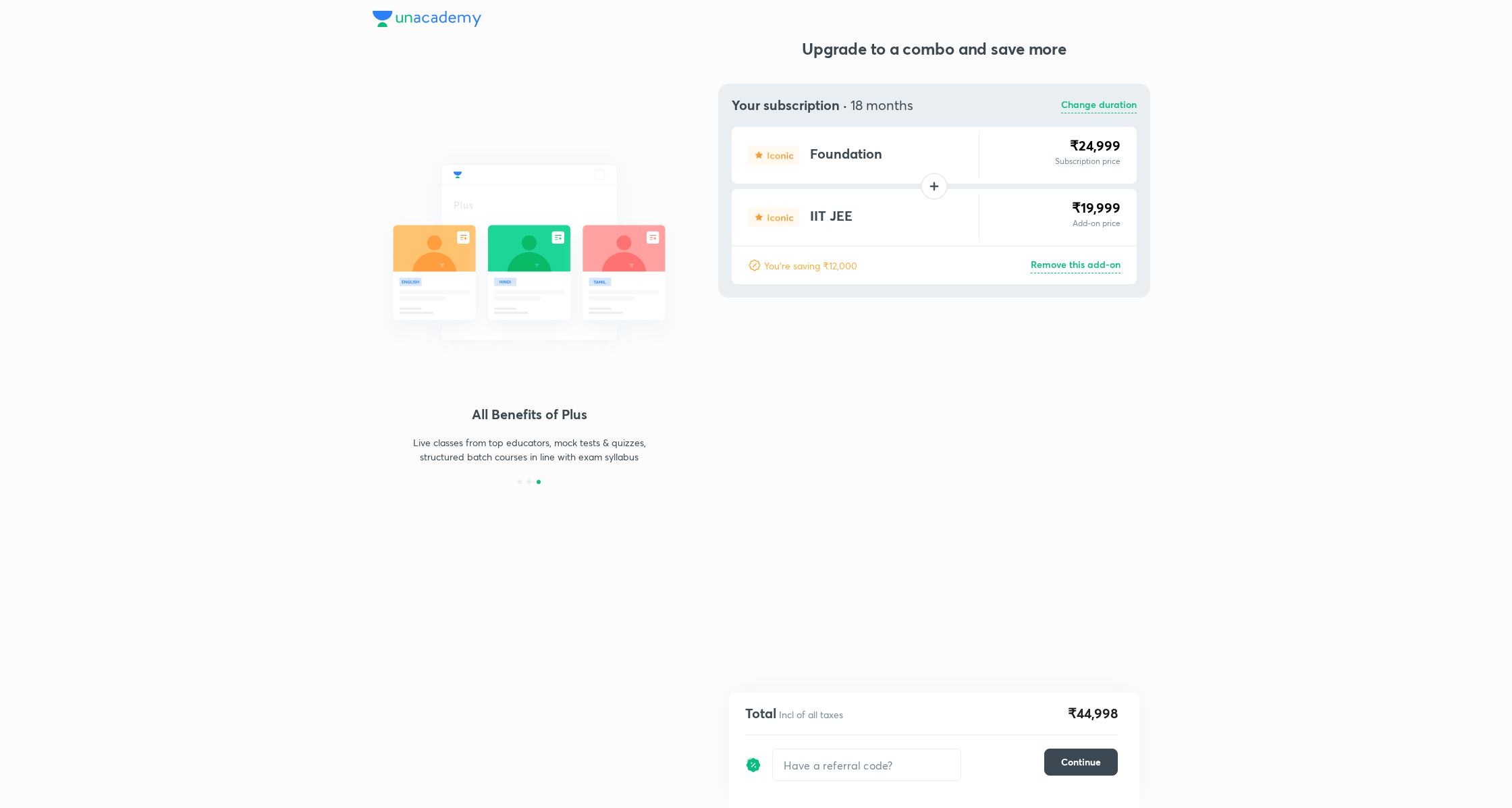
click at [1089, 272] on p "Remove this add-on" at bounding box center [1075, 265] width 89 height 16
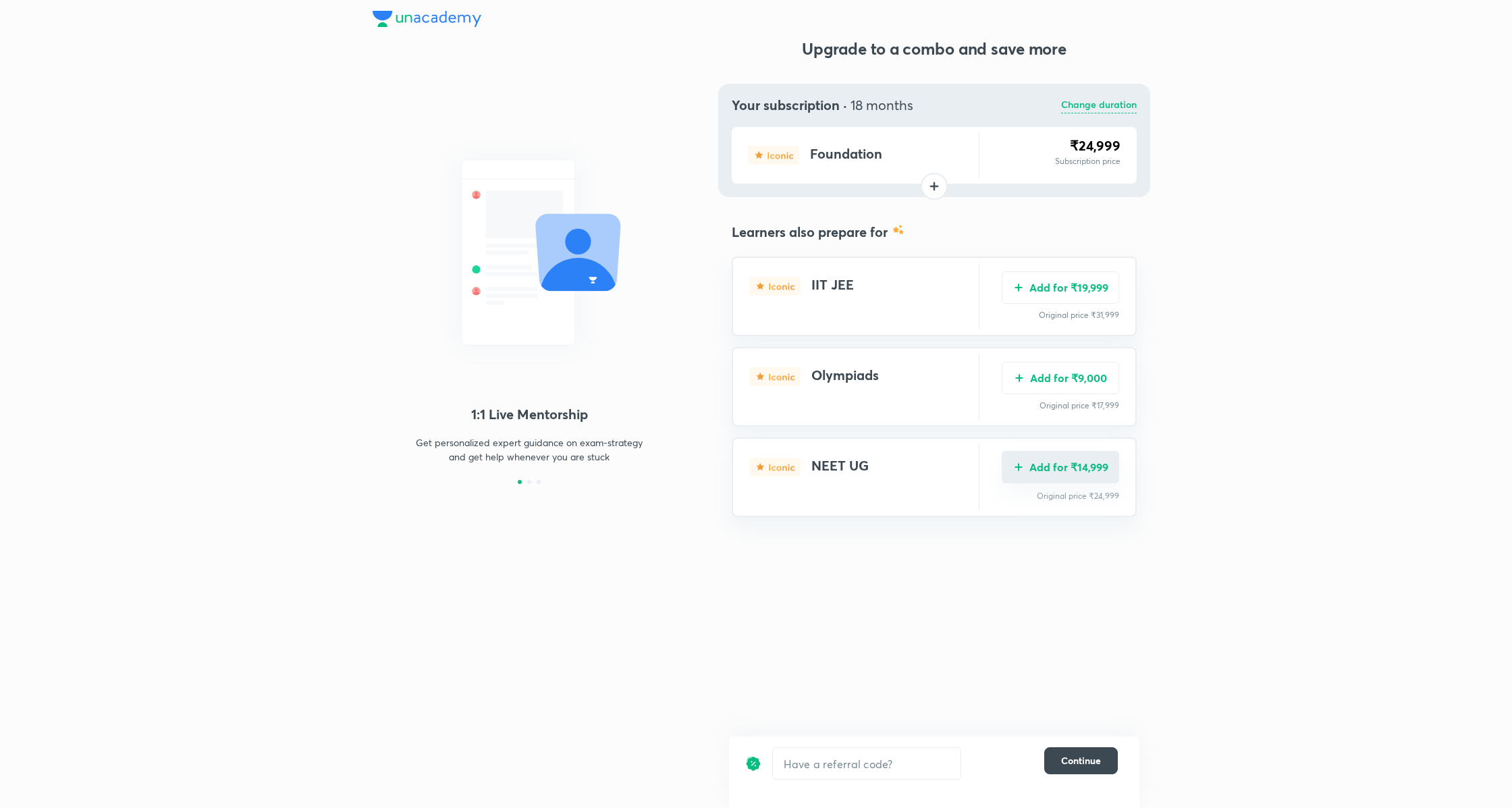
click at [1080, 467] on button "Add for ₹14,999" at bounding box center [1060, 467] width 117 height 33
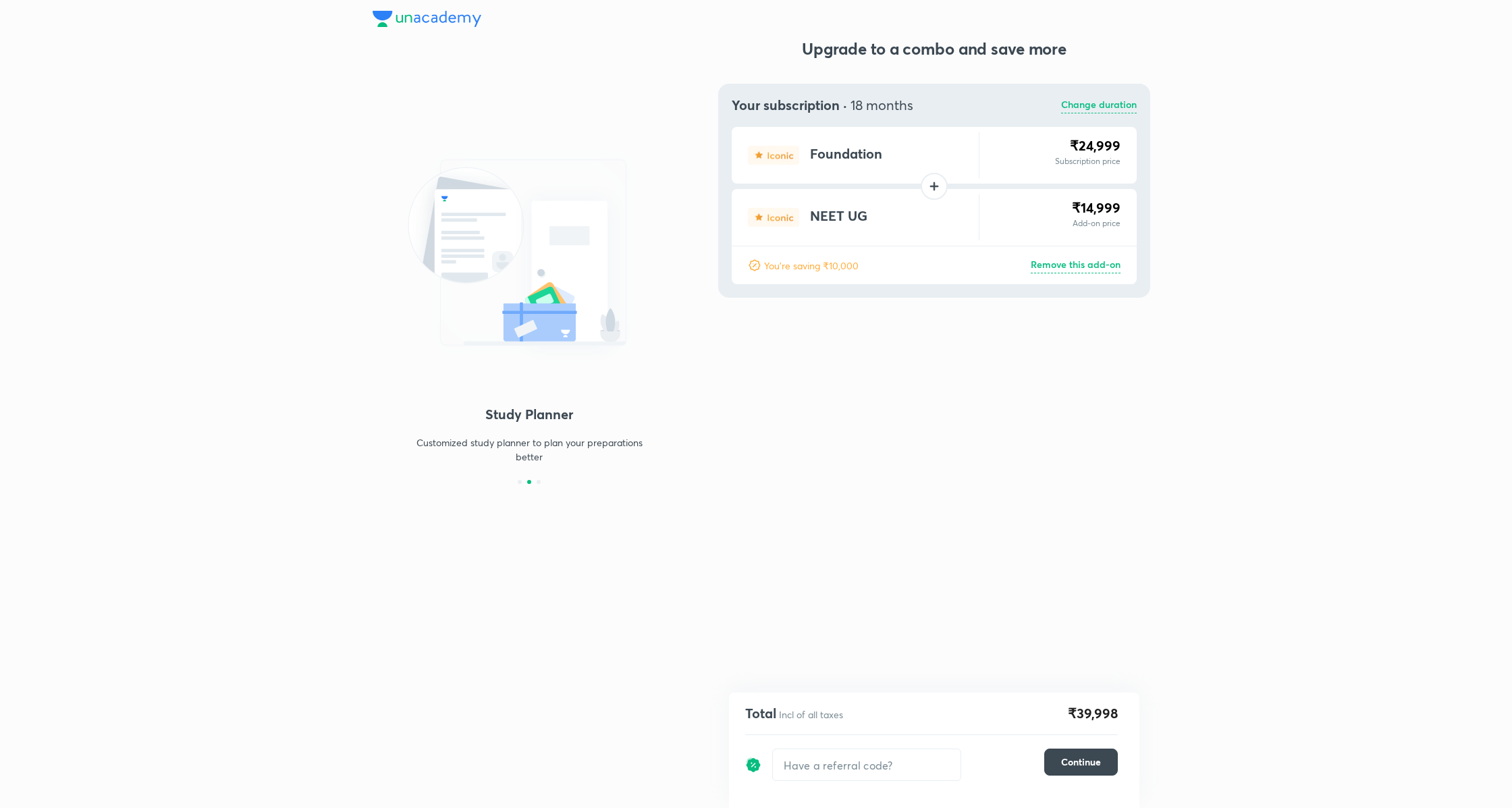
click at [1089, 265] on p "Remove this add-on" at bounding box center [1075, 265] width 89 height 16
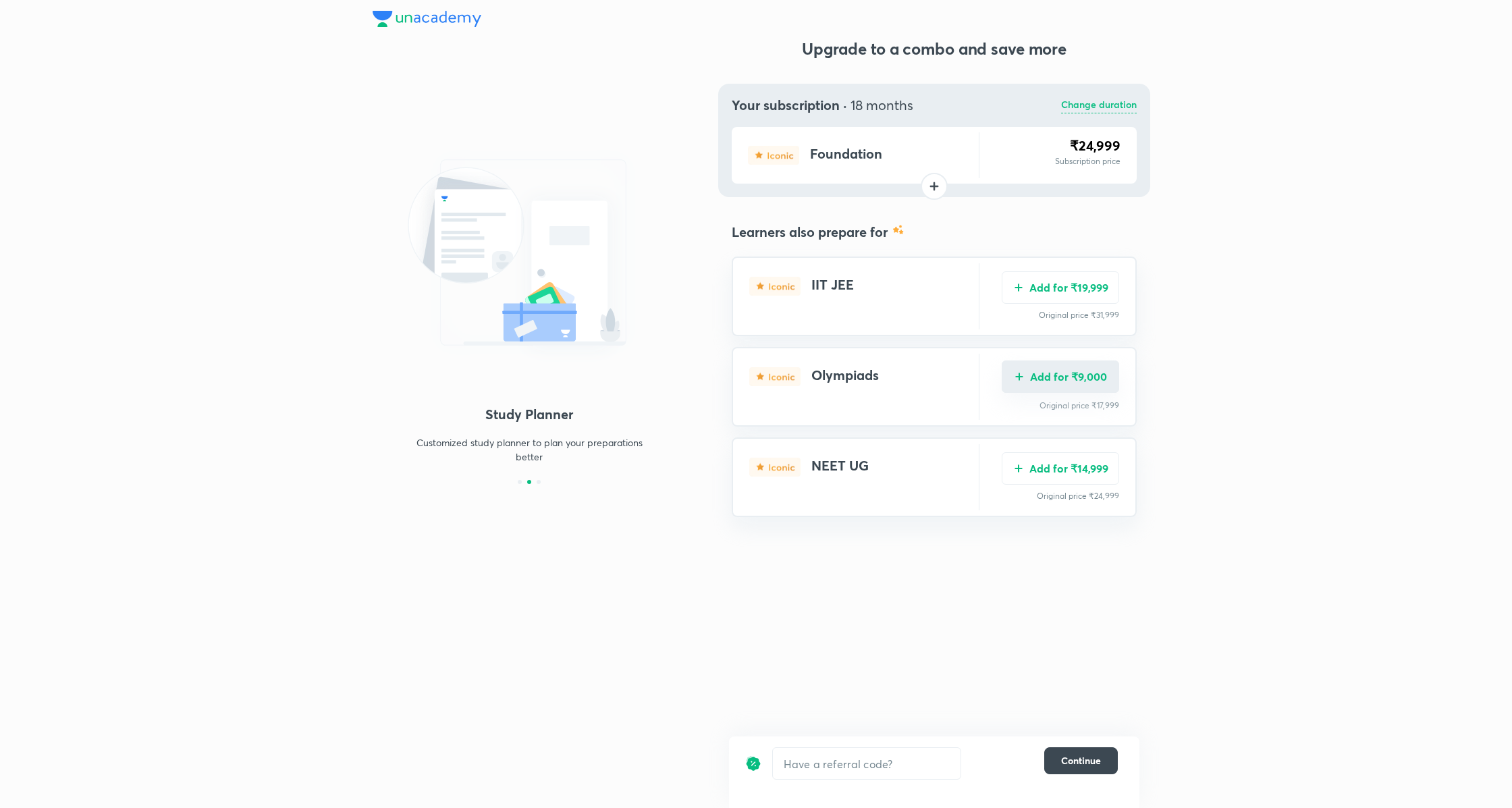
click at [1051, 383] on button "Add for ₹9,000" at bounding box center [1060, 376] width 117 height 33
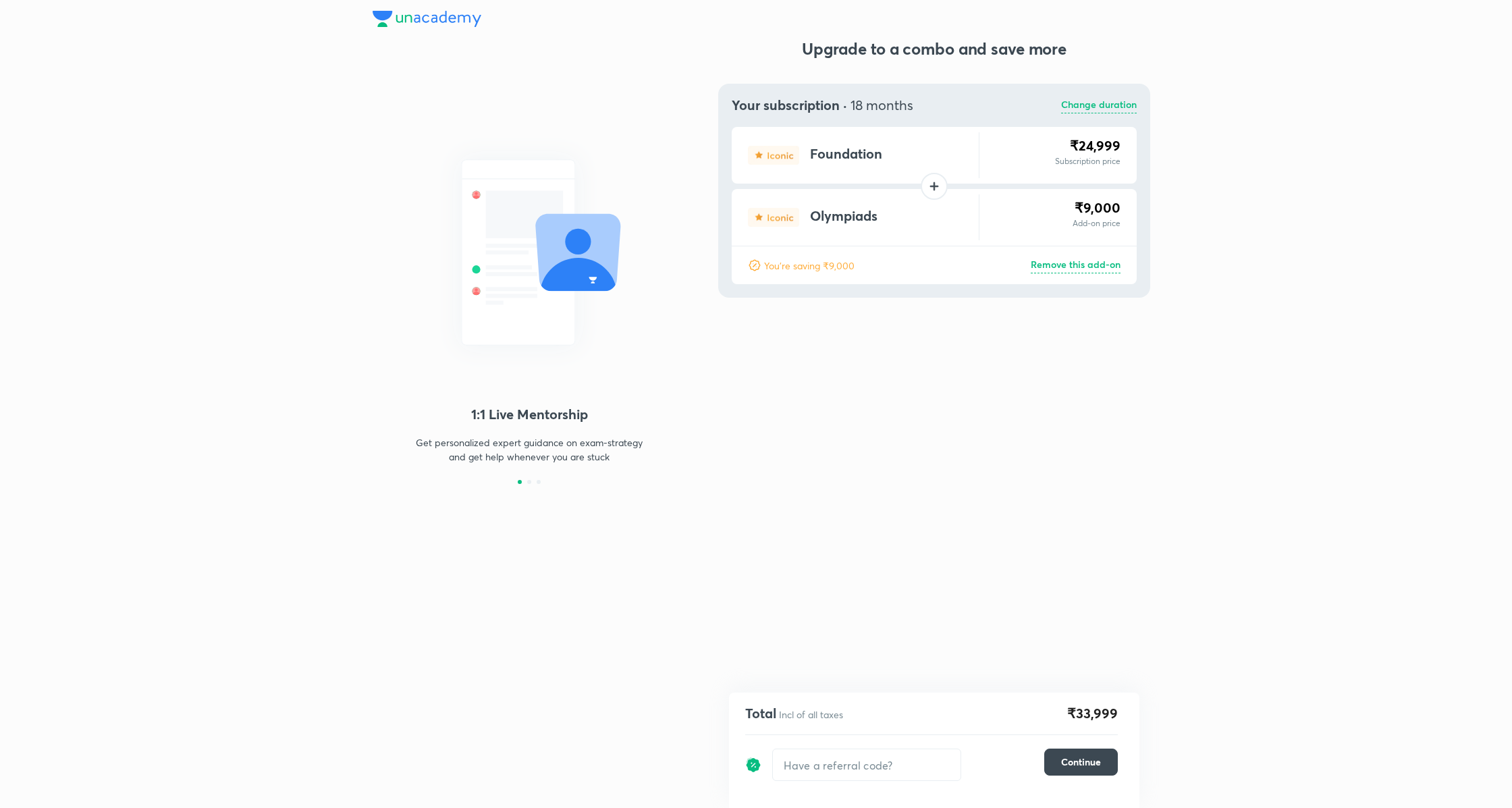
click at [1087, 263] on p "Remove this add-on" at bounding box center [1075, 265] width 89 height 16
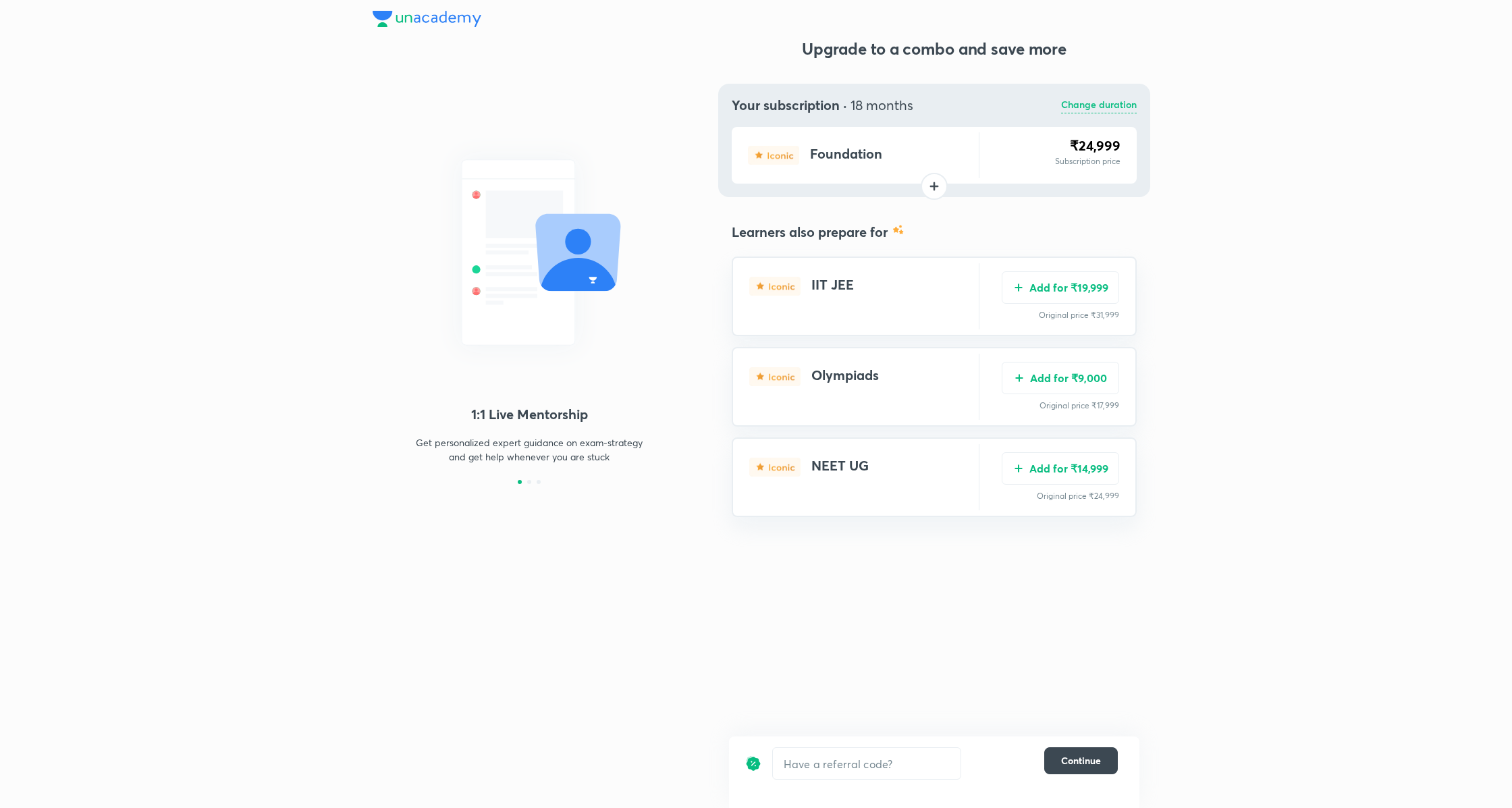
click at [1091, 106] on p "Change duration" at bounding box center [1098, 106] width 76 height 16
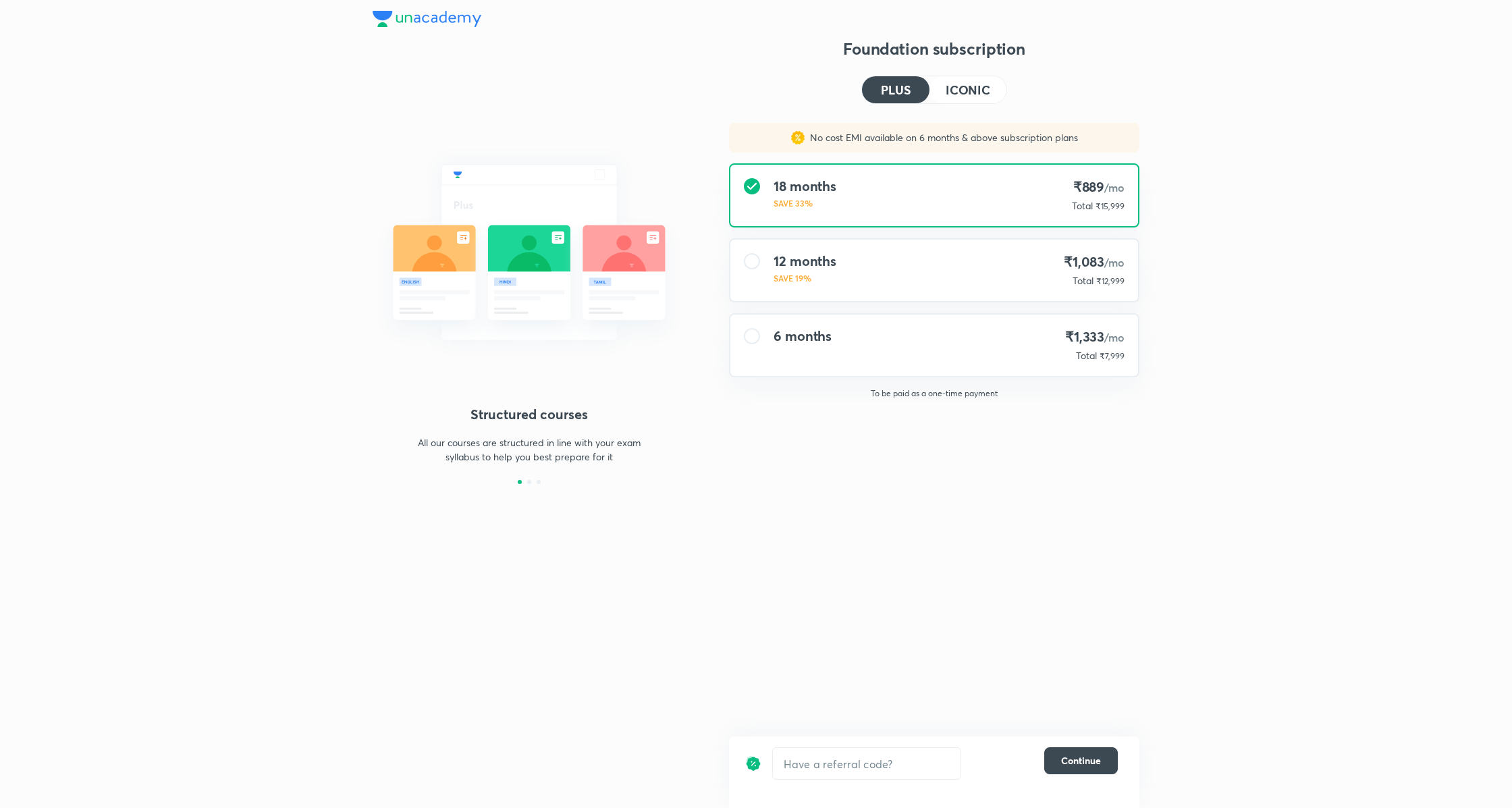
click at [979, 103] on div "Foundation subscription PLUS ICONIC No cost EMI available on 6 months & above s…" at bounding box center [934, 260] width 411 height 446
click at [975, 98] on button "ICONIC" at bounding box center [967, 89] width 77 height 27
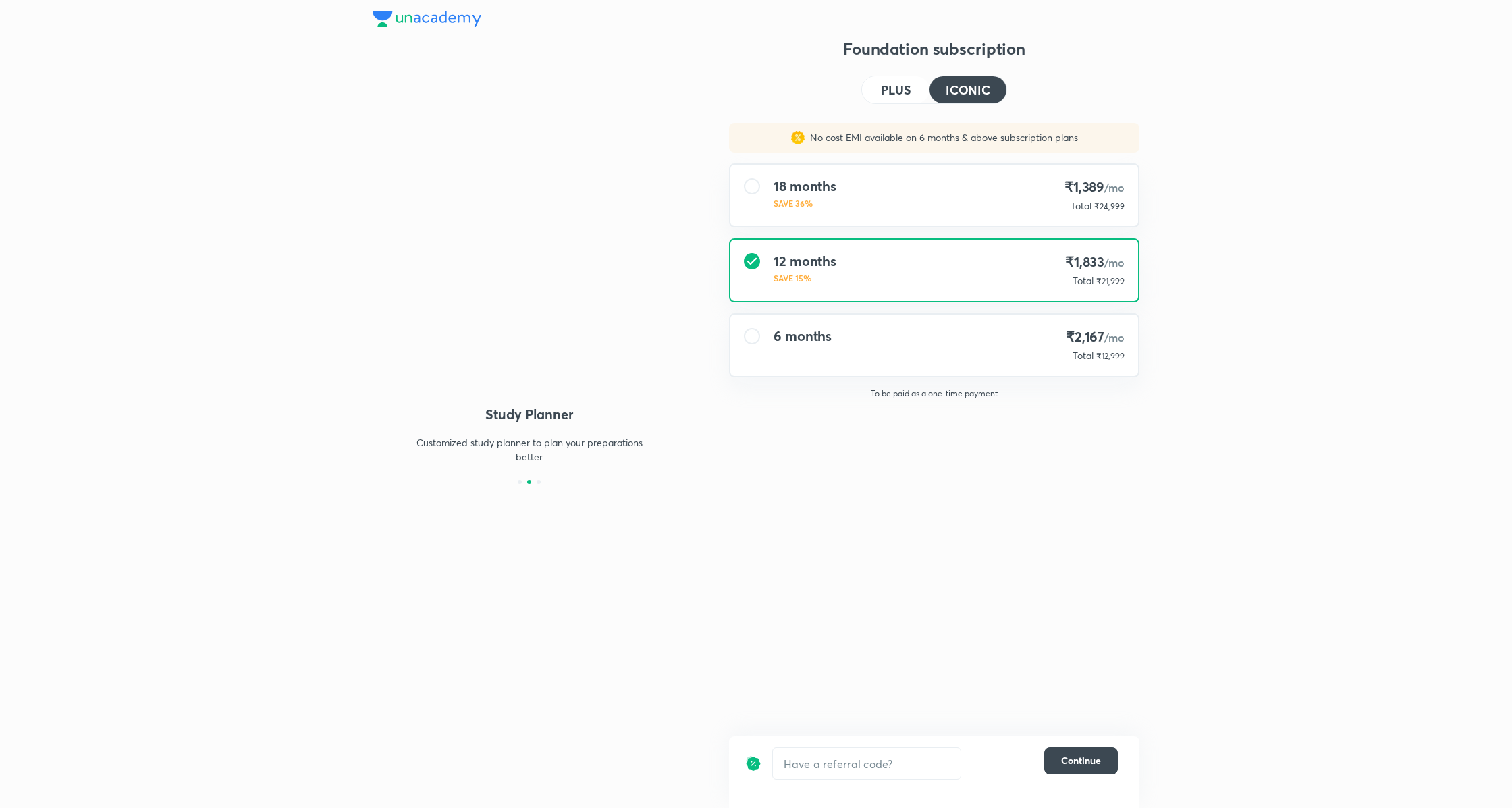
click at [967, 186] on div "18 months SAVE 36% ₹1,389 /mo Total ₹24,999" at bounding box center [933, 196] width 407 height 62
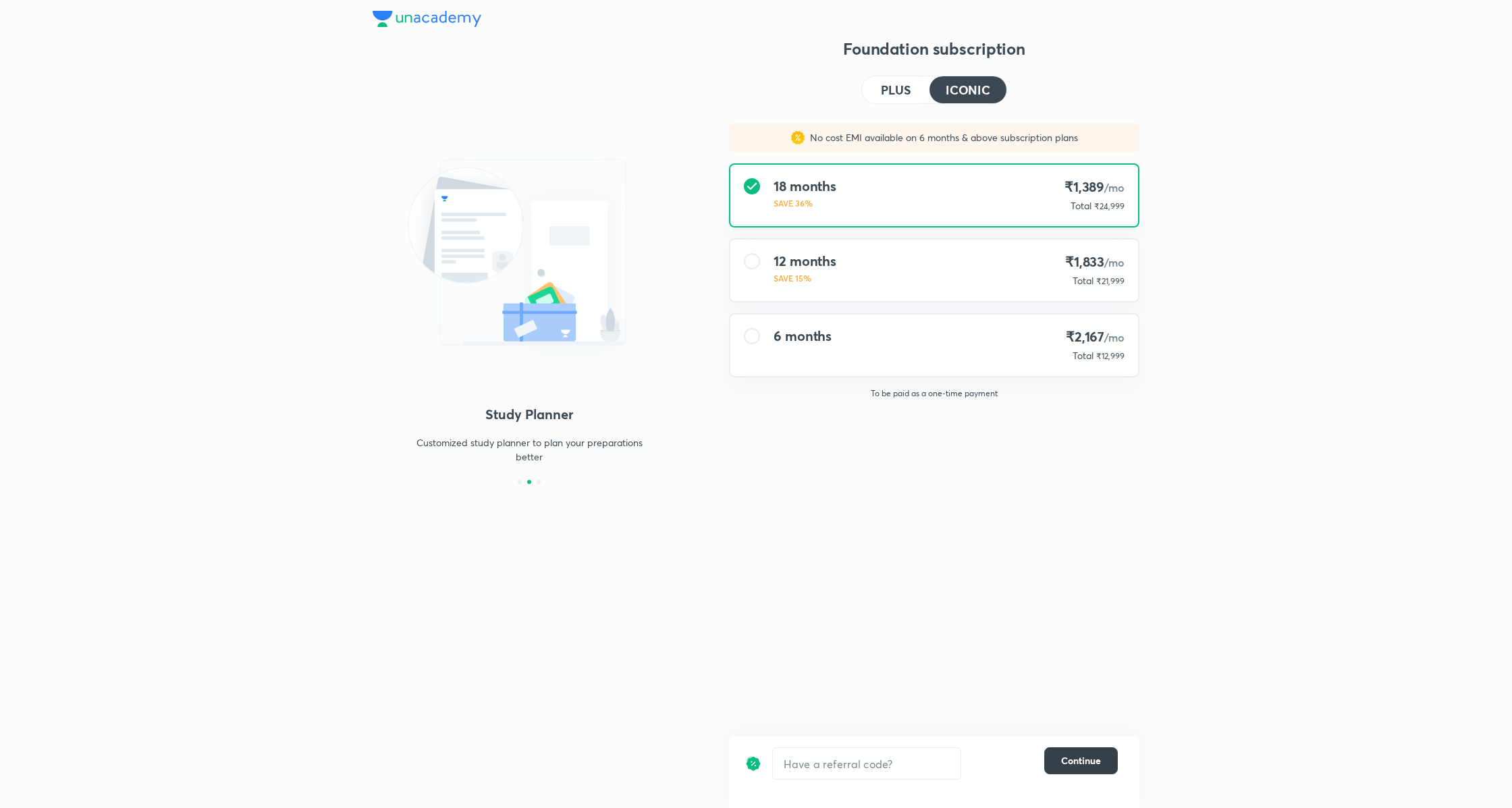
click at [1064, 767] on button "Continue" at bounding box center [1080, 760] width 73 height 27
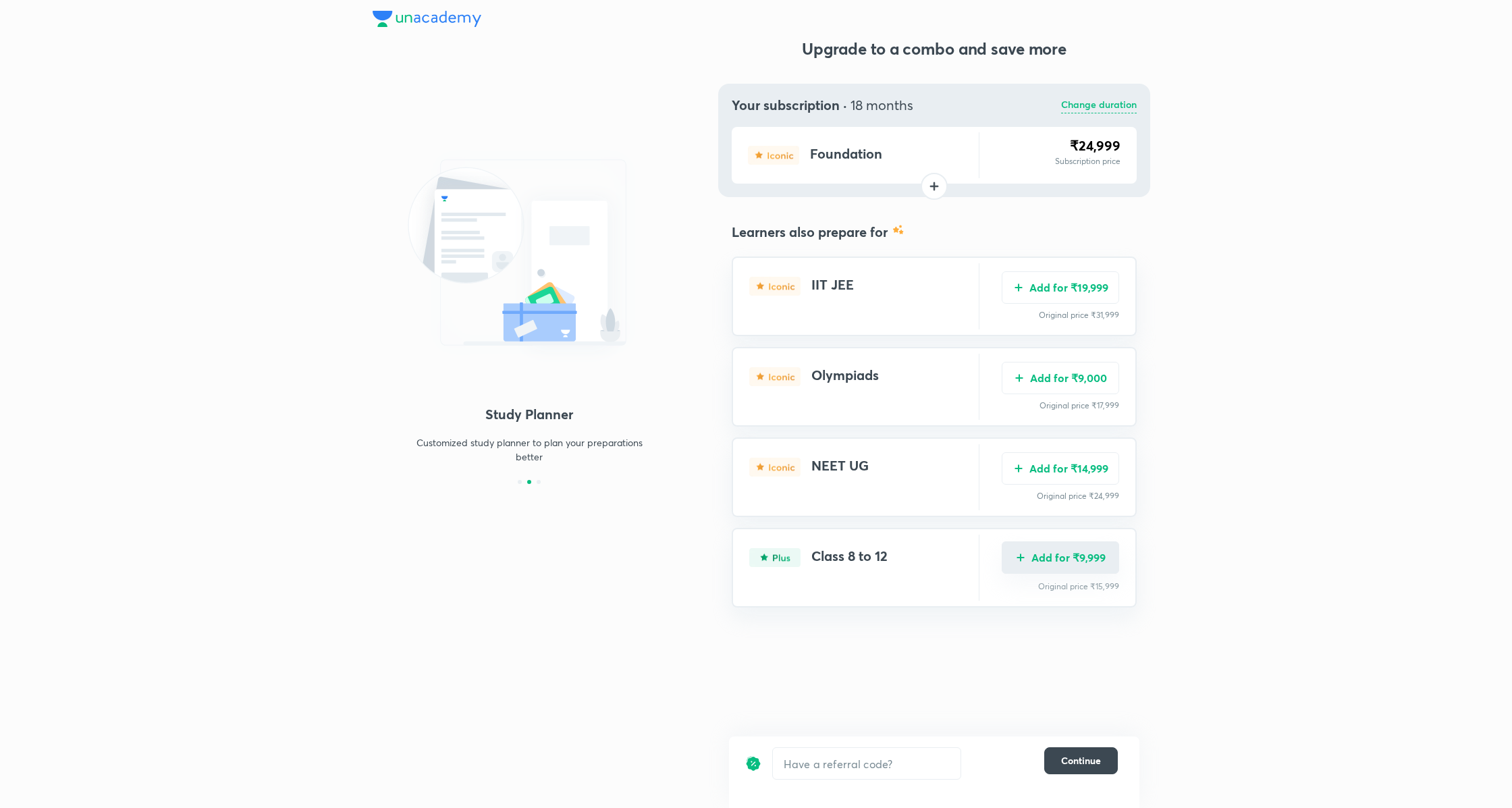
click at [1091, 557] on button "Add for ₹9,999" at bounding box center [1060, 558] width 117 height 33
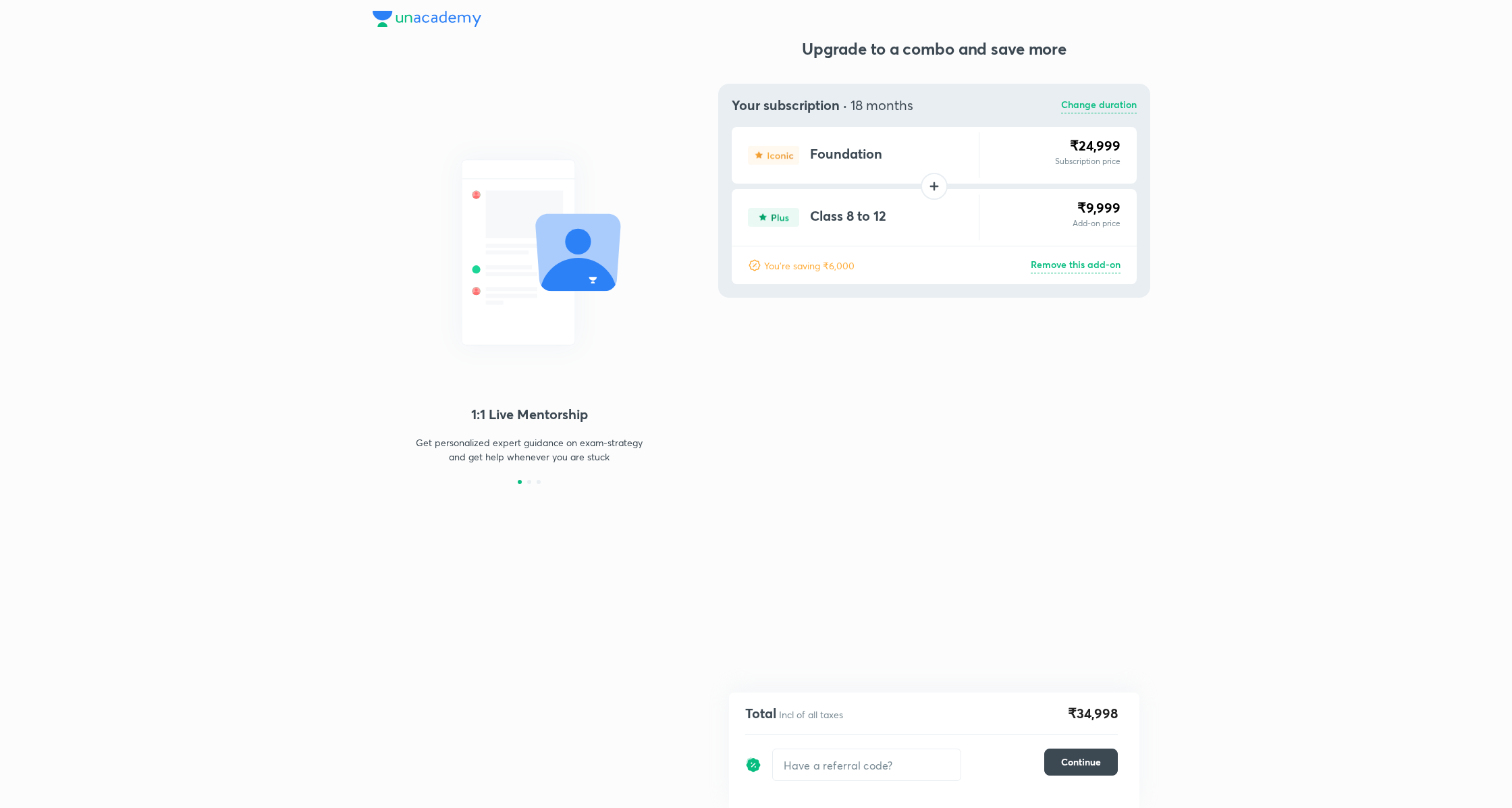
click at [1102, 98] on p "Change duration" at bounding box center [1098, 106] width 76 height 16
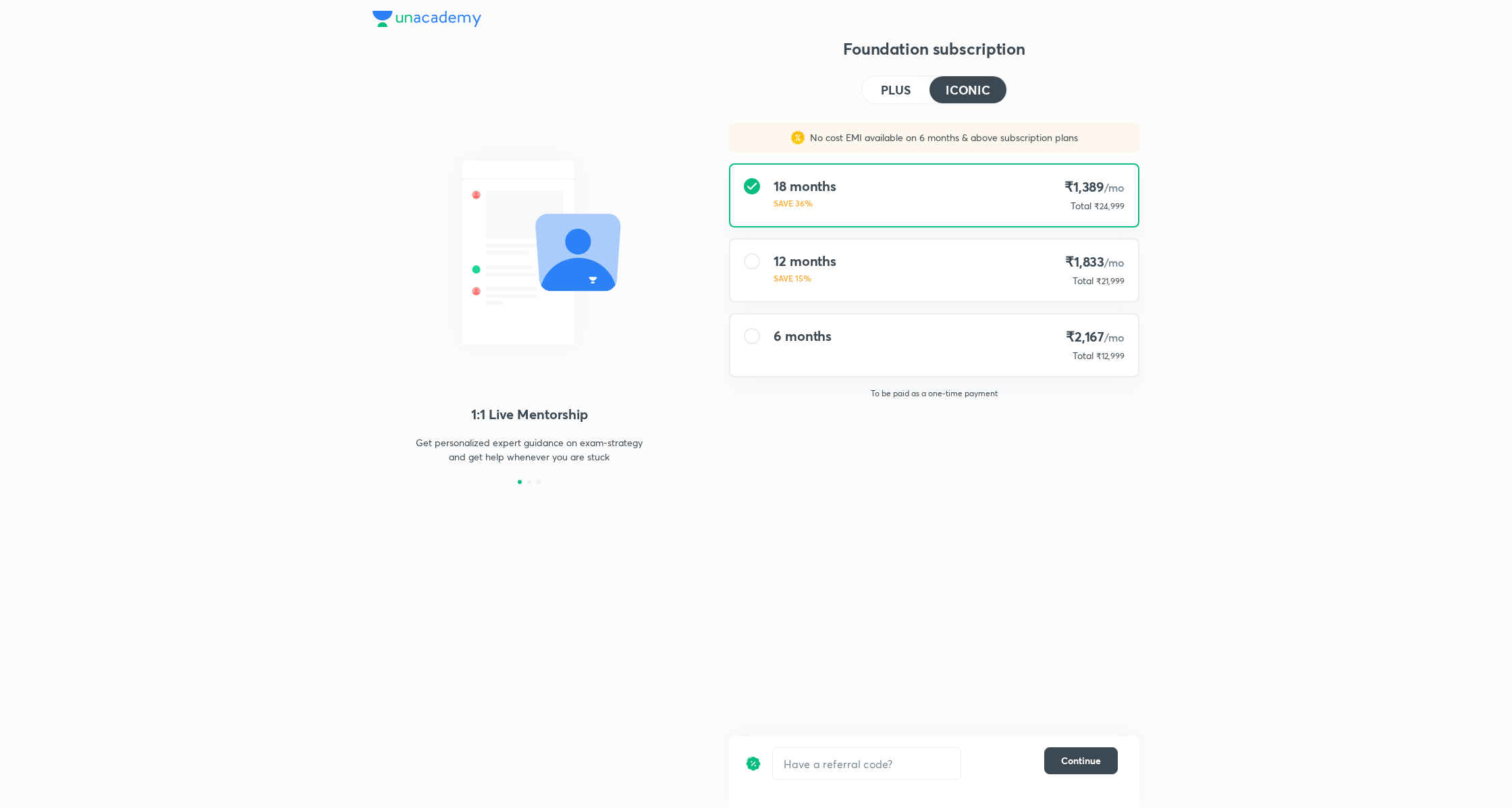
click at [950, 273] on div "12 months SAVE 15% ₹1,833 /mo Total ₹21,999" at bounding box center [933, 271] width 407 height 62
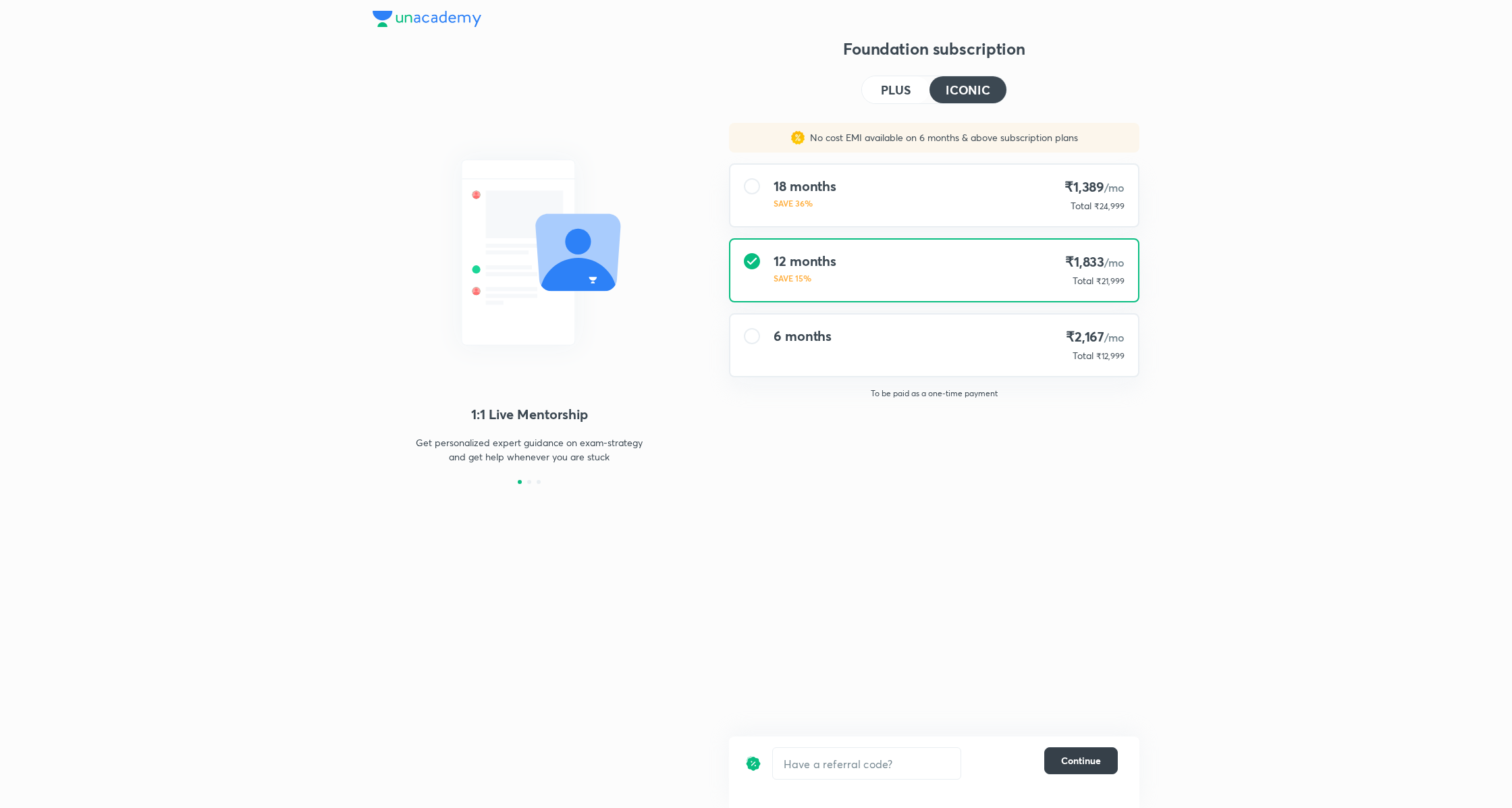
click at [1083, 764] on span "Continue" at bounding box center [1080, 760] width 40 height 14
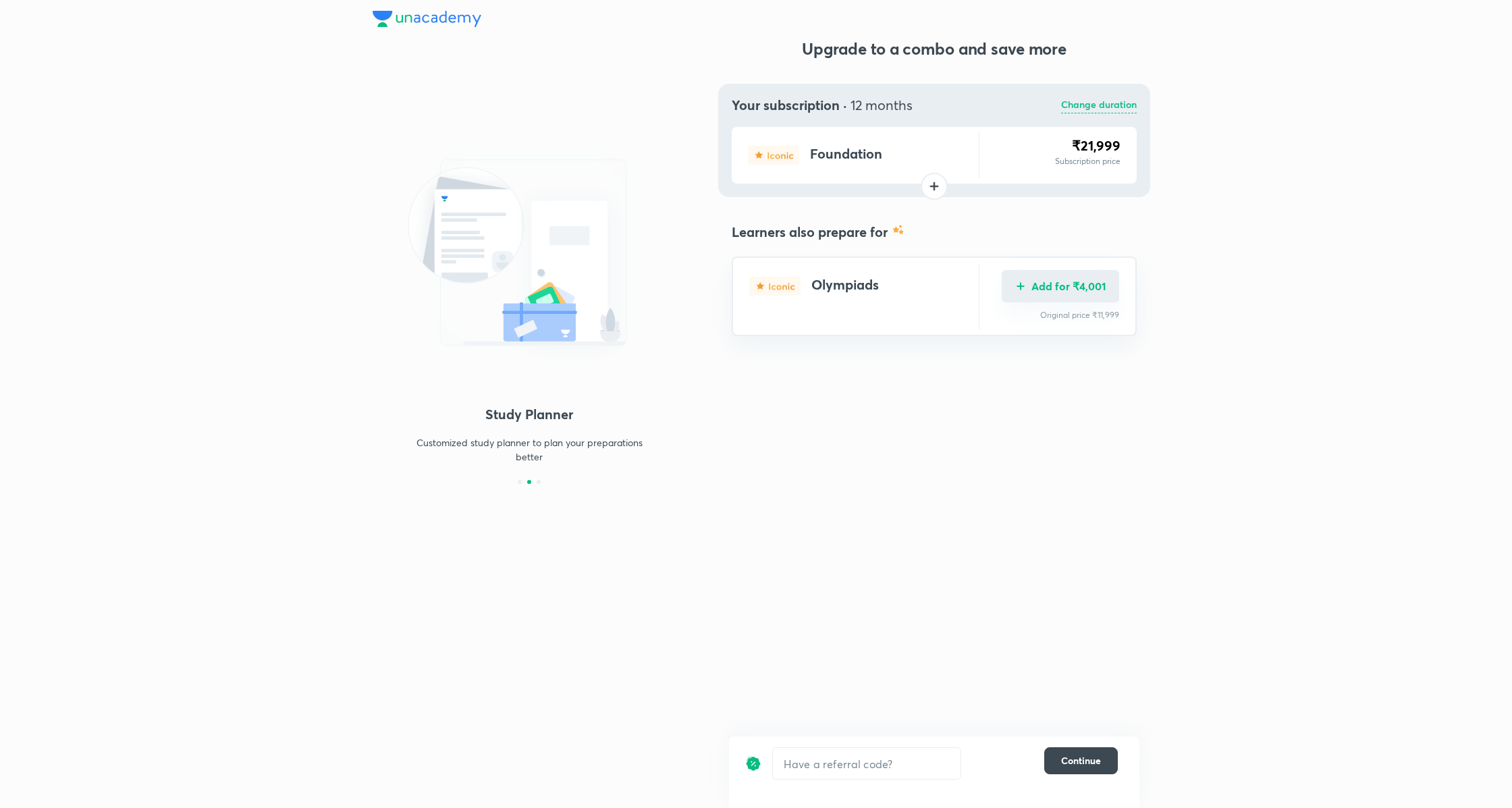
click at [1085, 283] on button "Add for ₹4,001" at bounding box center [1060, 286] width 117 height 33
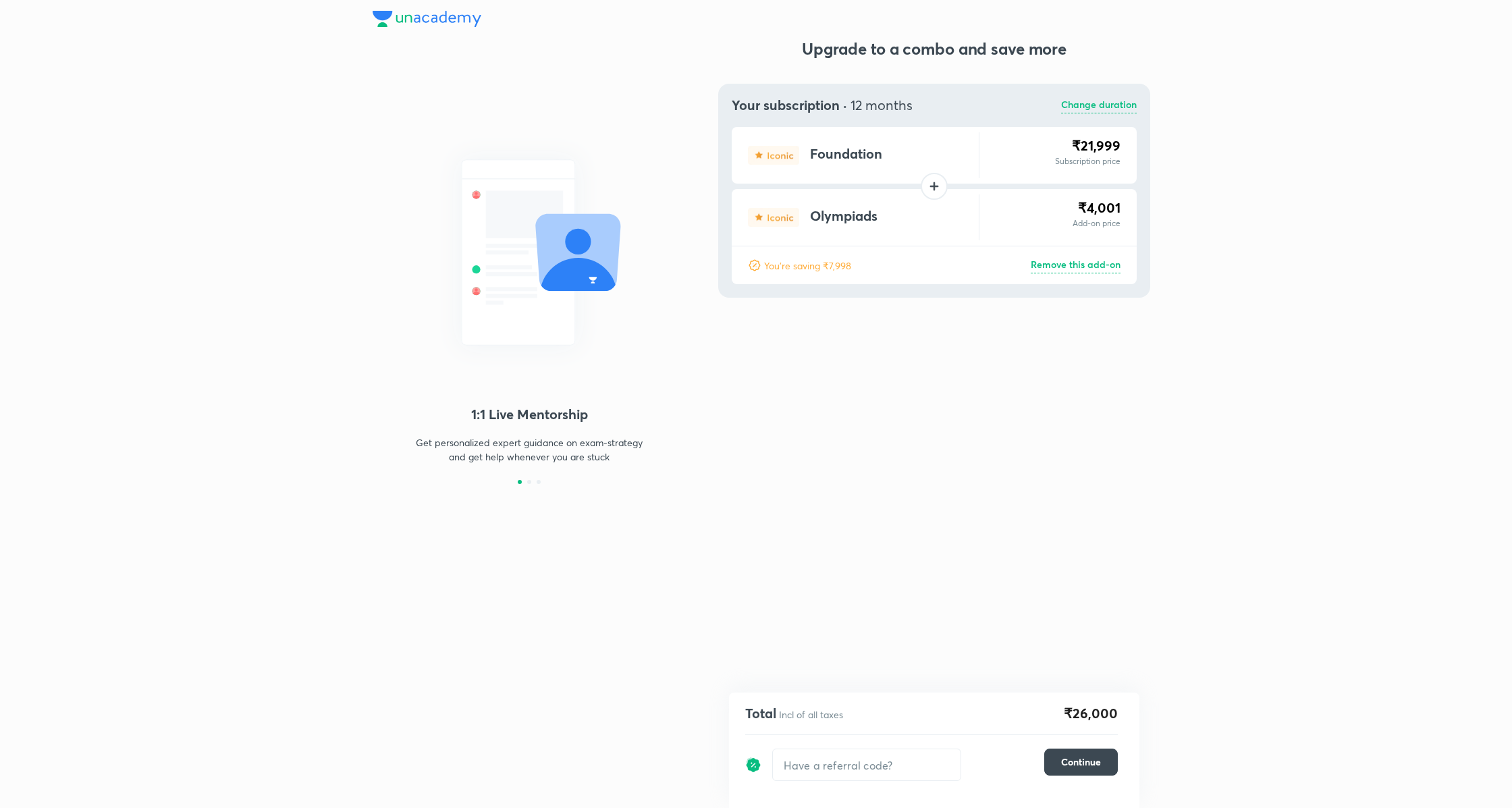
click at [1090, 263] on p "Remove this add-on" at bounding box center [1075, 265] width 89 height 16
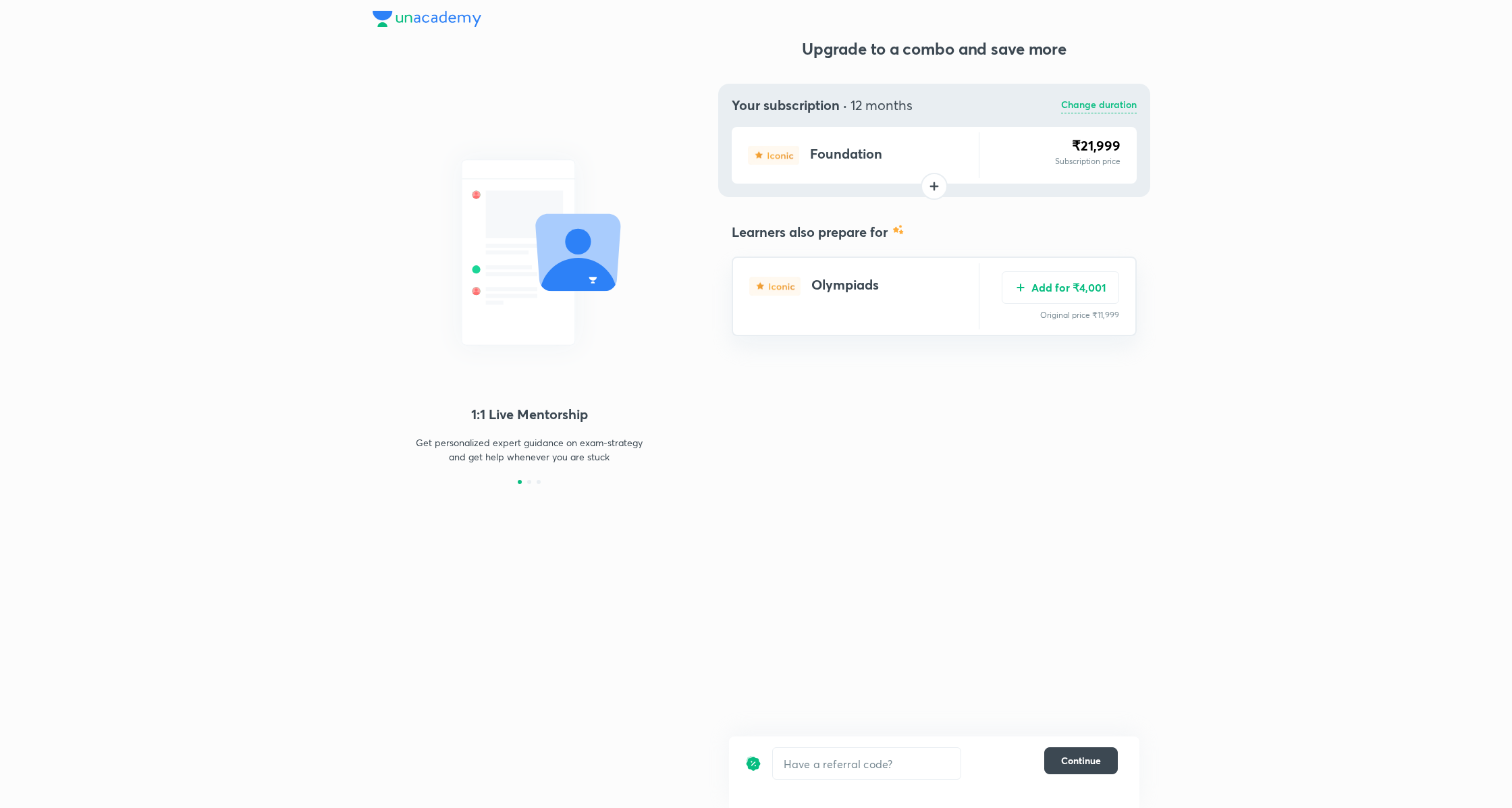
click at [1108, 106] on p "Change duration" at bounding box center [1098, 106] width 76 height 16
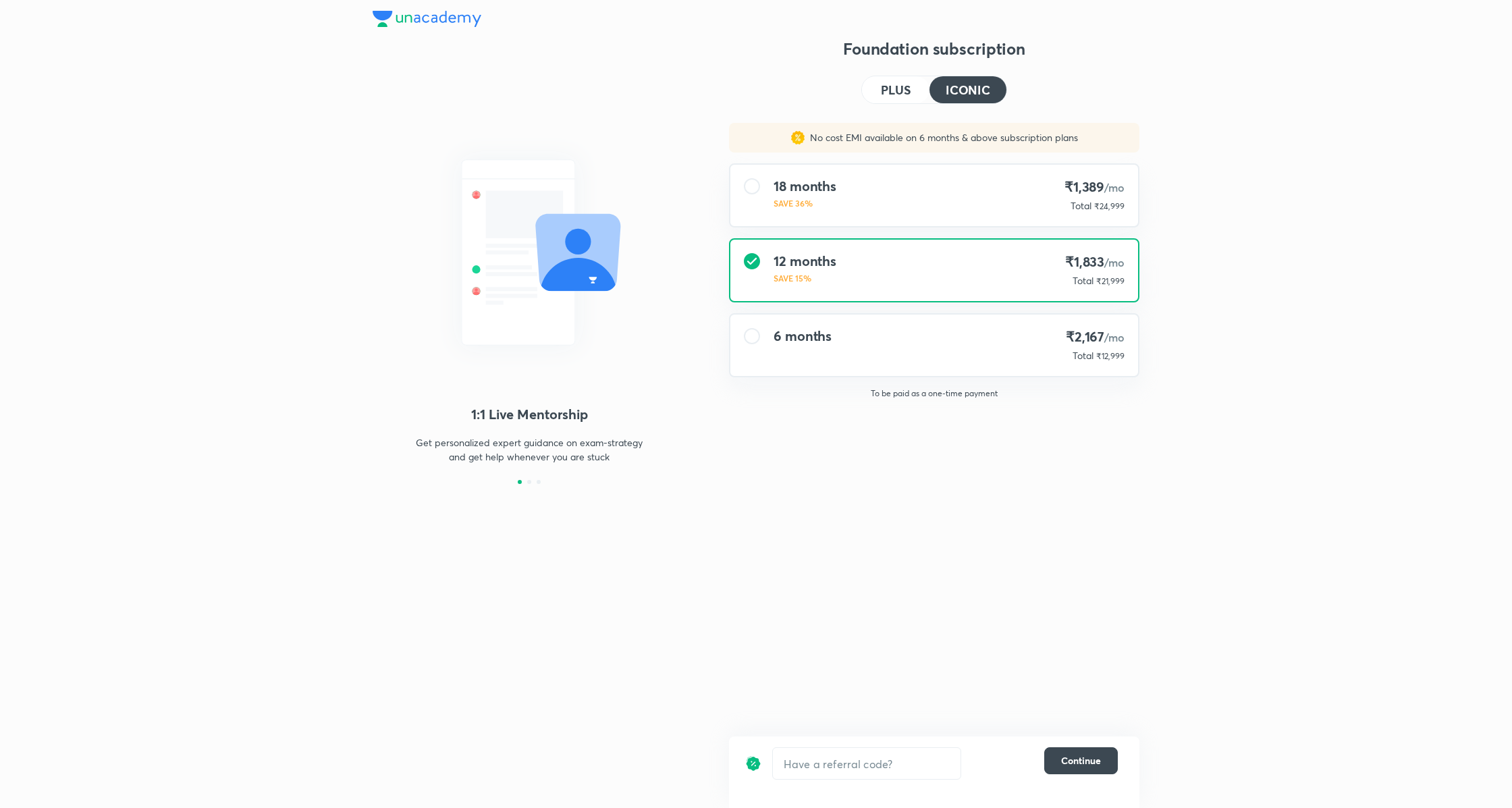
drag, startPoint x: 1053, startPoint y: 354, endPoint x: 1053, endPoint y: 435, distance: 81.0
click at [1053, 354] on div "6 months ₹2,167 /mo Total ₹12,999" at bounding box center [933, 345] width 407 height 62
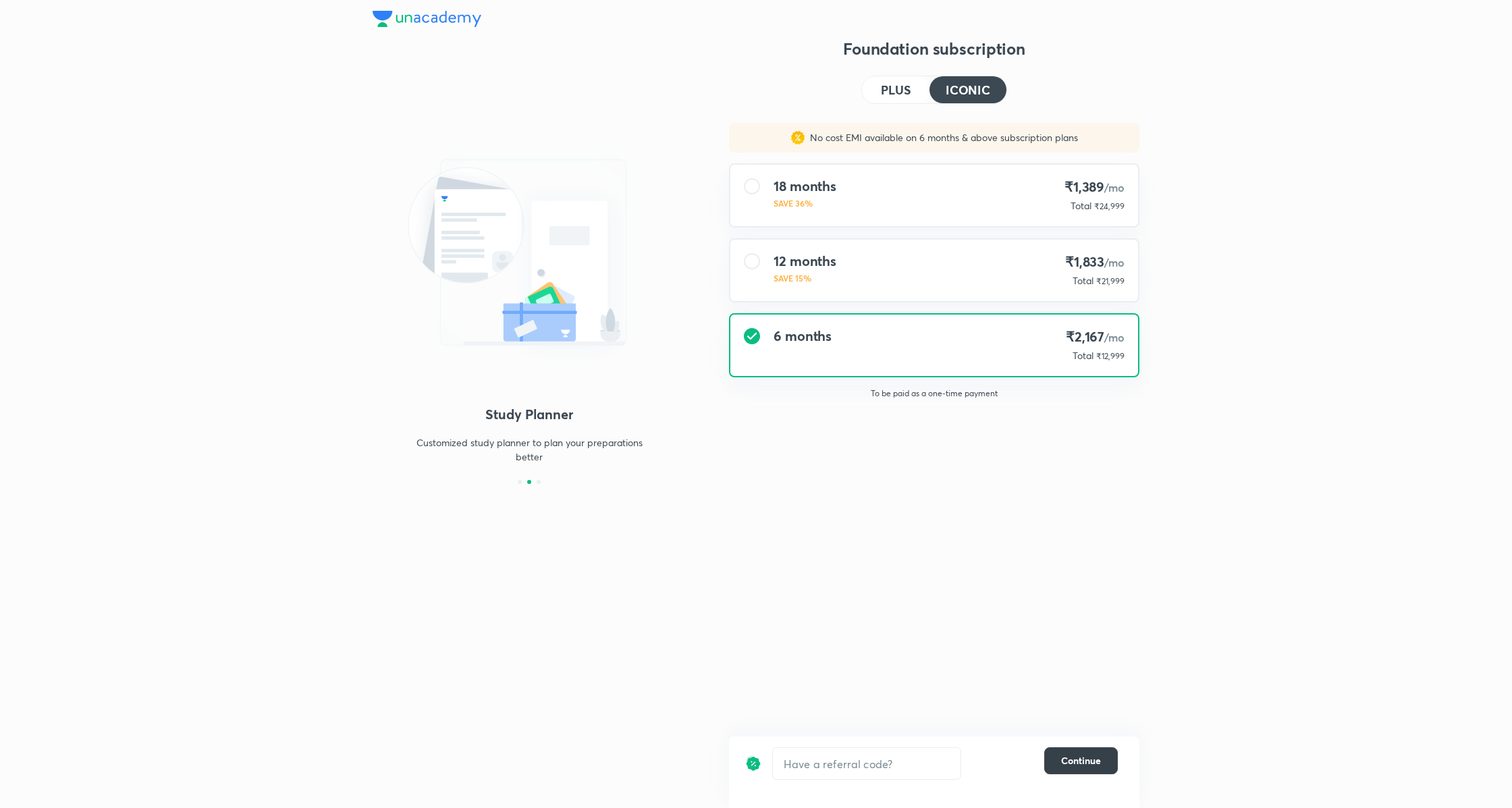
click at [1079, 749] on button "Continue" at bounding box center [1080, 760] width 73 height 27
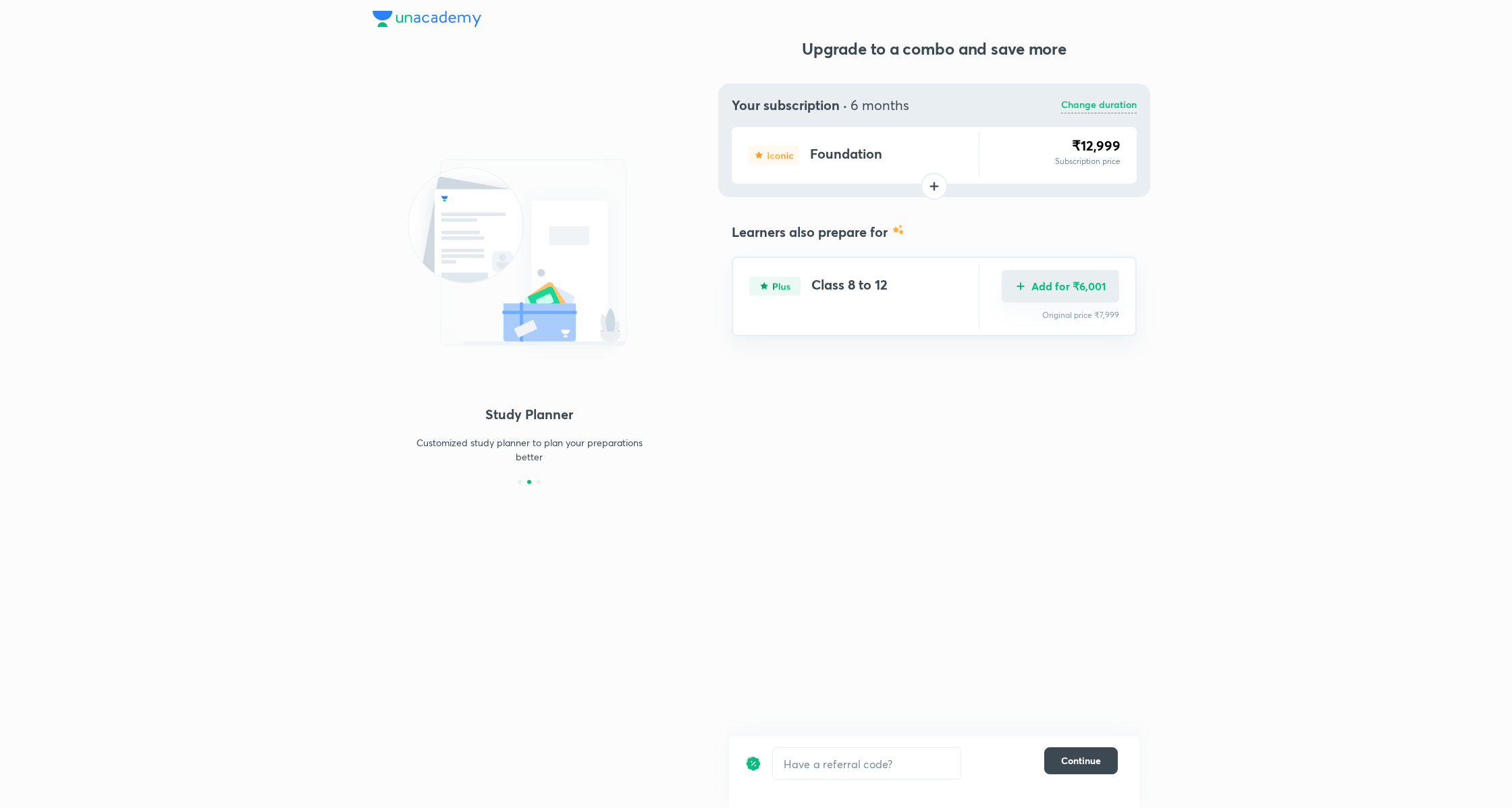
click at [1057, 289] on button "Add for ₹6,001" at bounding box center [1060, 286] width 117 height 33
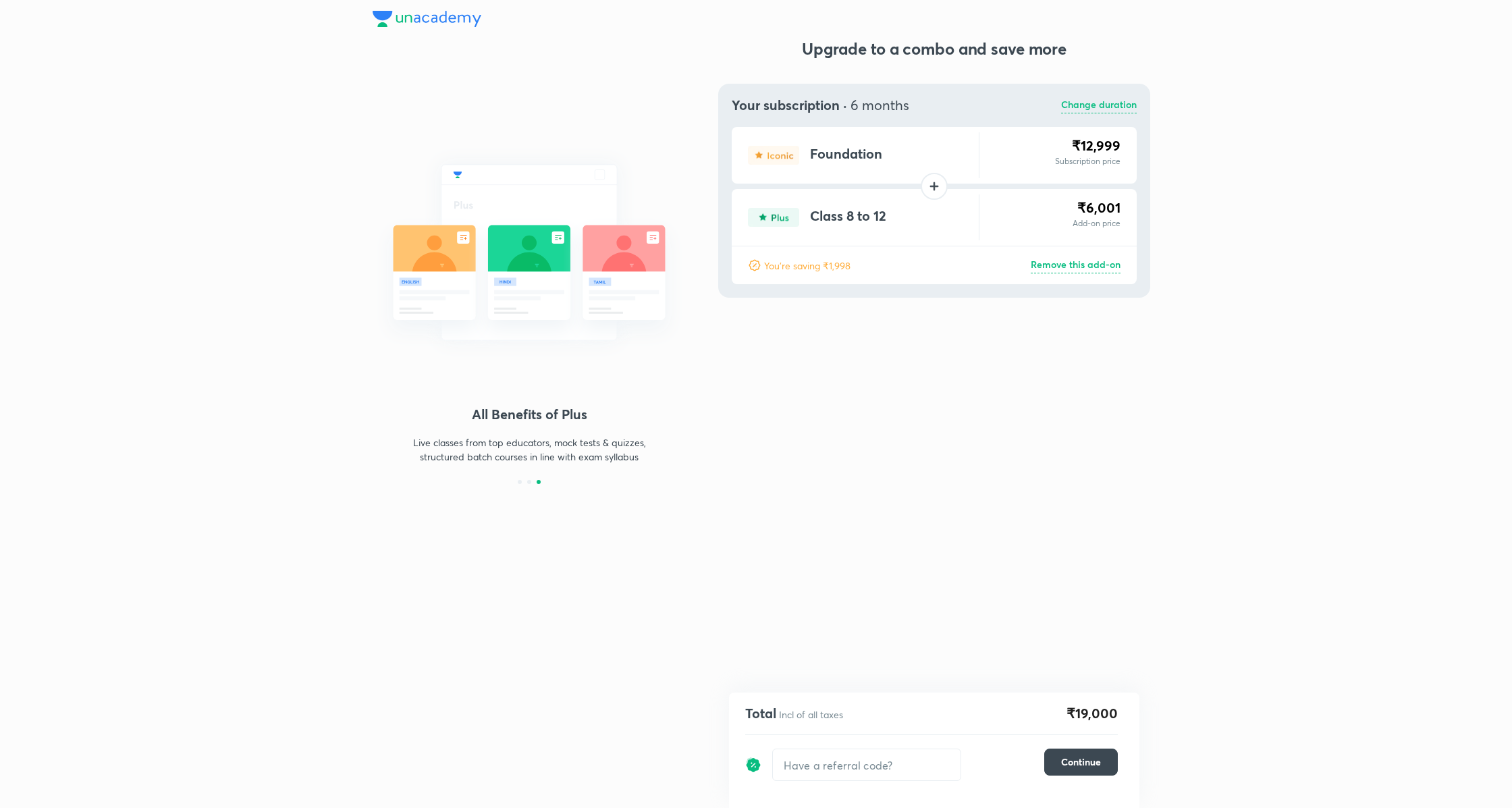
click at [1102, 99] on p "Change duration" at bounding box center [1098, 106] width 76 height 16
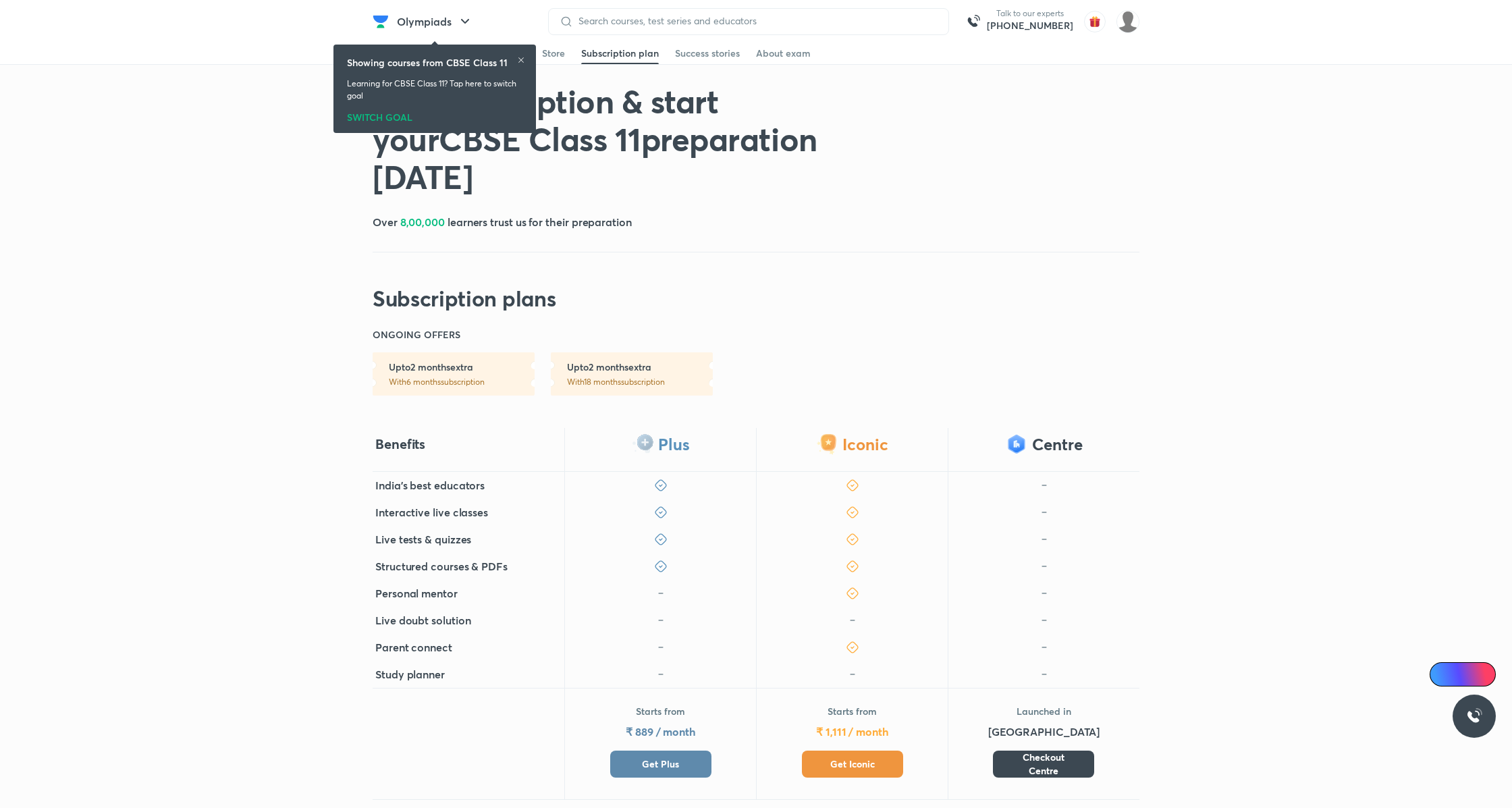
click at [878, 770] on button "Get Iconic" at bounding box center [852, 763] width 102 height 27
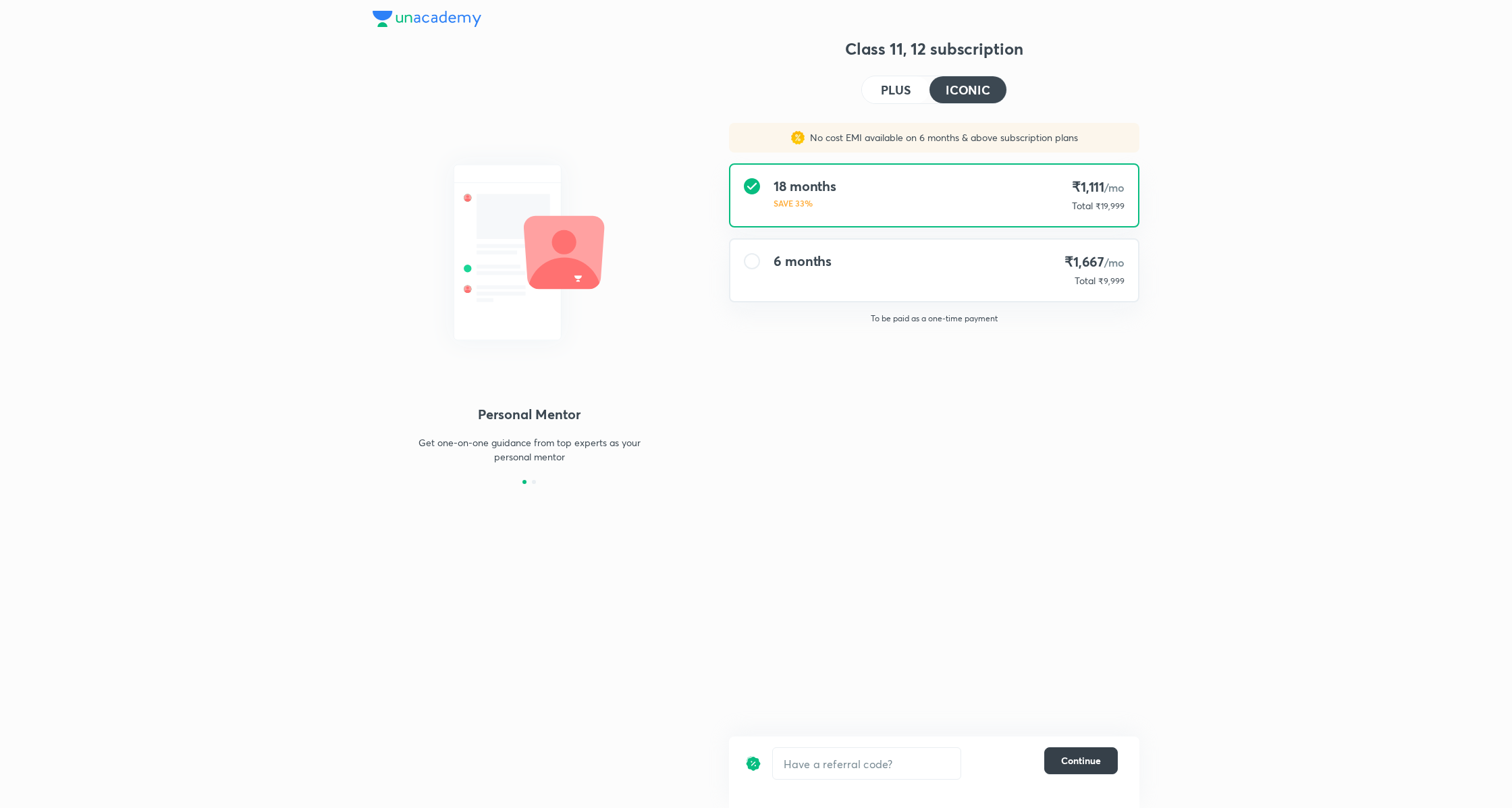
click at [1083, 760] on span "Continue" at bounding box center [1080, 760] width 40 height 14
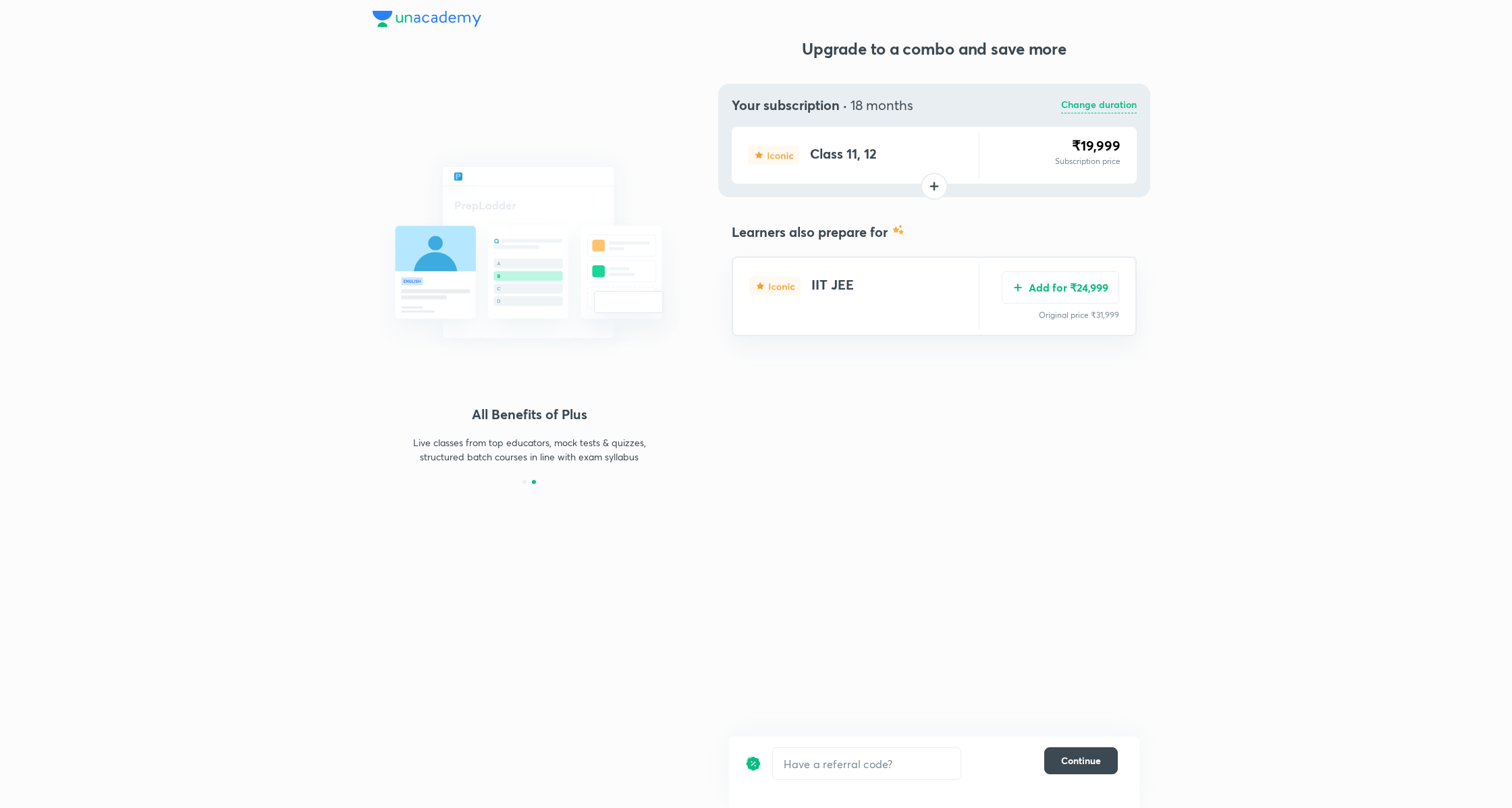
click at [1115, 102] on p "Change duration" at bounding box center [1098, 106] width 76 height 16
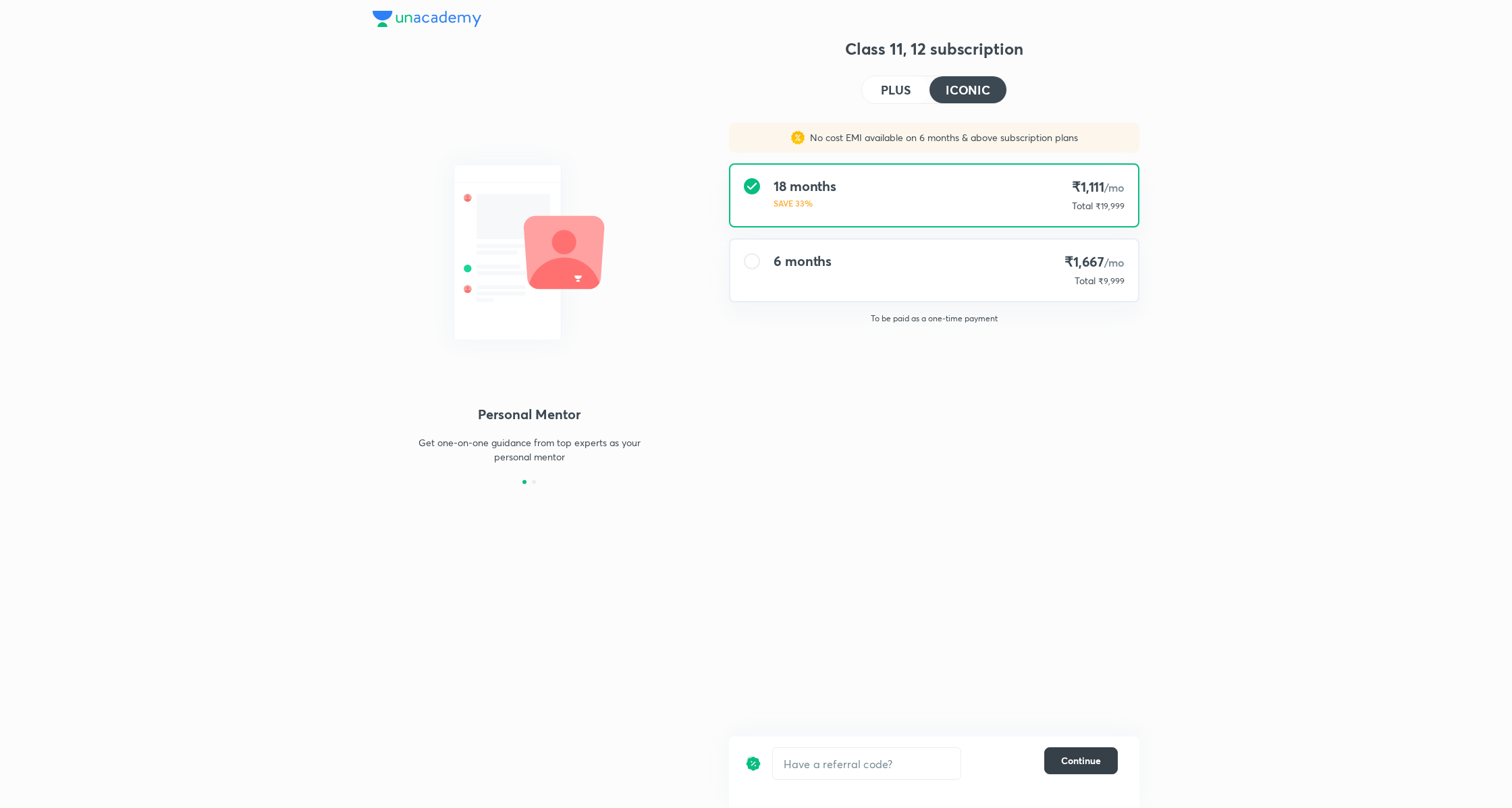
click at [1081, 774] on button "Continue" at bounding box center [1080, 760] width 73 height 27
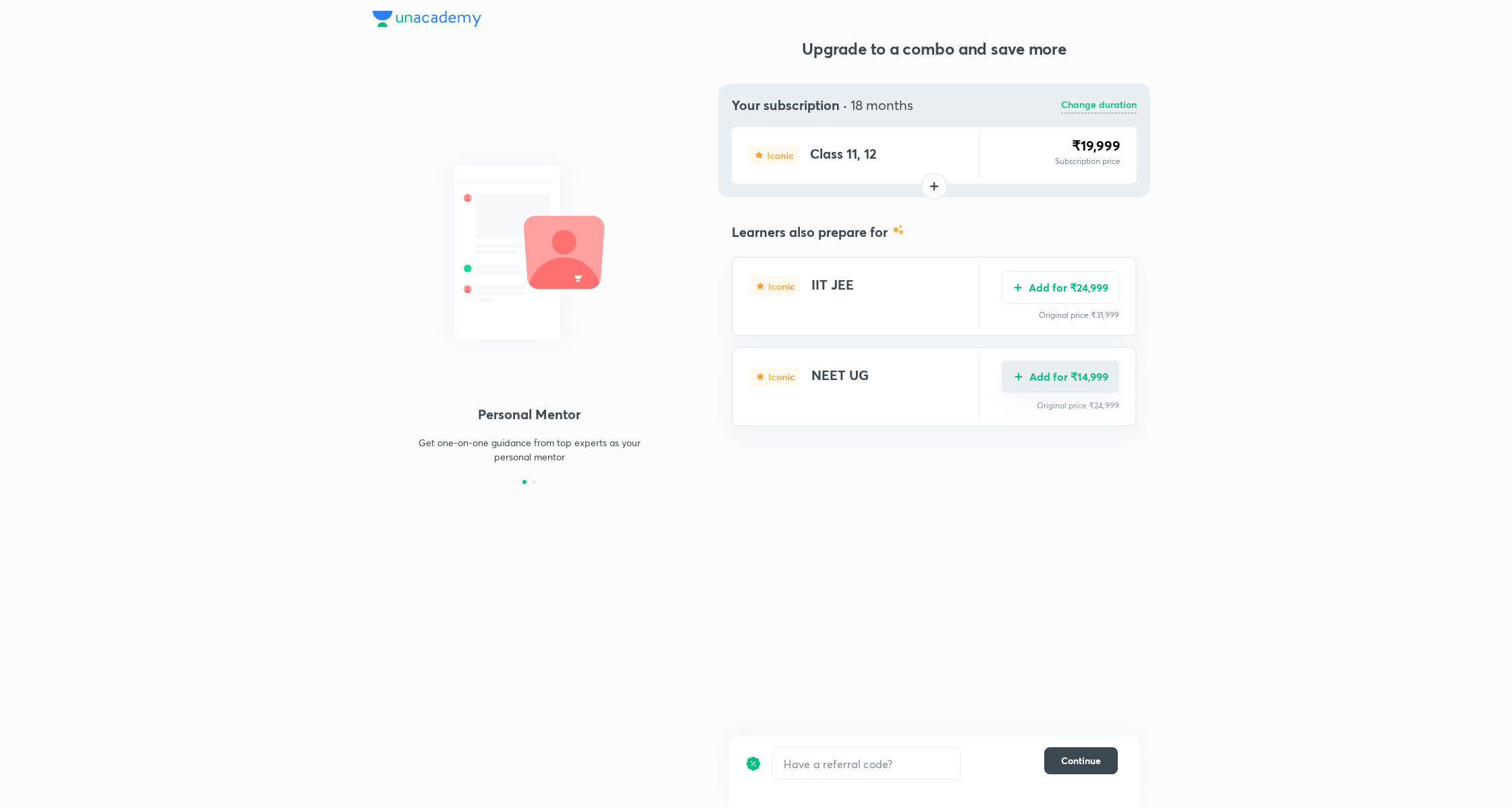
click at [1087, 368] on button "Add for ₹14,999" at bounding box center [1060, 376] width 117 height 33
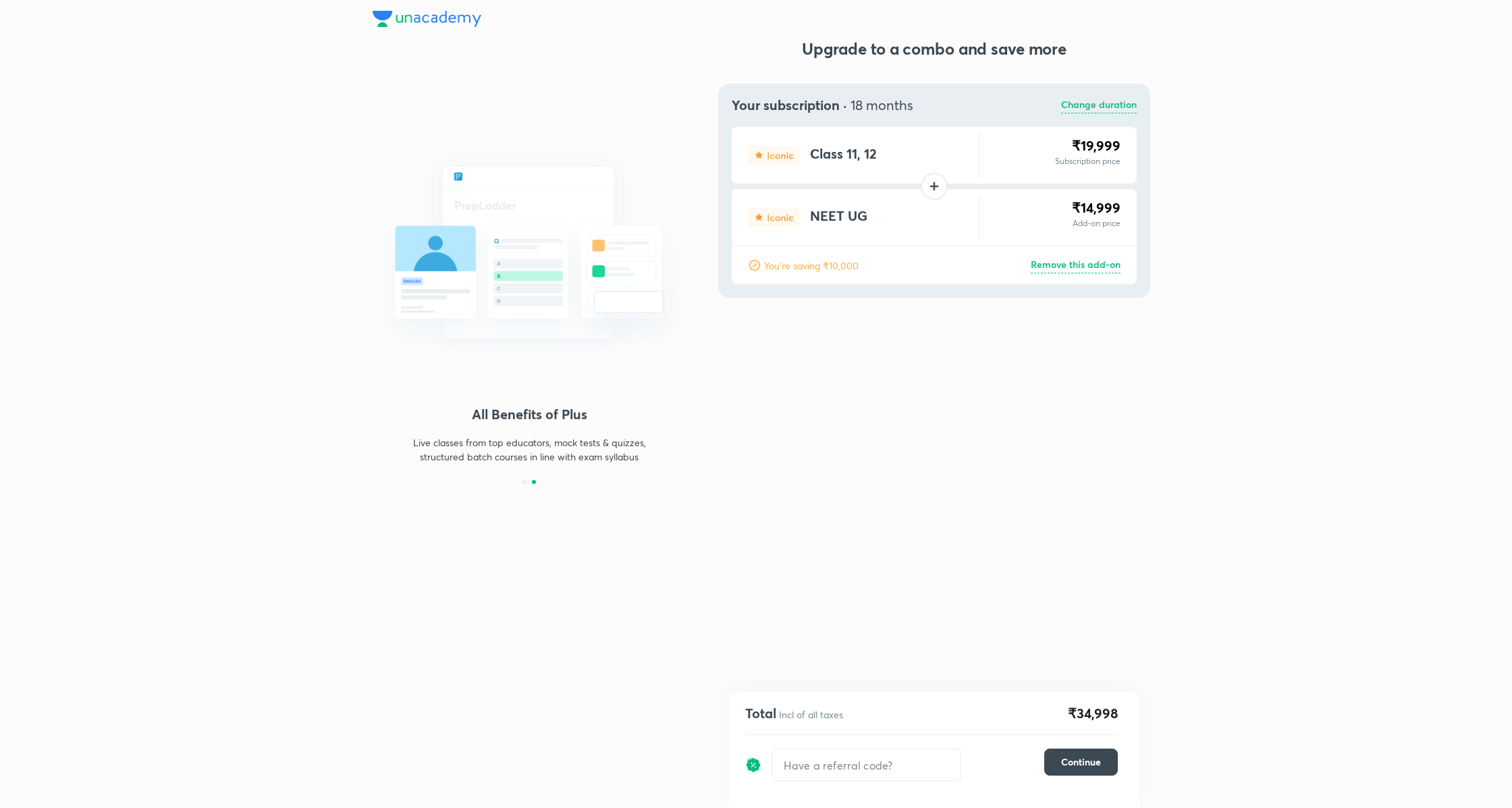
click at [1087, 268] on p "Remove this add-on" at bounding box center [1075, 265] width 89 height 16
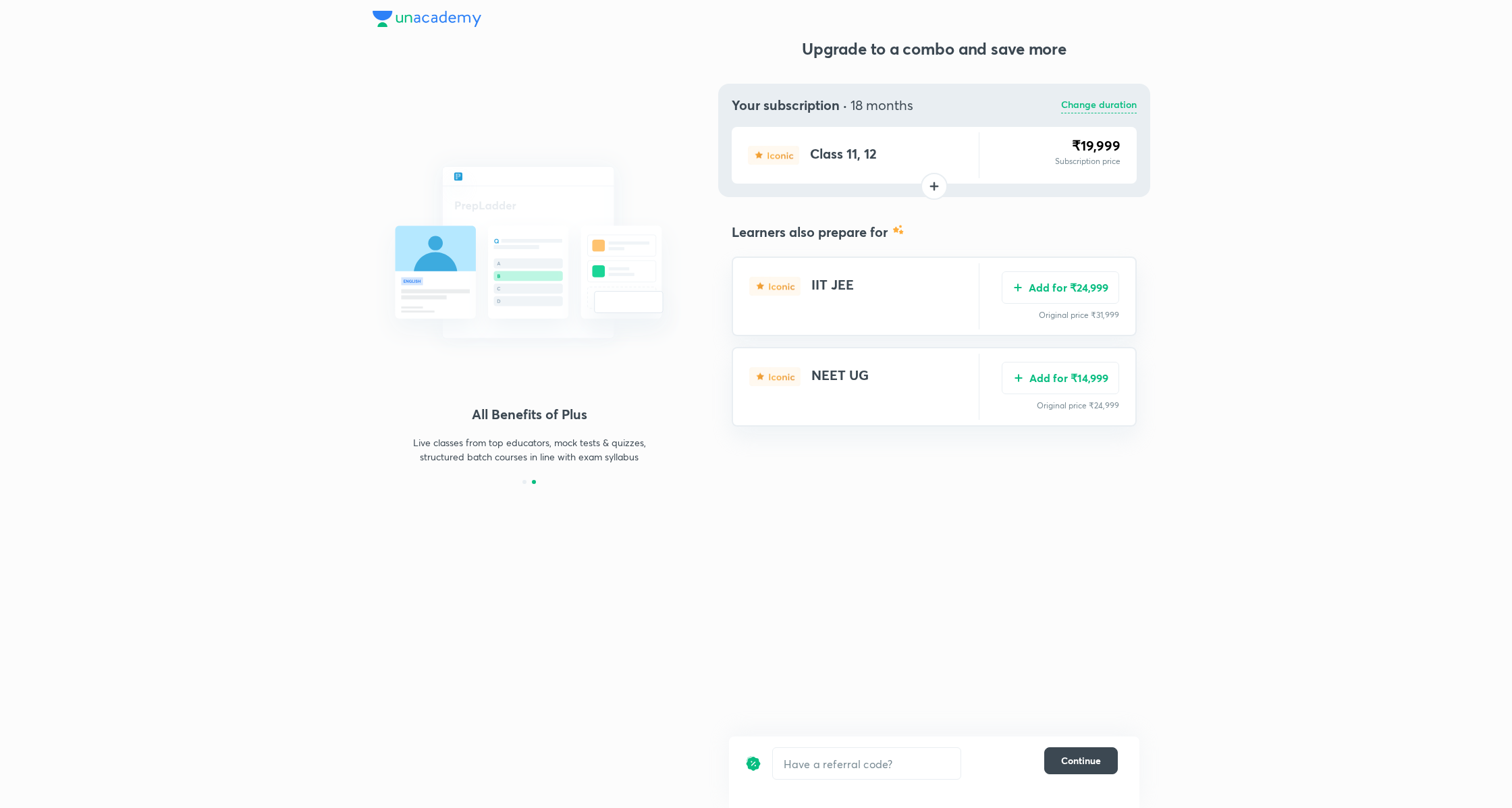
click at [1087, 100] on p "Change duration" at bounding box center [1098, 106] width 76 height 16
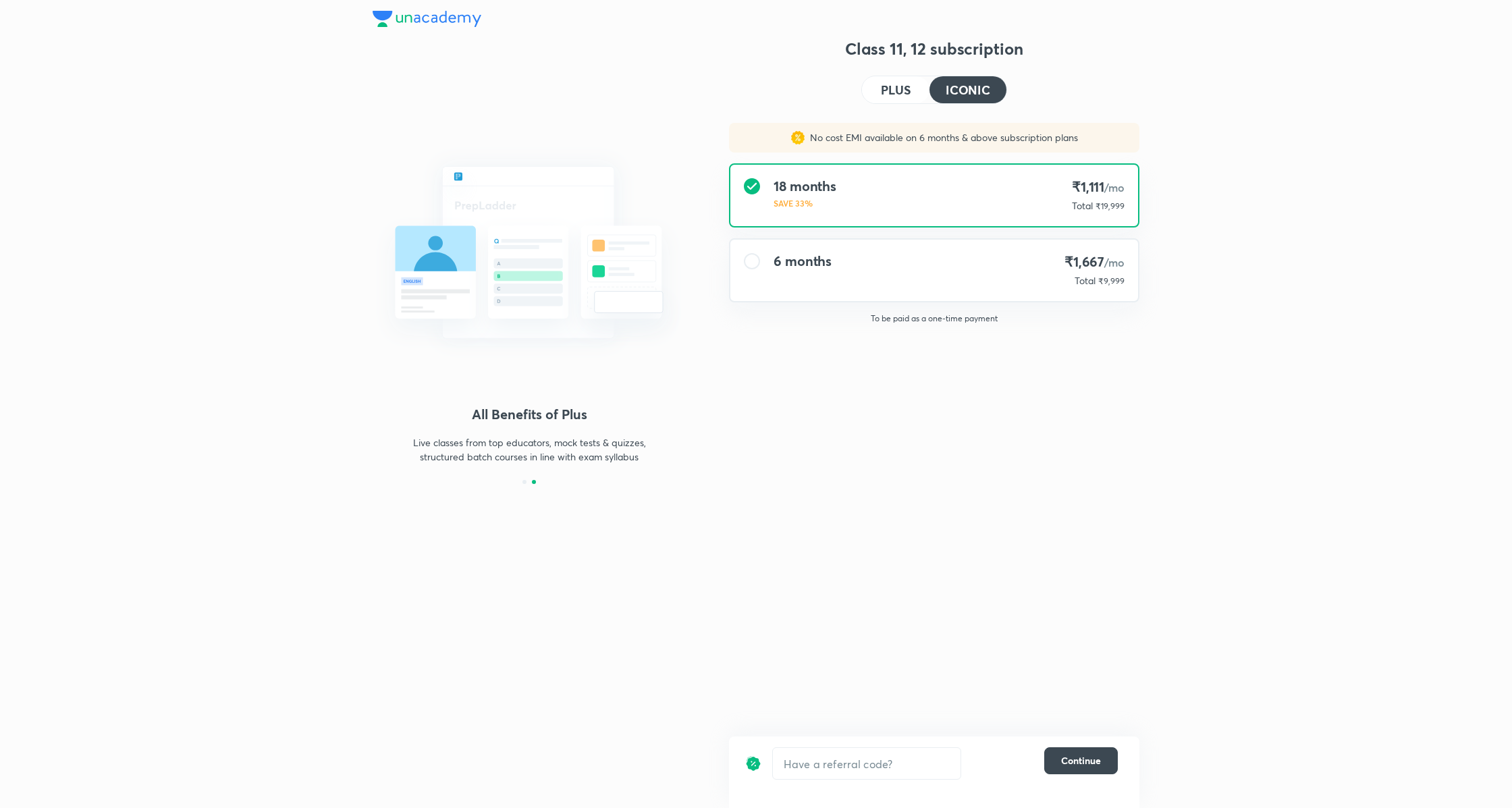
click at [1006, 287] on div "6 months ₹1,667 /mo Total ₹9,999" at bounding box center [933, 271] width 407 height 62
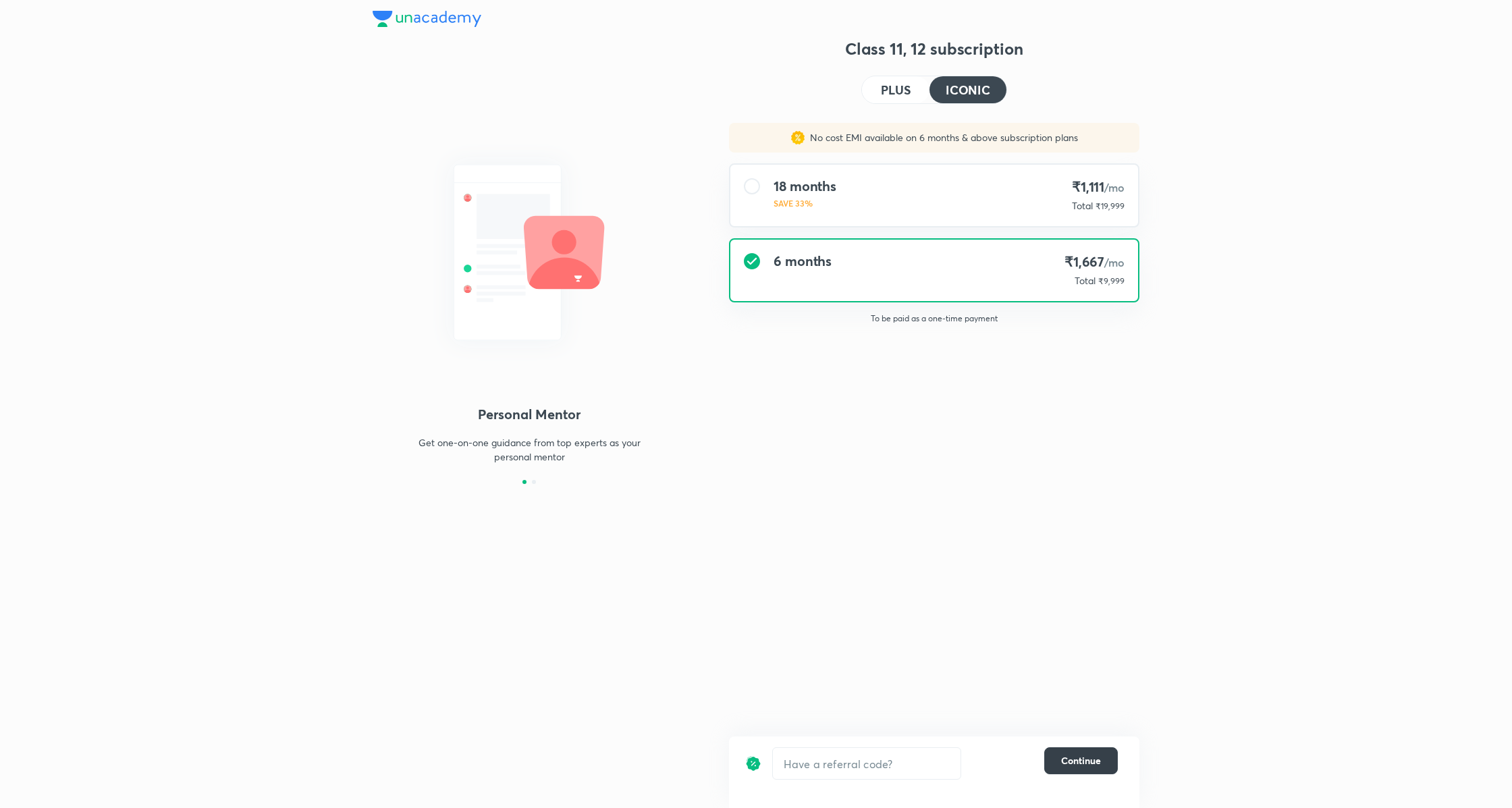
click at [1087, 754] on span "Continue" at bounding box center [1080, 760] width 40 height 14
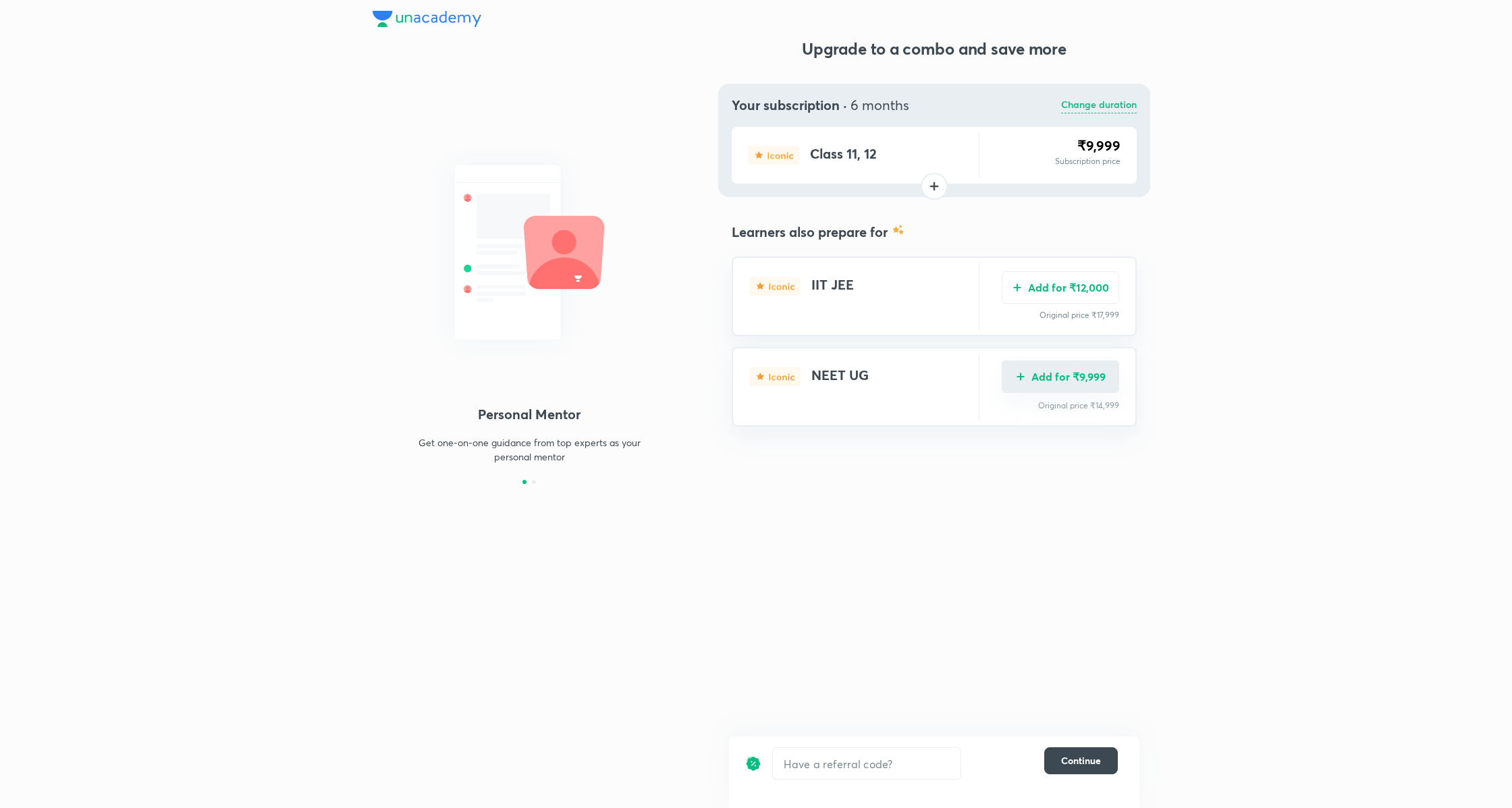
click at [1083, 369] on button "Add for ₹9,999" at bounding box center [1060, 376] width 117 height 33
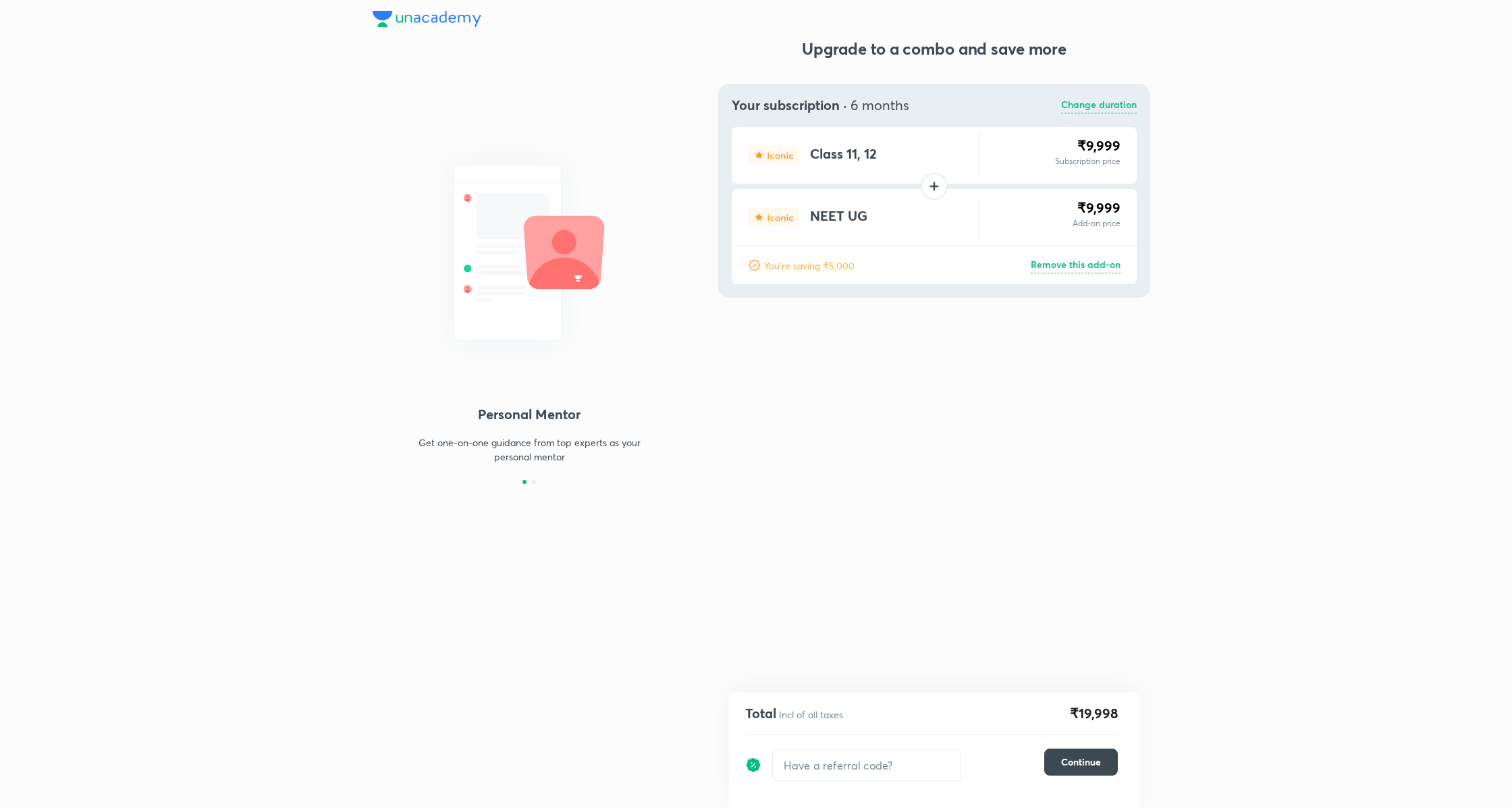
click at [1084, 102] on p "Change duration" at bounding box center [1098, 106] width 76 height 16
